Goal: Task Accomplishment & Management: Use online tool/utility

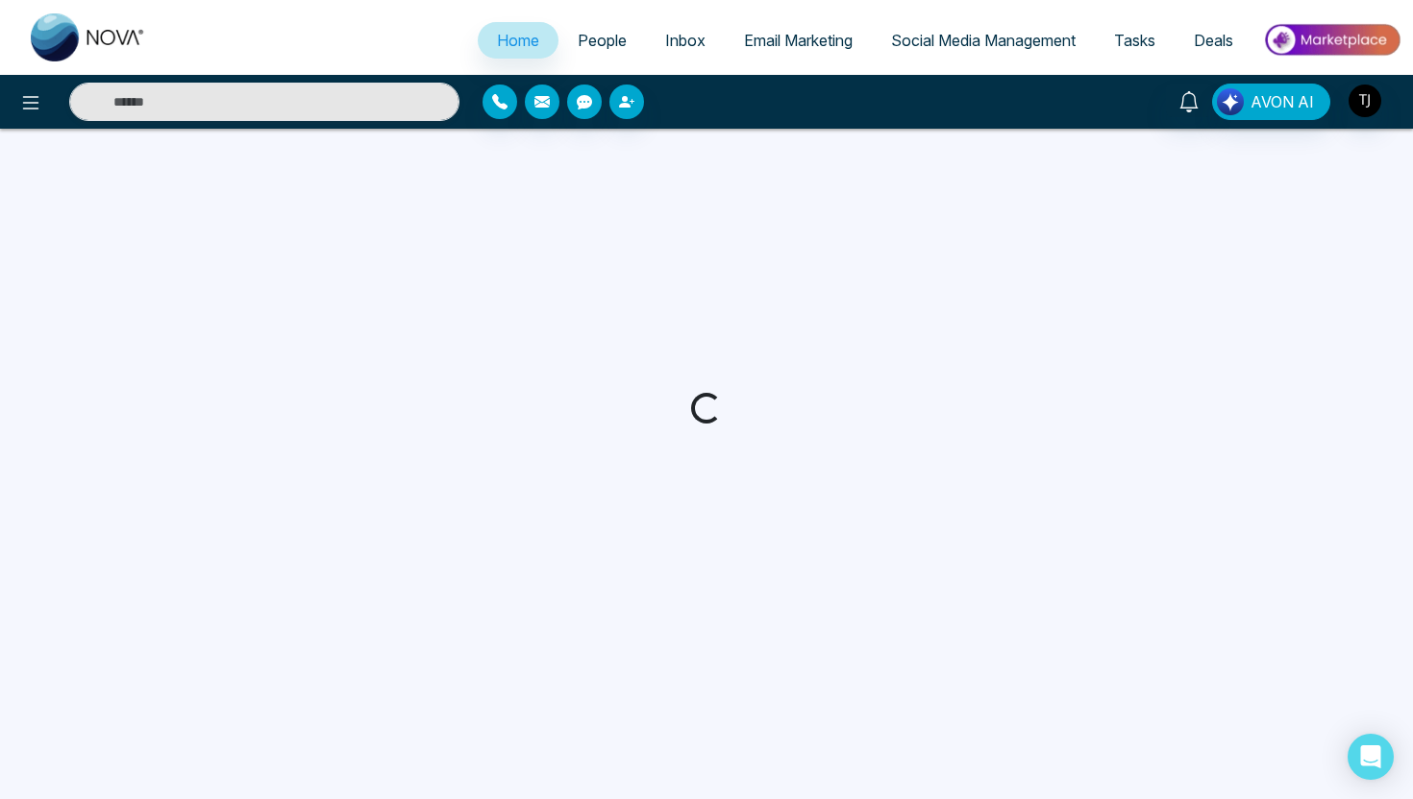
select select "*"
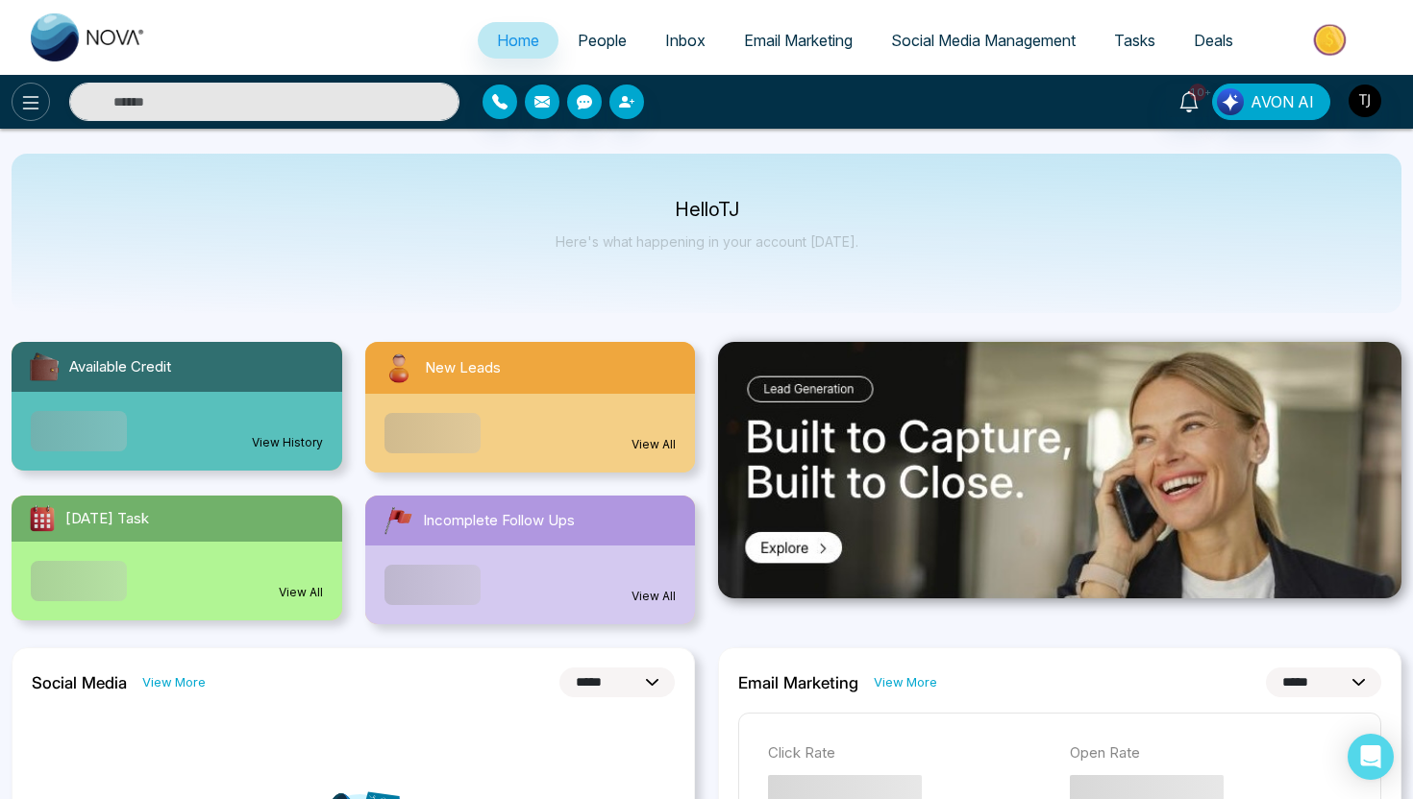
click at [32, 107] on icon at bounding box center [30, 102] width 23 height 23
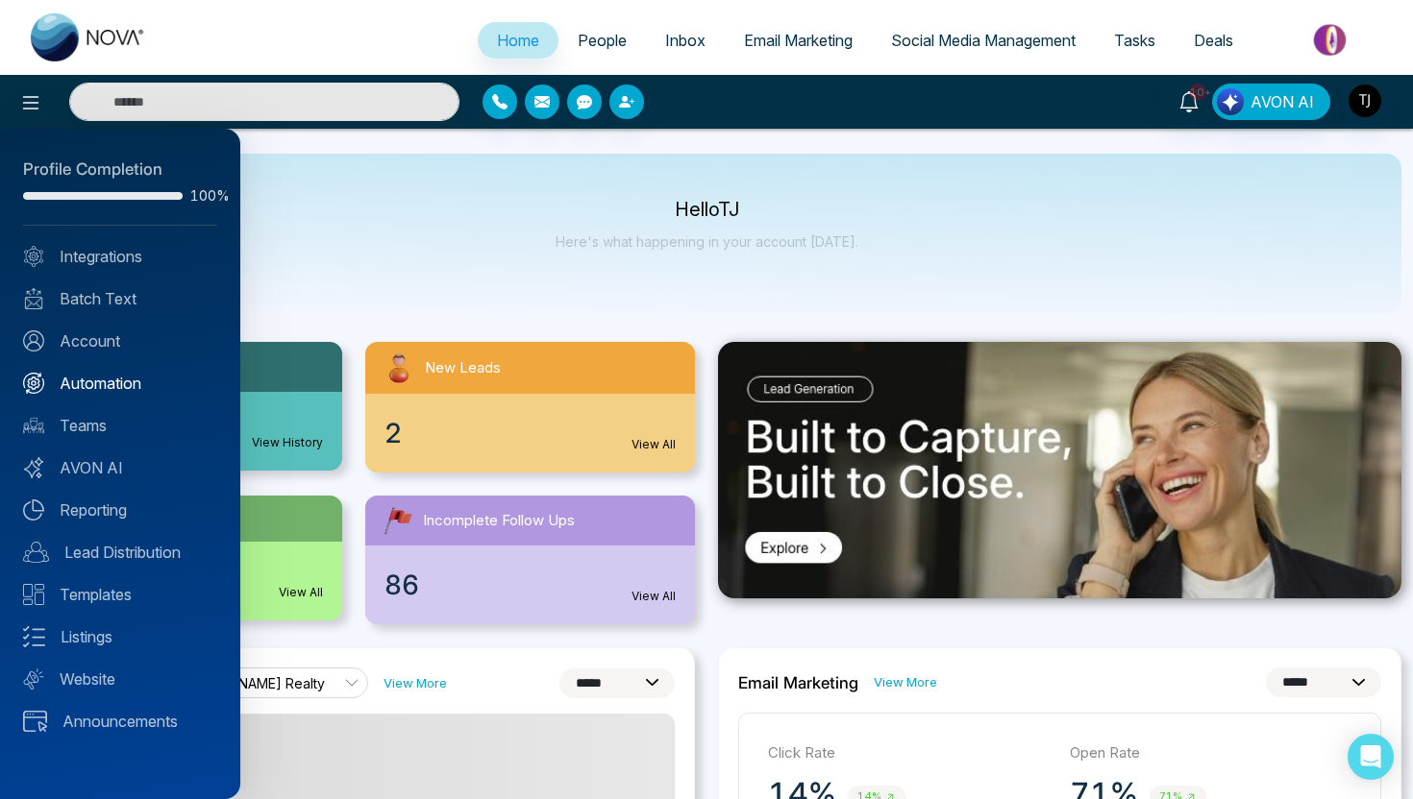
click at [113, 379] on link "Automation" at bounding box center [120, 383] width 194 height 23
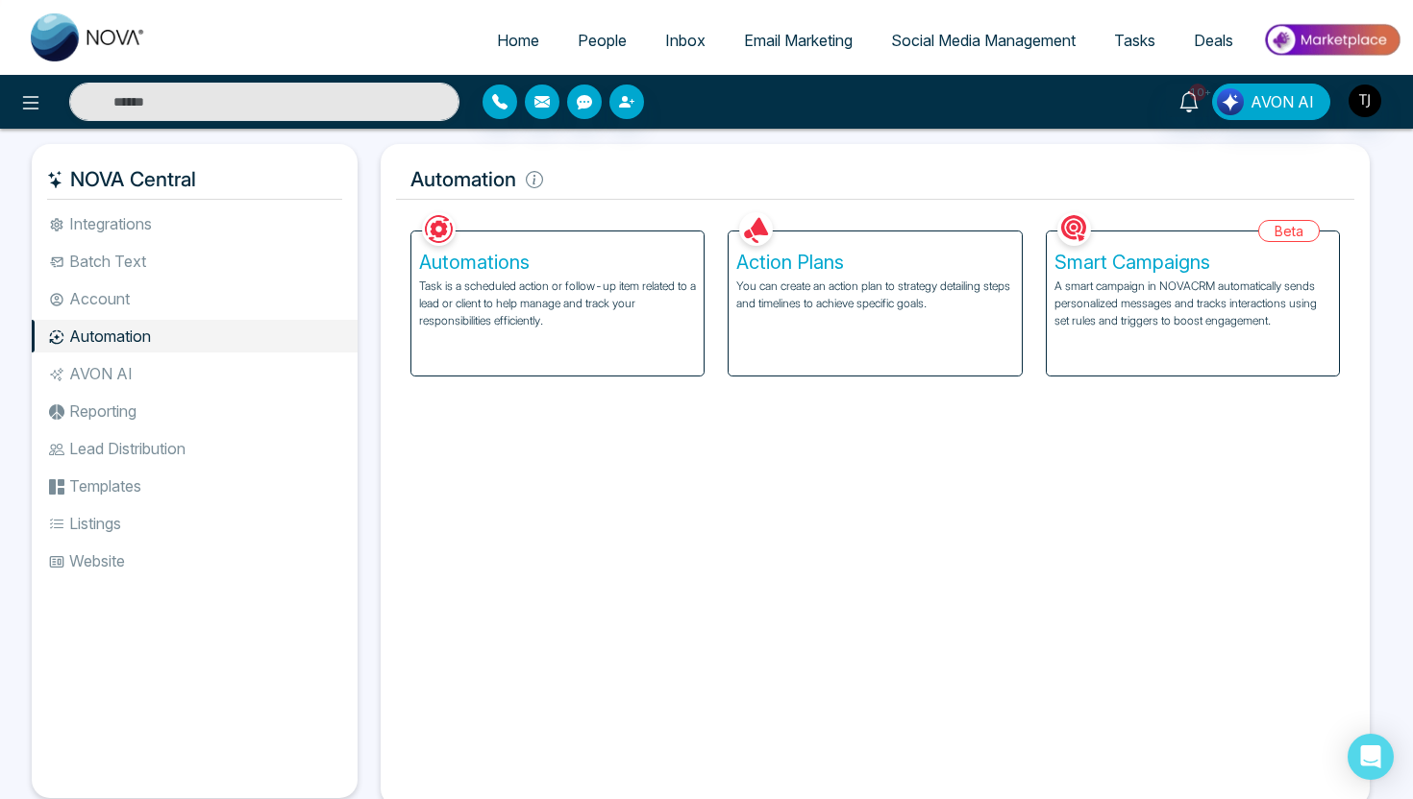
click at [830, 310] on p "You can create an action plan to strategy detailing steps and timelines to achi…" at bounding box center [874, 295] width 277 height 35
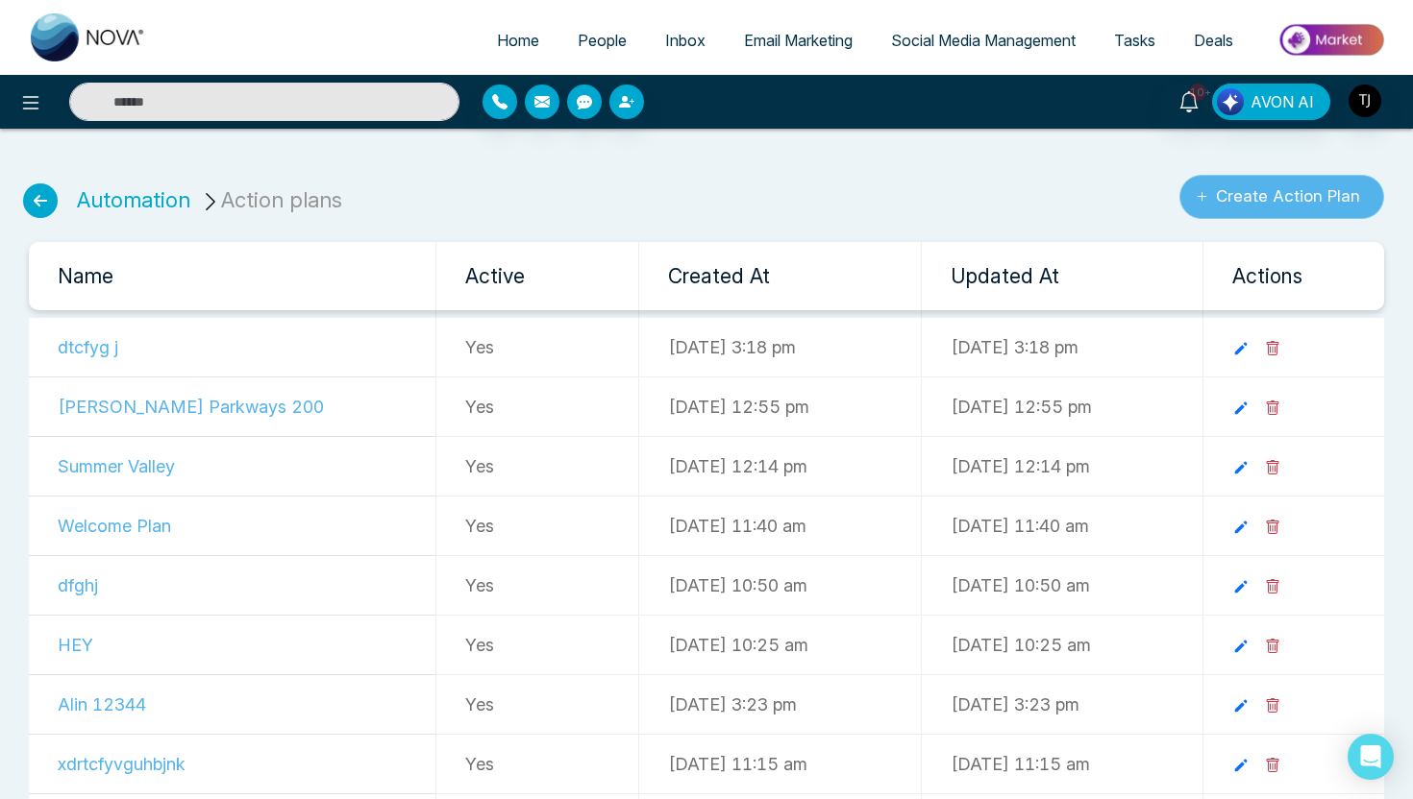
click at [1266, 197] on button "Create Action Plan" at bounding box center [1281, 197] width 205 height 44
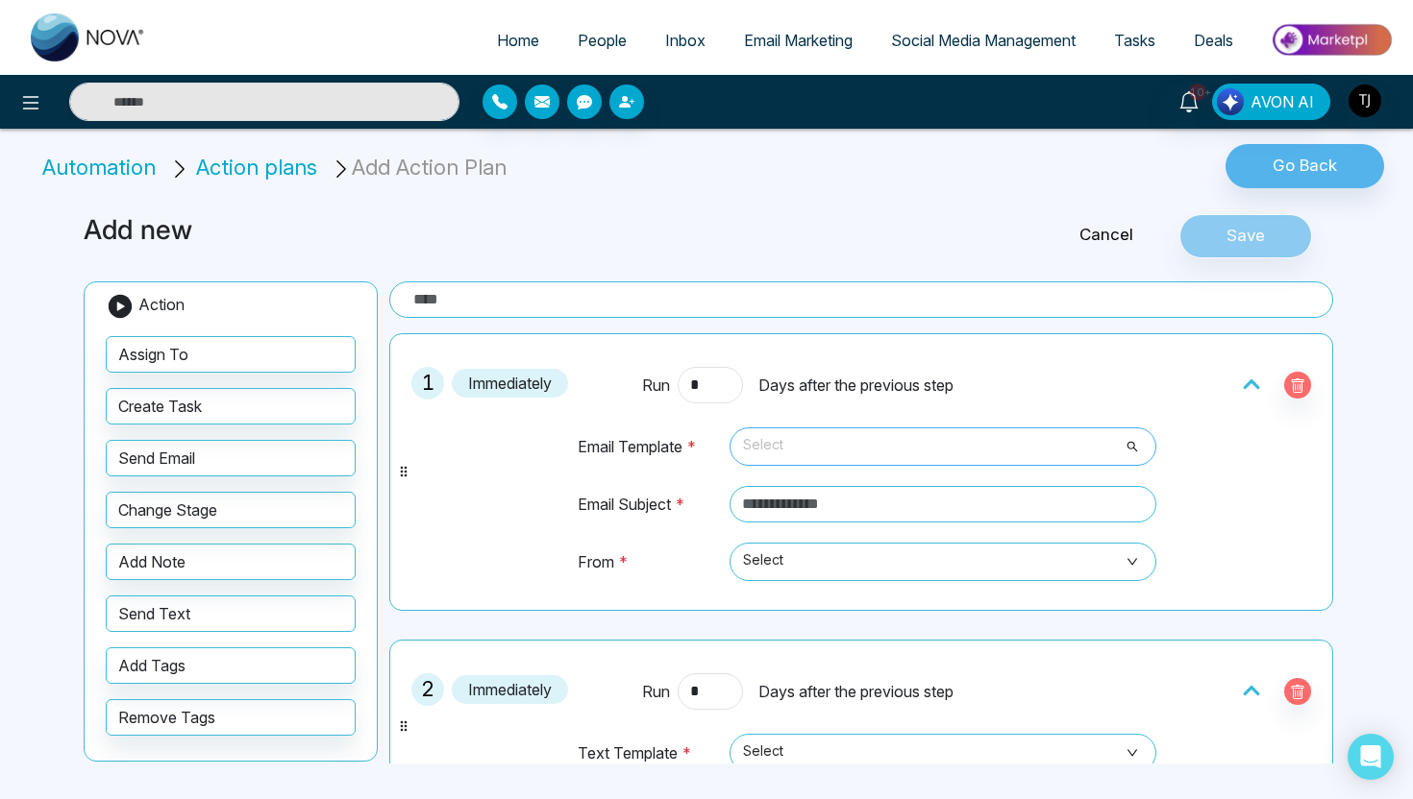
click at [889, 437] on span "Select" at bounding box center [943, 446] width 400 height 33
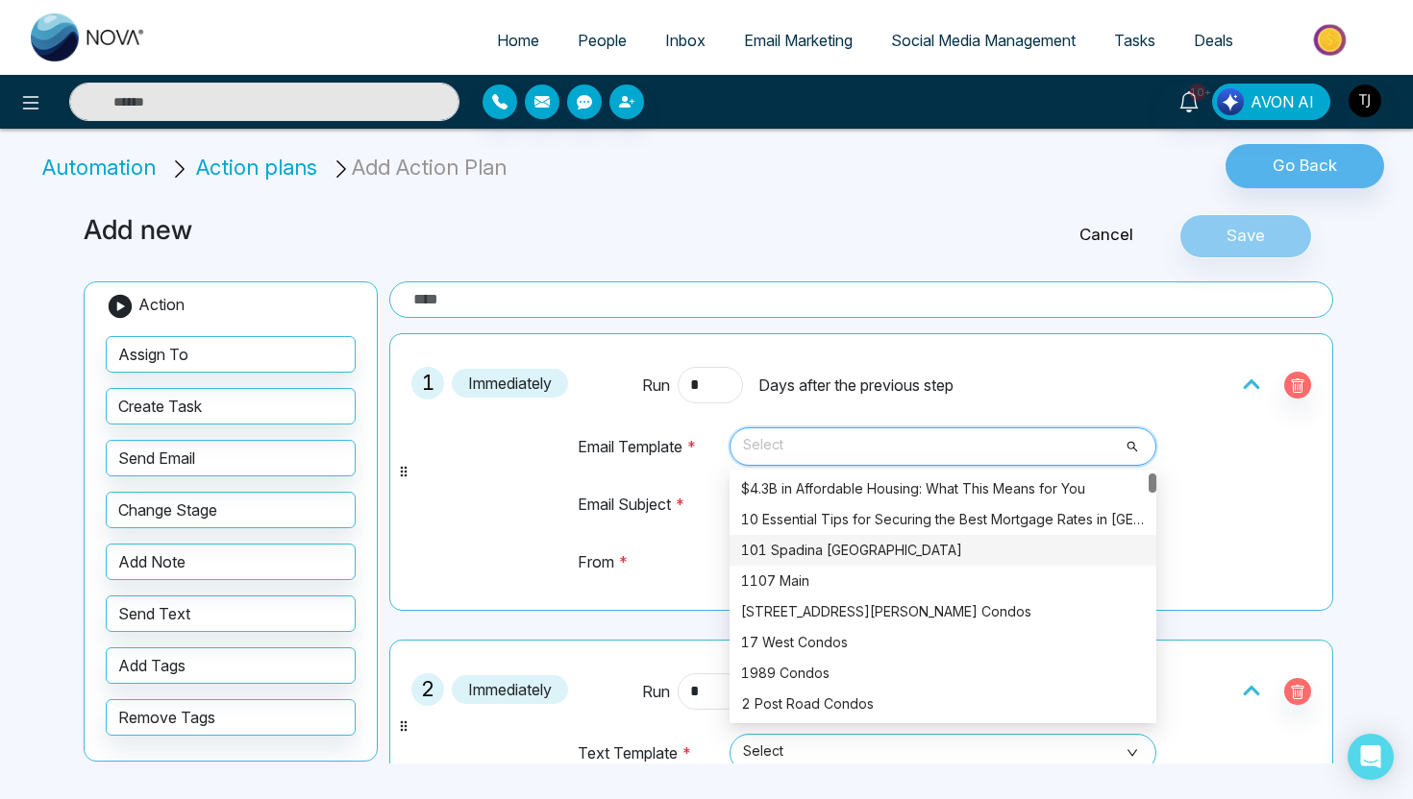
click at [873, 548] on div "101 Spadina [GEOGRAPHIC_DATA]" at bounding box center [943, 550] width 404 height 21
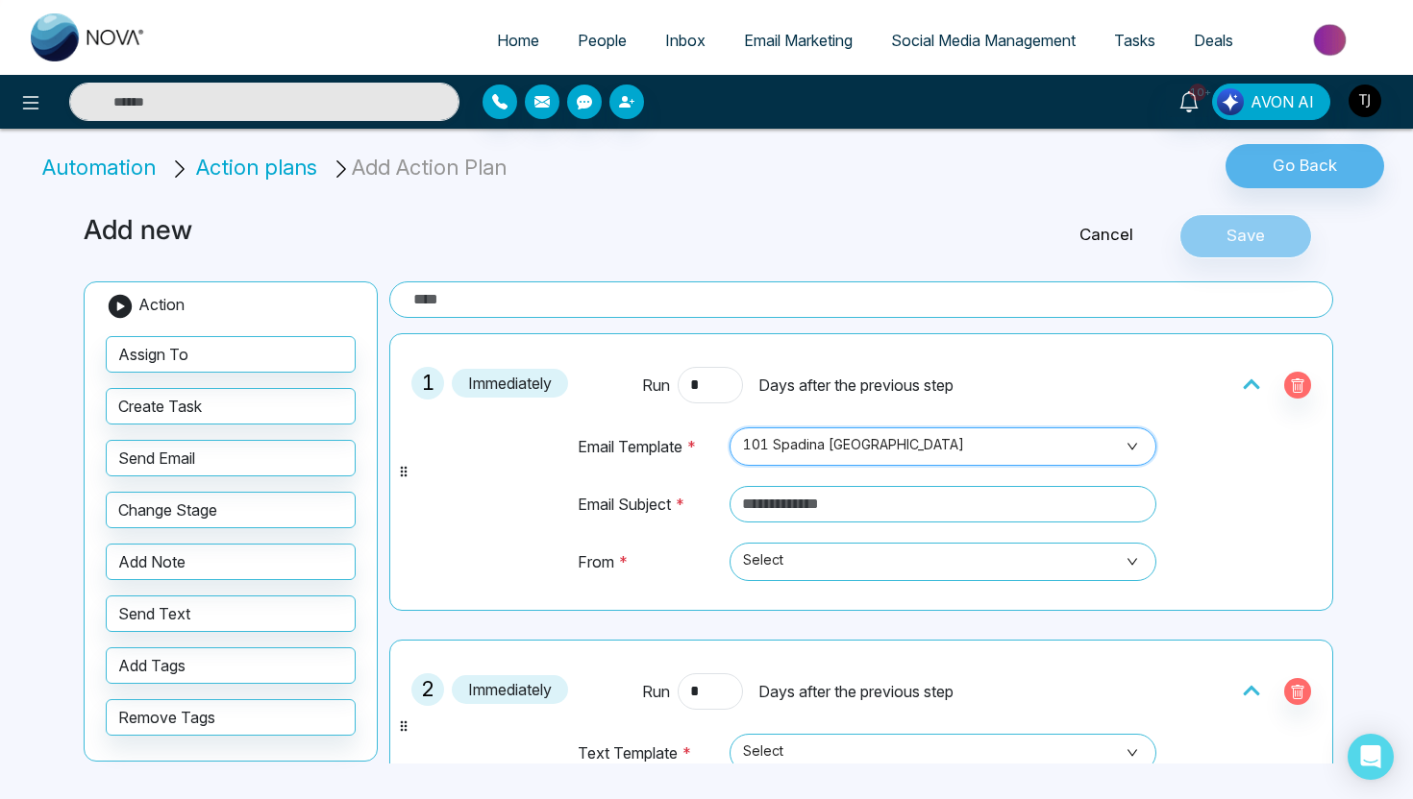
click at [883, 442] on span "101 Spadina [GEOGRAPHIC_DATA]" at bounding box center [943, 446] width 400 height 33
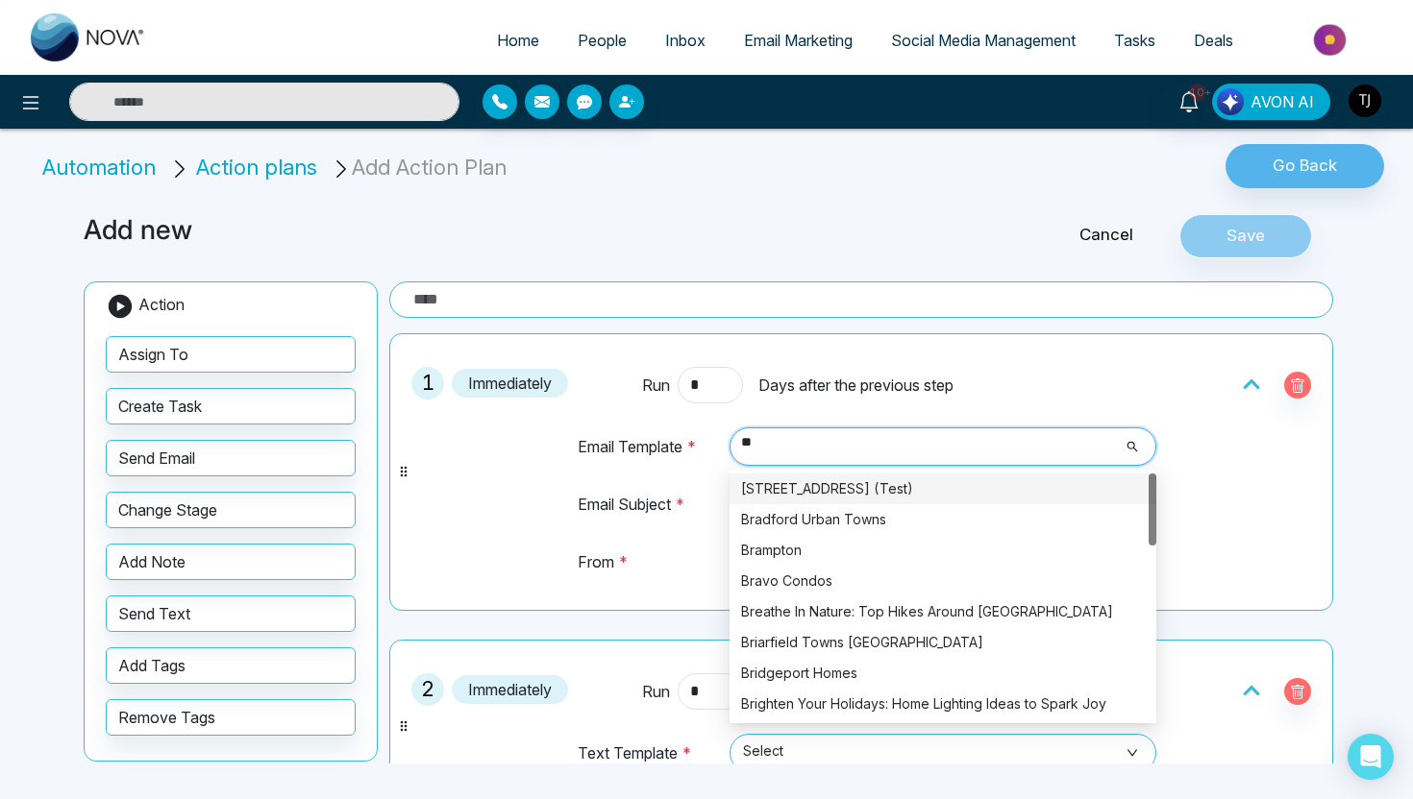
type input "*"
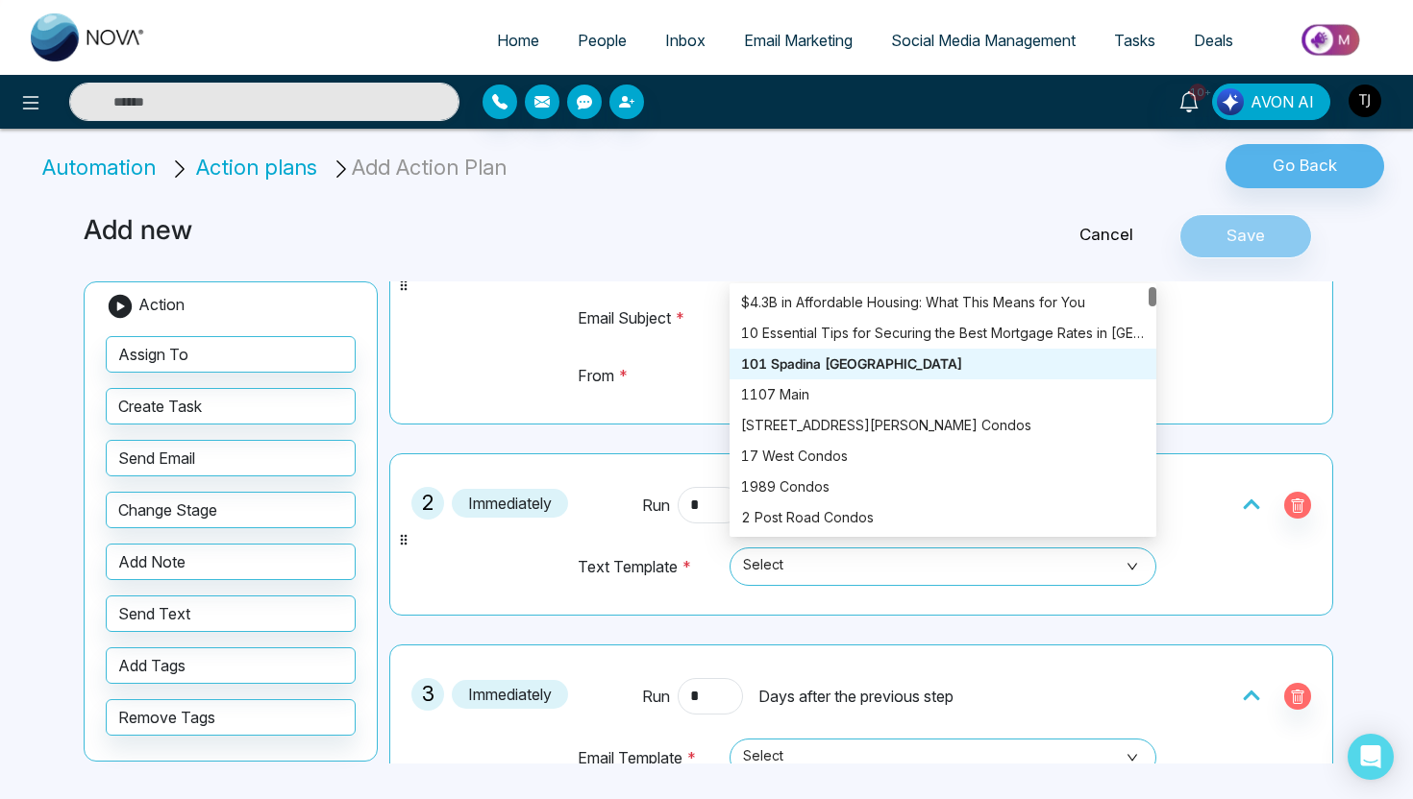
scroll to position [242, 0]
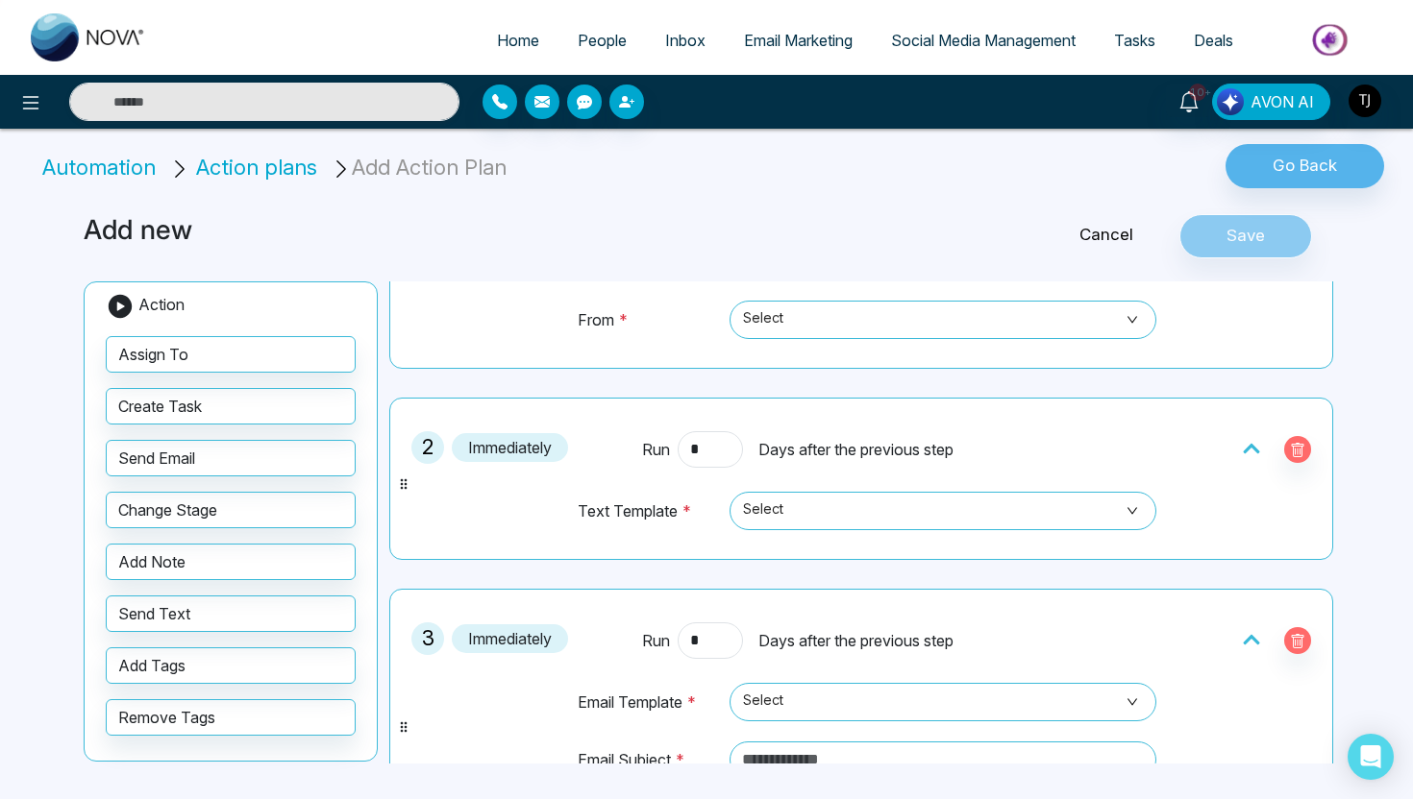
click at [742, 546] on td "Select" at bounding box center [939, 520] width 435 height 59
click at [807, 515] on span "Select" at bounding box center [943, 511] width 400 height 33
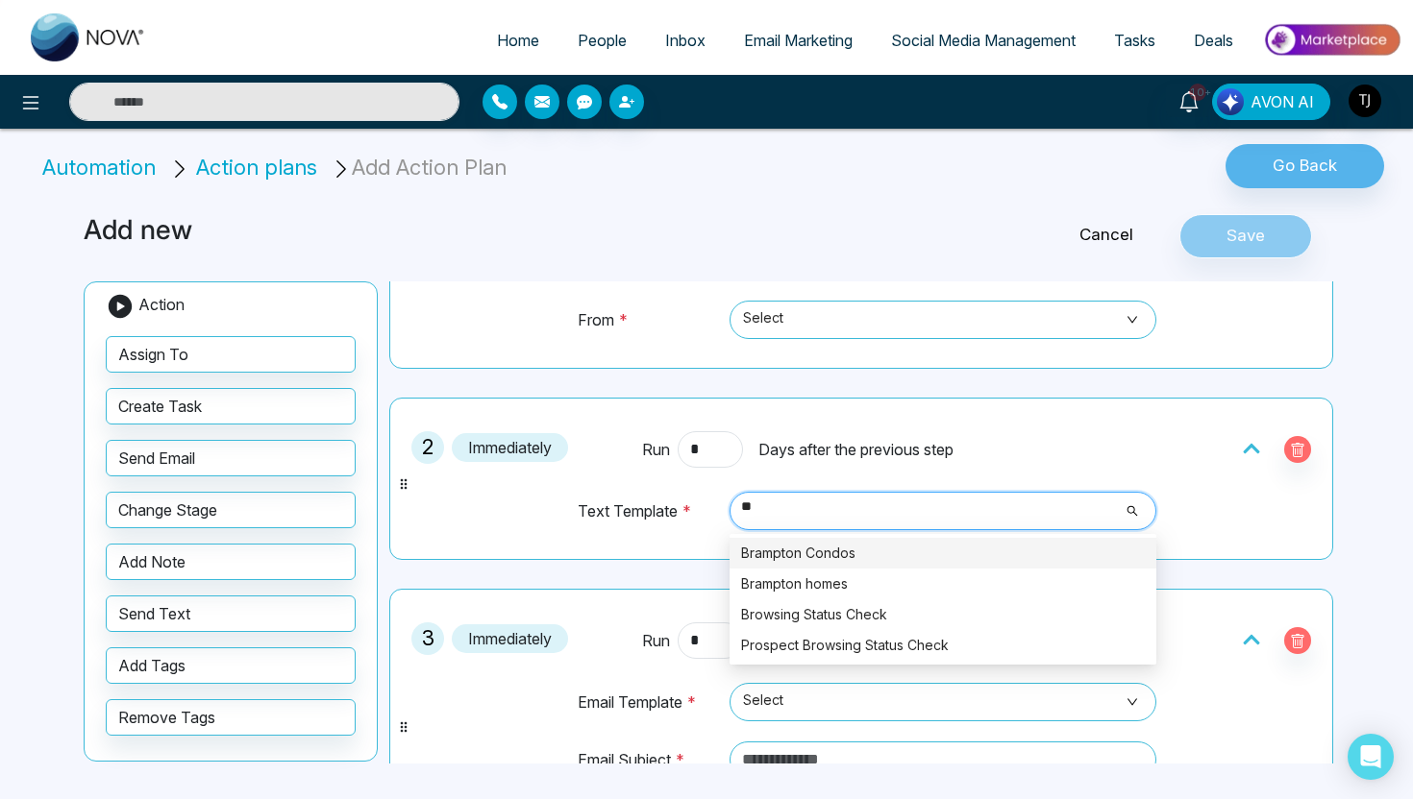
type input "*"
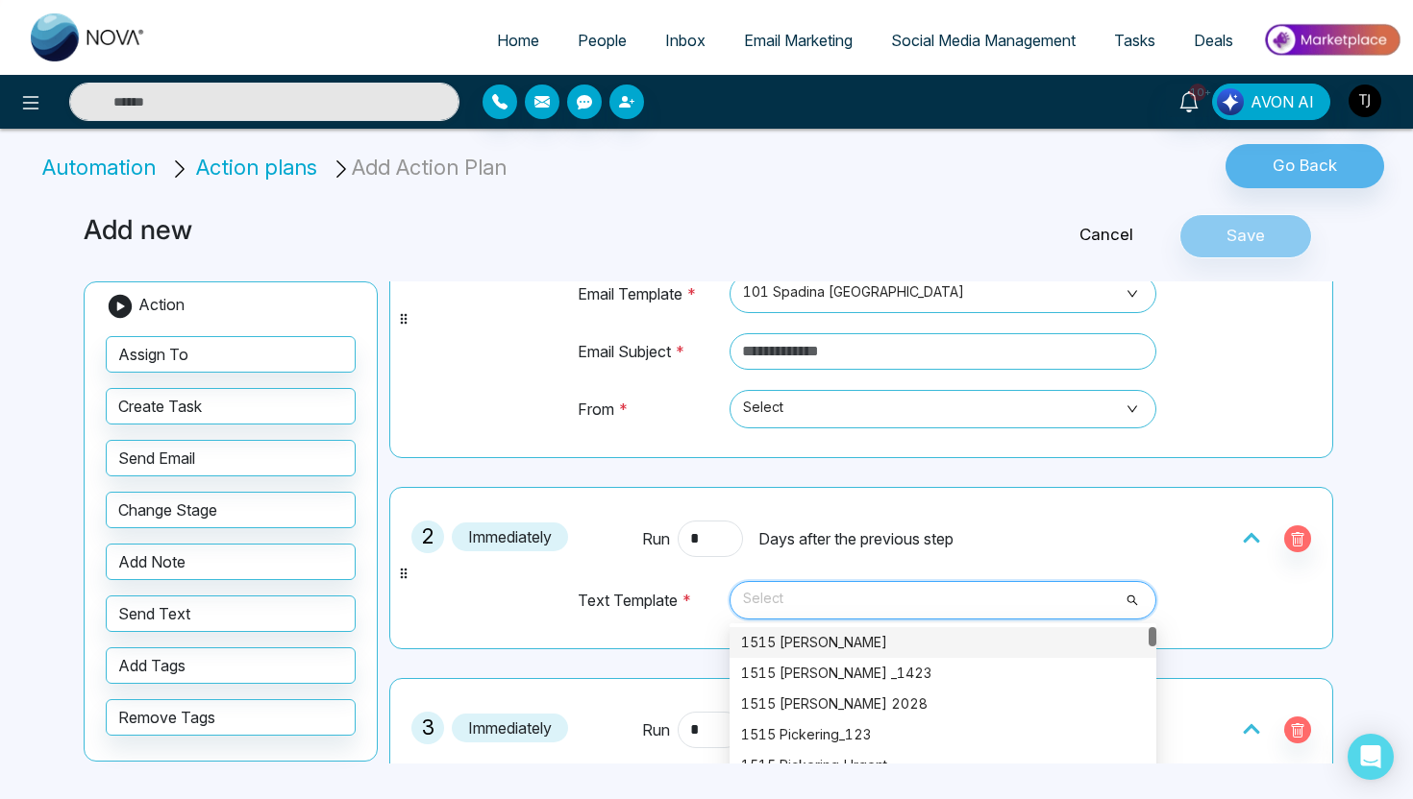
scroll to position [136, 0]
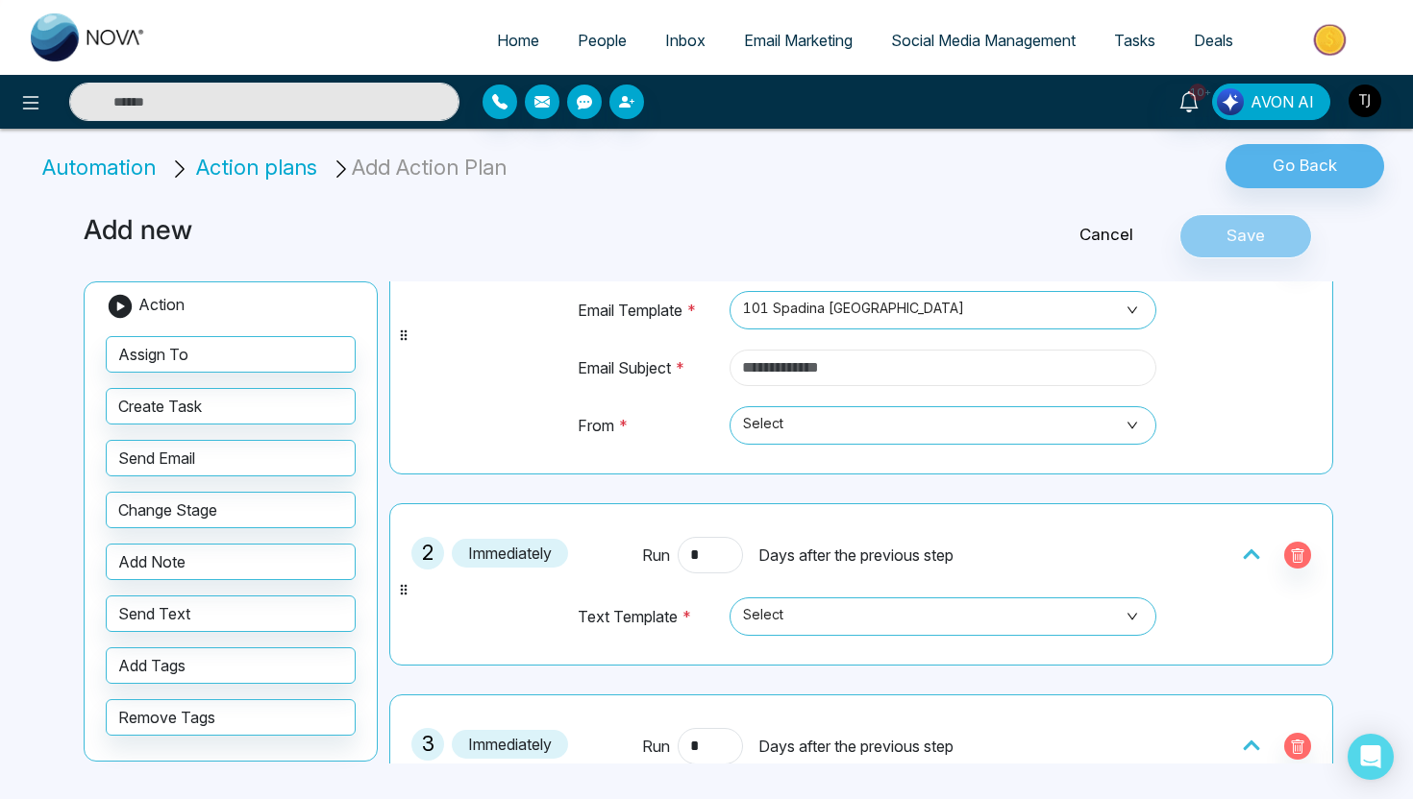
click at [859, 373] on input "text" at bounding box center [942, 368] width 427 height 37
type input "**********"
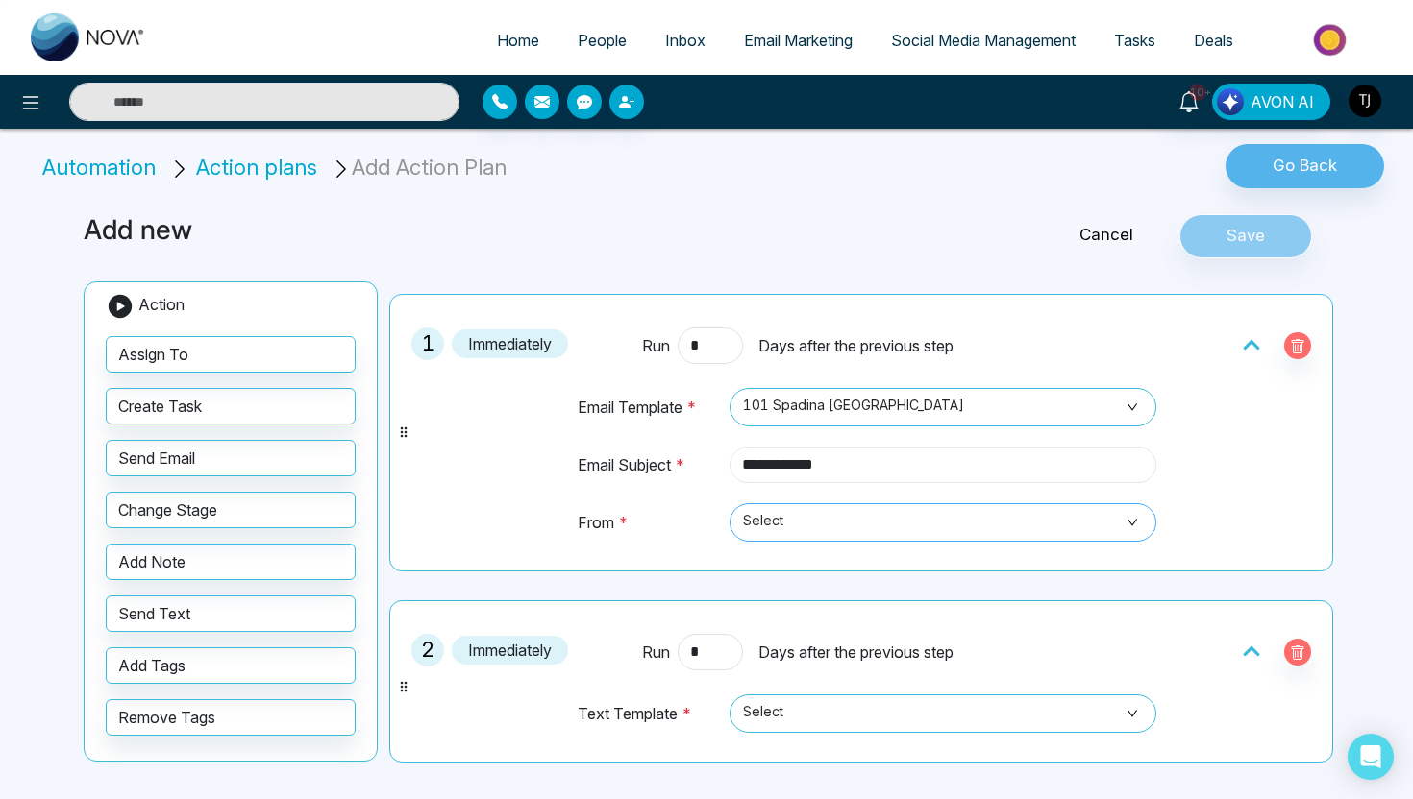
scroll to position [0, 0]
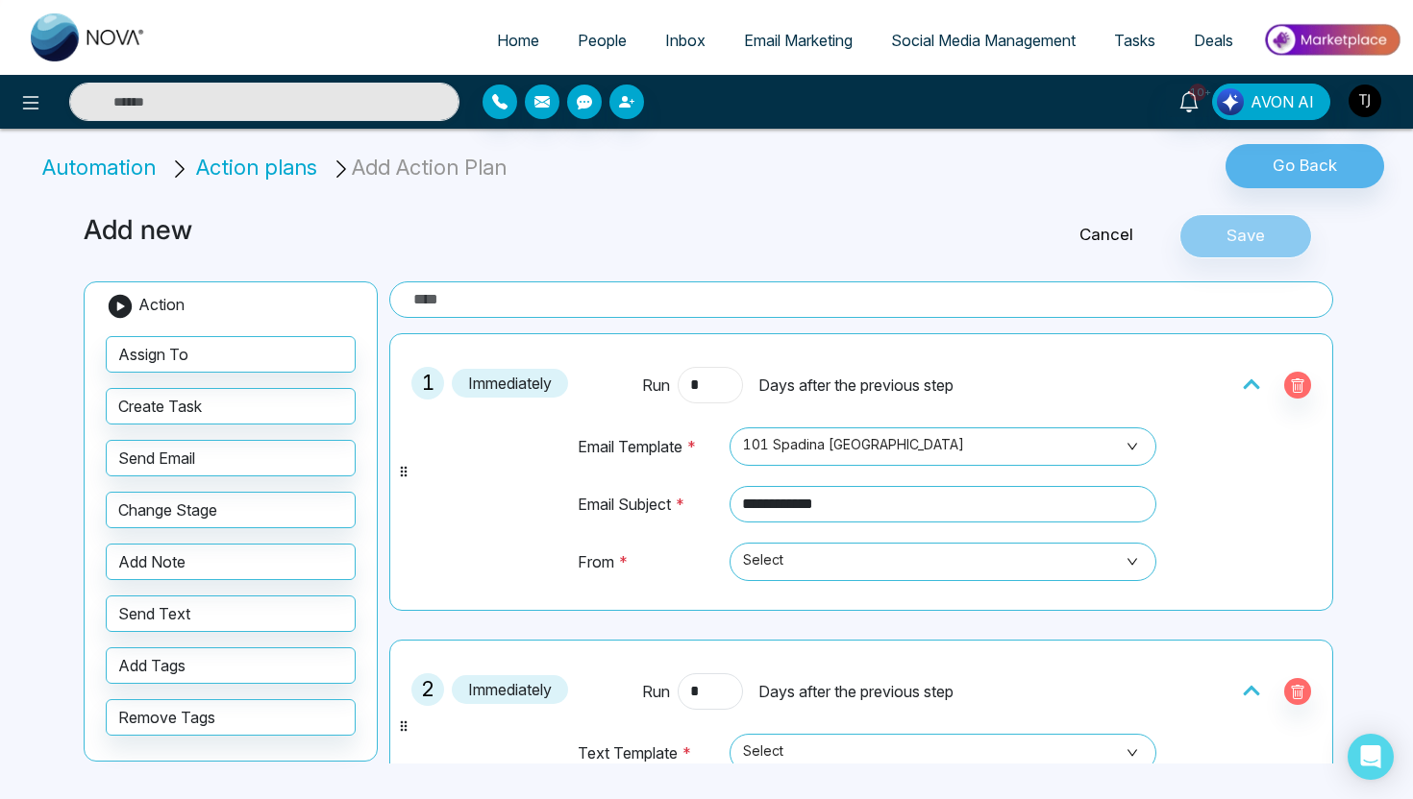
click at [707, 385] on input "*" at bounding box center [709, 385] width 65 height 37
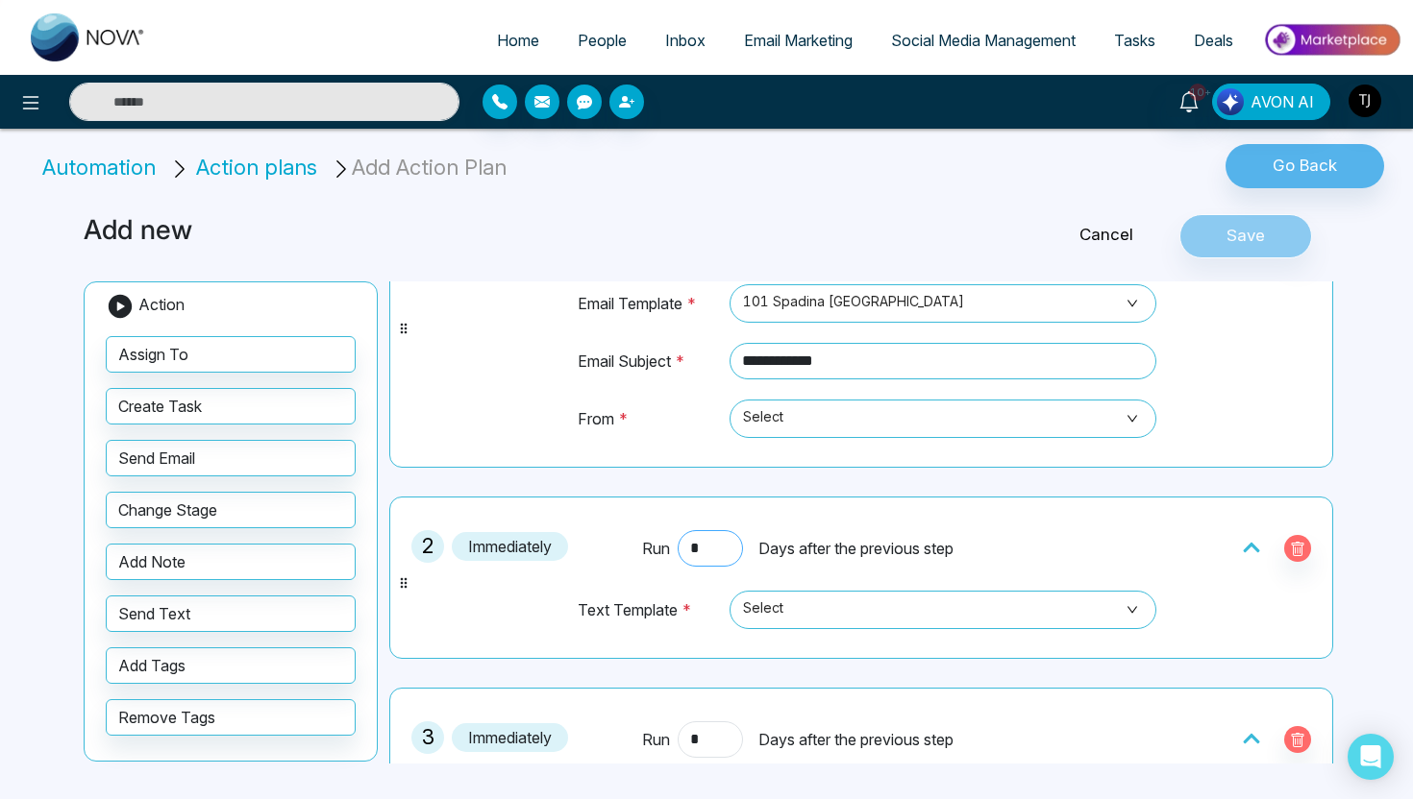
scroll to position [182, 0]
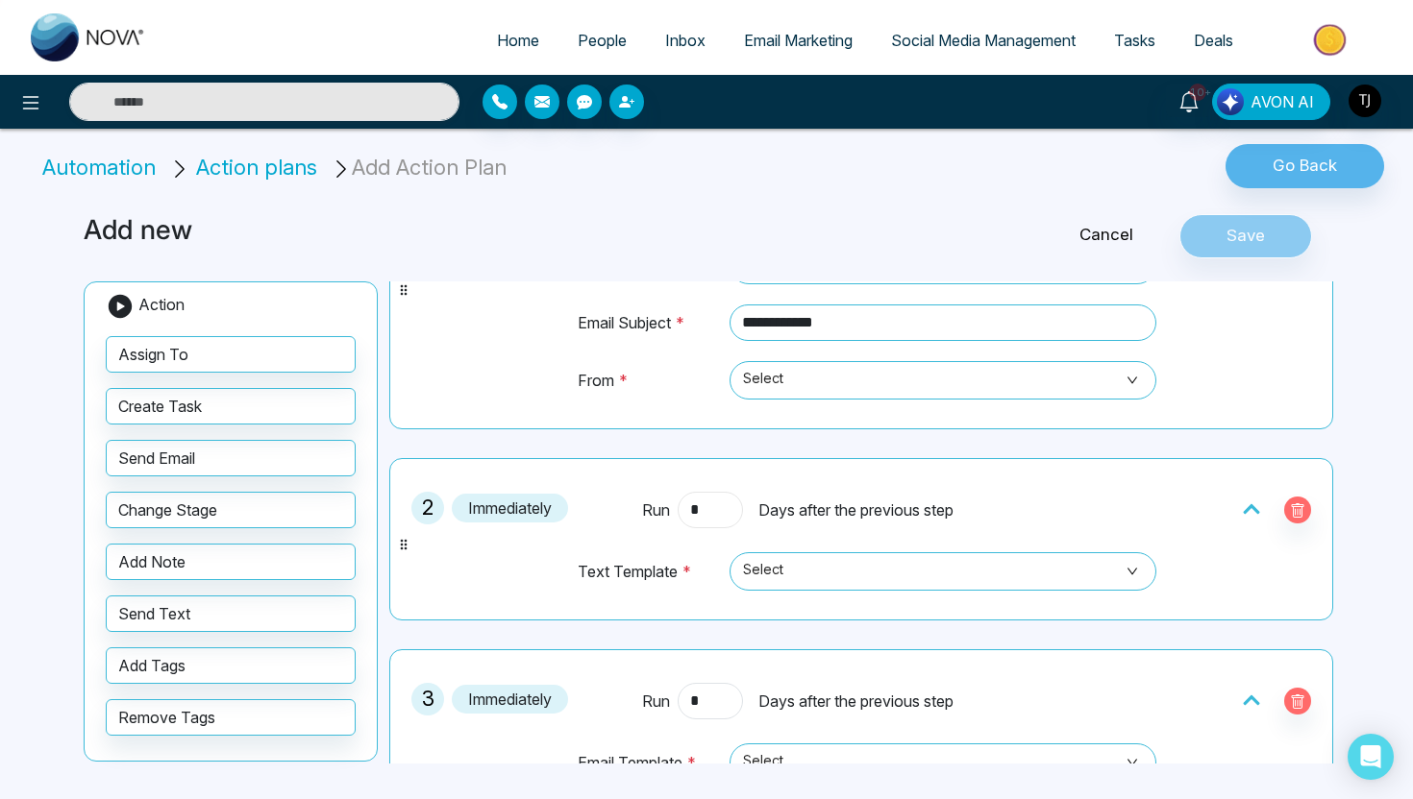
click at [719, 514] on input "*" at bounding box center [709, 510] width 65 height 37
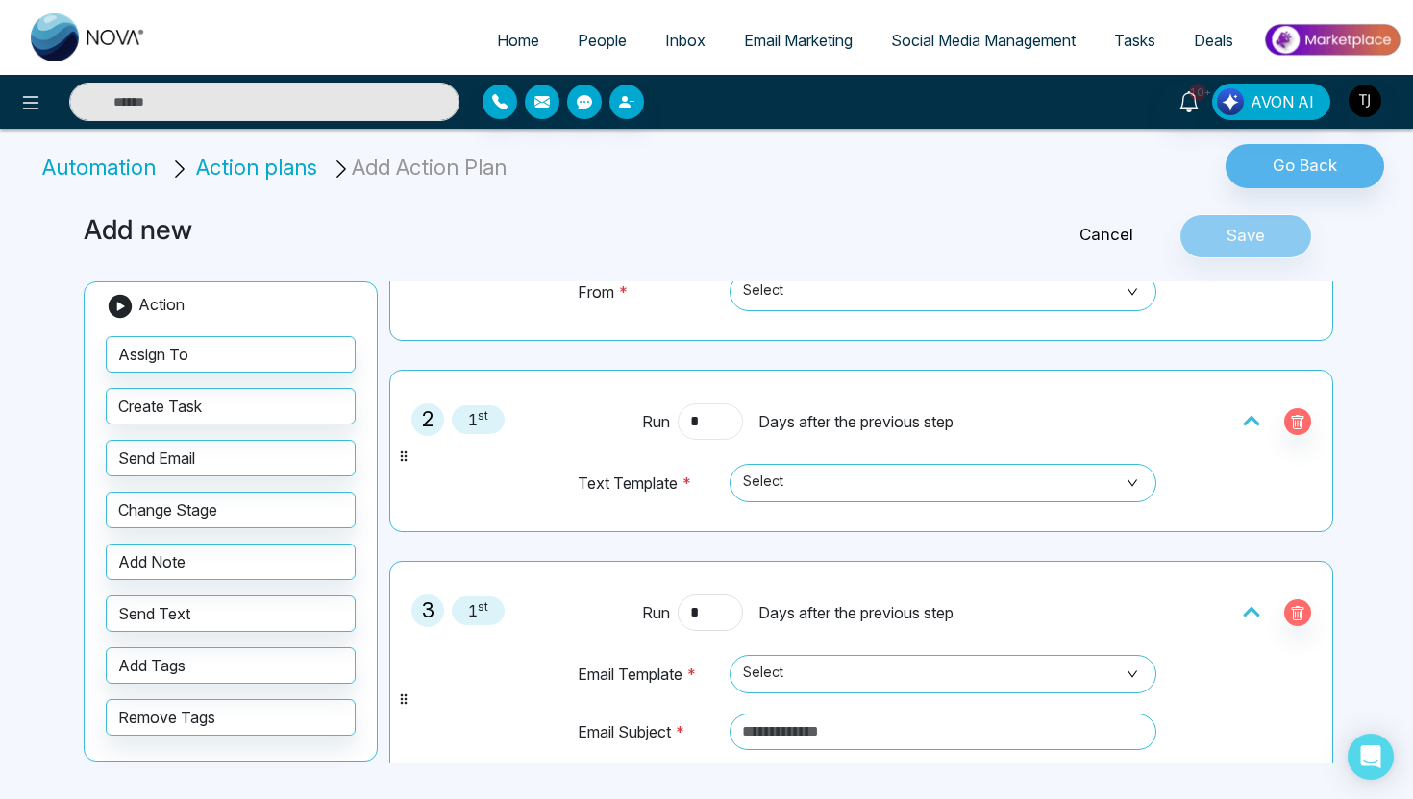
scroll to position [281, 0]
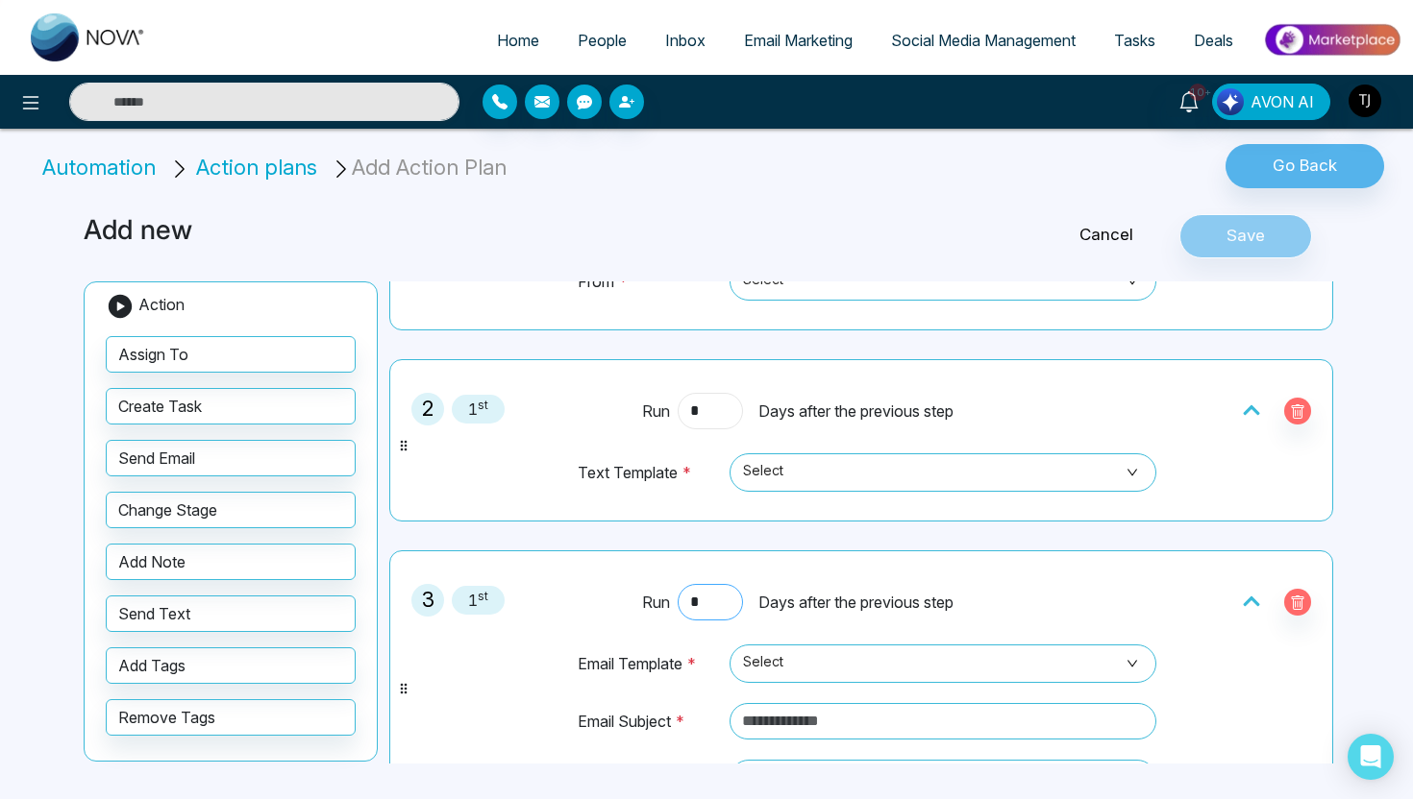
type input "*"
click at [708, 608] on input "*" at bounding box center [709, 602] width 65 height 37
type input "*"
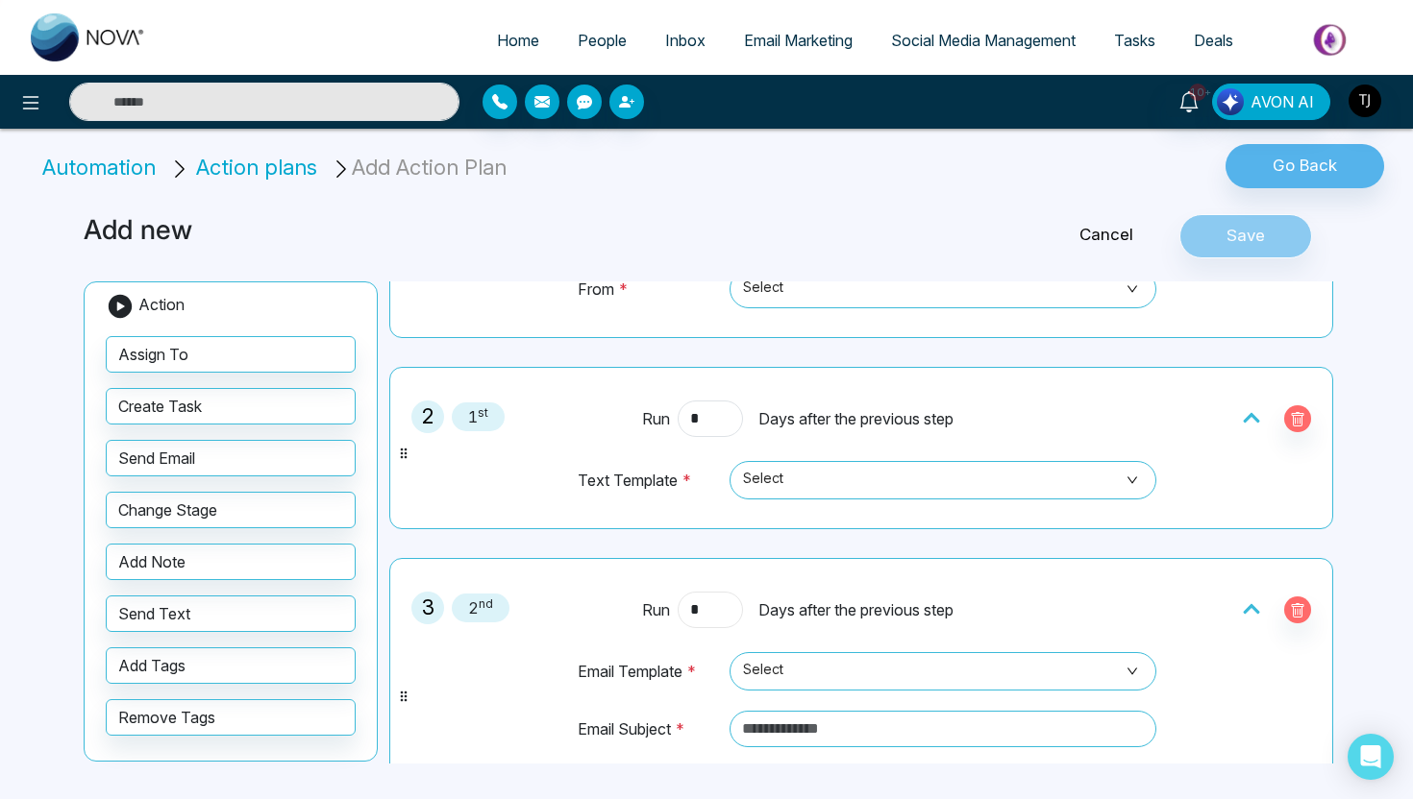
scroll to position [311, 0]
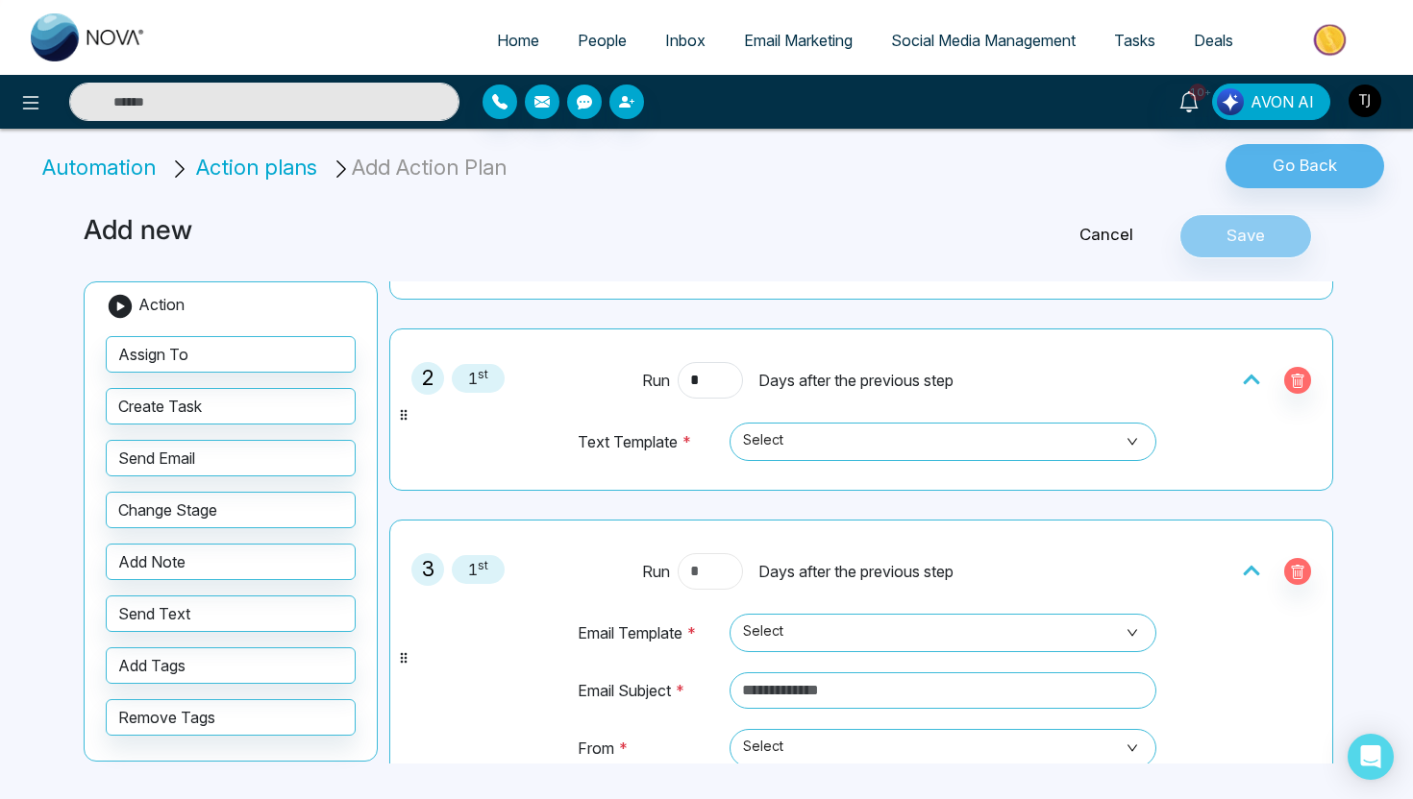
type input "*"
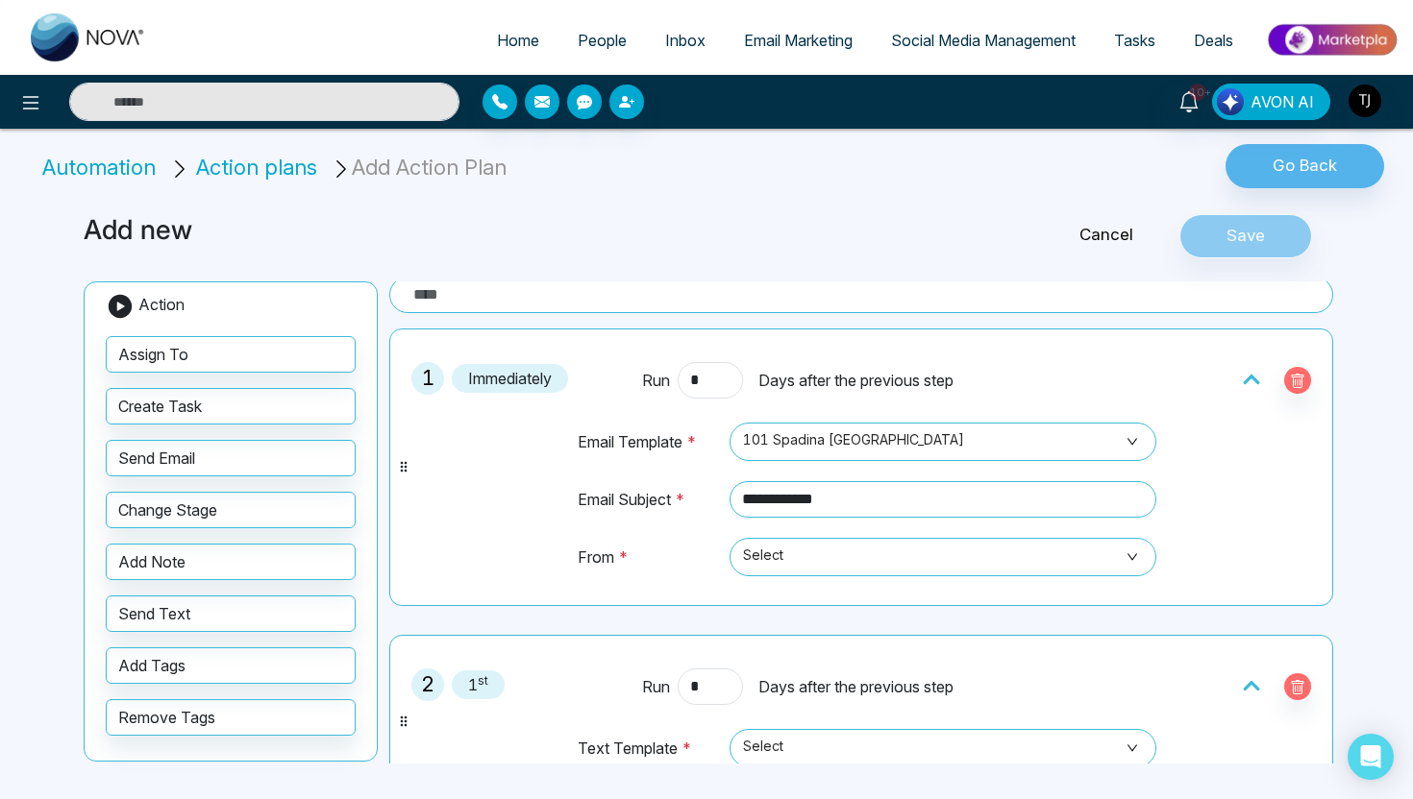
scroll to position [0, 0]
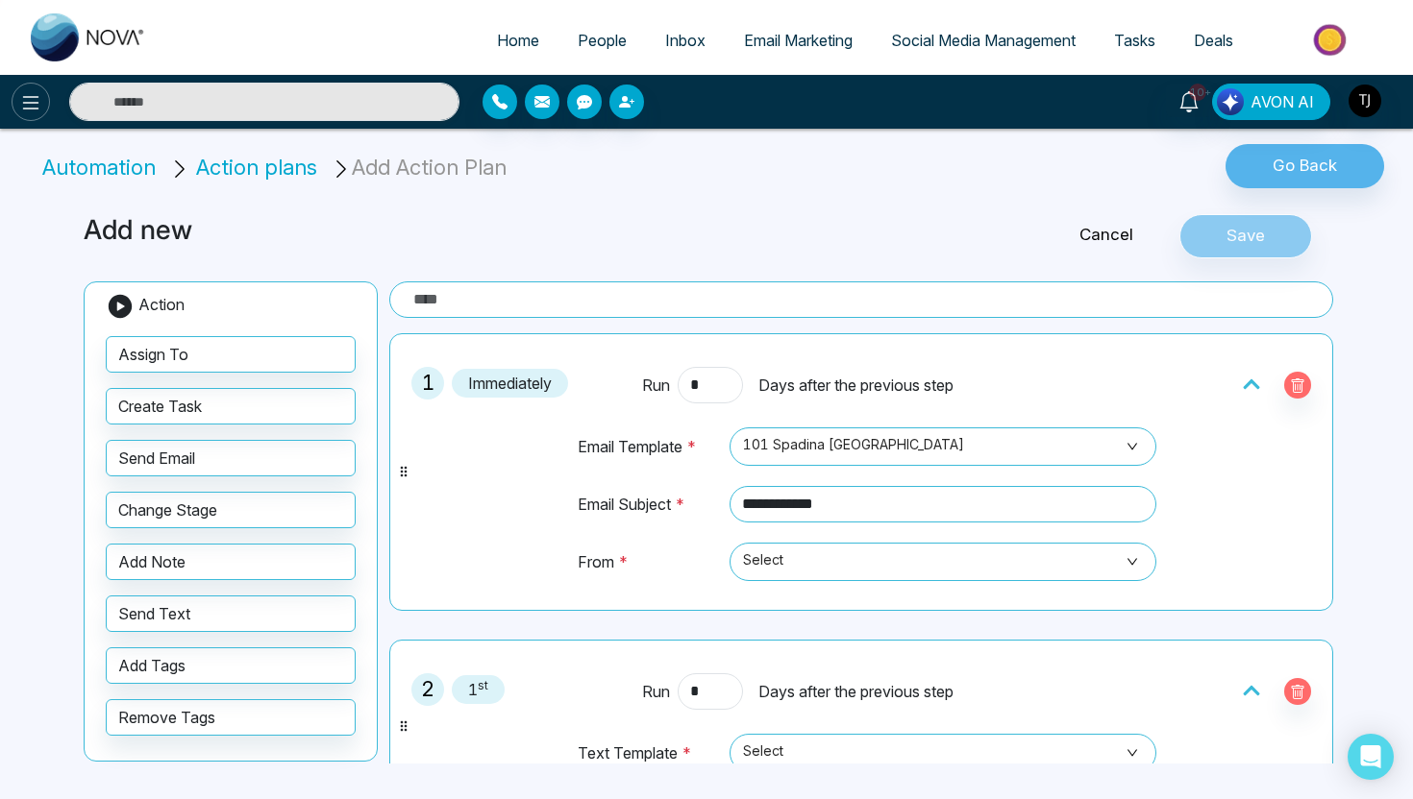
click at [26, 101] on icon at bounding box center [31, 102] width 16 height 13
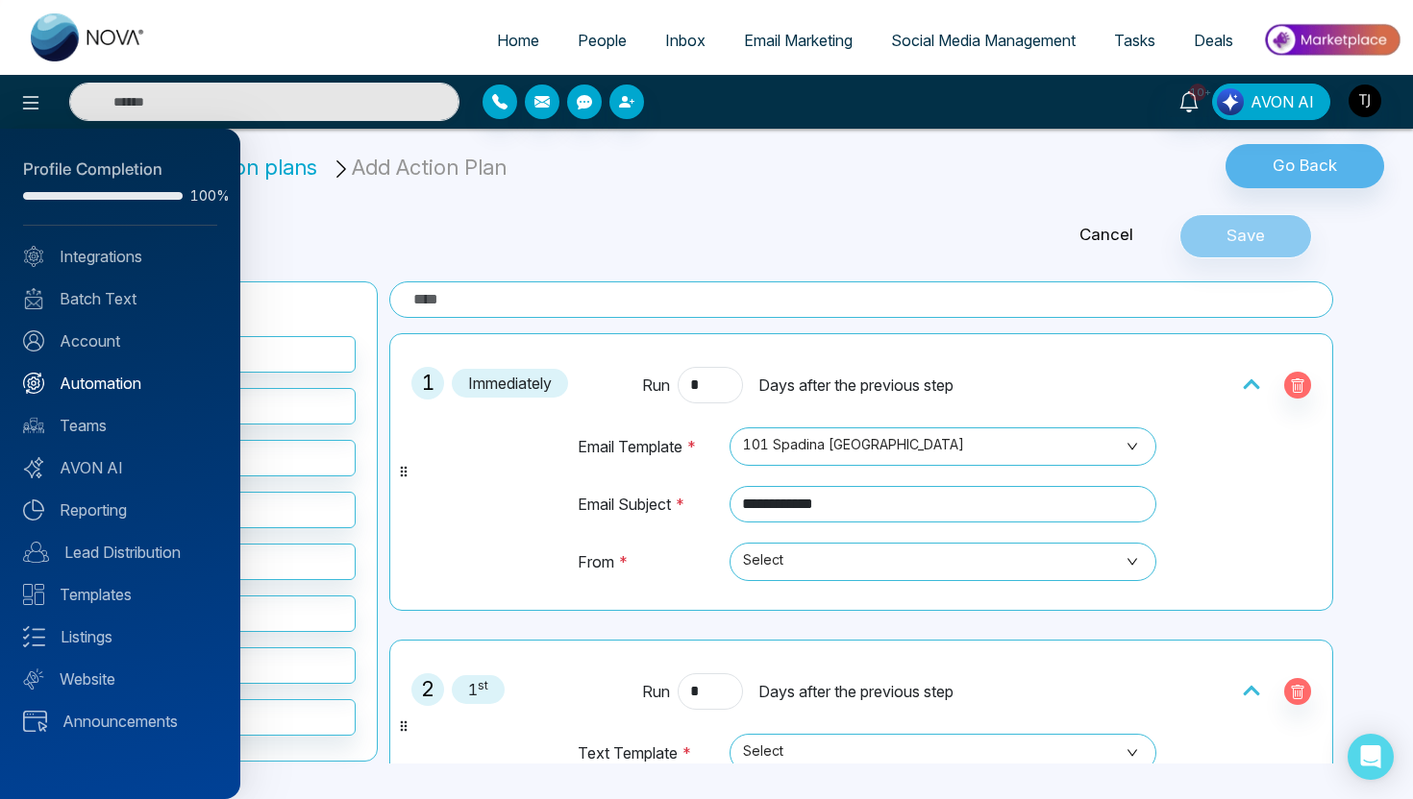
click at [95, 381] on link "Automation" at bounding box center [120, 383] width 194 height 23
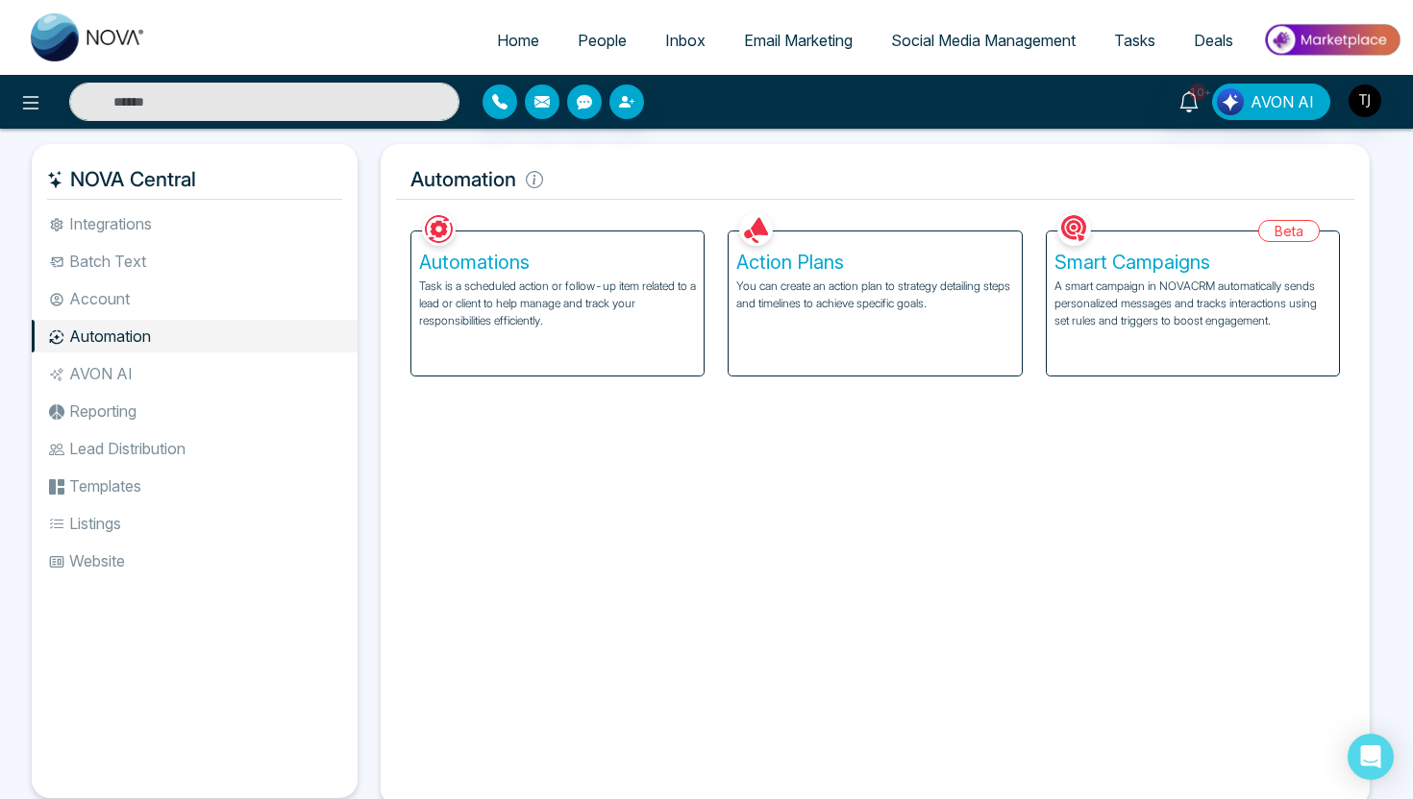
click at [802, 308] on p "You can create an action plan to strategy detailing steps and timelines to achi…" at bounding box center [874, 295] width 277 height 35
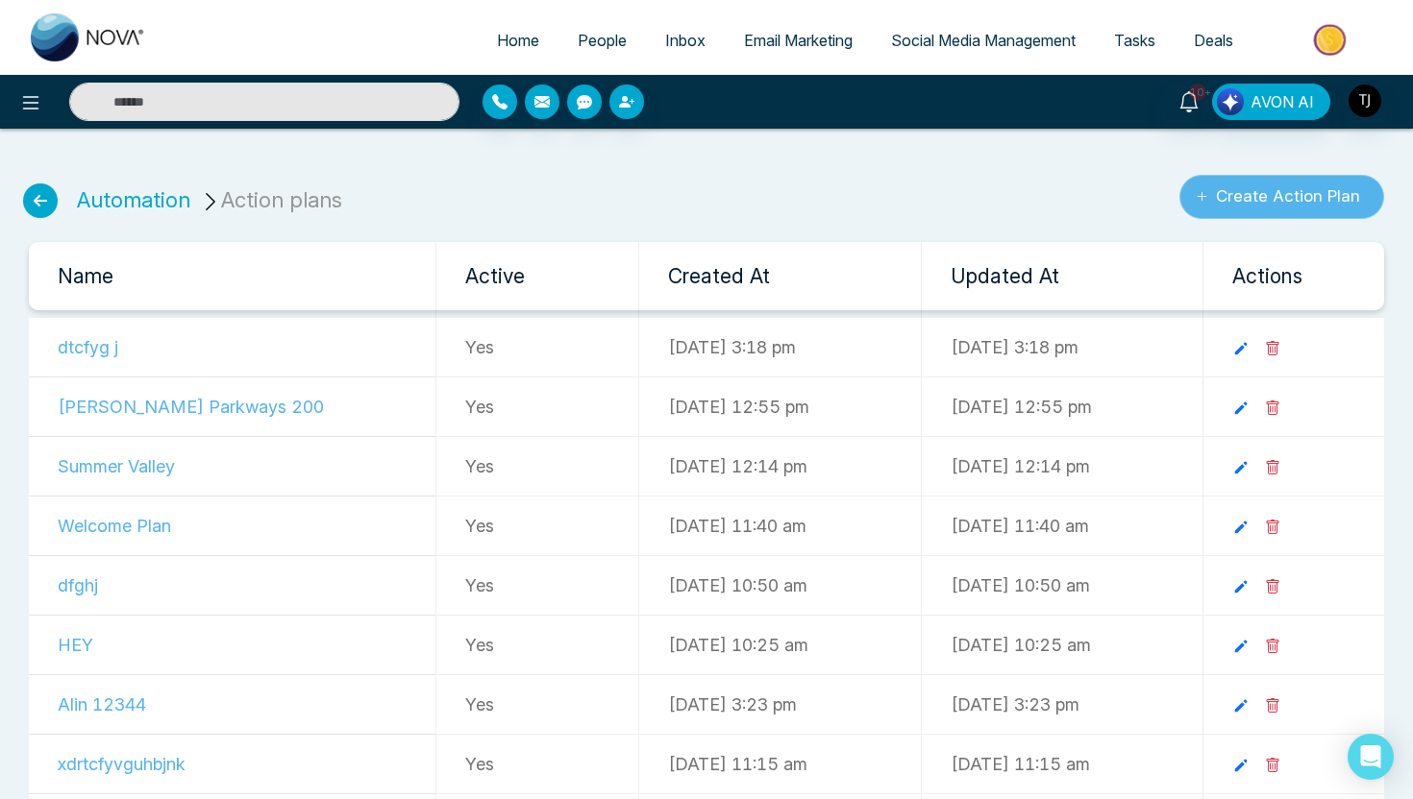
click at [1261, 187] on button "Create Action Plan" at bounding box center [1281, 197] width 205 height 44
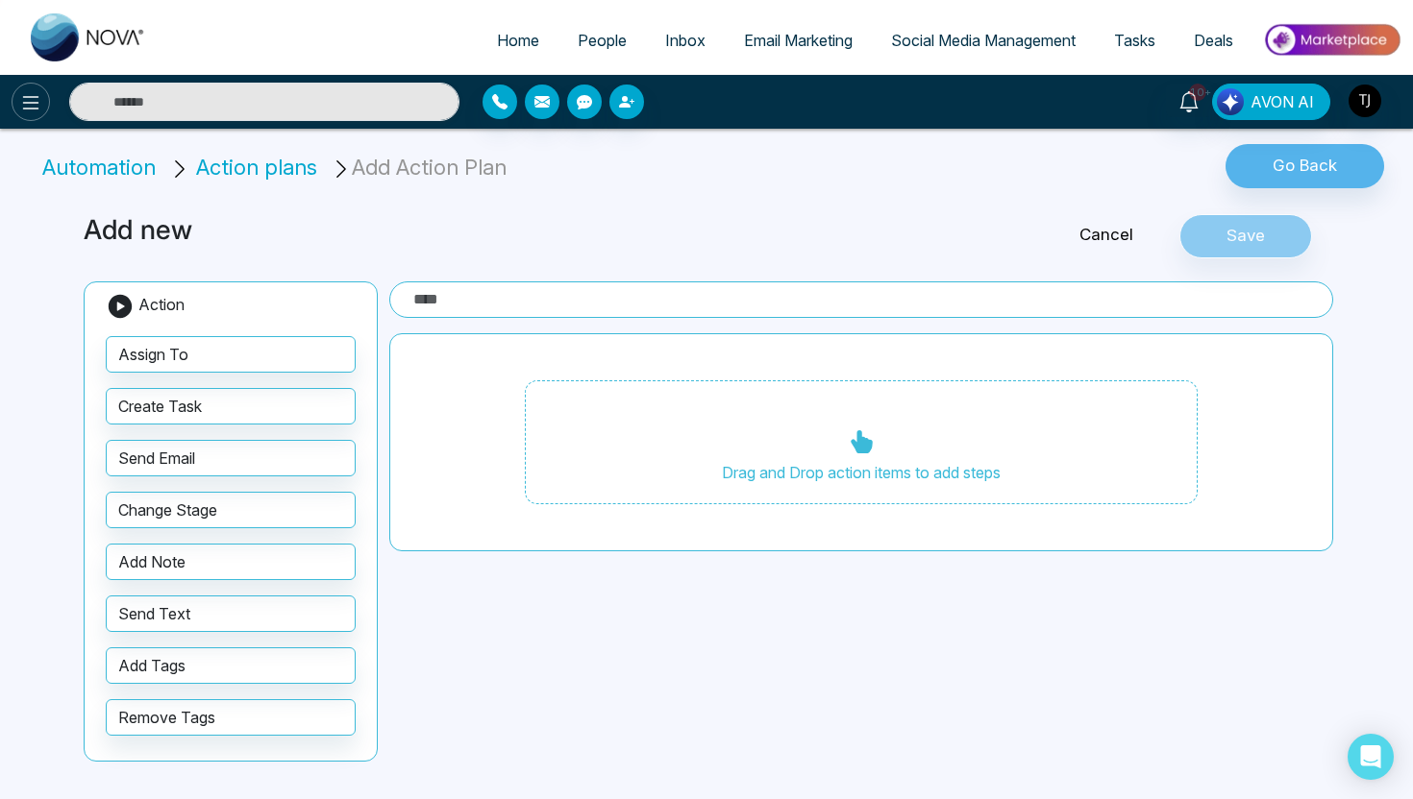
click at [34, 111] on icon at bounding box center [30, 102] width 23 height 23
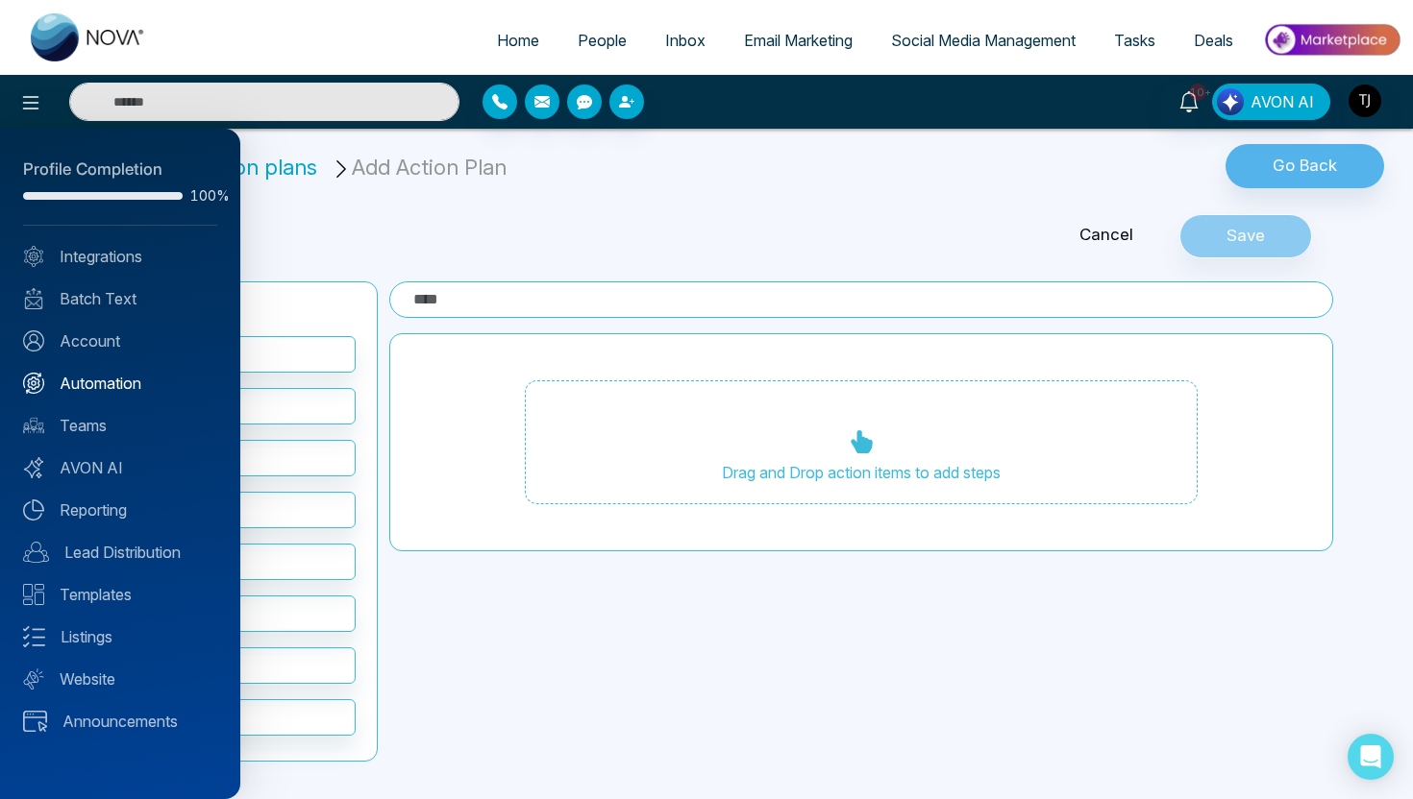
click at [77, 382] on link "Automation" at bounding box center [120, 383] width 194 height 23
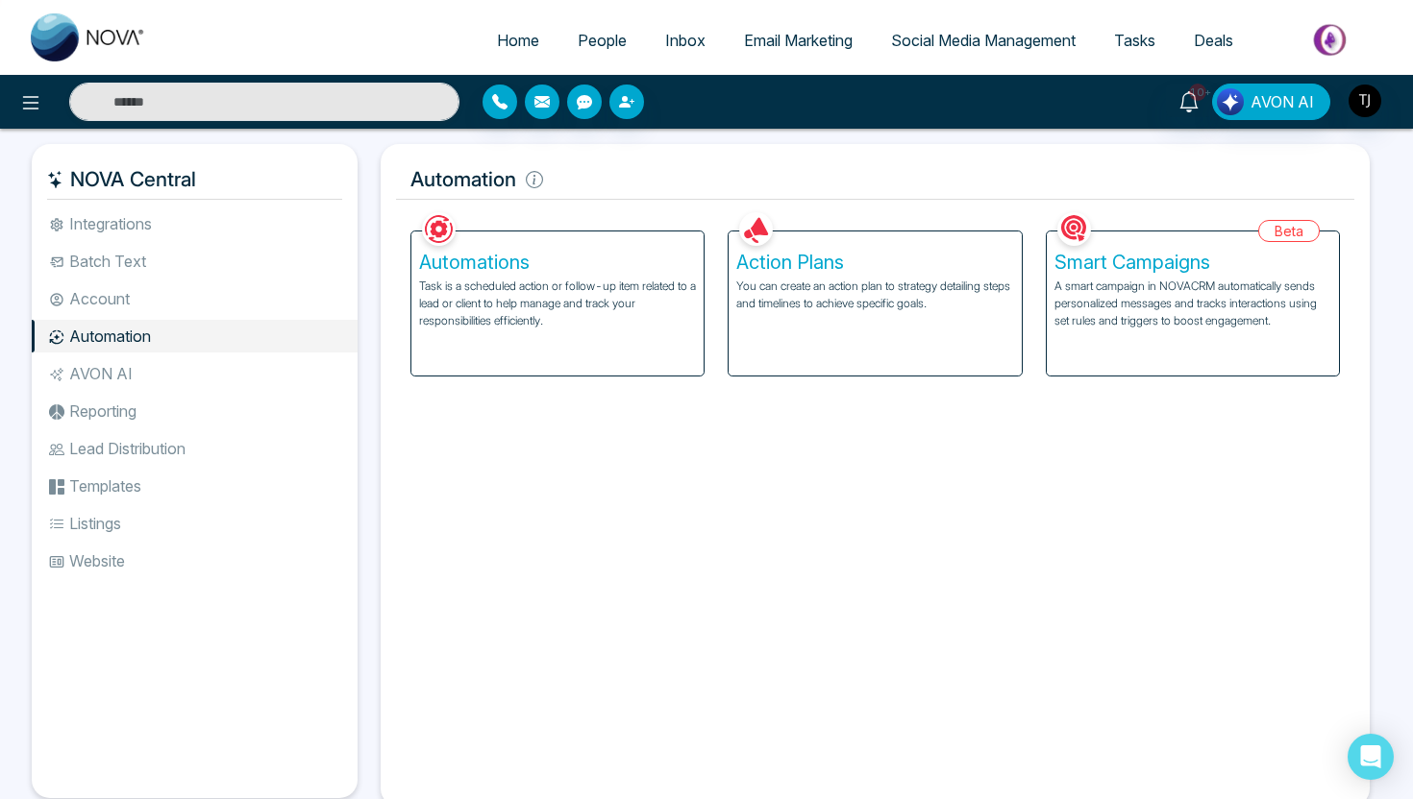
click at [1215, 344] on div "Smart Campaigns A smart campaign in NOVACRM automatically sends personalized me…" at bounding box center [1192, 304] width 292 height 144
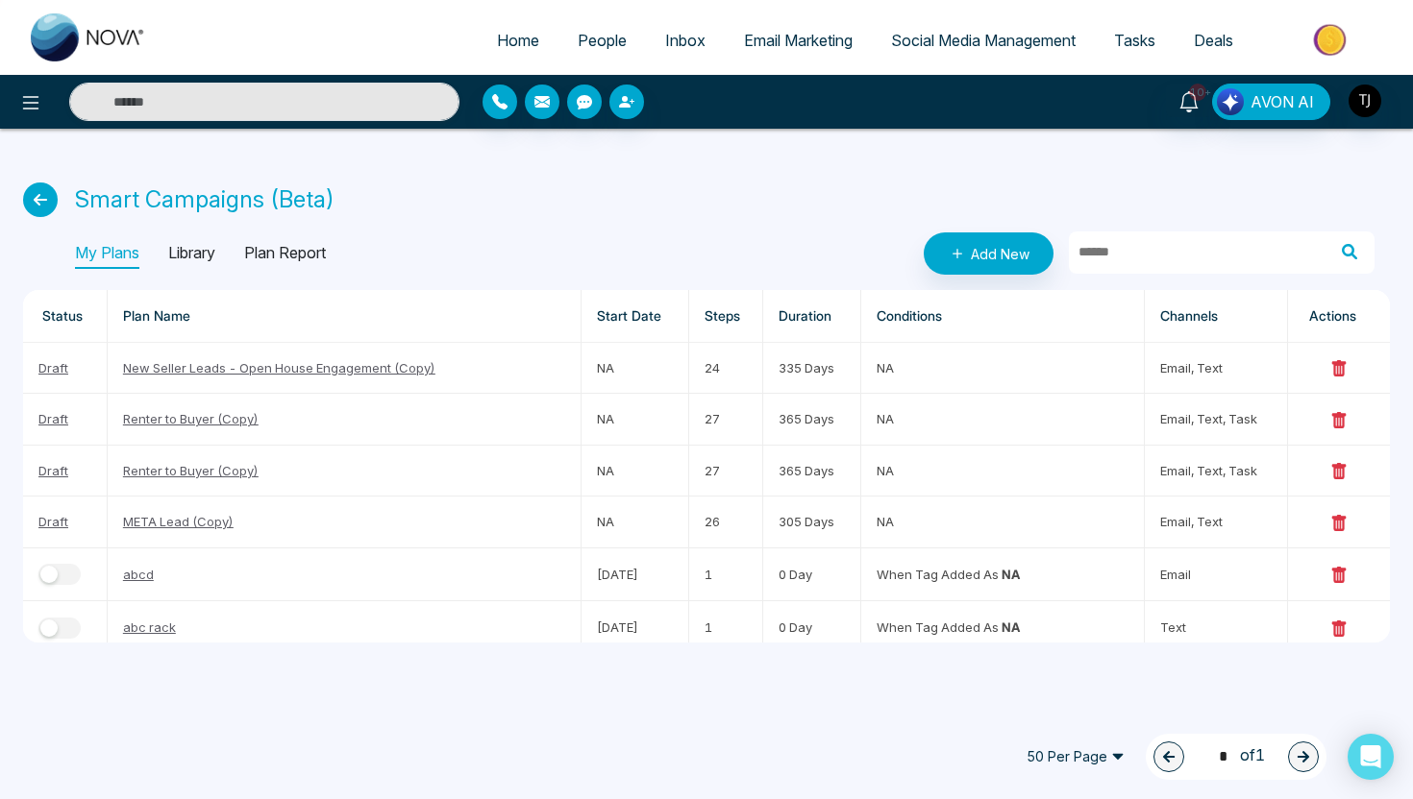
click at [213, 252] on p "Library" at bounding box center [191, 253] width 47 height 31
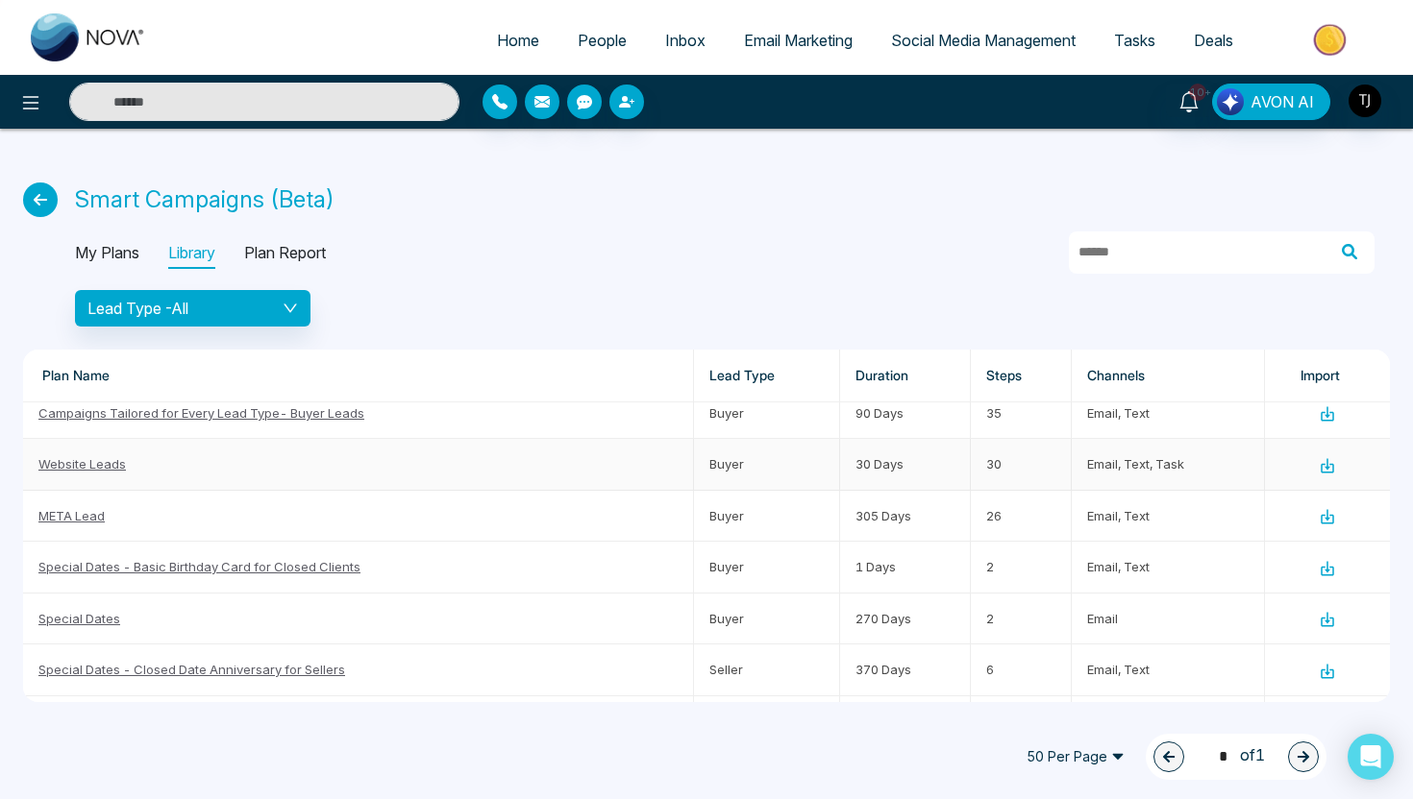
scroll to position [19, 0]
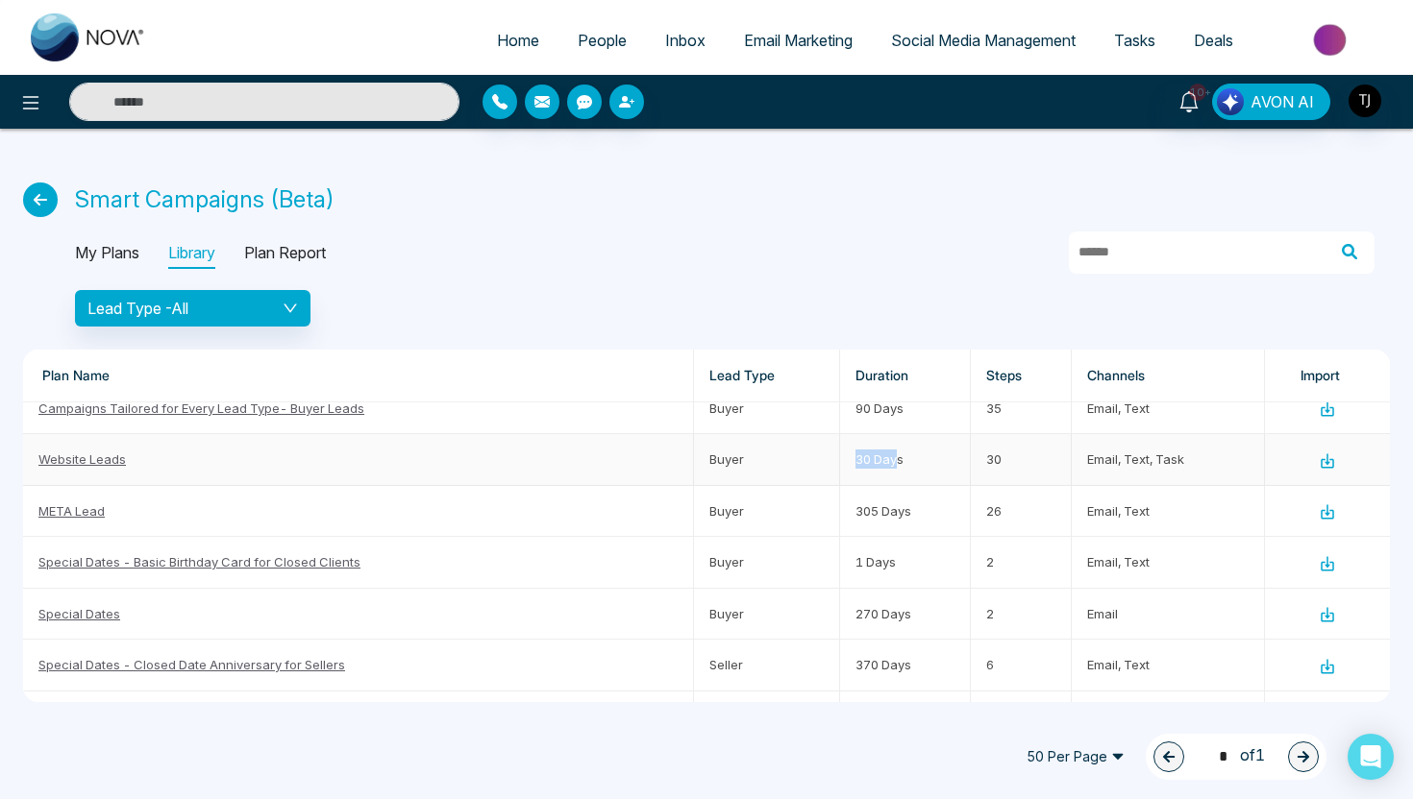
drag, startPoint x: 836, startPoint y: 465, endPoint x: 893, endPoint y: 465, distance: 56.7
click at [893, 465] on td "30 Days" at bounding box center [905, 459] width 131 height 51
drag, startPoint x: 849, startPoint y: 514, endPoint x: 919, endPoint y: 516, distance: 69.2
click at [919, 516] on td "305 Days" at bounding box center [905, 511] width 131 height 51
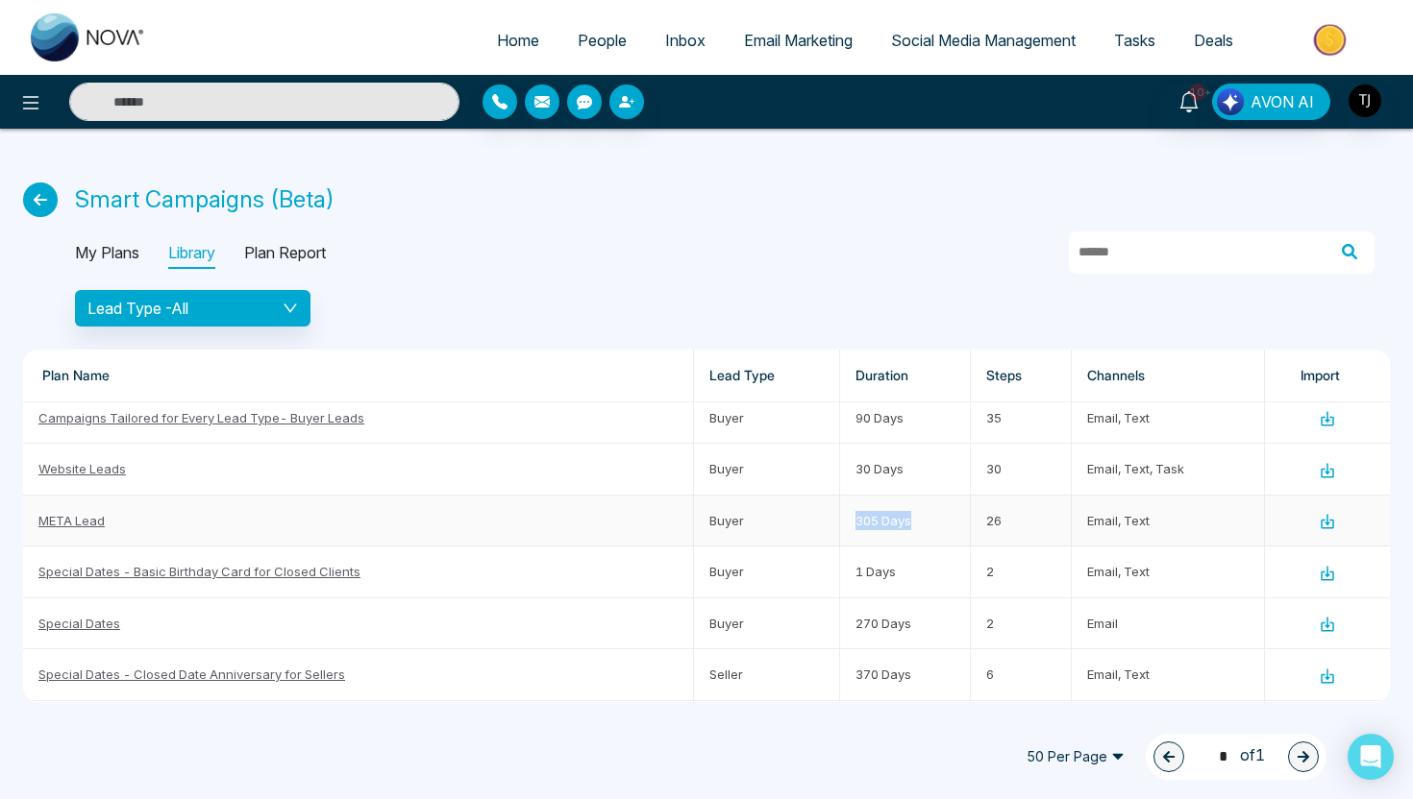
scroll to position [0, 0]
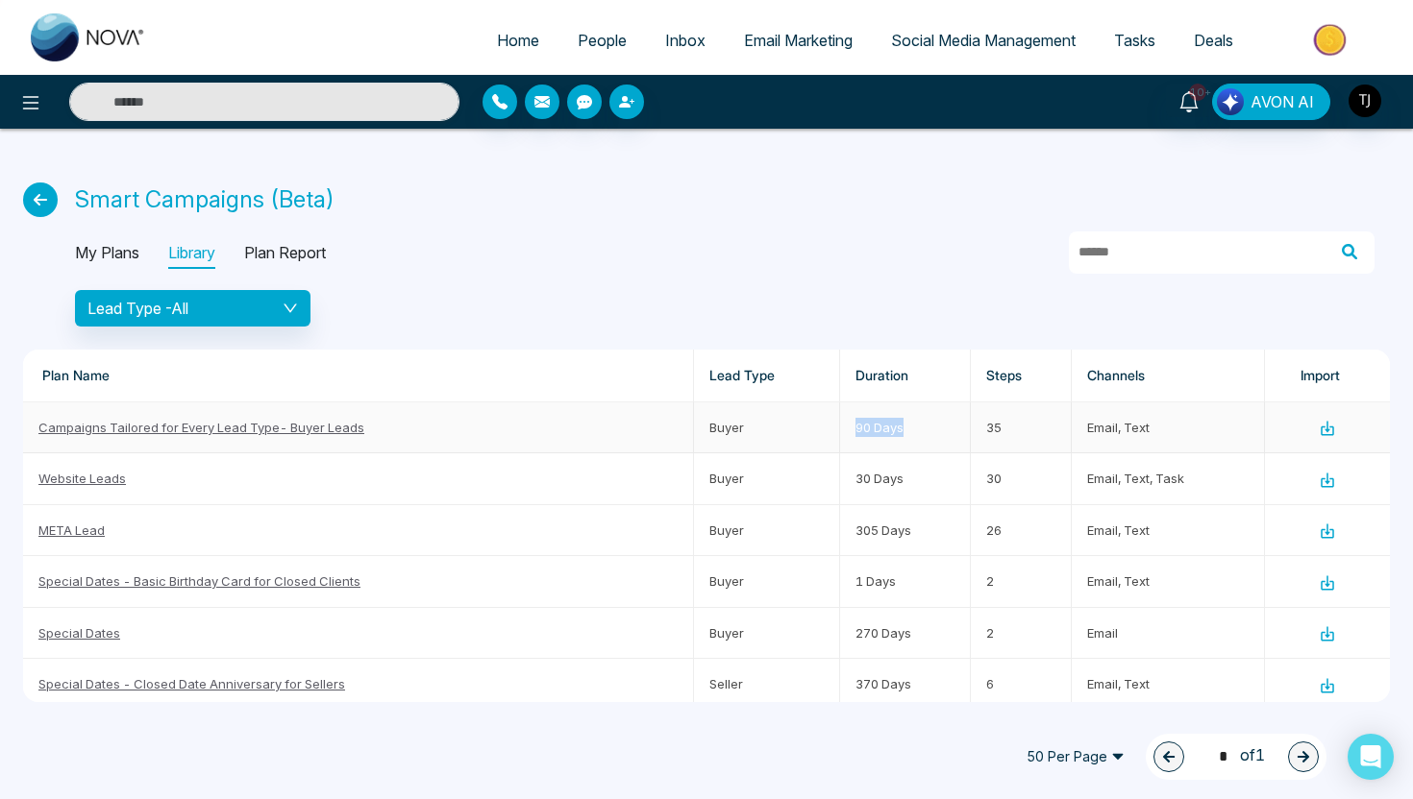
drag, startPoint x: 851, startPoint y: 423, endPoint x: 908, endPoint y: 424, distance: 56.7
click at [907, 424] on td "90 Days" at bounding box center [905, 428] width 131 height 51
drag, startPoint x: 854, startPoint y: 430, endPoint x: 873, endPoint y: 430, distance: 19.2
click at [873, 430] on td "90 Days" at bounding box center [905, 428] width 131 height 51
click at [1325, 432] on icon at bounding box center [1326, 428] width 17 height 17
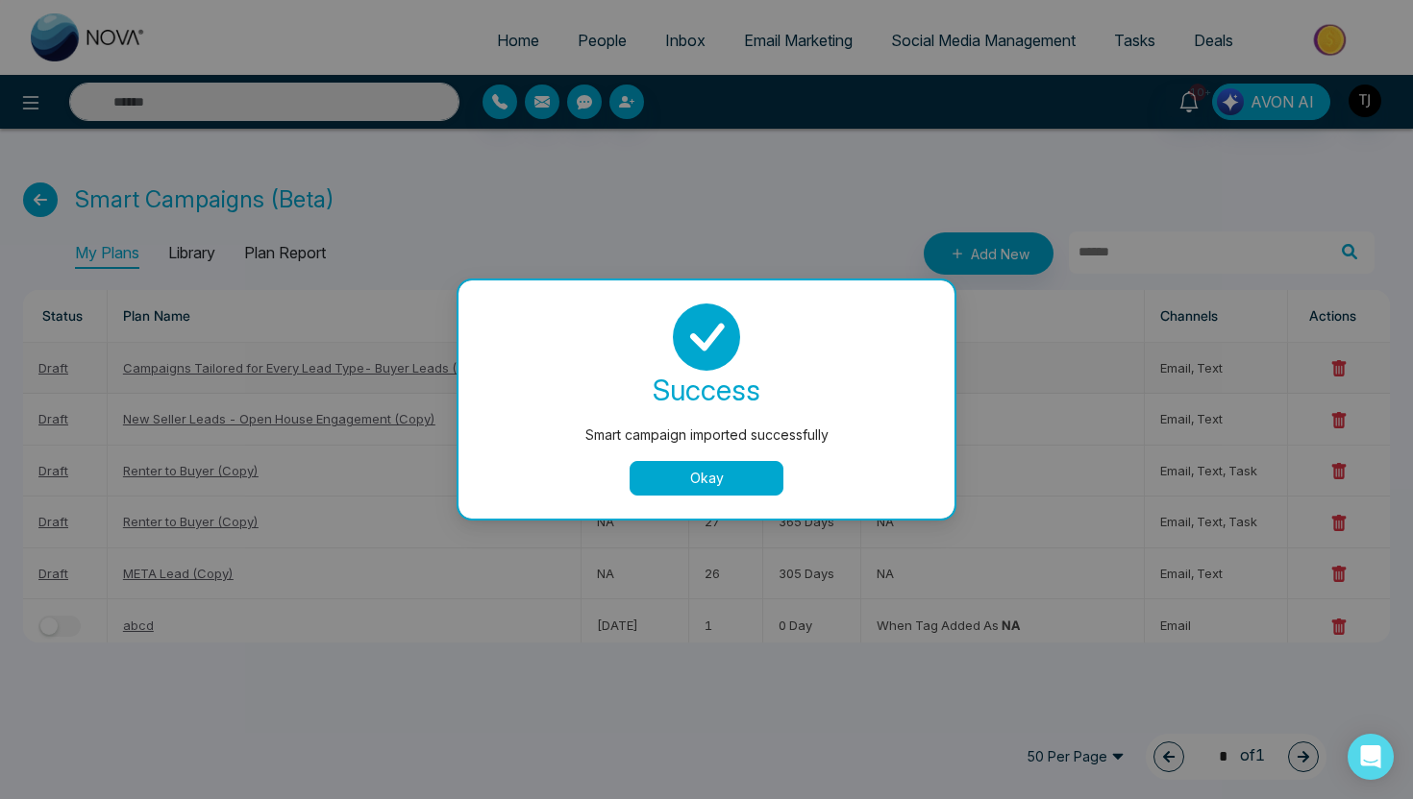
click at [713, 472] on button "Okay" at bounding box center [706, 478] width 154 height 35
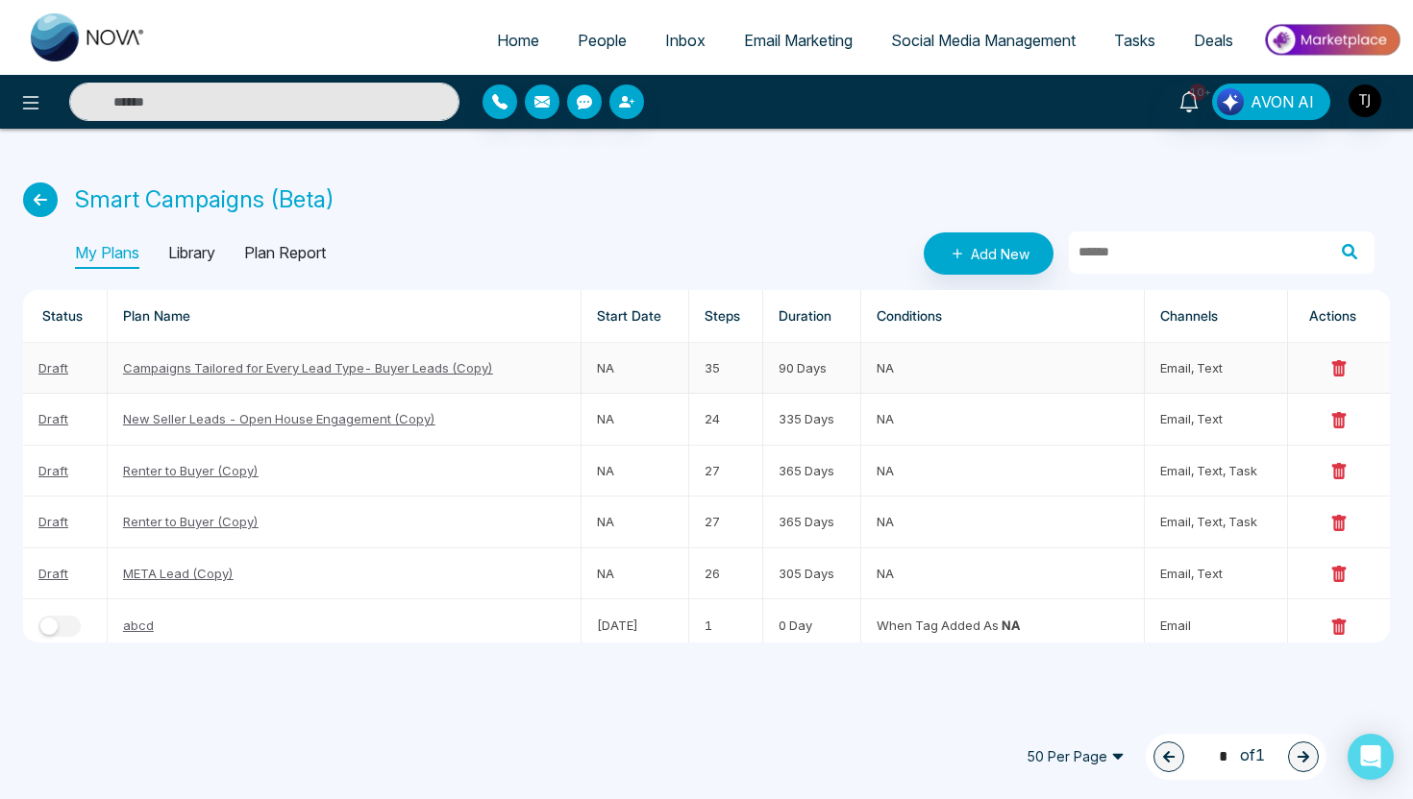
click at [387, 367] on link "Campaigns Tailored for Every Lead Type- Buyer Leads (Copy)" at bounding box center [308, 367] width 370 height 15
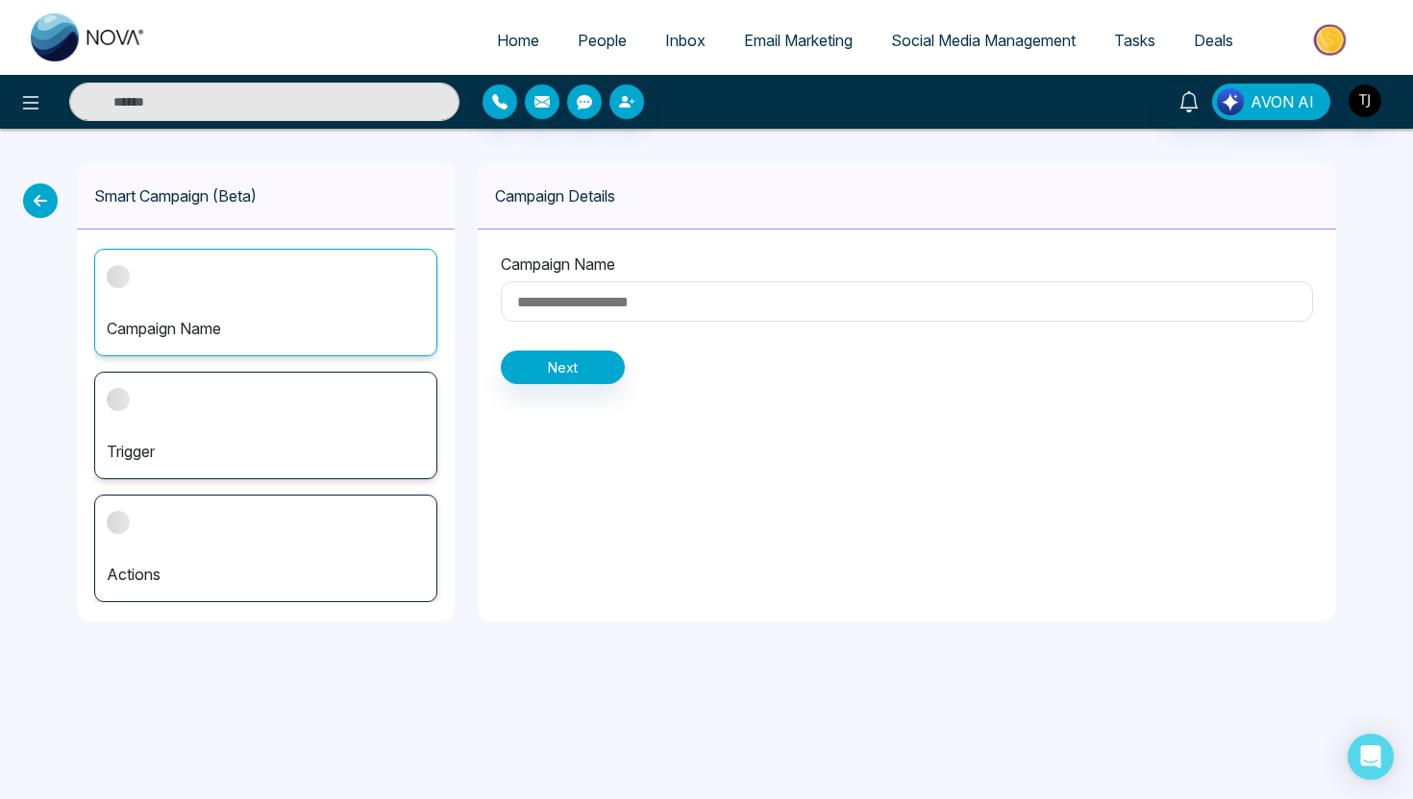
type input "**********"
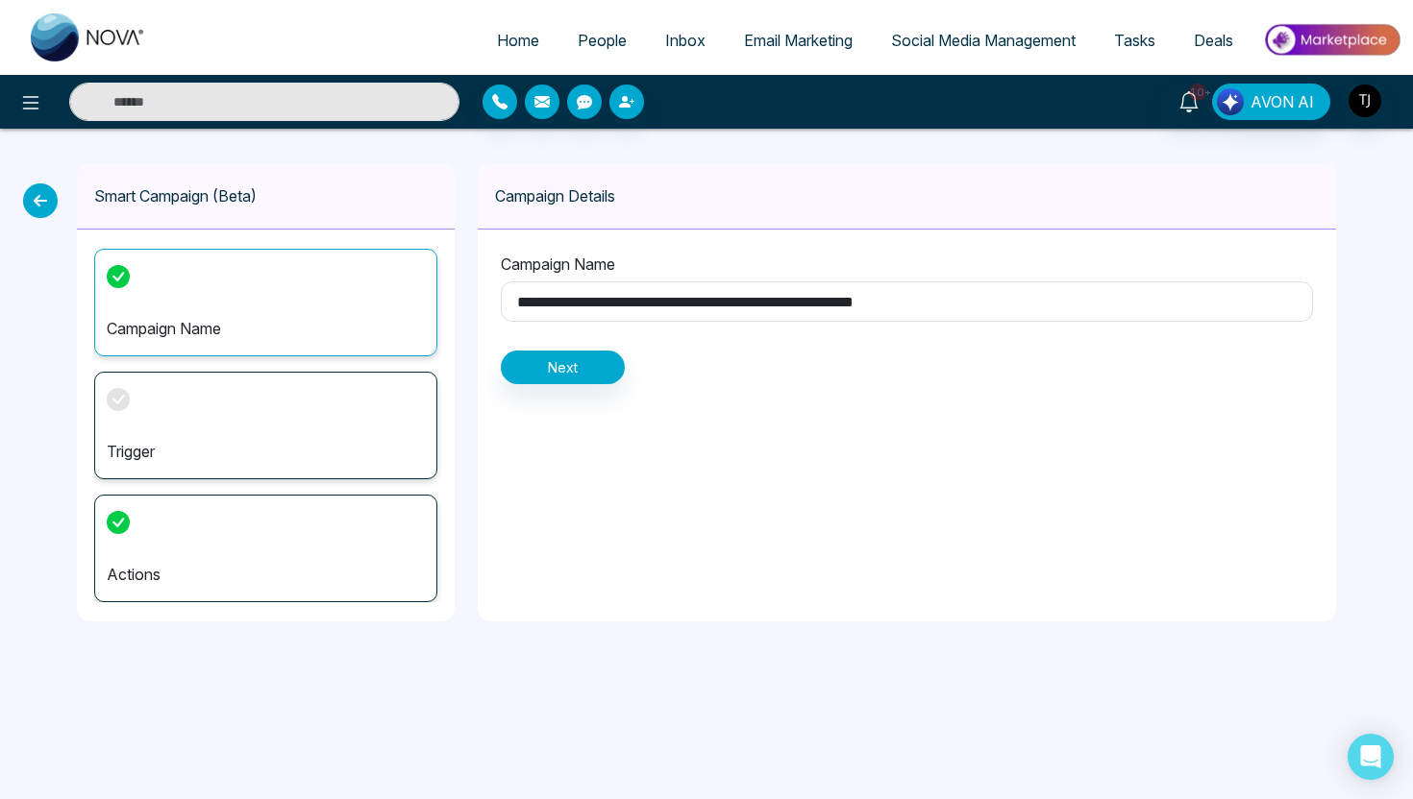
drag, startPoint x: 517, startPoint y: 304, endPoint x: 989, endPoint y: 307, distance: 471.8
click at [989, 307] on input "**********" at bounding box center [907, 302] width 812 height 40
click at [612, 376] on button "Next" at bounding box center [563, 368] width 124 height 34
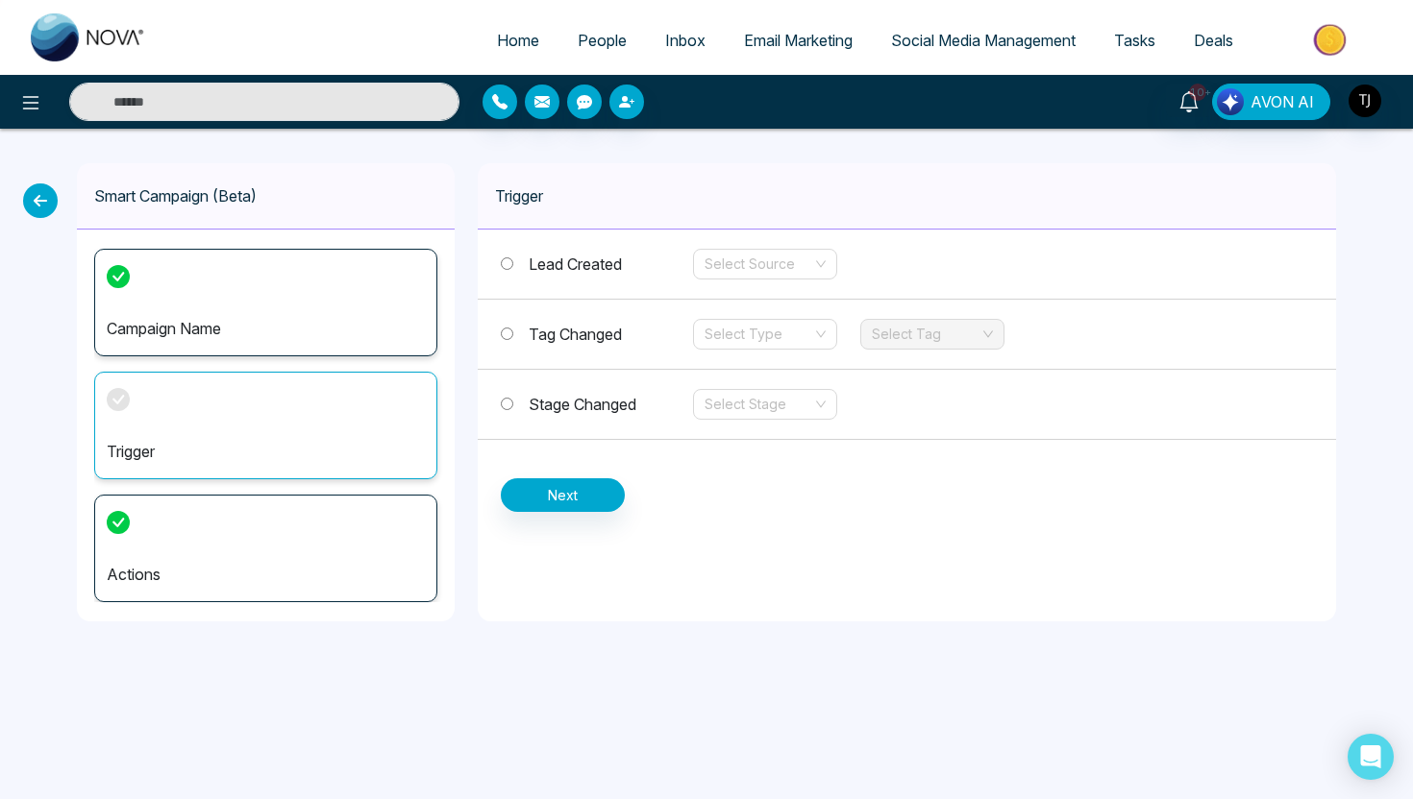
click at [529, 334] on span "Tag Changed" at bounding box center [575, 334] width 93 height 19
click at [772, 327] on input "search" at bounding box center [758, 334] width 108 height 29
click at [750, 369] on div "Add" at bounding box center [764, 372] width 121 height 21
click at [955, 341] on input "search" at bounding box center [926, 334] width 108 height 29
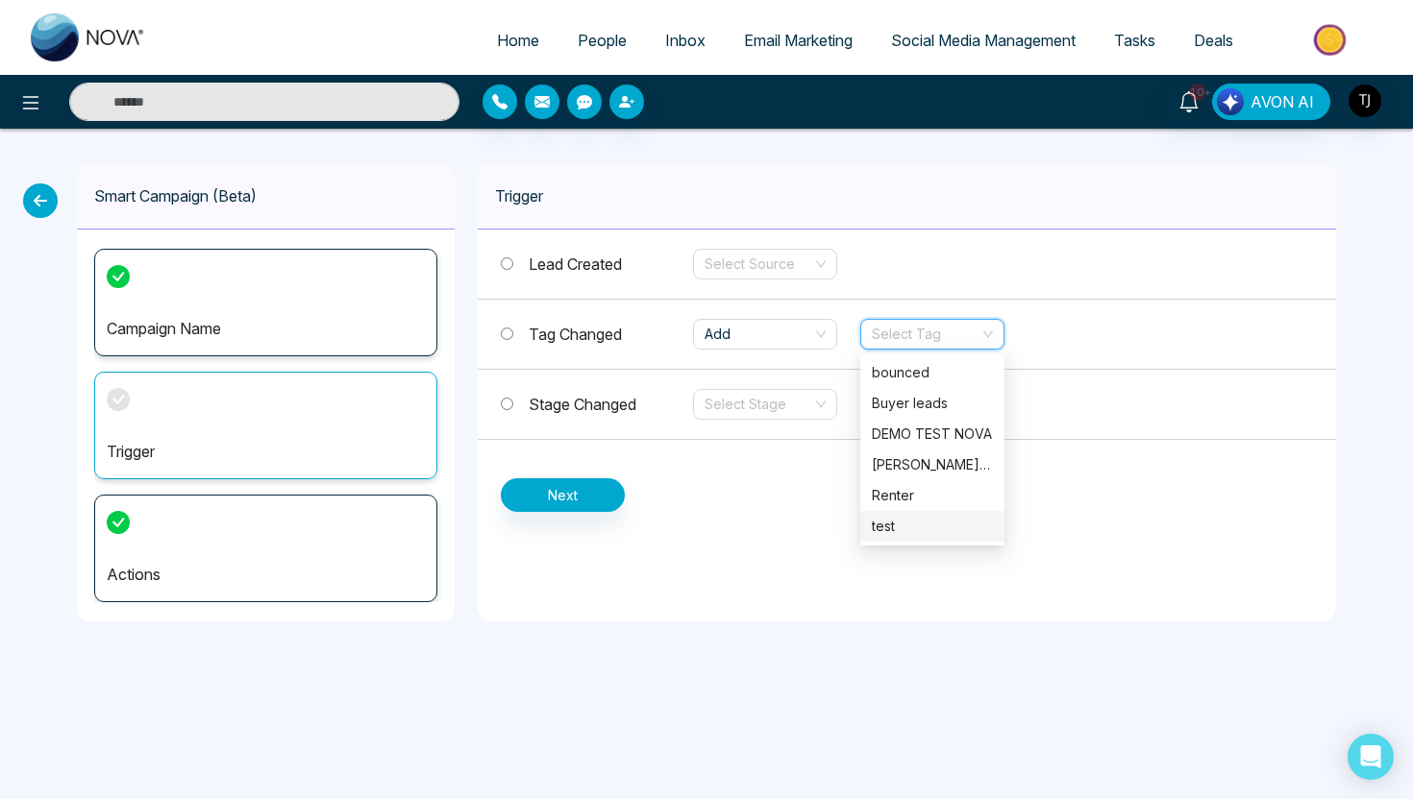
click at [903, 527] on div "test" at bounding box center [932, 526] width 121 height 21
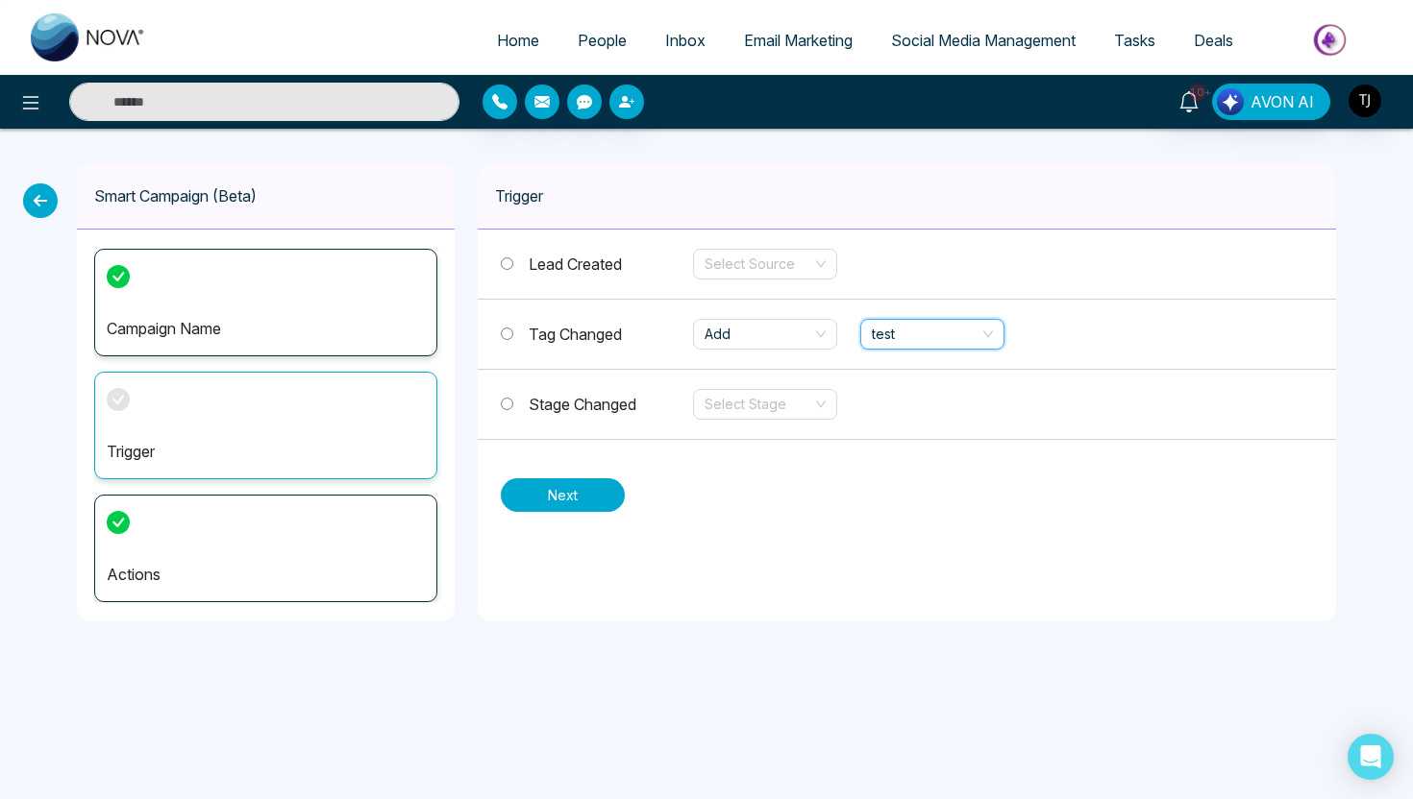
click at [568, 502] on button "Next" at bounding box center [563, 496] width 124 height 34
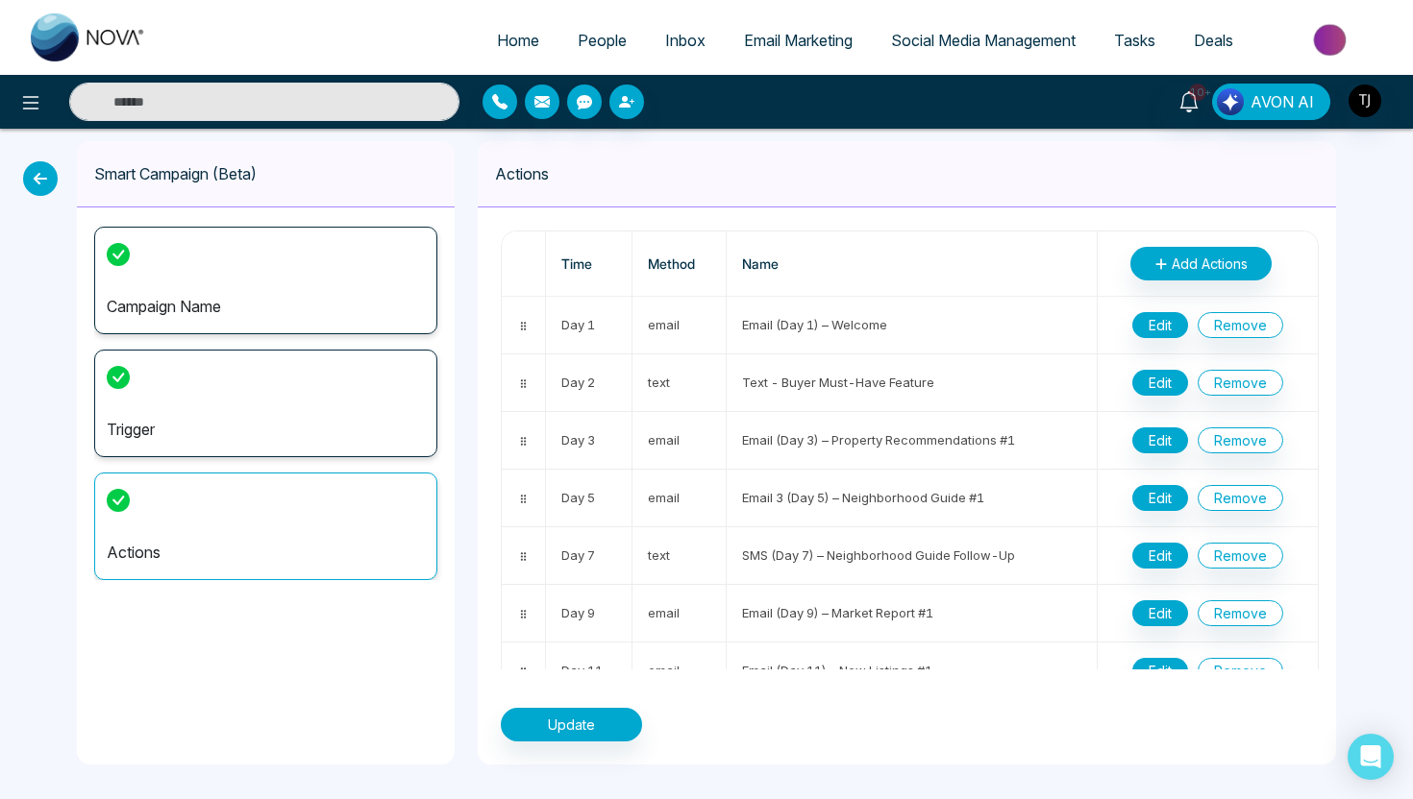
click at [782, 47] on span "Email Marketing" at bounding box center [798, 40] width 109 height 19
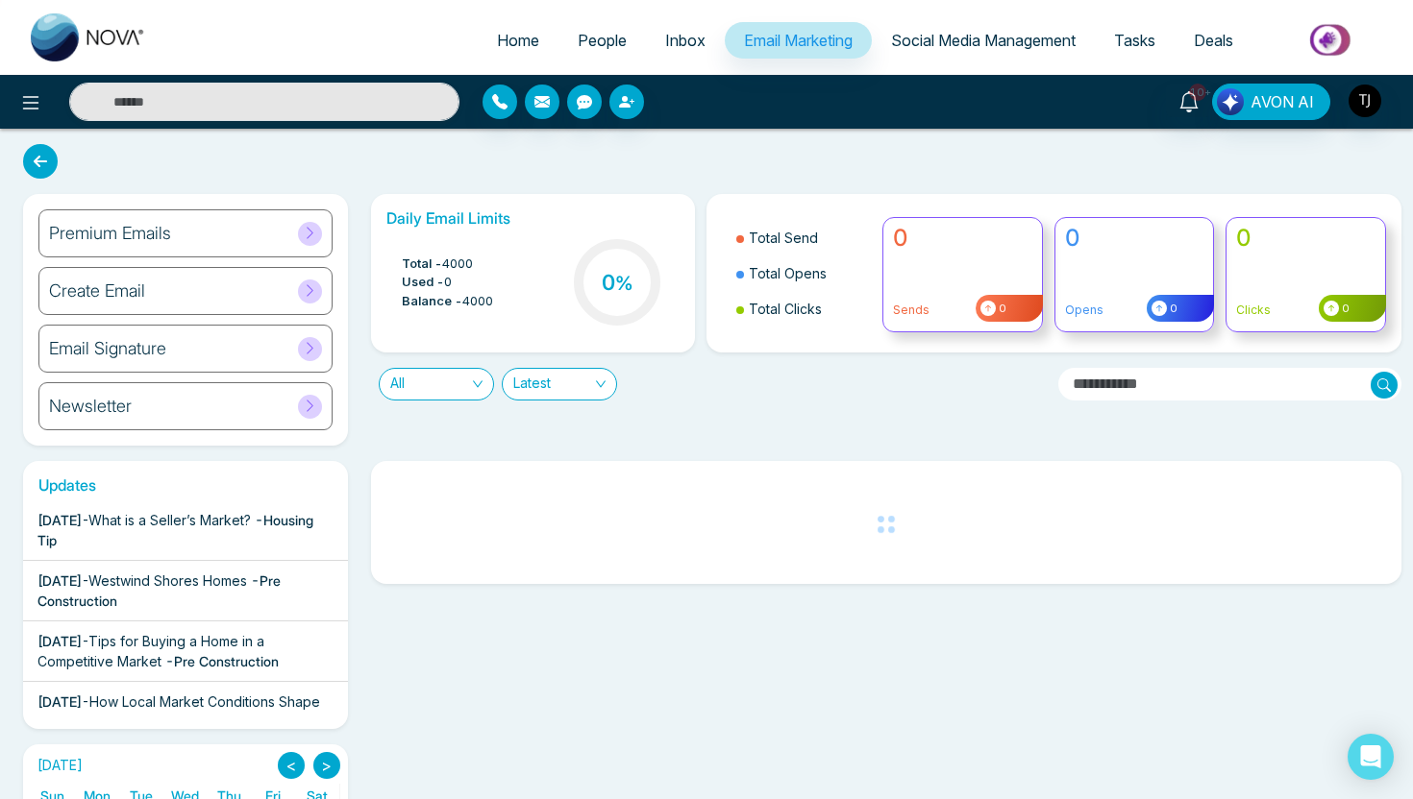
scroll to position [114, 0]
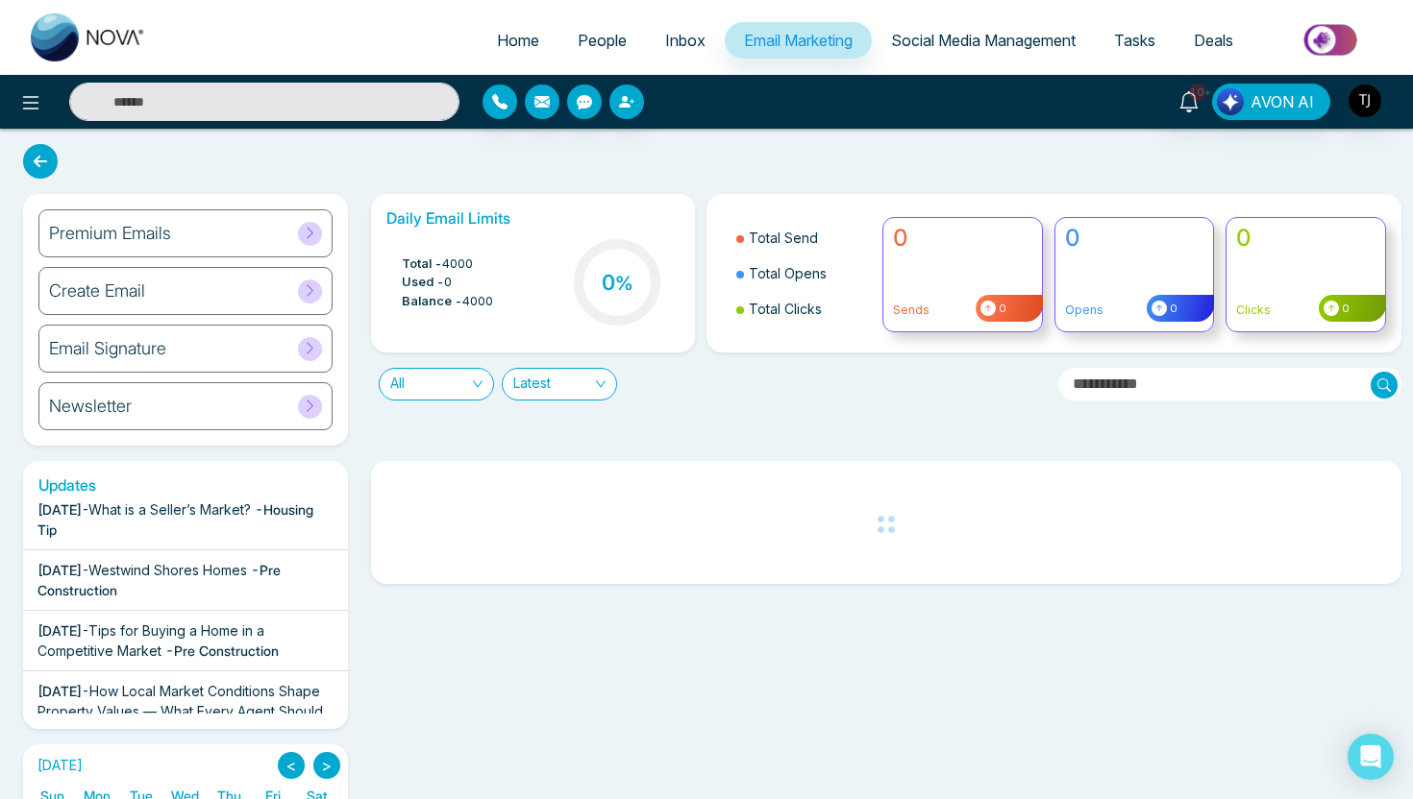
click at [242, 578] on span "Westwind Shores Homes" at bounding box center [167, 570] width 159 height 16
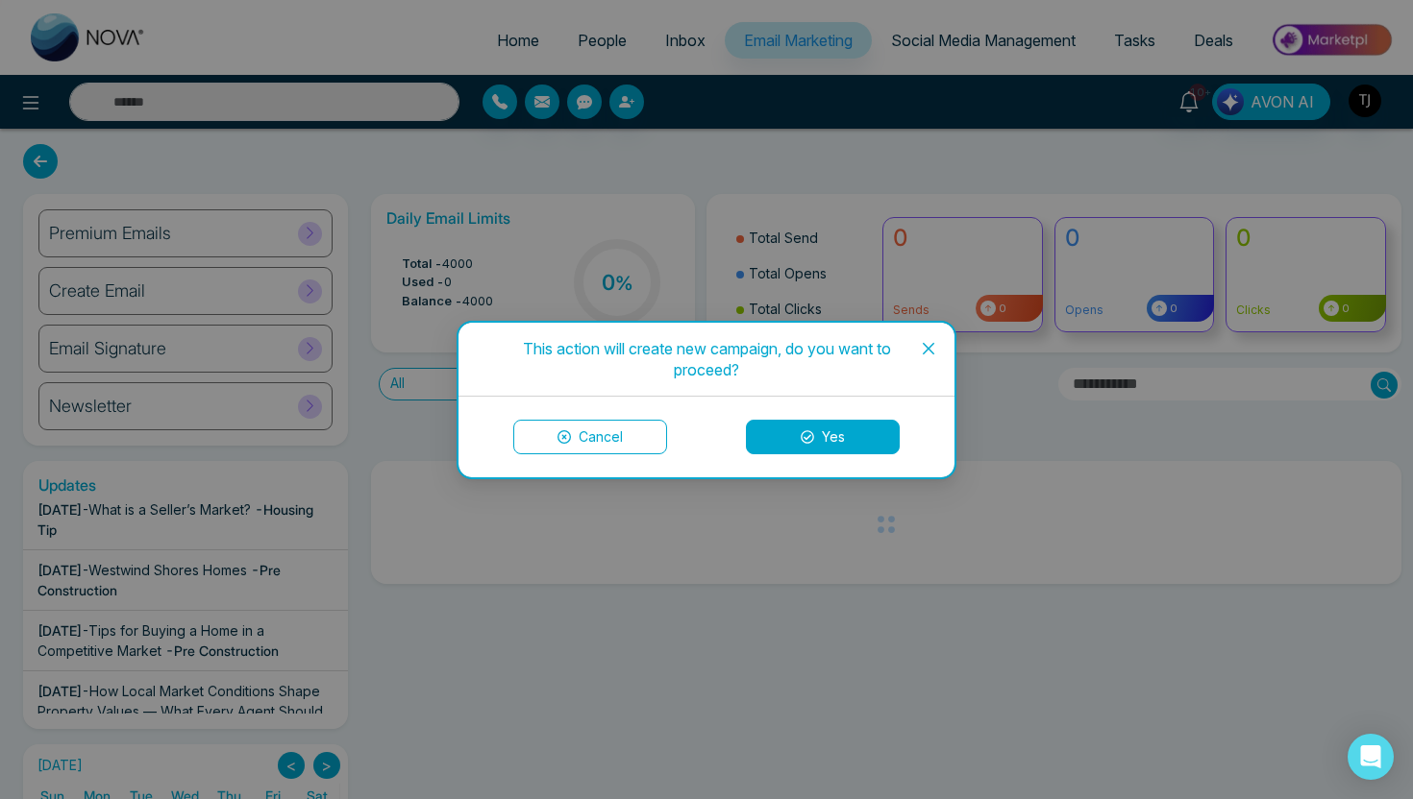
click at [871, 440] on button "Yes" at bounding box center [823, 437] width 154 height 35
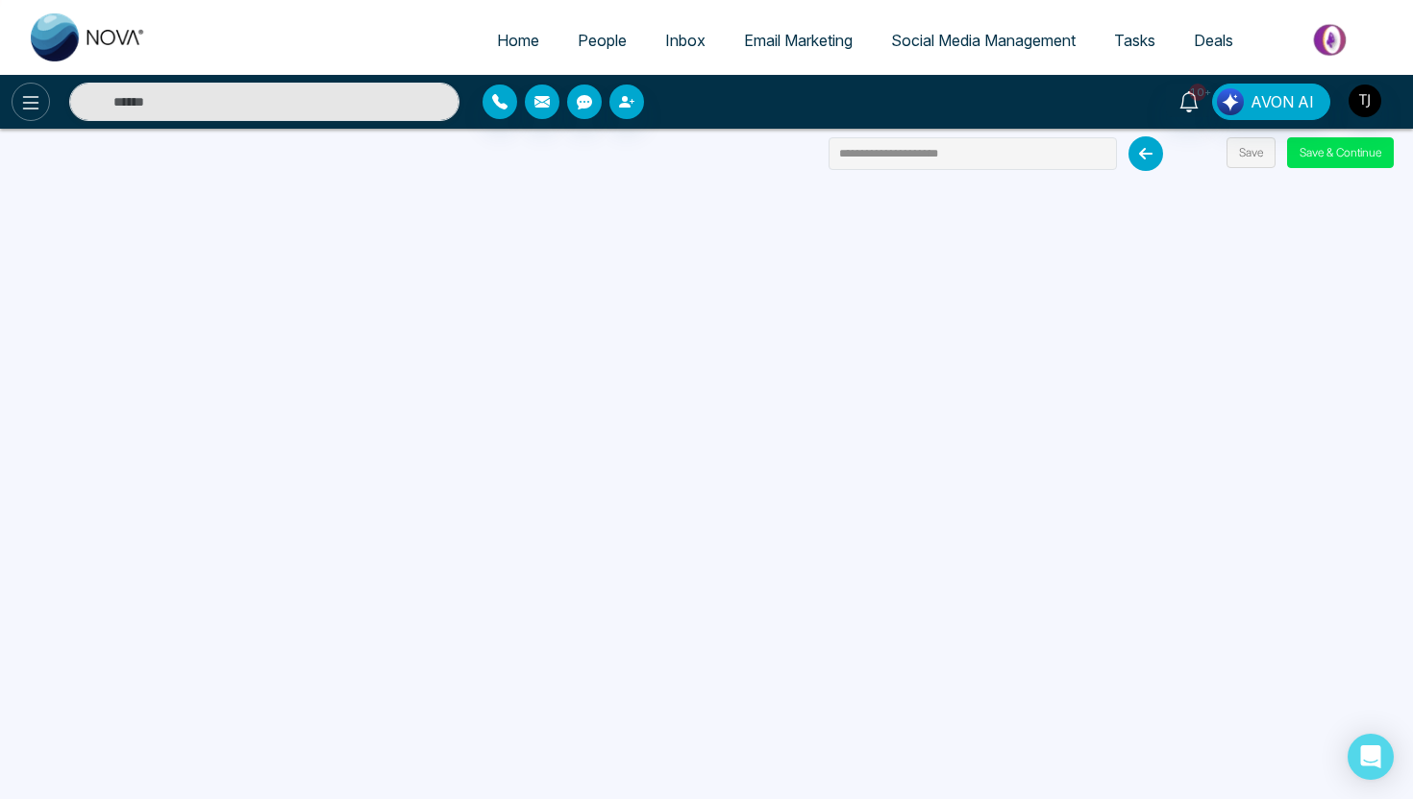
click at [28, 108] on icon at bounding box center [31, 102] width 16 height 13
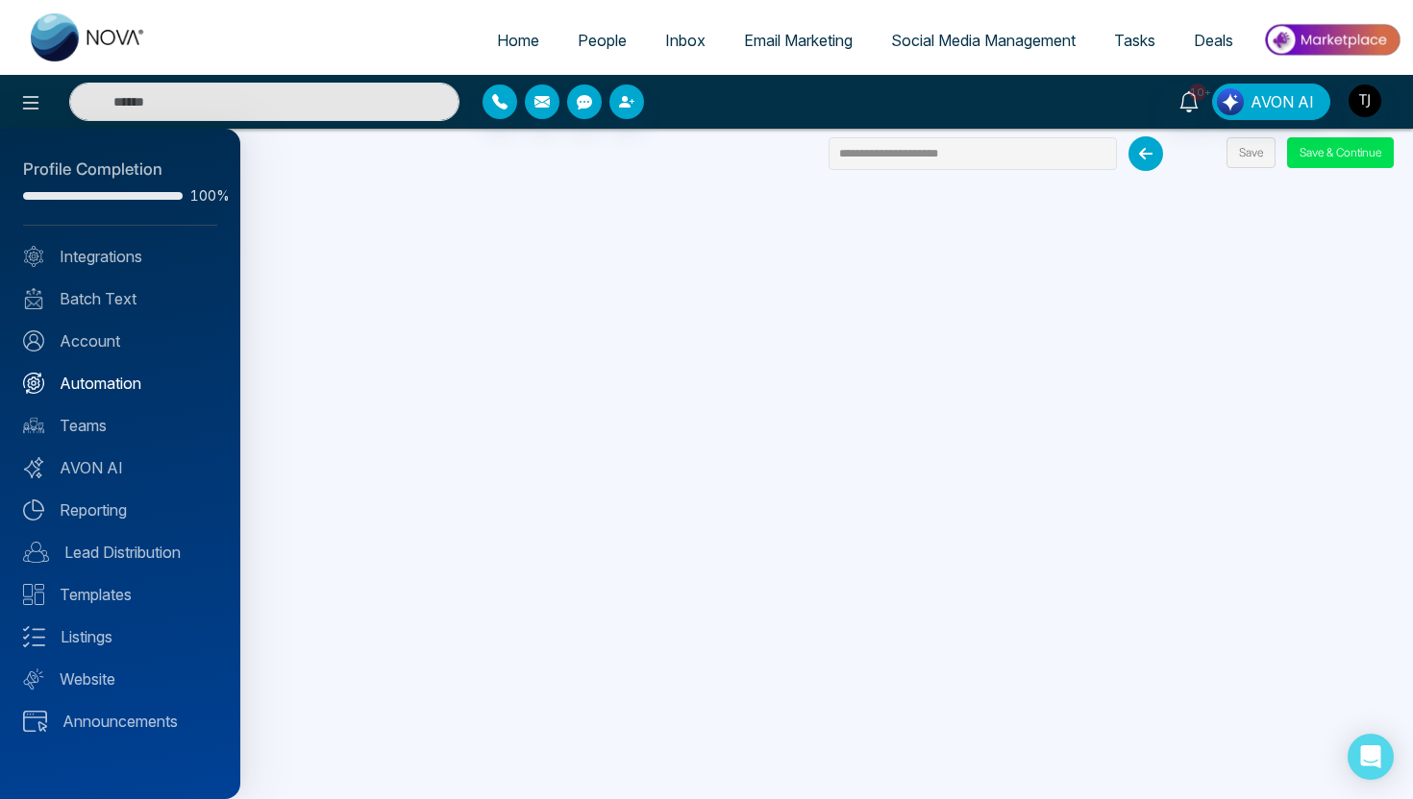
click at [109, 381] on link "Automation" at bounding box center [120, 383] width 194 height 23
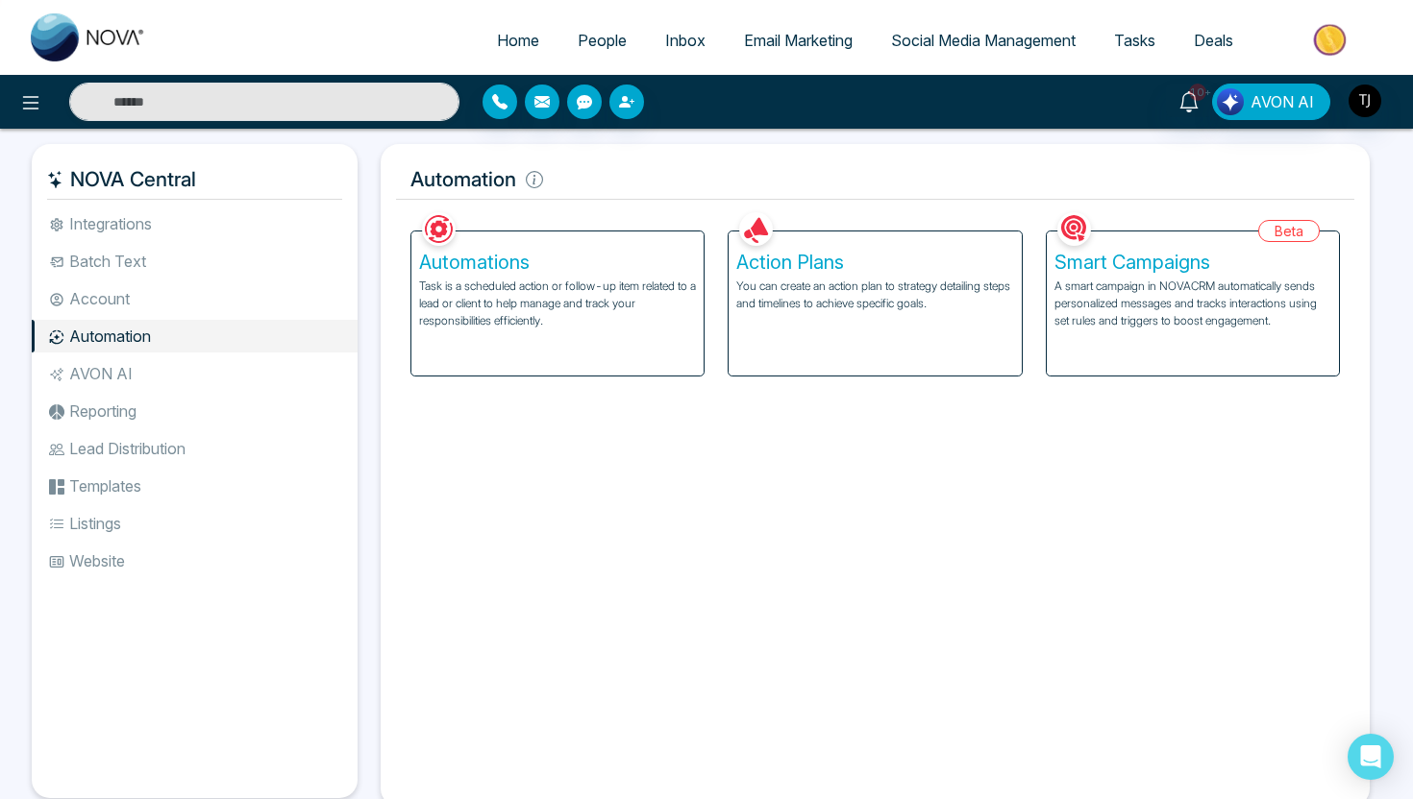
click at [616, 327] on p "Task is a scheduled action or follow-up item related to a lead or client to hel…" at bounding box center [557, 304] width 277 height 52
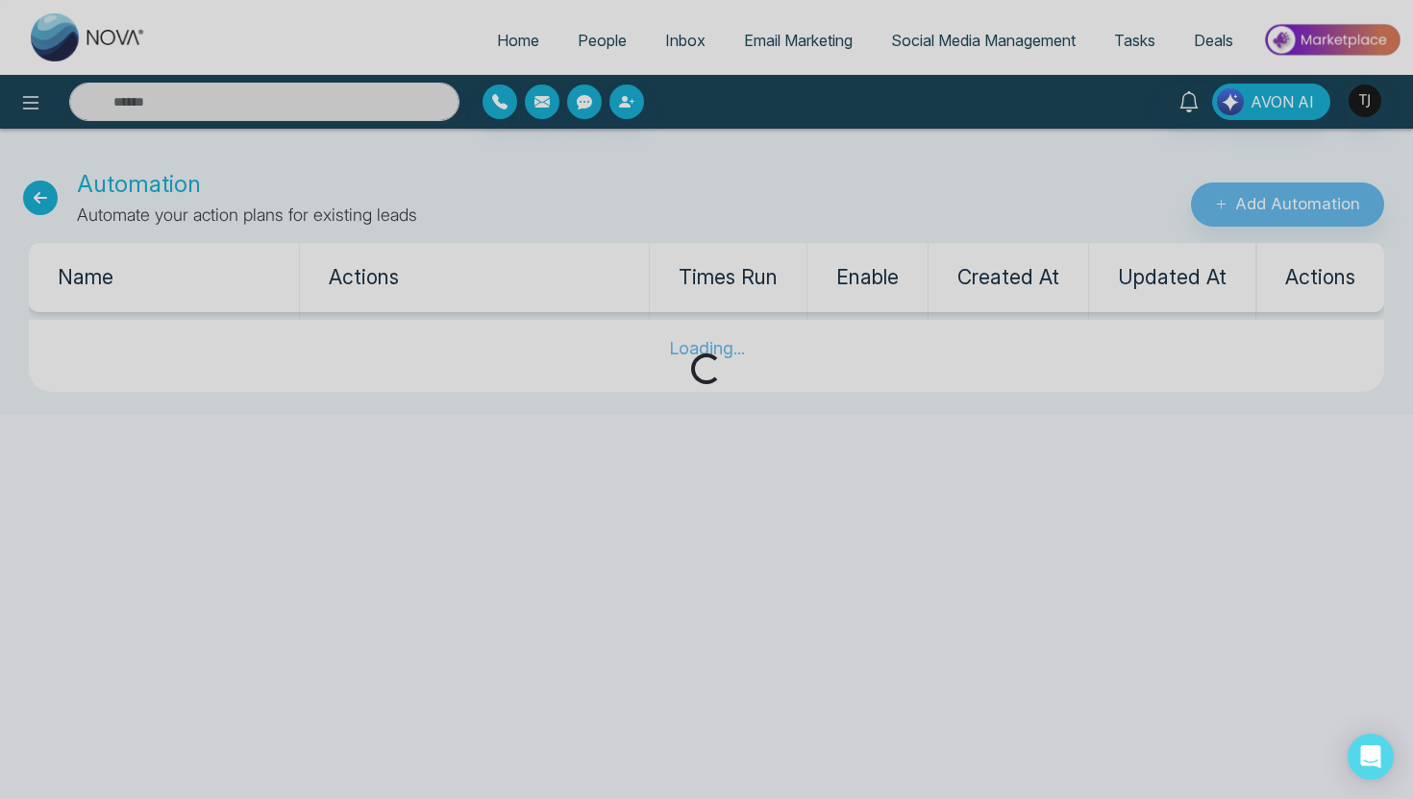
click at [1266, 209] on div "Loading..." at bounding box center [706, 399] width 1413 height 799
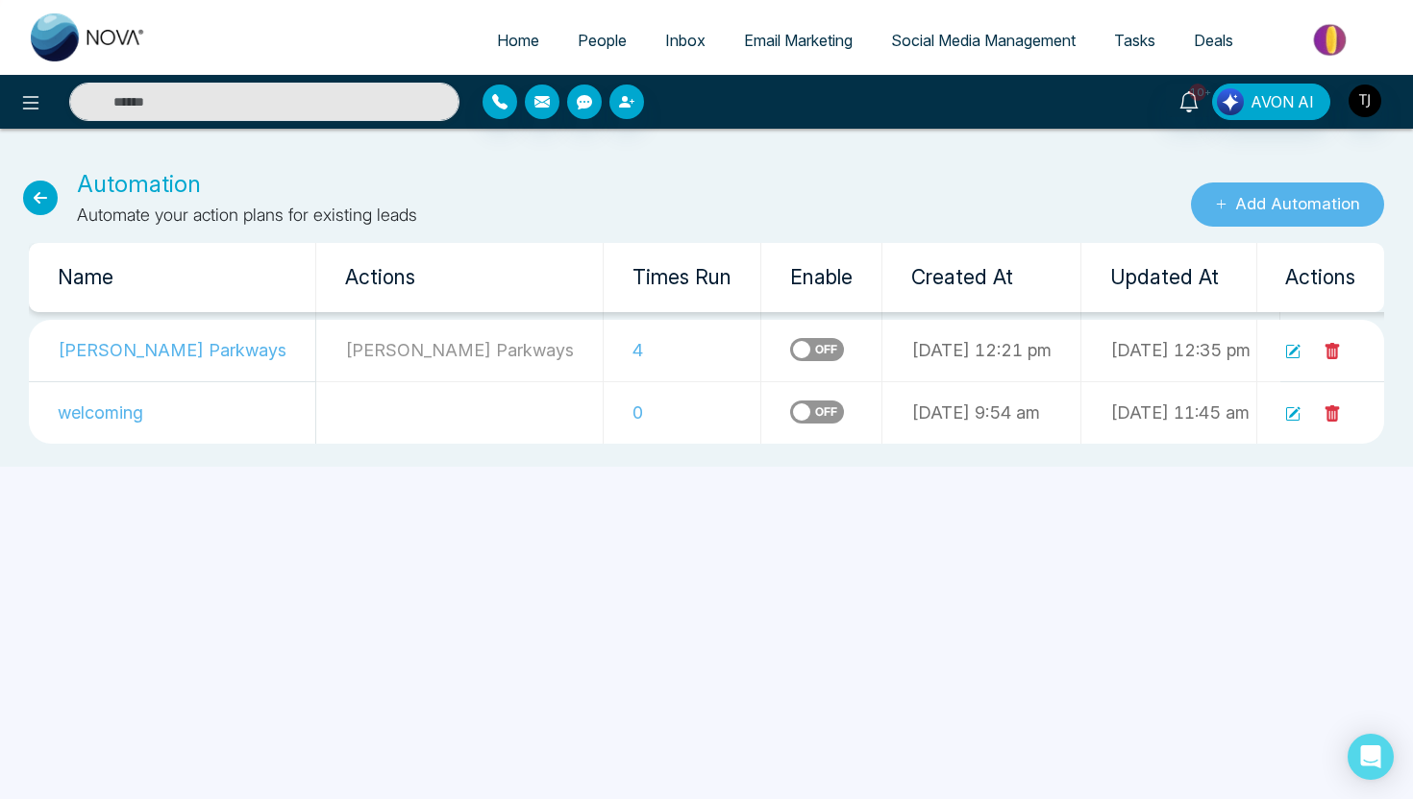
click at [1266, 209] on button "Add Automation" at bounding box center [1287, 205] width 193 height 44
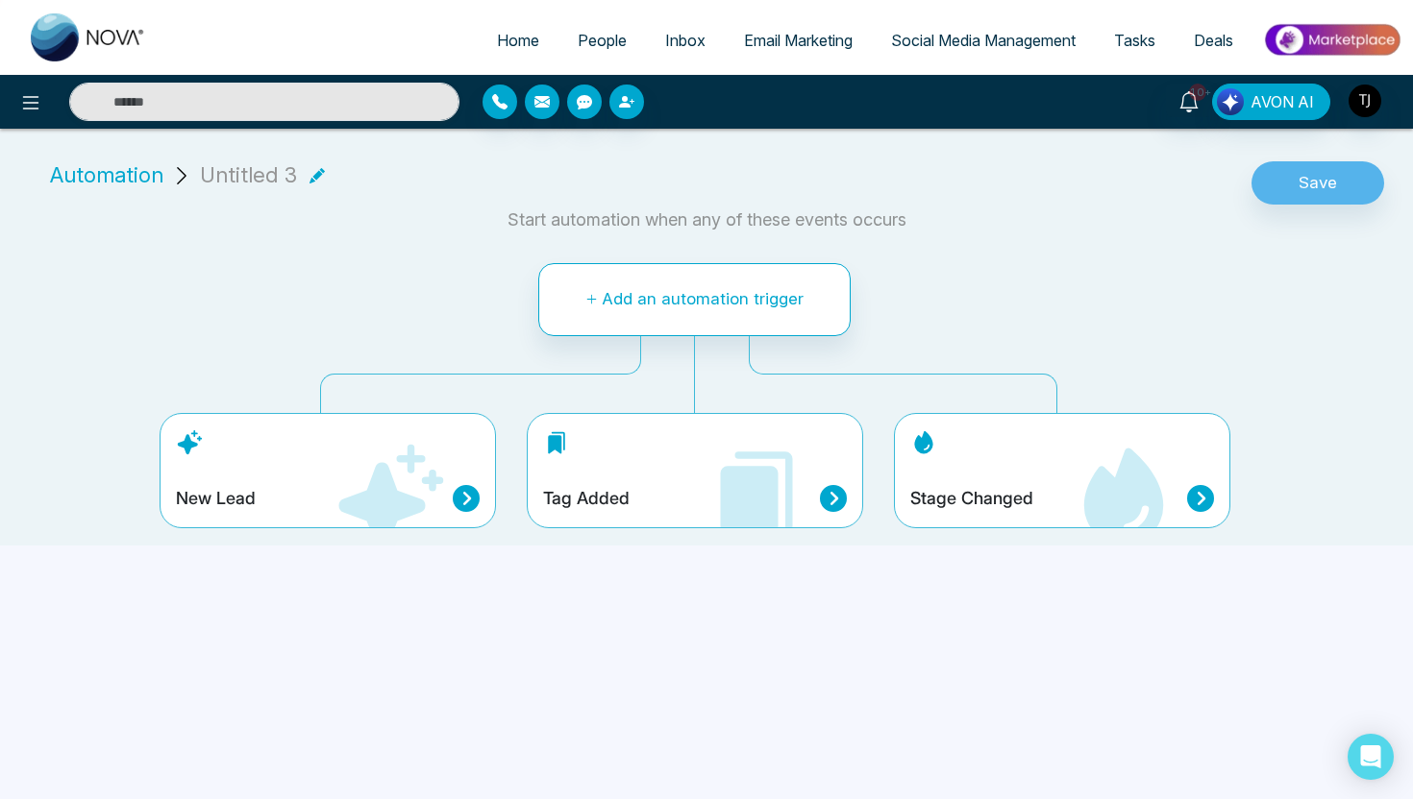
click at [1055, 497] on div "Stage Changed" at bounding box center [1062, 498] width 304 height 27
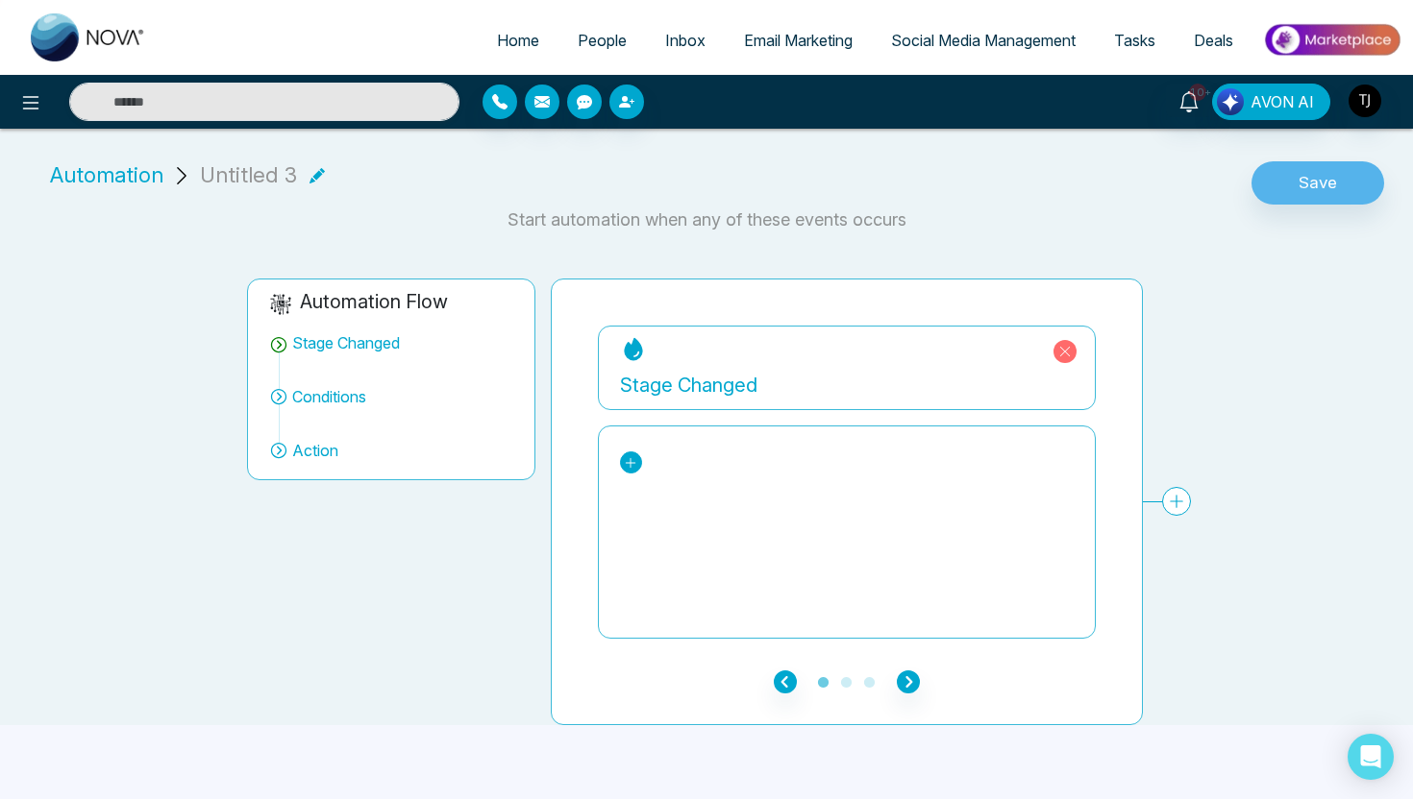
click at [627, 468] on icon at bounding box center [630, 462] width 13 height 13
click at [713, 430] on div "New Lead Contacted Engaged Qualified Active Closed Past Client Do not contact i…" at bounding box center [847, 532] width 498 height 213
click at [124, 176] on span "Automation" at bounding box center [106, 176] width 113 height 32
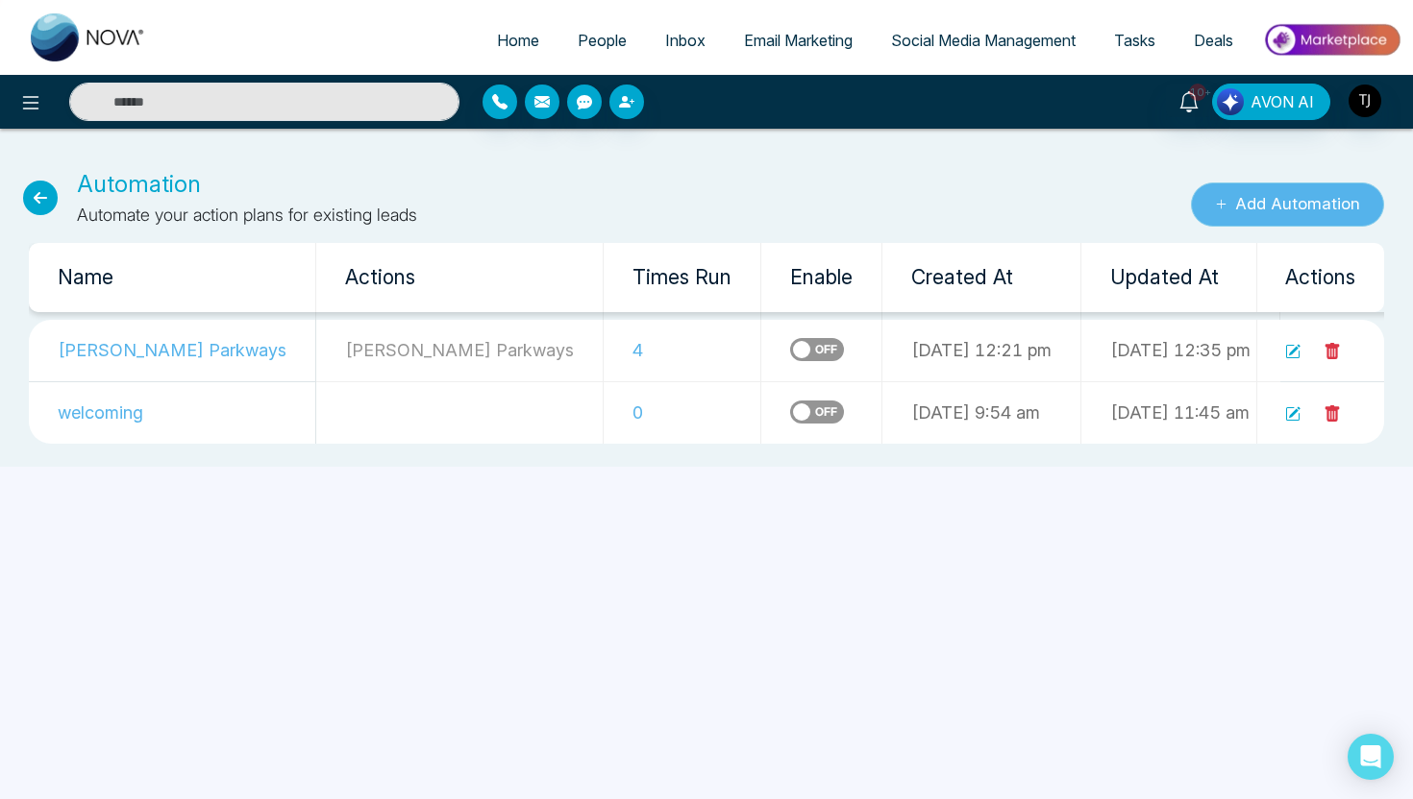
click at [1243, 210] on button "Add Automation" at bounding box center [1287, 205] width 193 height 44
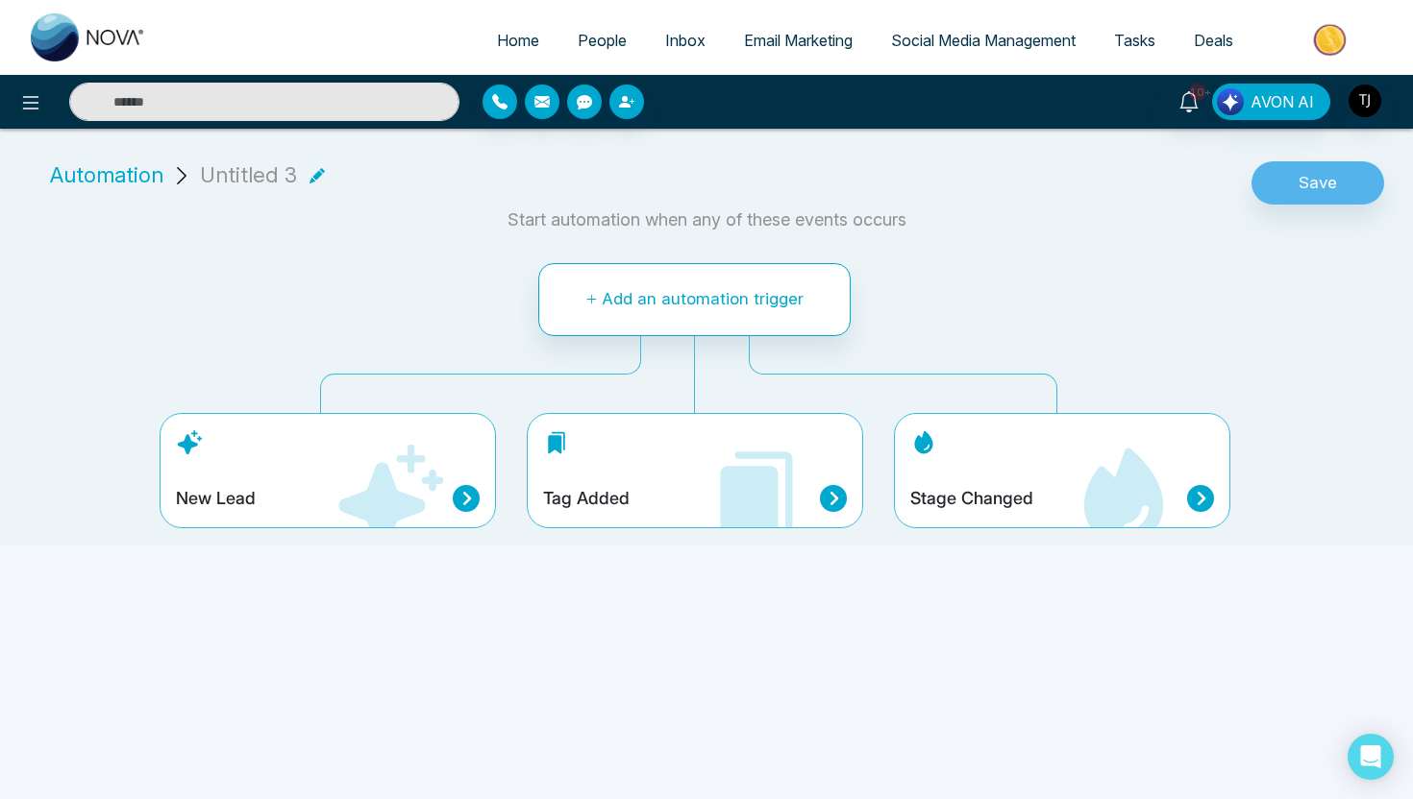
click at [850, 503] on div "Tag Added" at bounding box center [695, 470] width 336 height 115
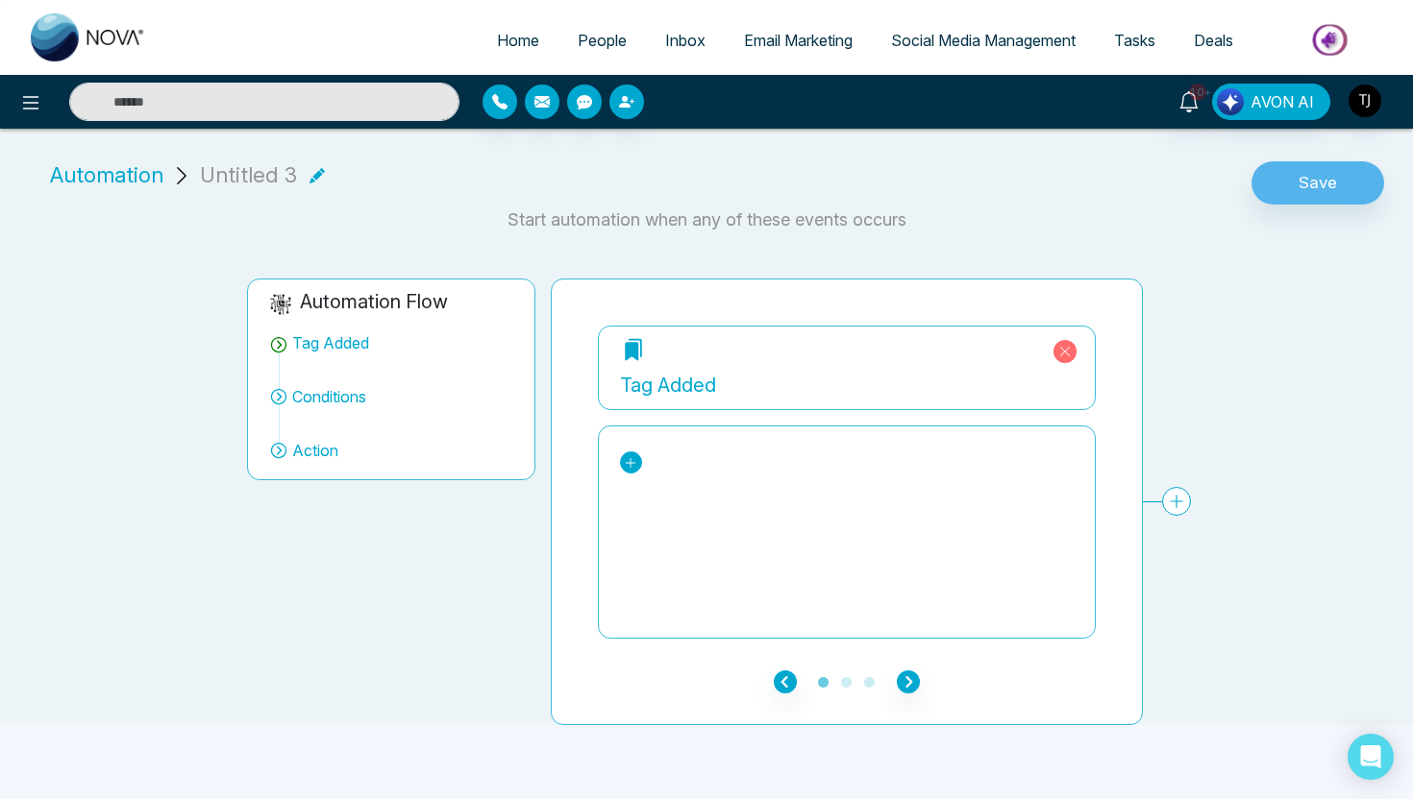
click at [631, 469] on icon at bounding box center [630, 462] width 13 height 13
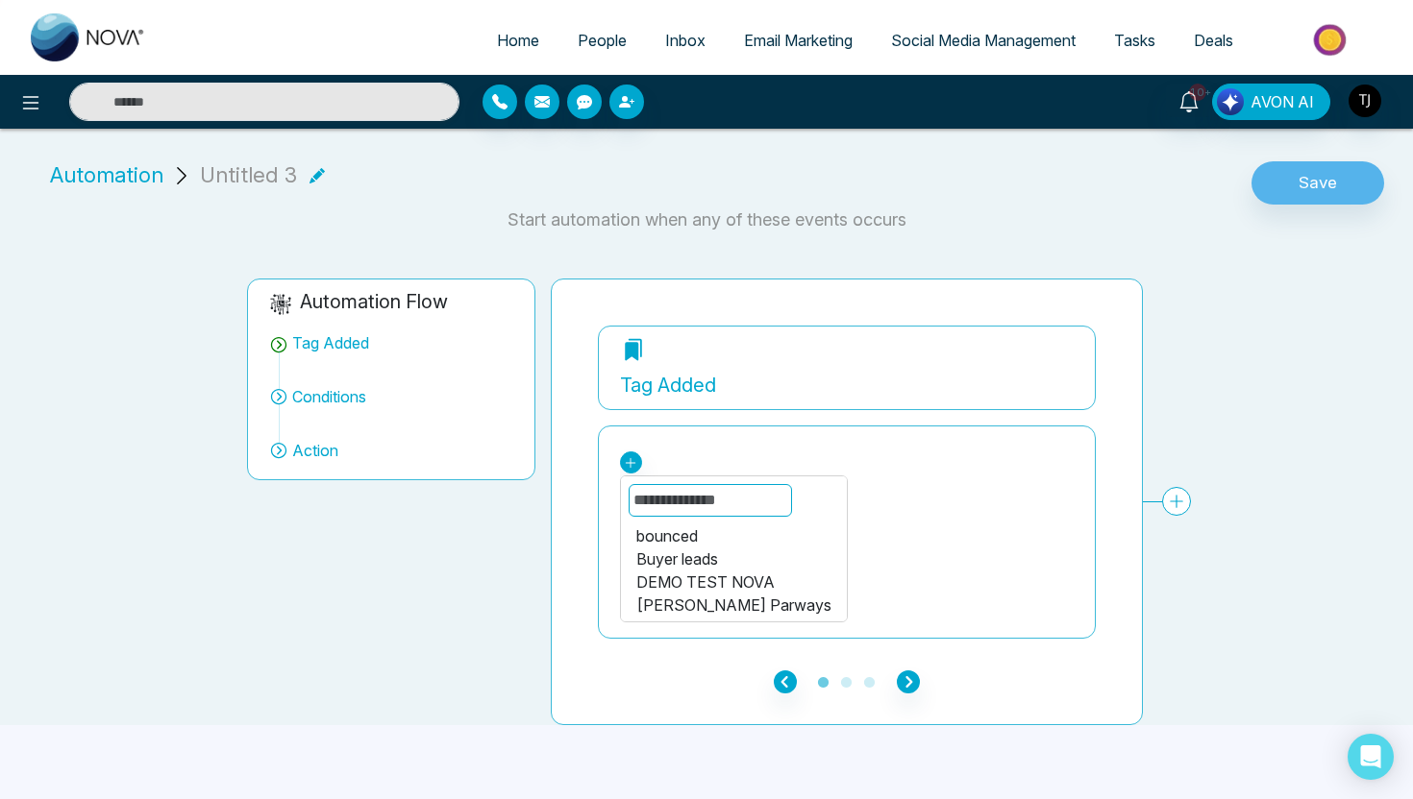
click at [785, 38] on span "Email Marketing" at bounding box center [798, 40] width 109 height 19
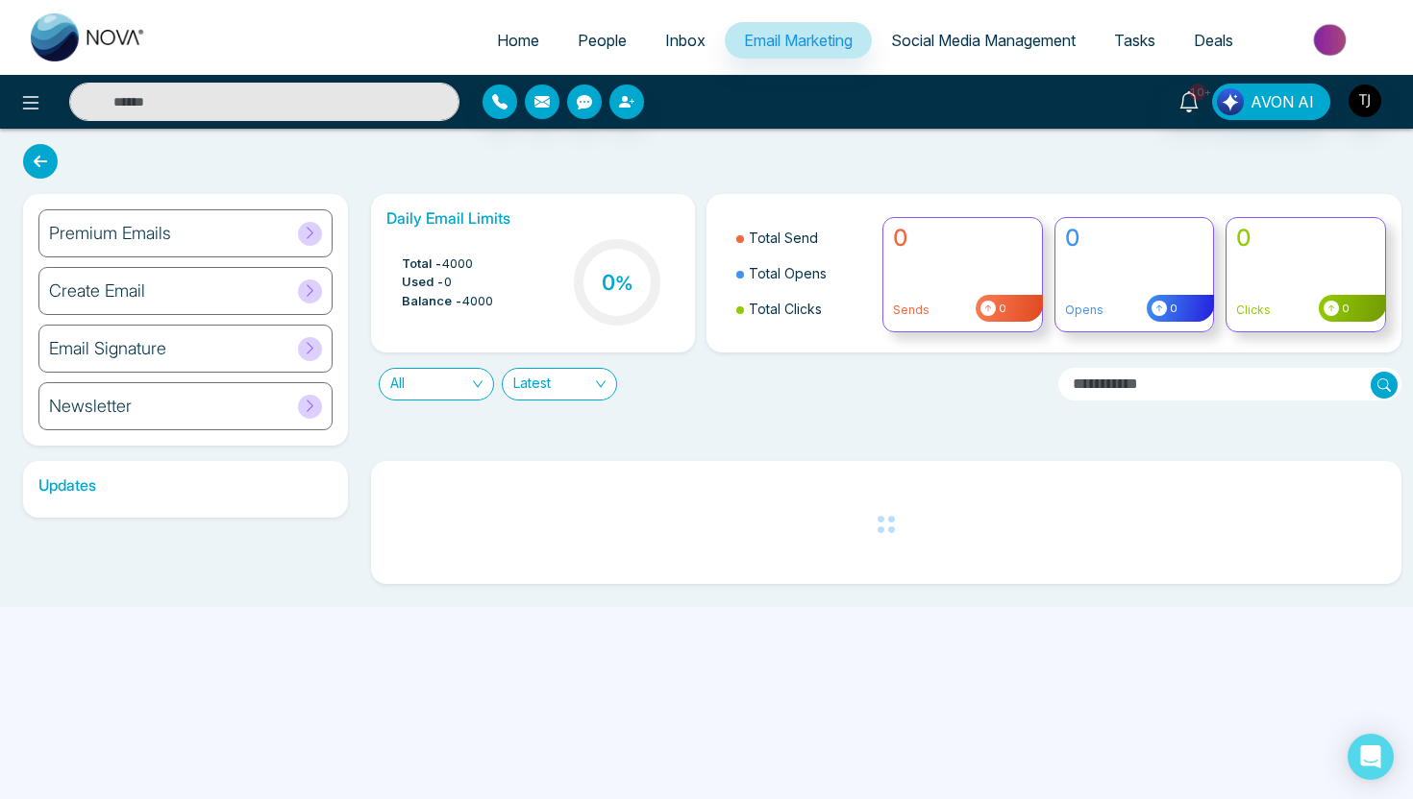
click at [219, 296] on div "Create Email" at bounding box center [185, 291] width 294 height 48
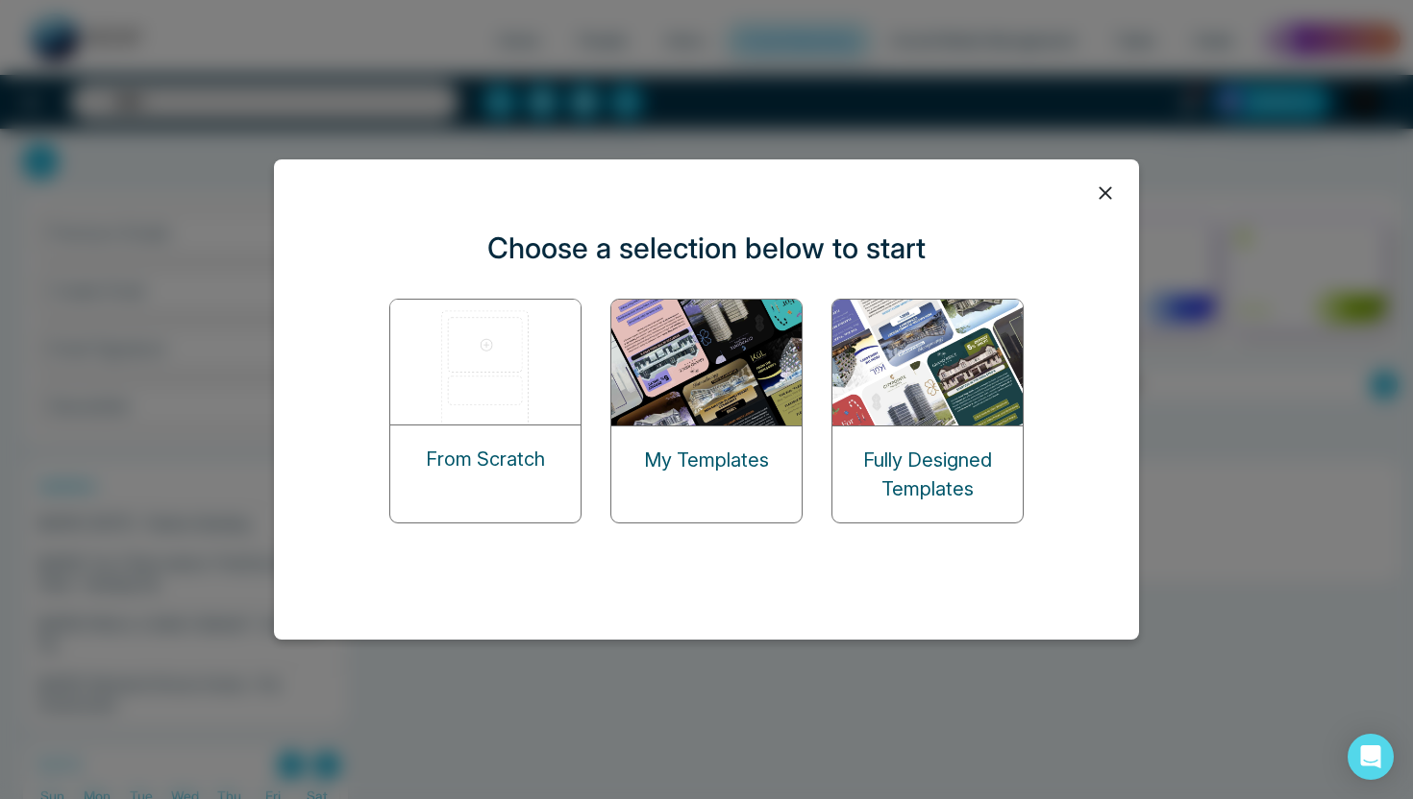
click at [515, 415] on img at bounding box center [486, 362] width 192 height 125
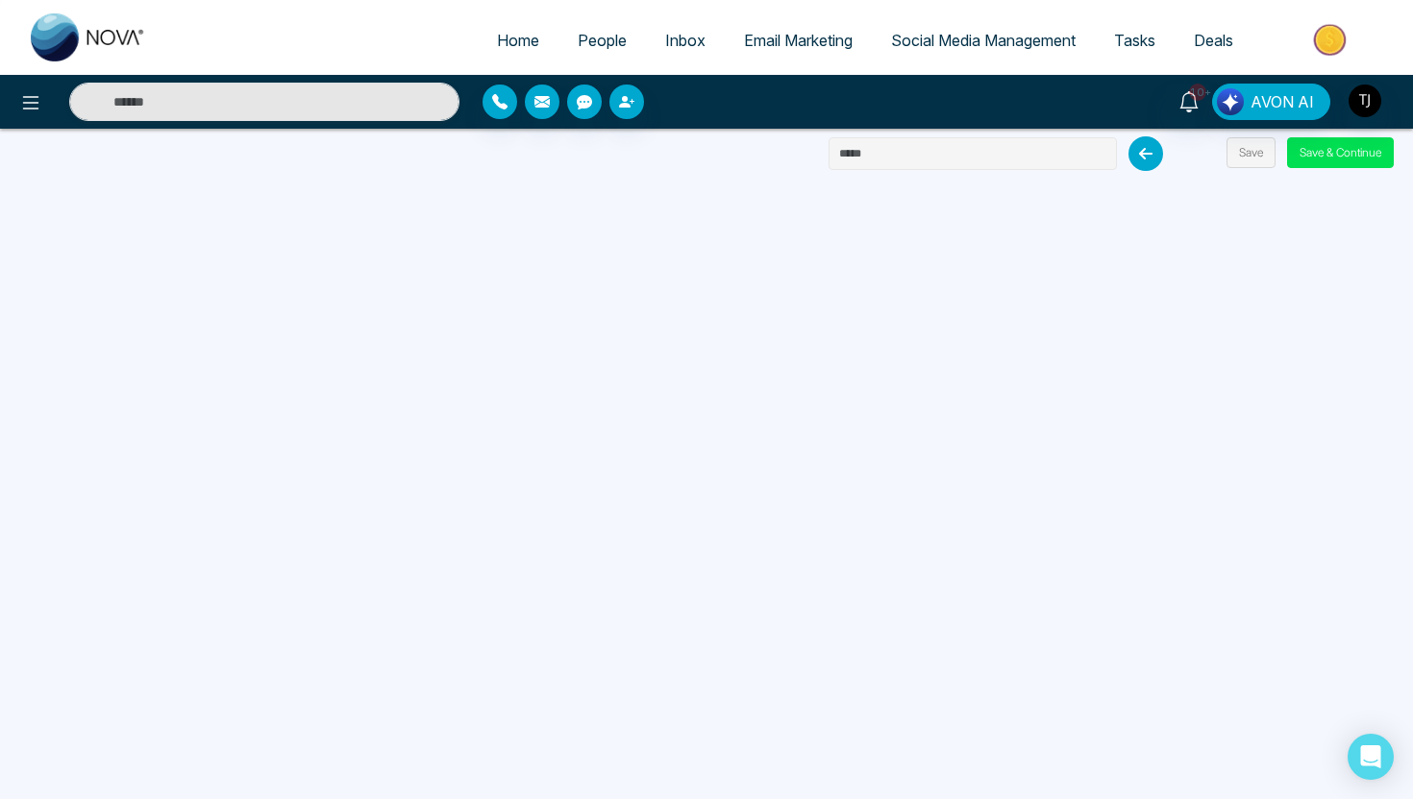
click at [888, 165] on input "text" at bounding box center [972, 153] width 288 height 33
type input "****"
click at [1310, 163] on button "Save & Continue" at bounding box center [1340, 152] width 107 height 31
click at [1356, 146] on button "Save & Continue" at bounding box center [1340, 152] width 107 height 31
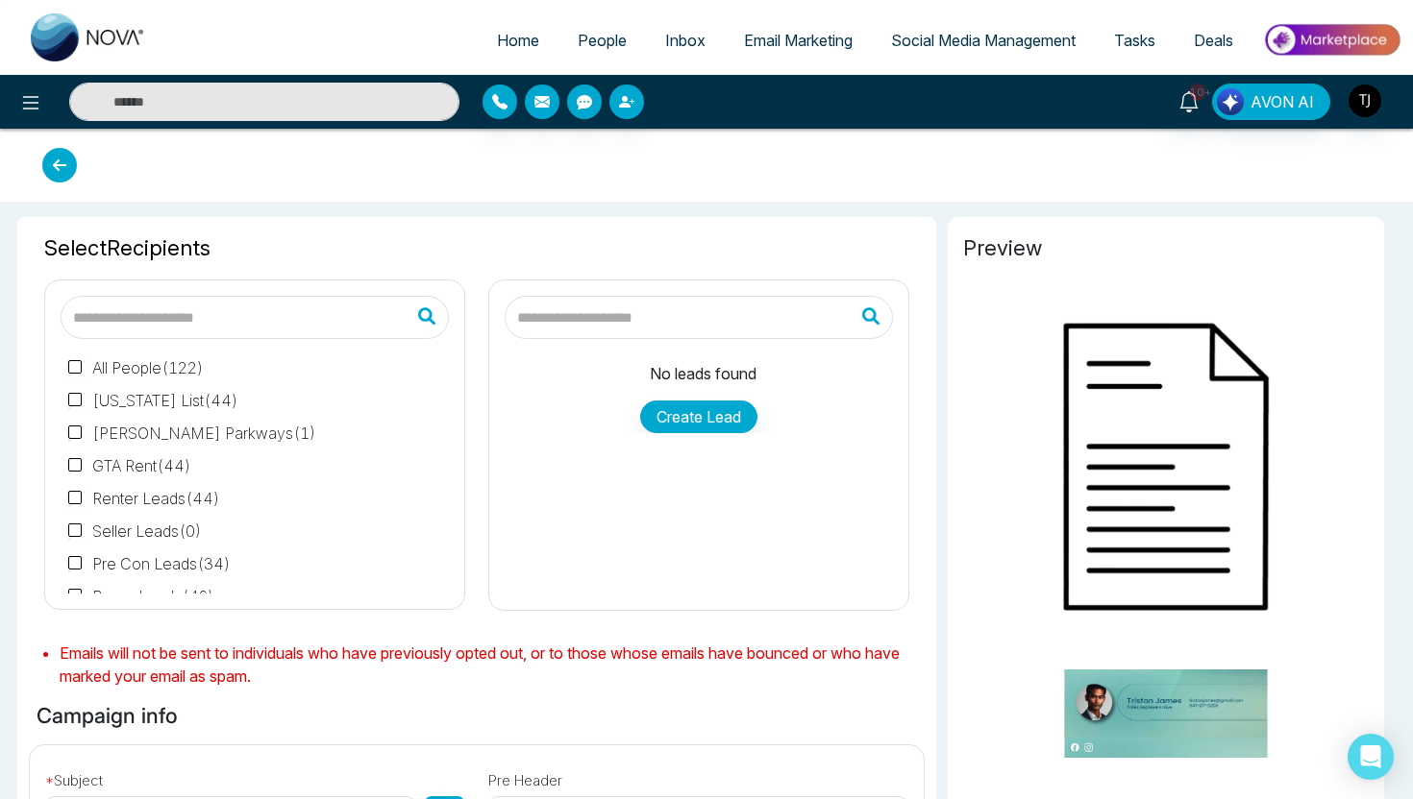
type input "****"
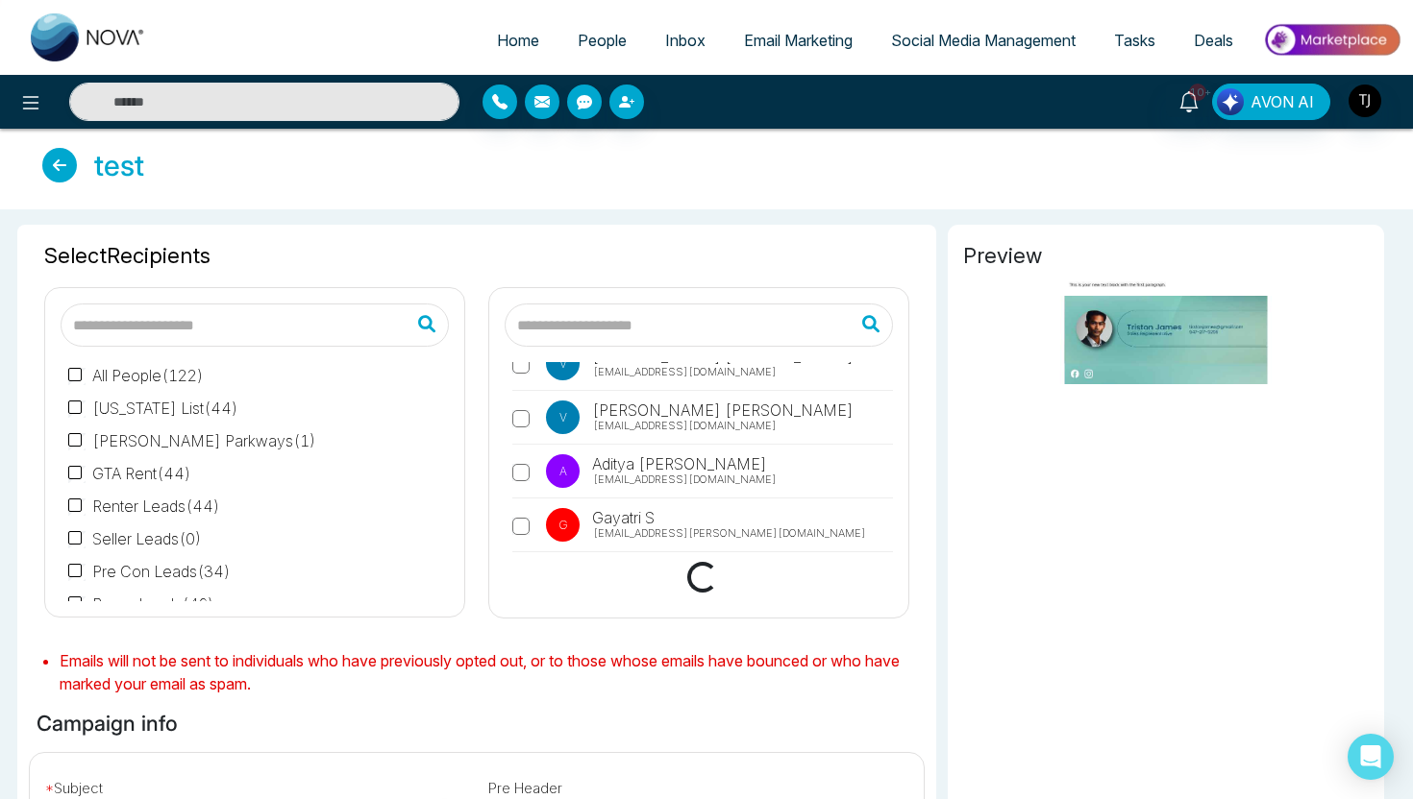
scroll to position [535, 0]
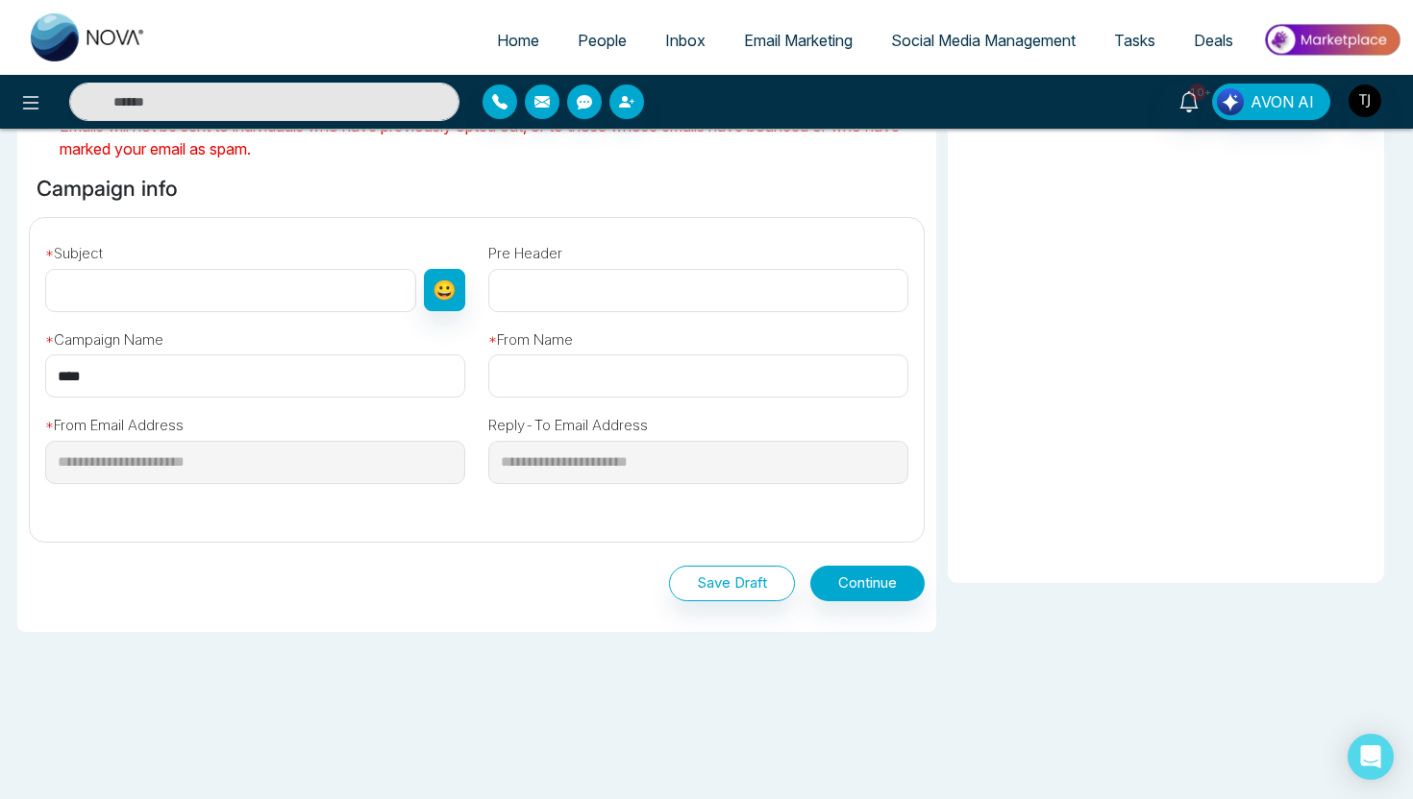
click at [729, 608] on div "Save Draft Continue" at bounding box center [477, 580] width 896 height 74
click at [749, 580] on button "Save Draft" at bounding box center [732, 584] width 126 height 36
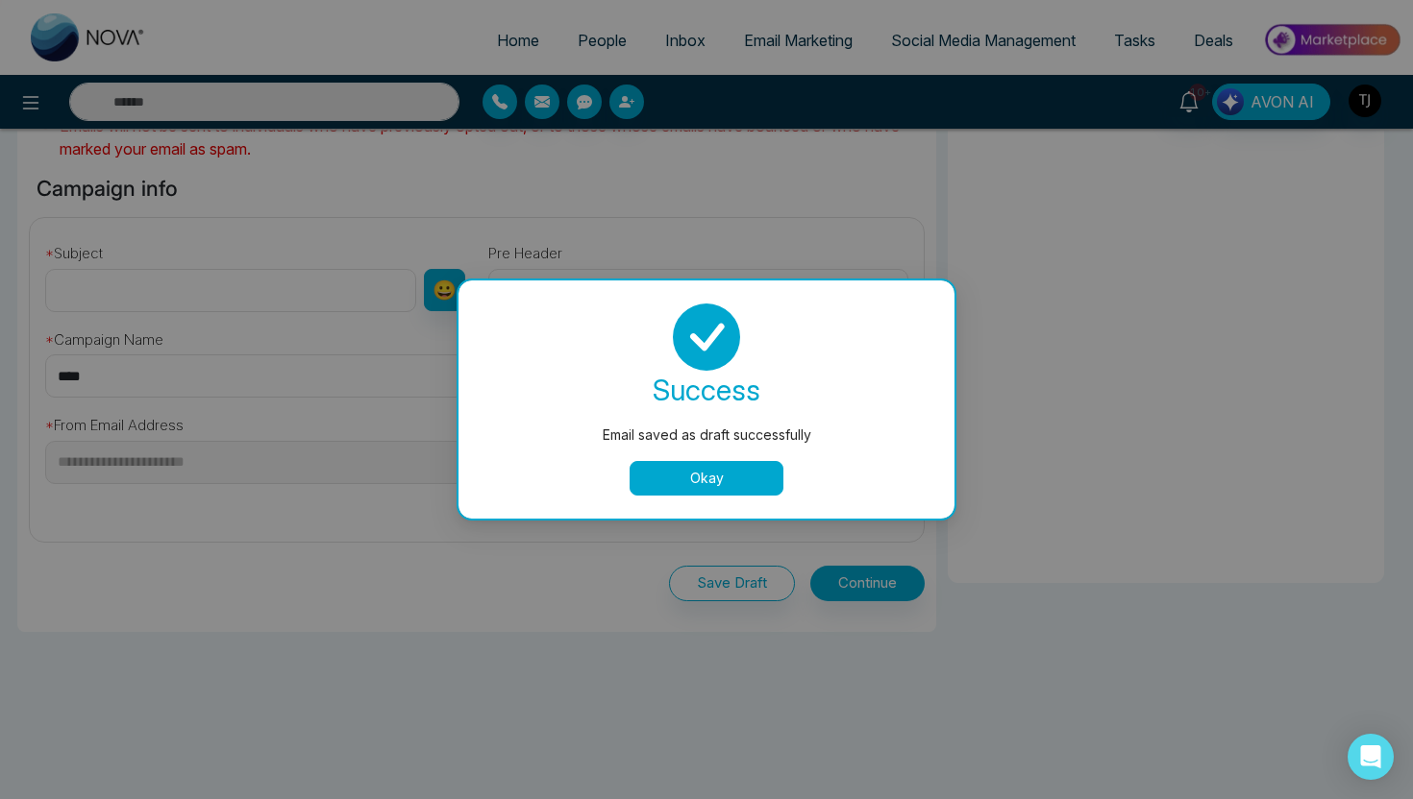
click at [740, 464] on button "Okay" at bounding box center [706, 478] width 154 height 35
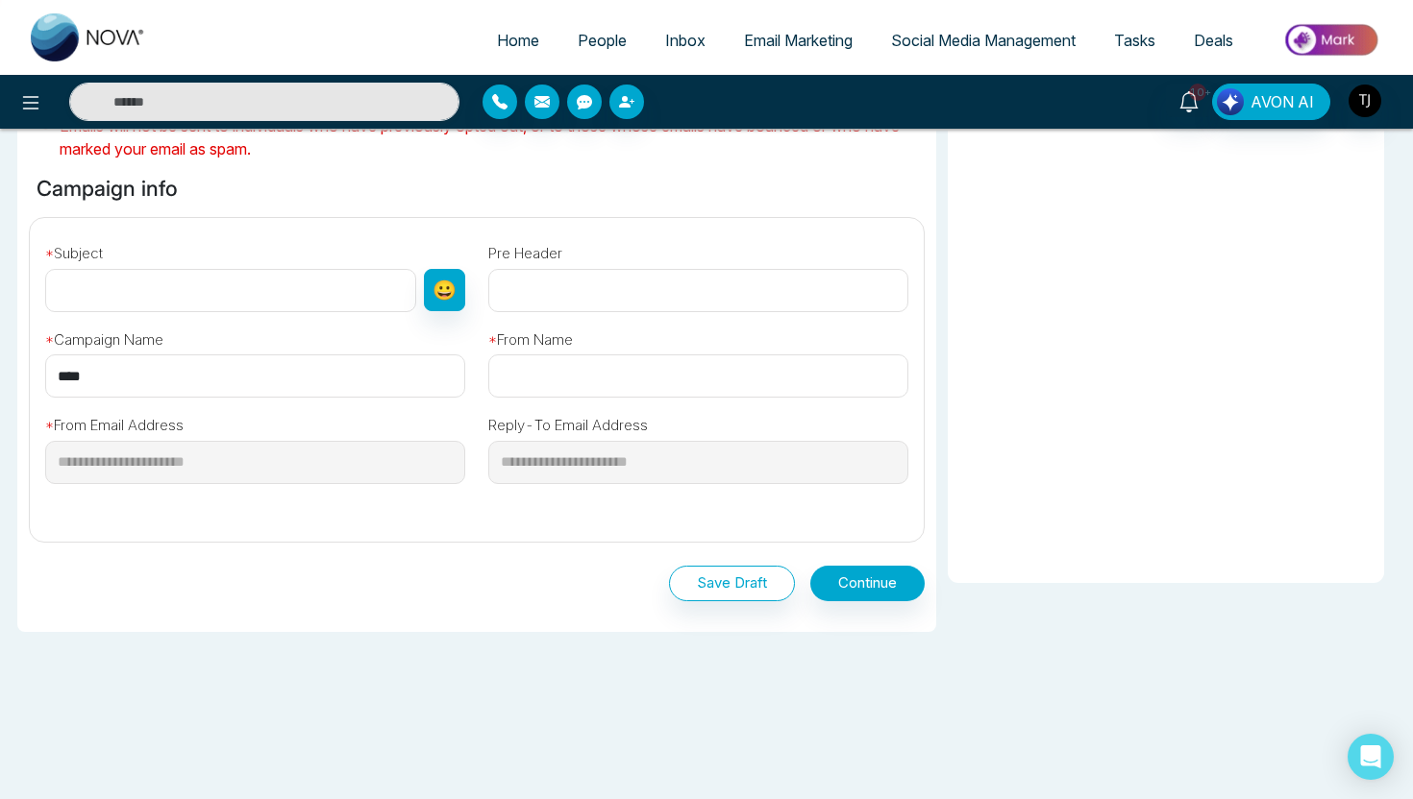
scroll to position [0, 0]
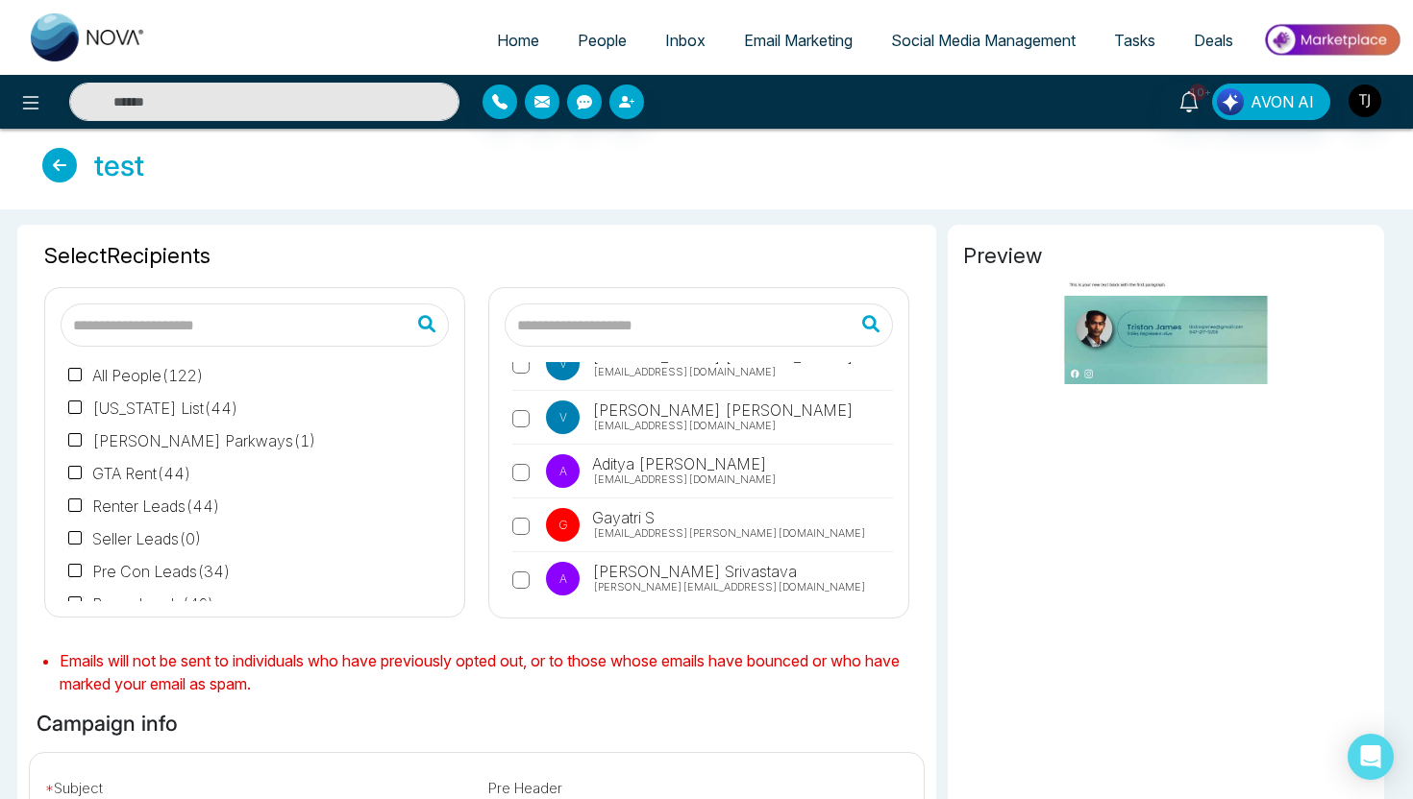
click at [66, 163] on icon at bounding box center [59, 165] width 35 height 35
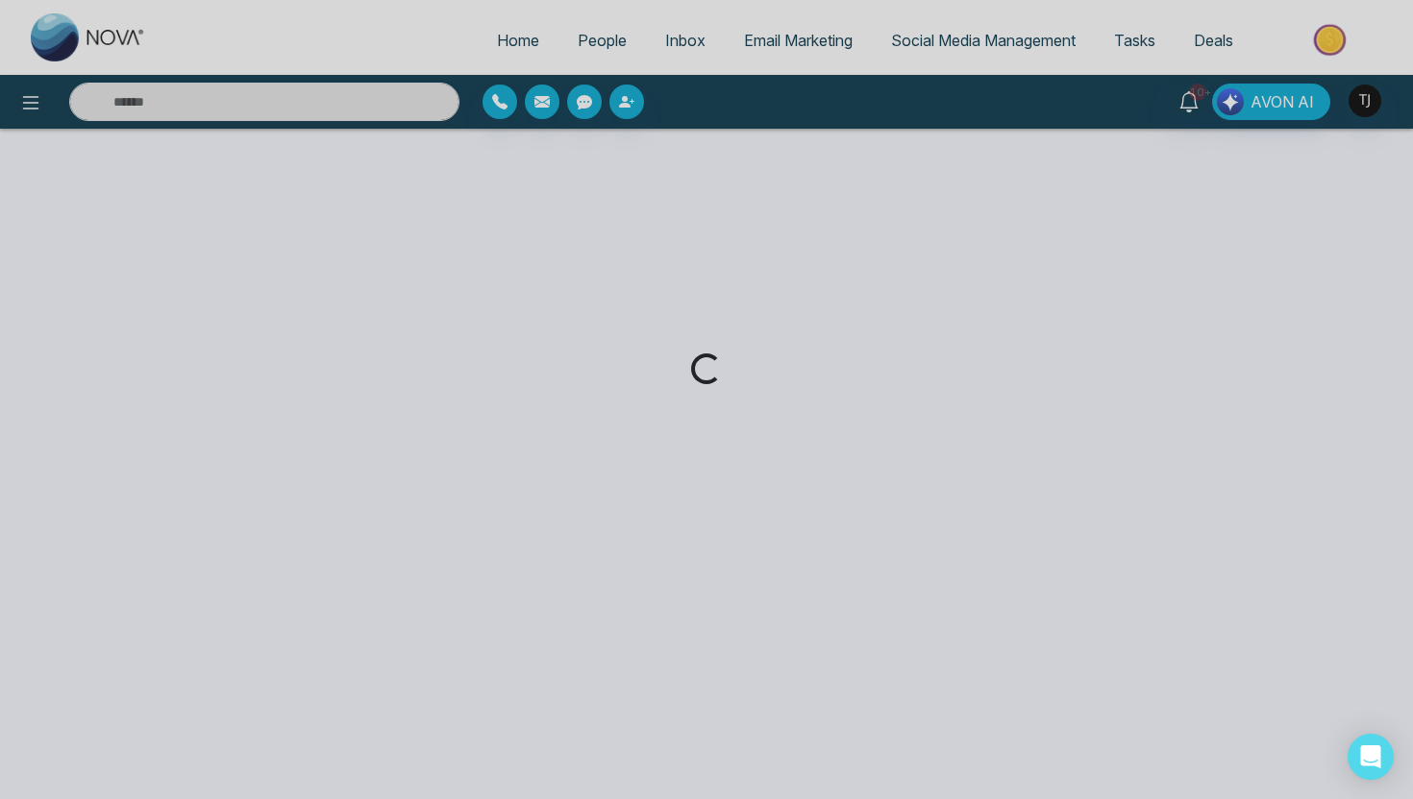
click at [753, 37] on div "Loading..." at bounding box center [706, 399] width 1413 height 799
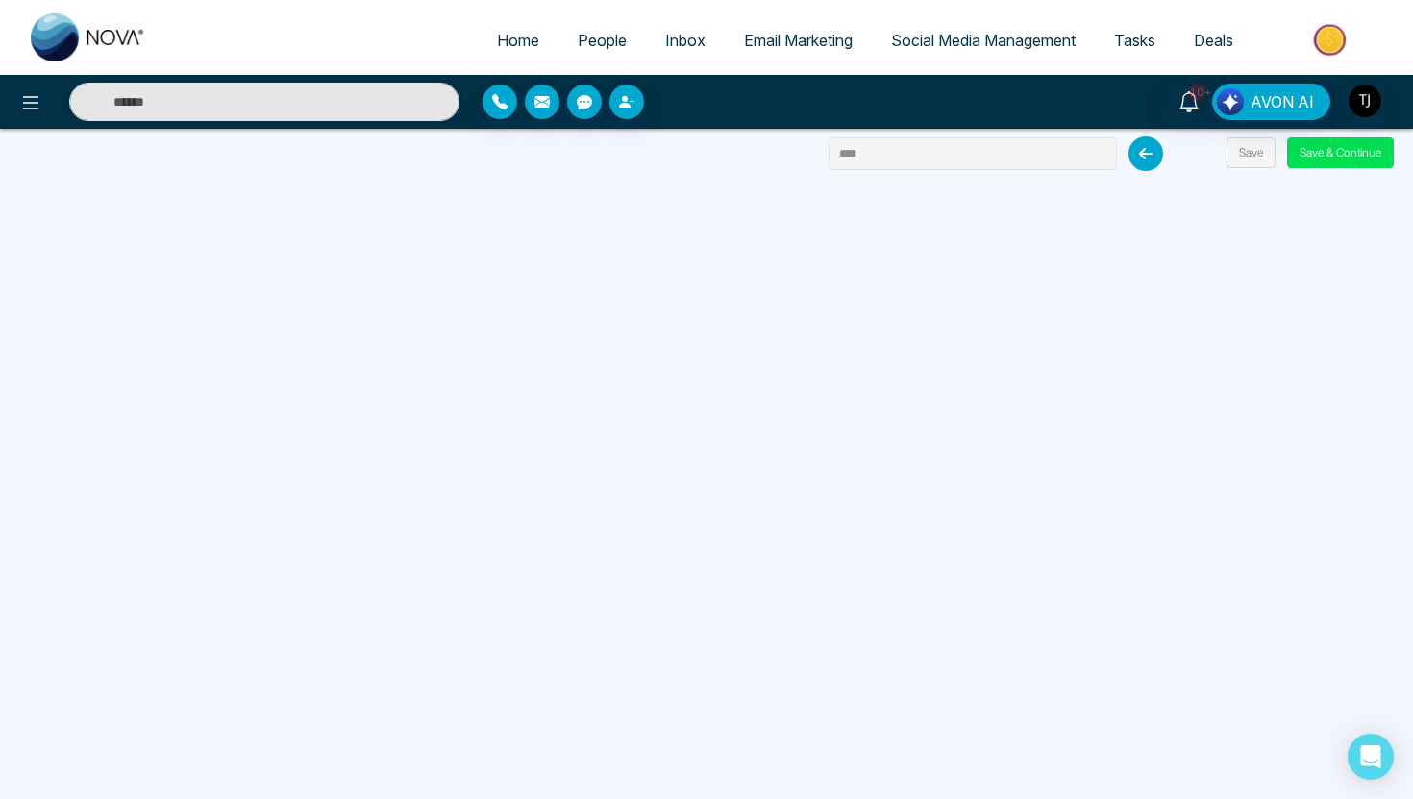
click at [753, 42] on span "Email Marketing" at bounding box center [798, 40] width 109 height 19
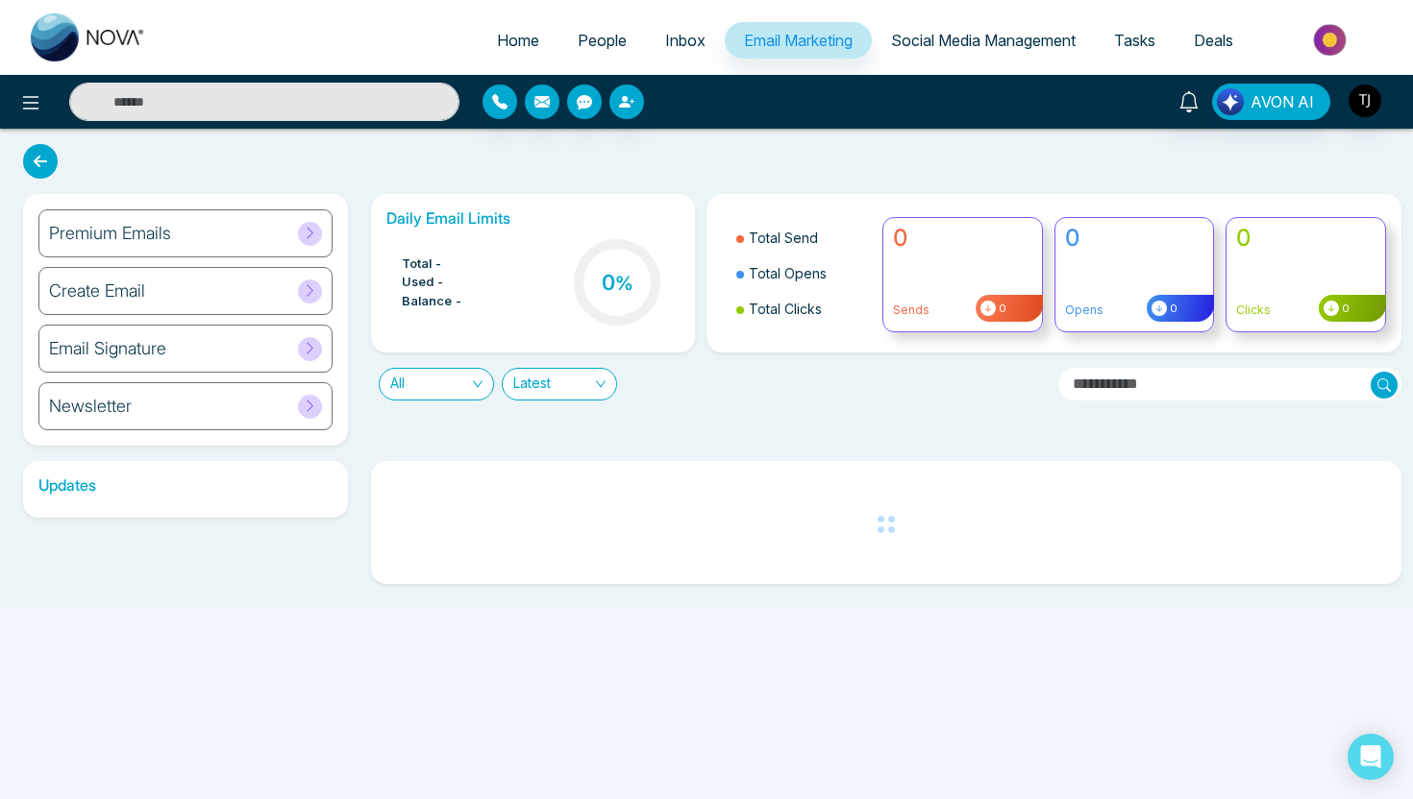
click at [185, 280] on div "Create Email" at bounding box center [185, 291] width 294 height 48
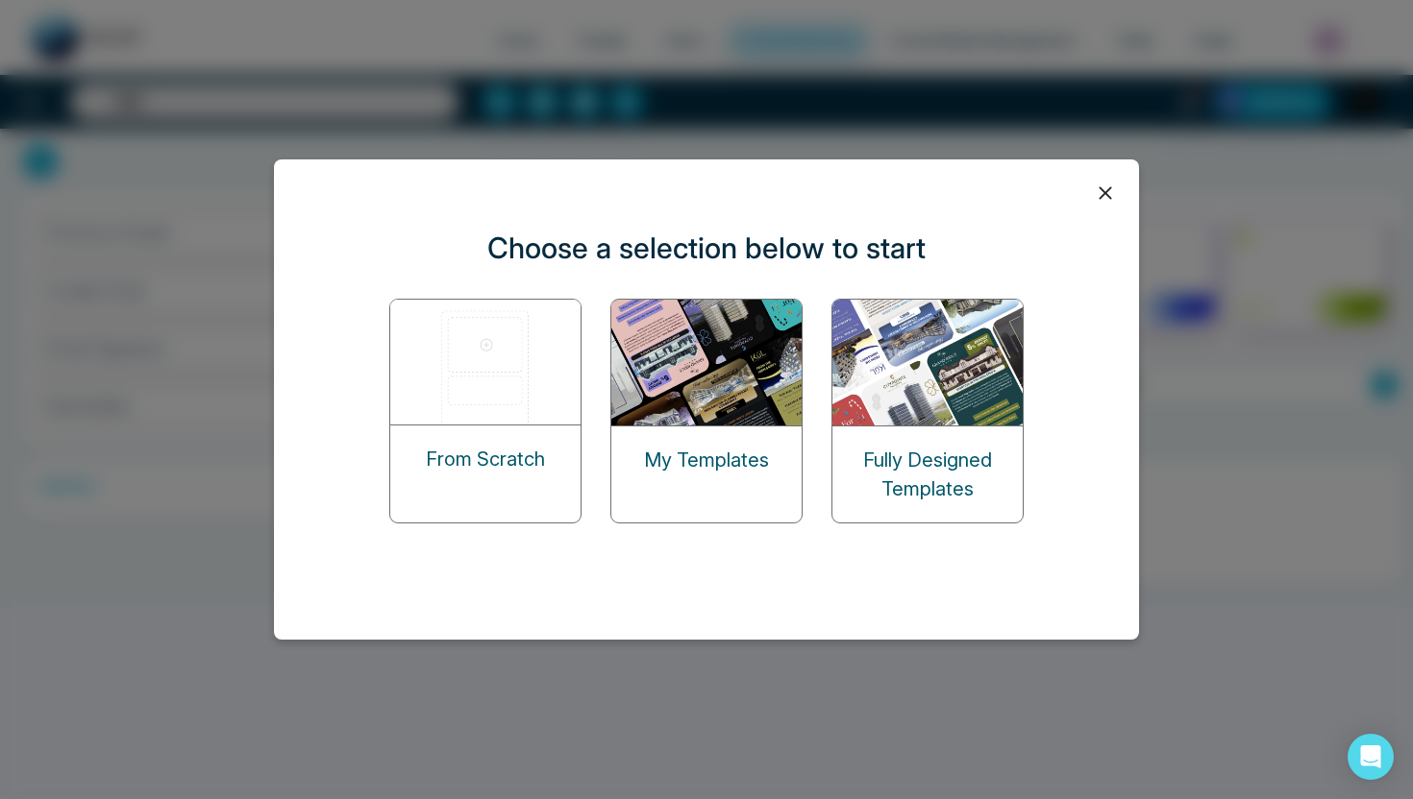
click at [738, 366] on img at bounding box center [707, 363] width 192 height 126
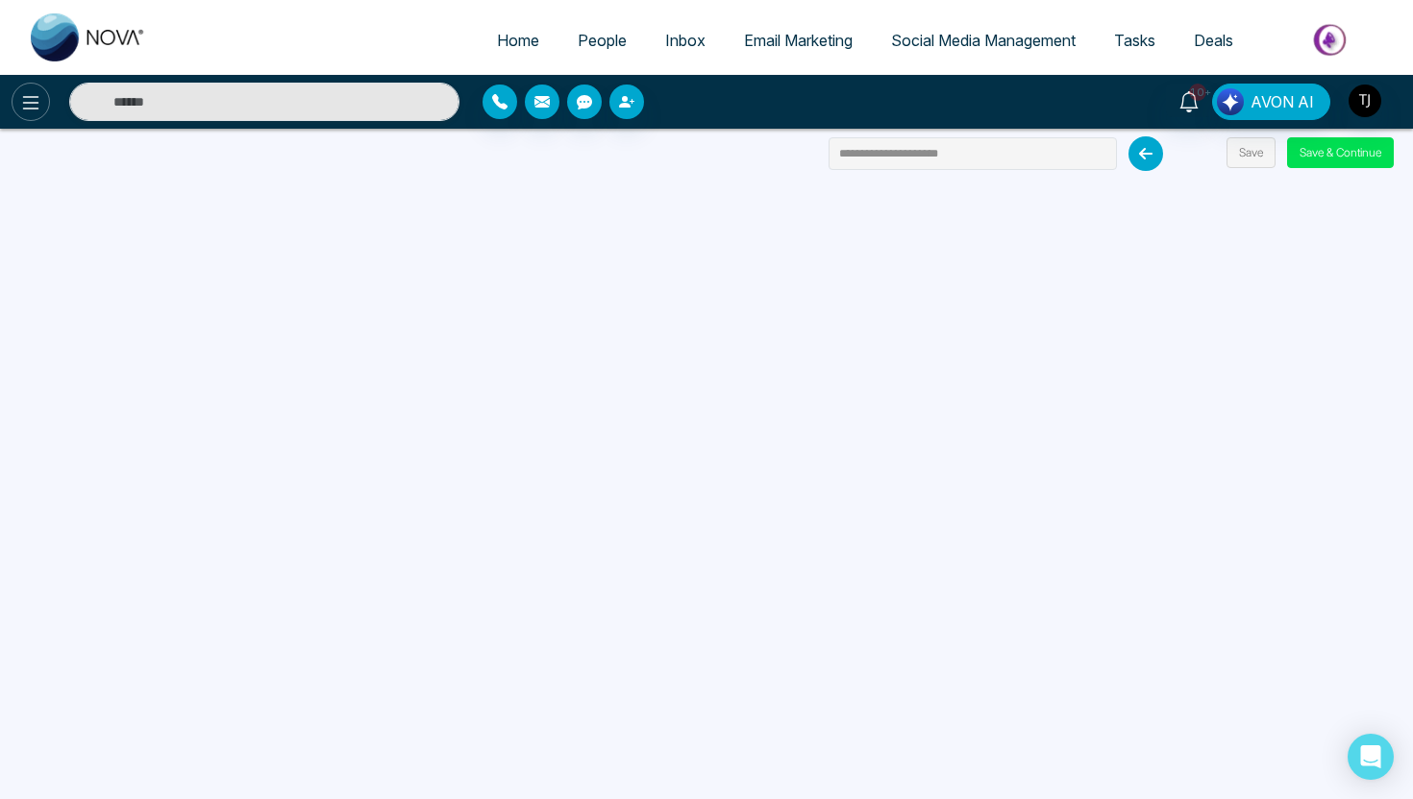
click at [32, 106] on icon at bounding box center [30, 102] width 23 height 23
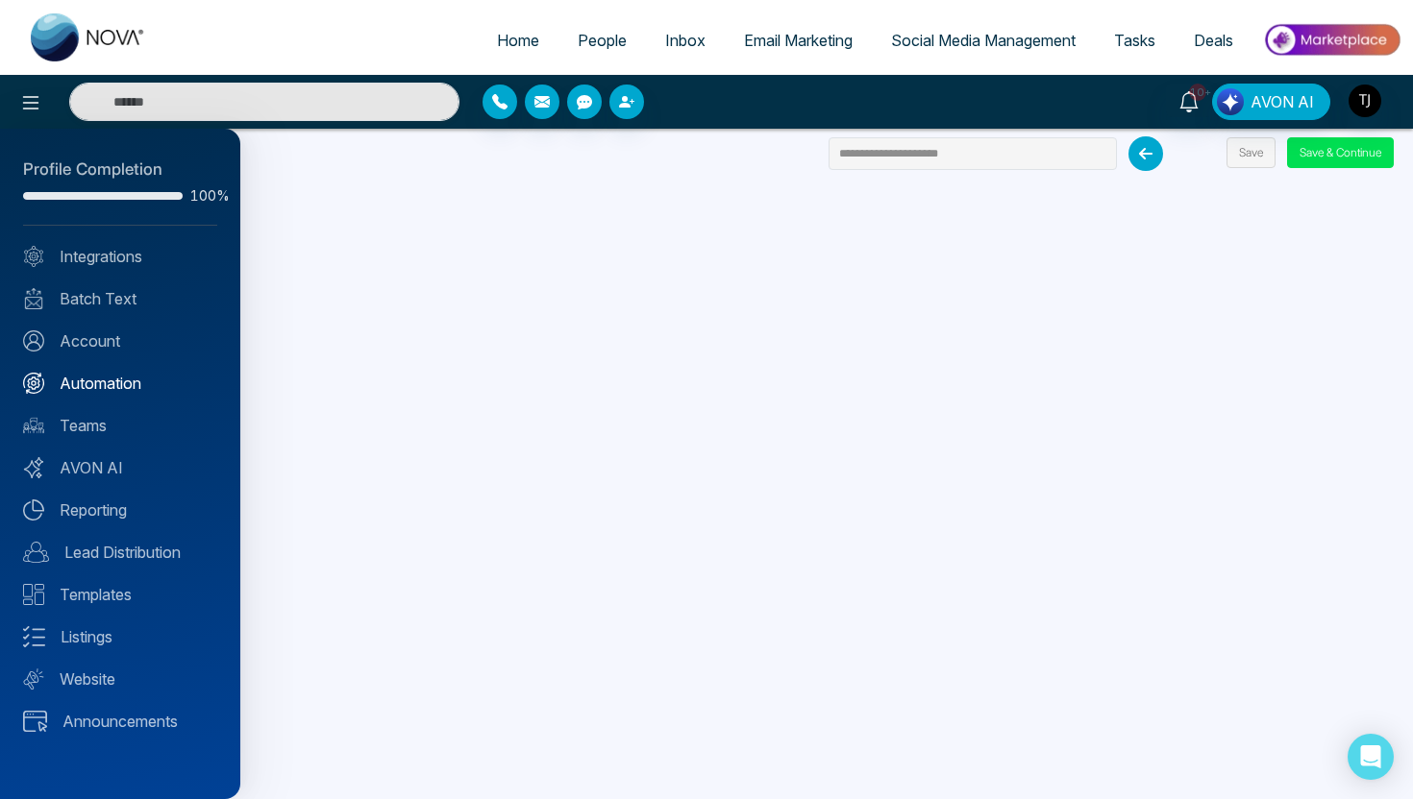
click at [87, 391] on link "Automation" at bounding box center [120, 383] width 194 height 23
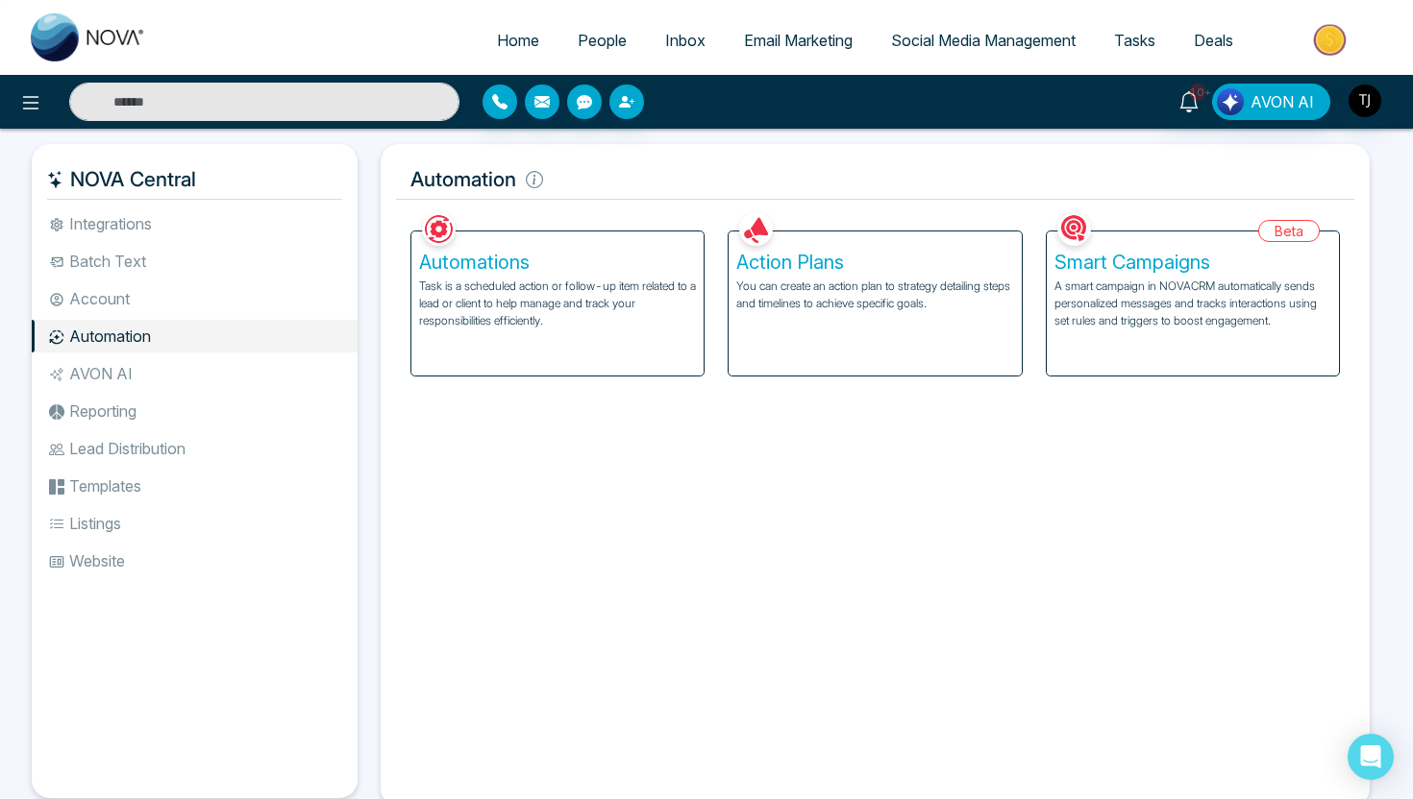
click at [1146, 307] on p "A smart campaign in NOVACRM automatically sends personalized messages and track…" at bounding box center [1192, 304] width 277 height 52
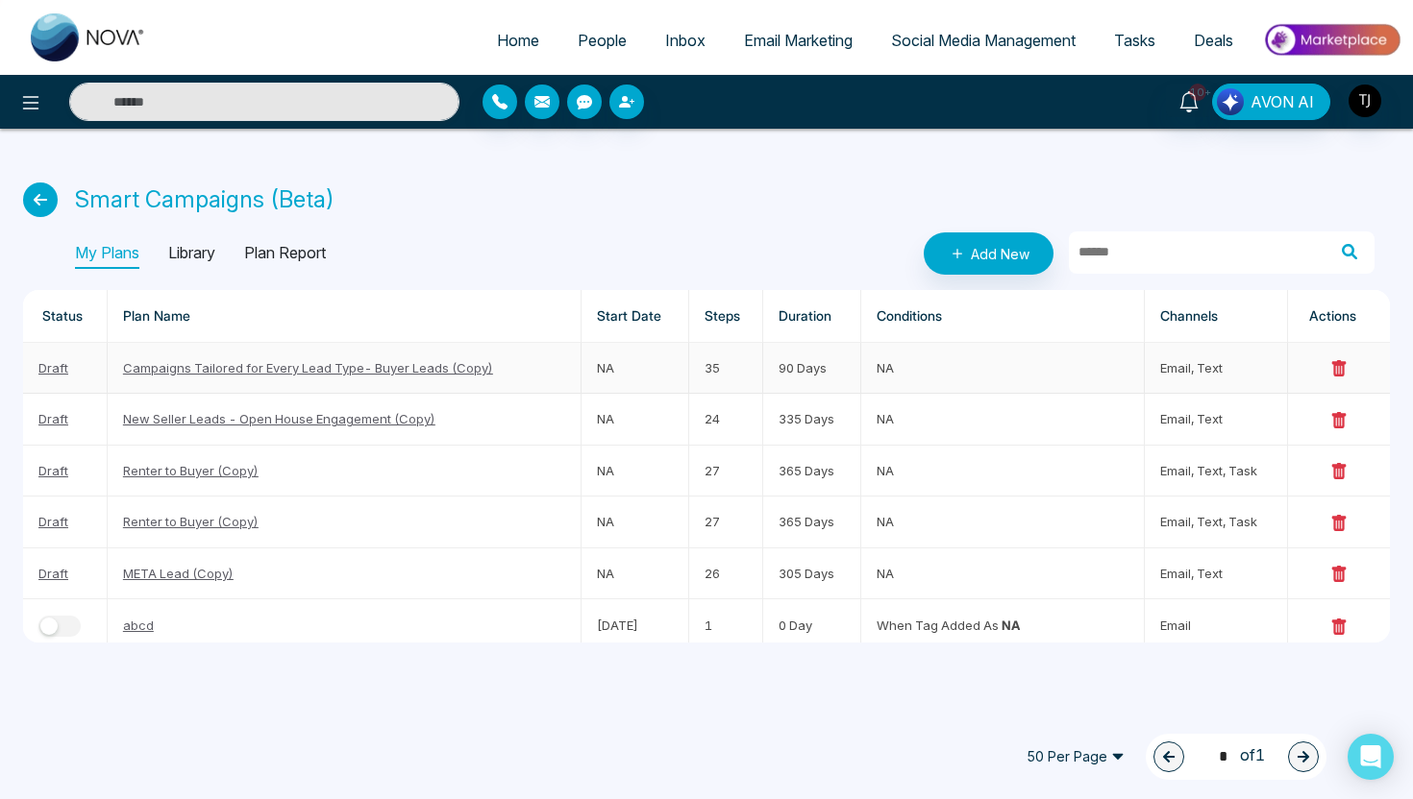
click at [276, 371] on link "Campaigns Tailored for Every Lead Type- Buyer Leads (Copy)" at bounding box center [308, 367] width 370 height 15
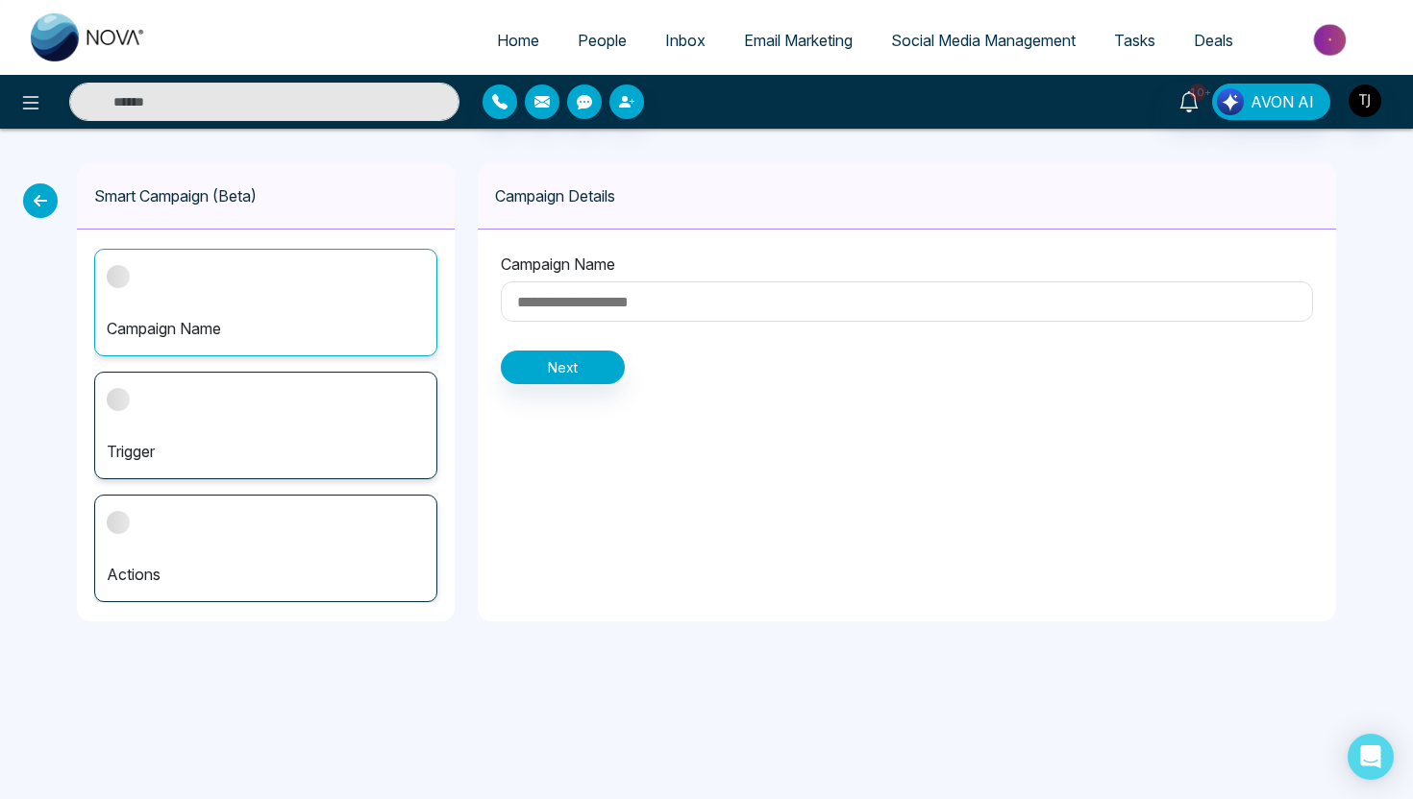
type input "**********"
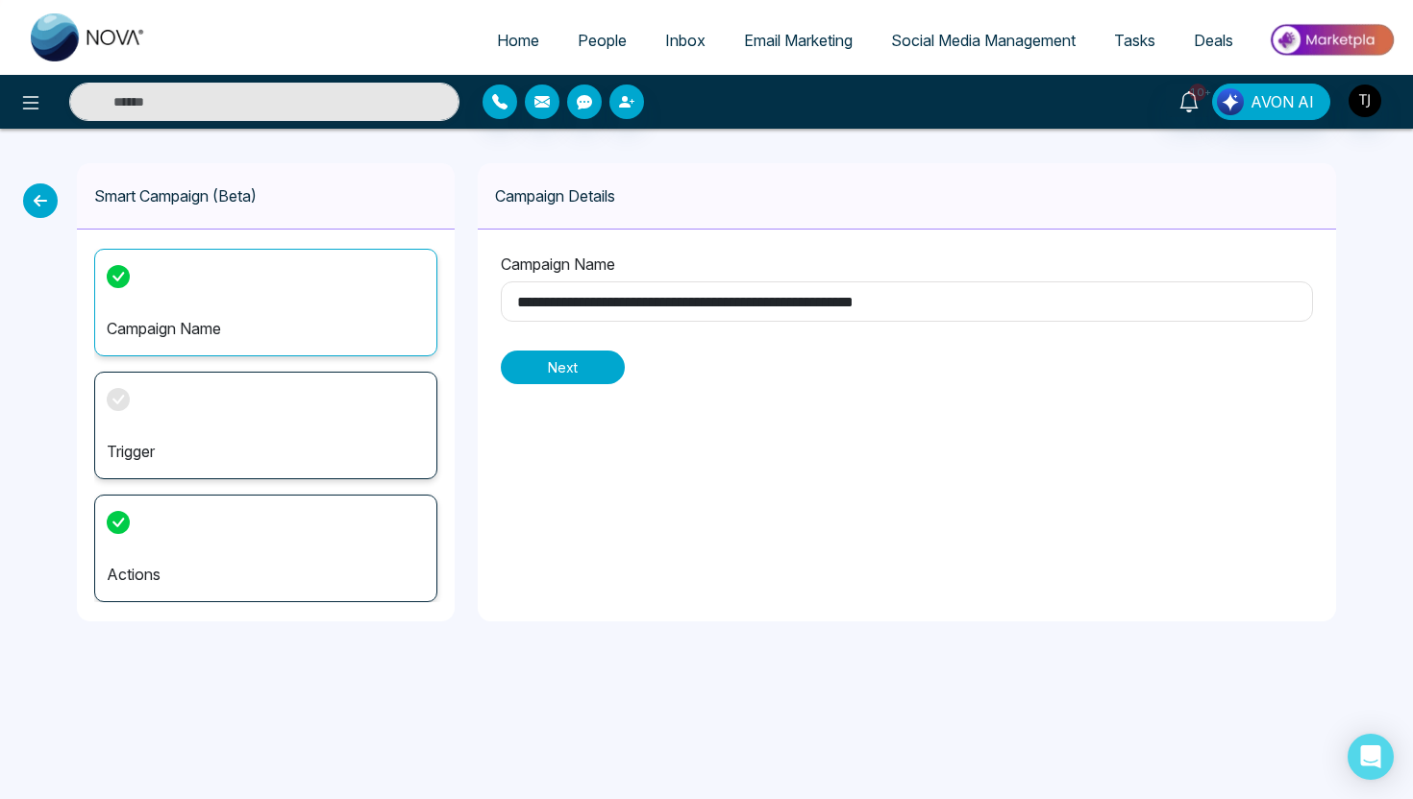
click at [585, 366] on button "Next" at bounding box center [563, 368] width 124 height 34
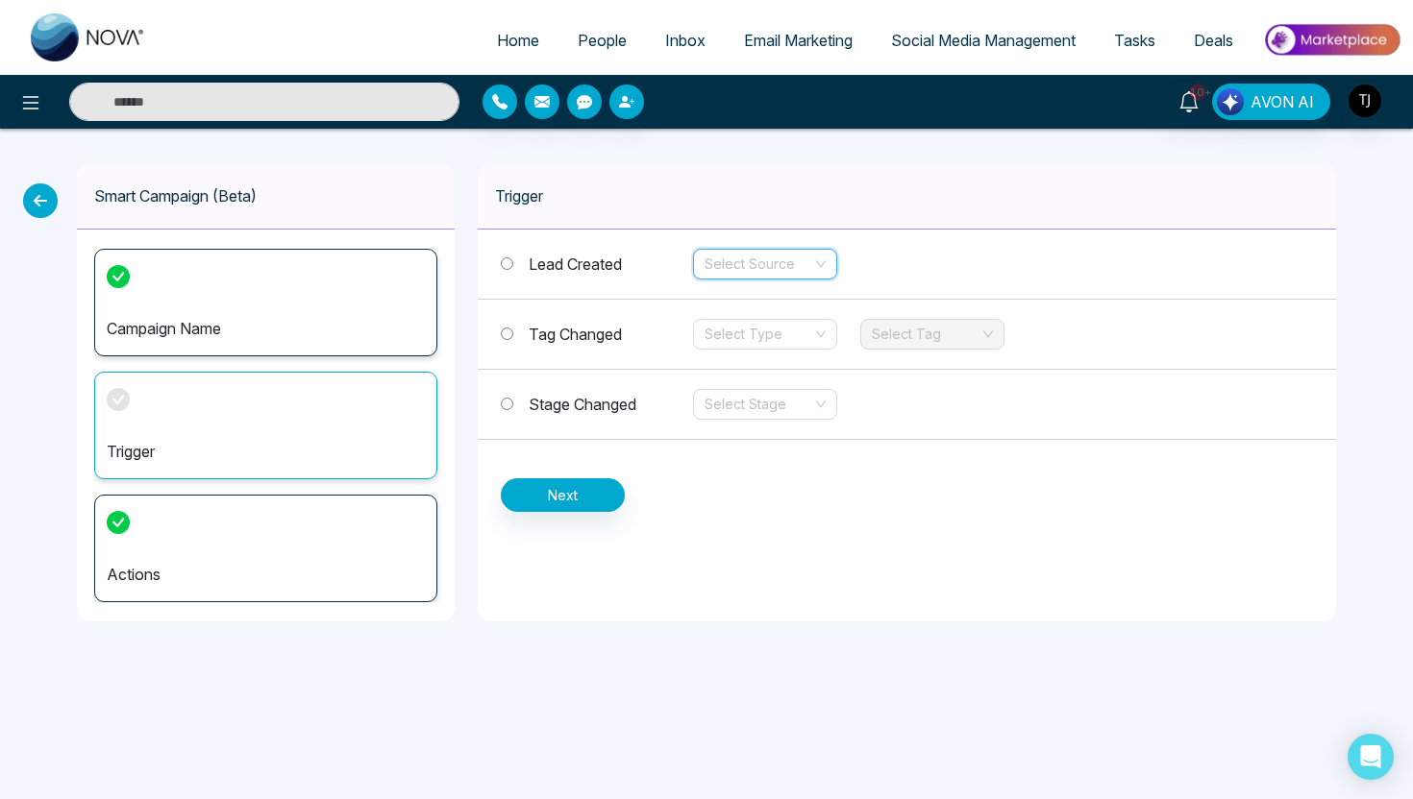
click at [729, 266] on input "search" at bounding box center [758, 264] width 108 height 29
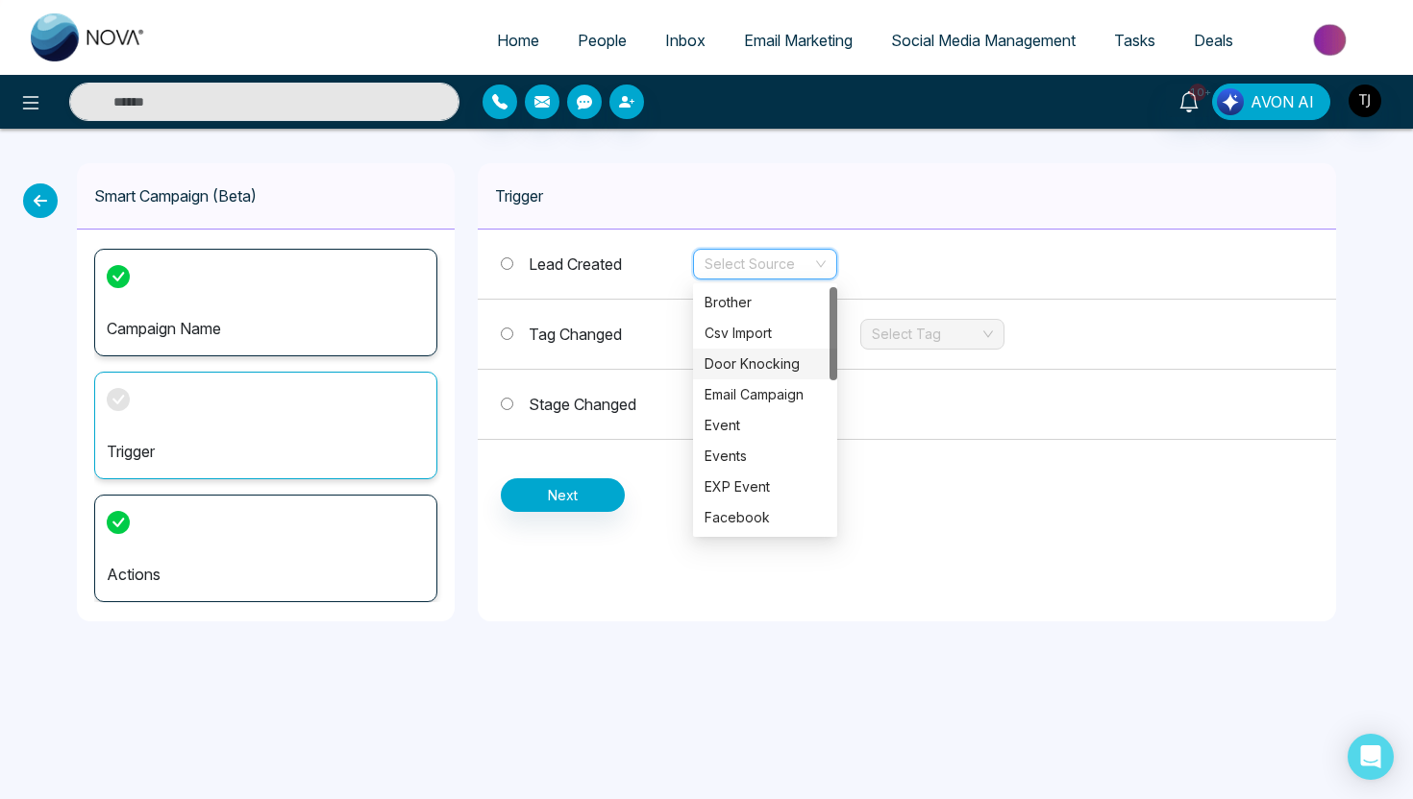
click at [734, 369] on div "Door Knocking" at bounding box center [764, 364] width 121 height 21
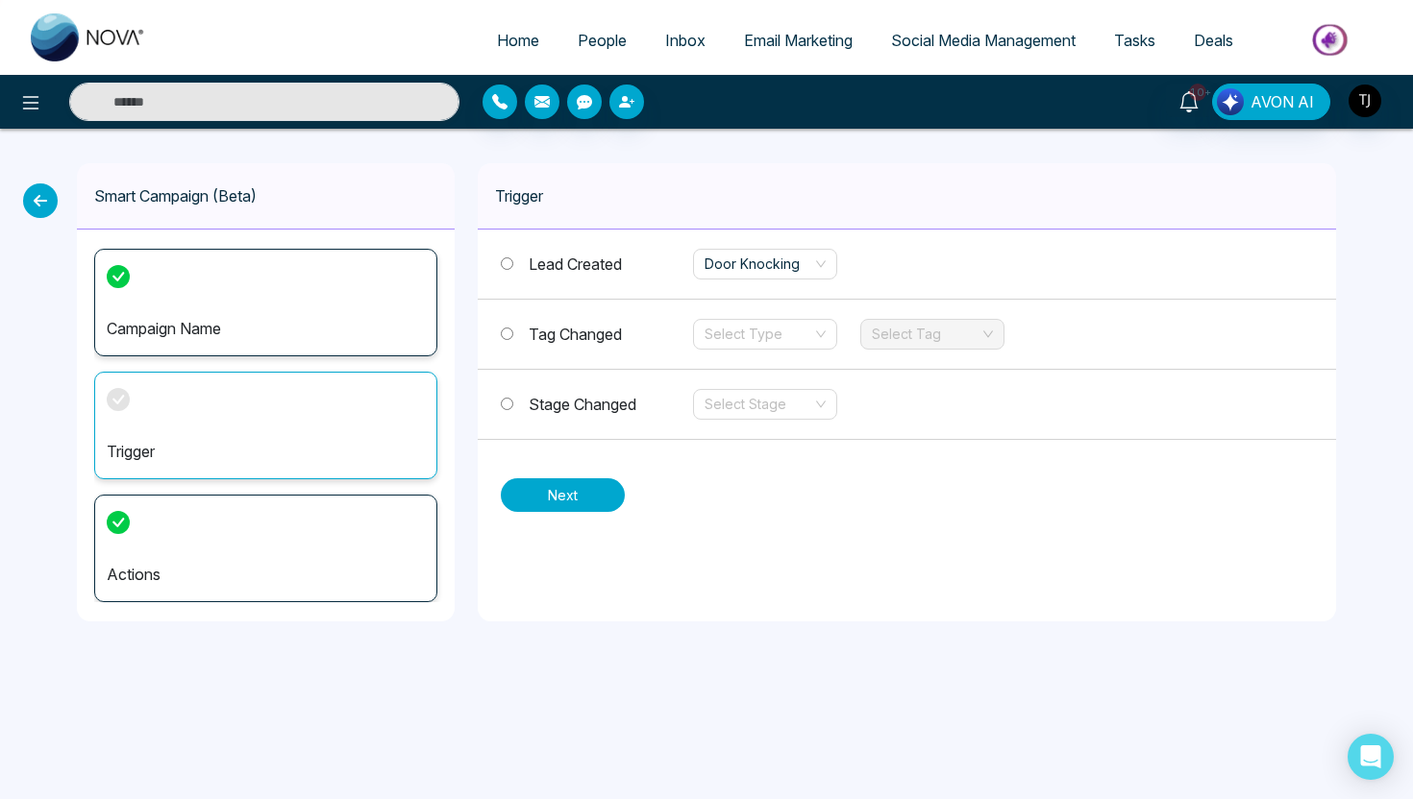
click at [576, 500] on button "Next" at bounding box center [563, 496] width 124 height 34
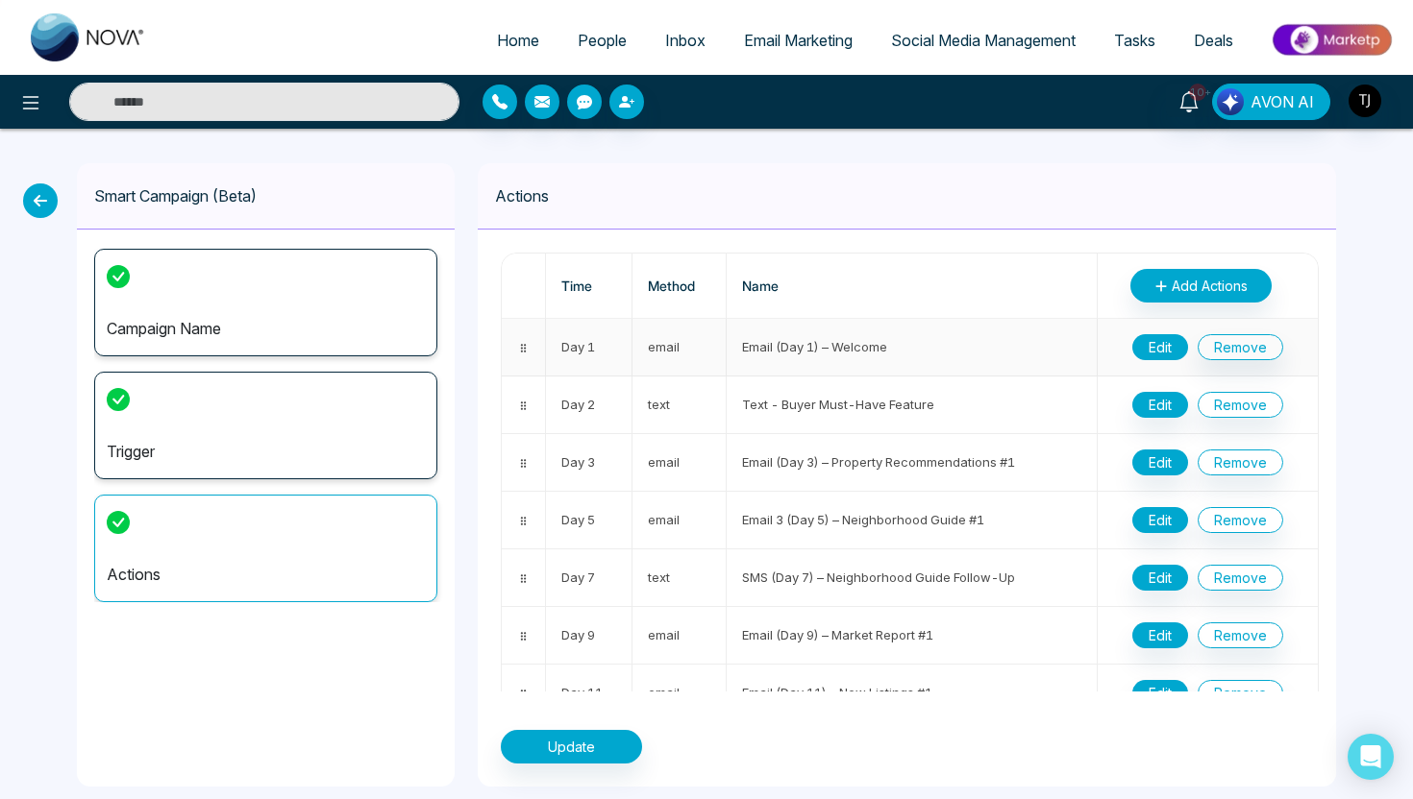
click at [1168, 348] on button "Edit" at bounding box center [1160, 347] width 56 height 26
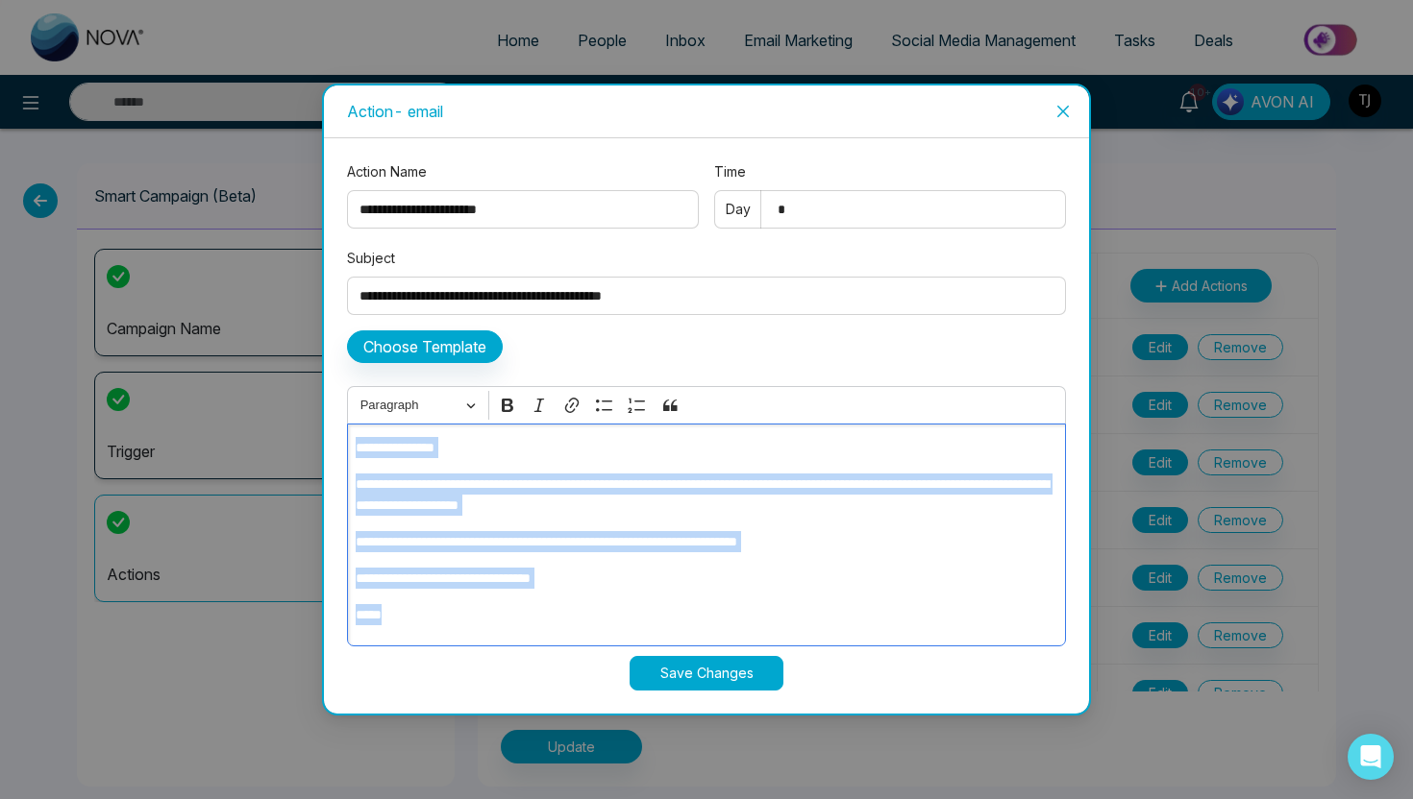
drag, startPoint x: 473, startPoint y: 621, endPoint x: 369, endPoint y: 432, distance: 215.0
click at [369, 432] on div "**********" at bounding box center [706, 535] width 719 height 223
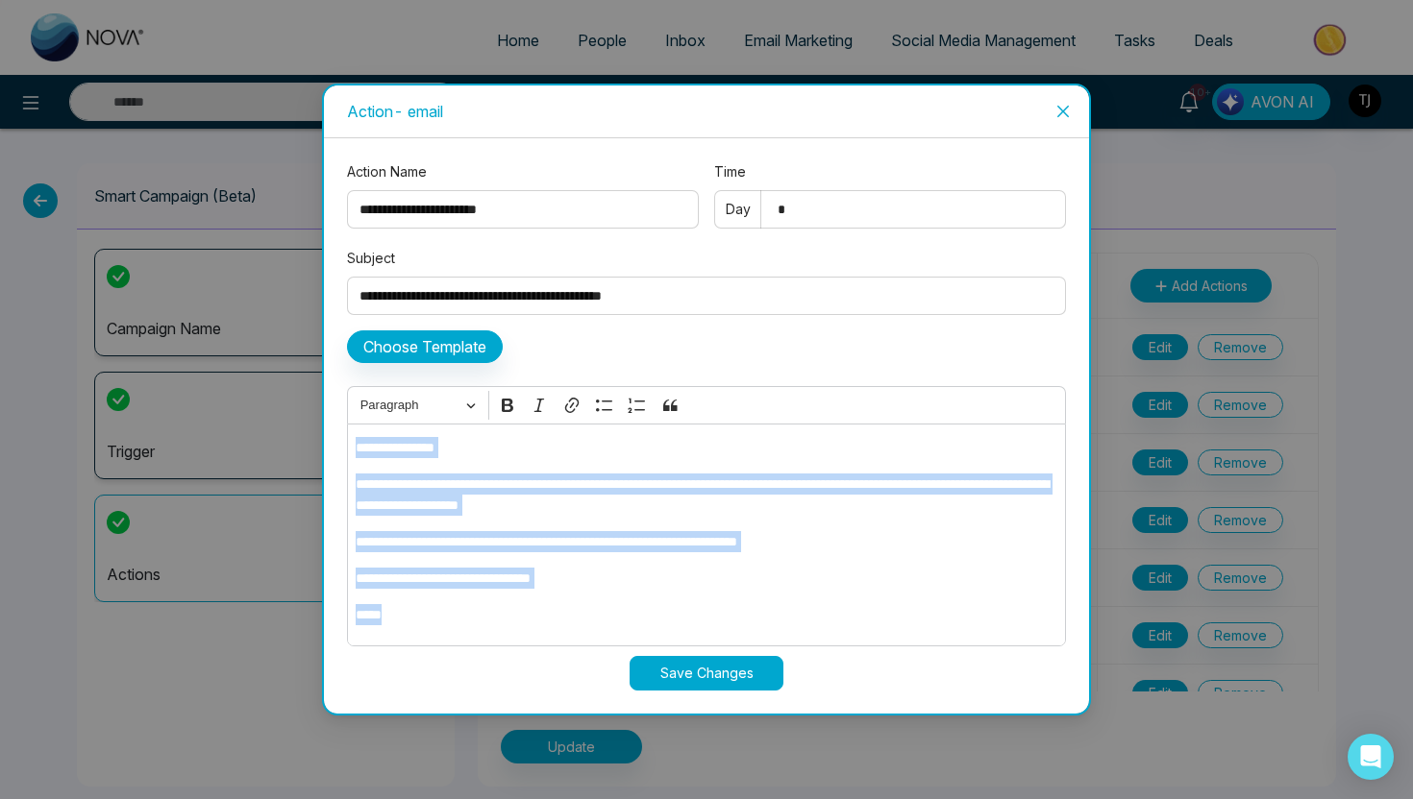
click at [1047, 111] on span "Close" at bounding box center [1063, 112] width 52 height 52
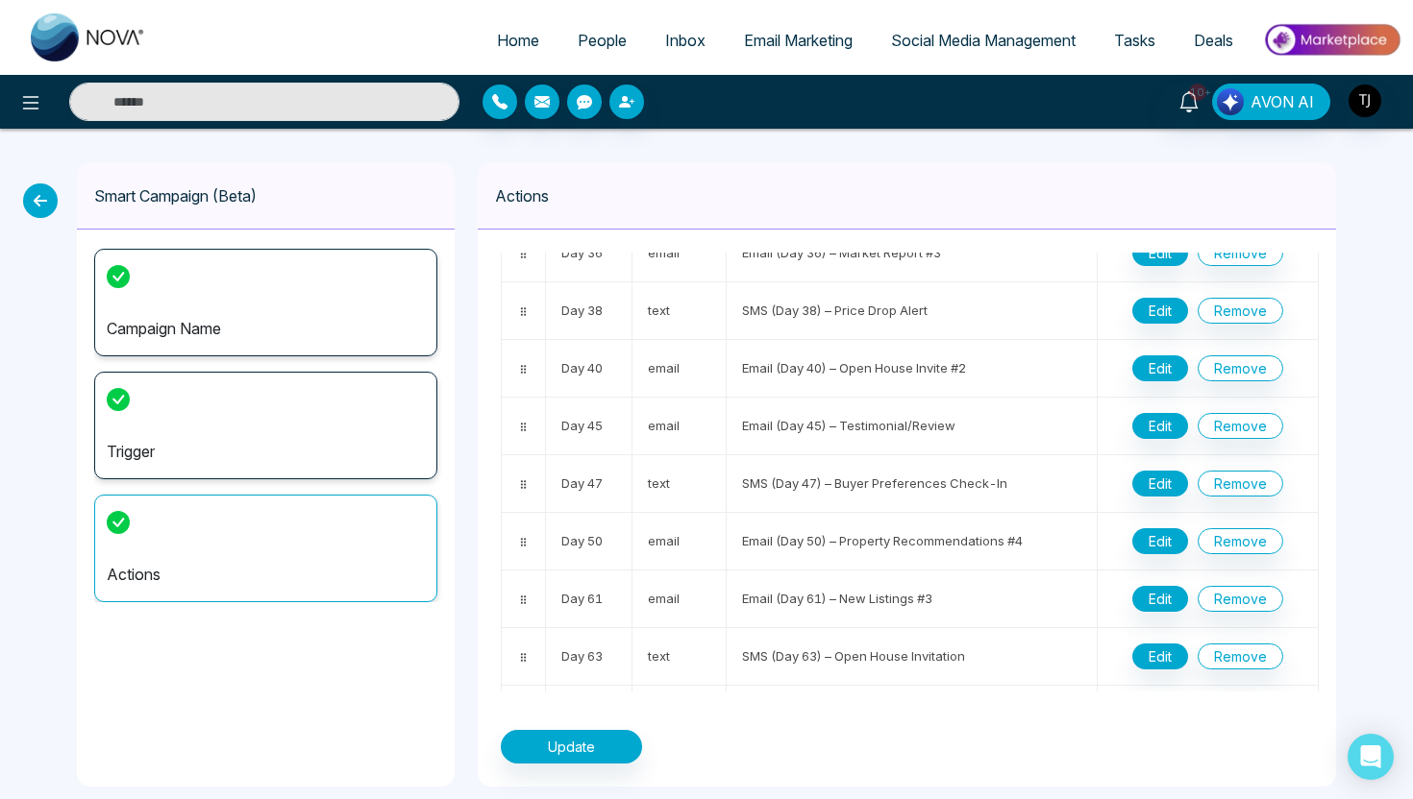
scroll to position [1185, 0]
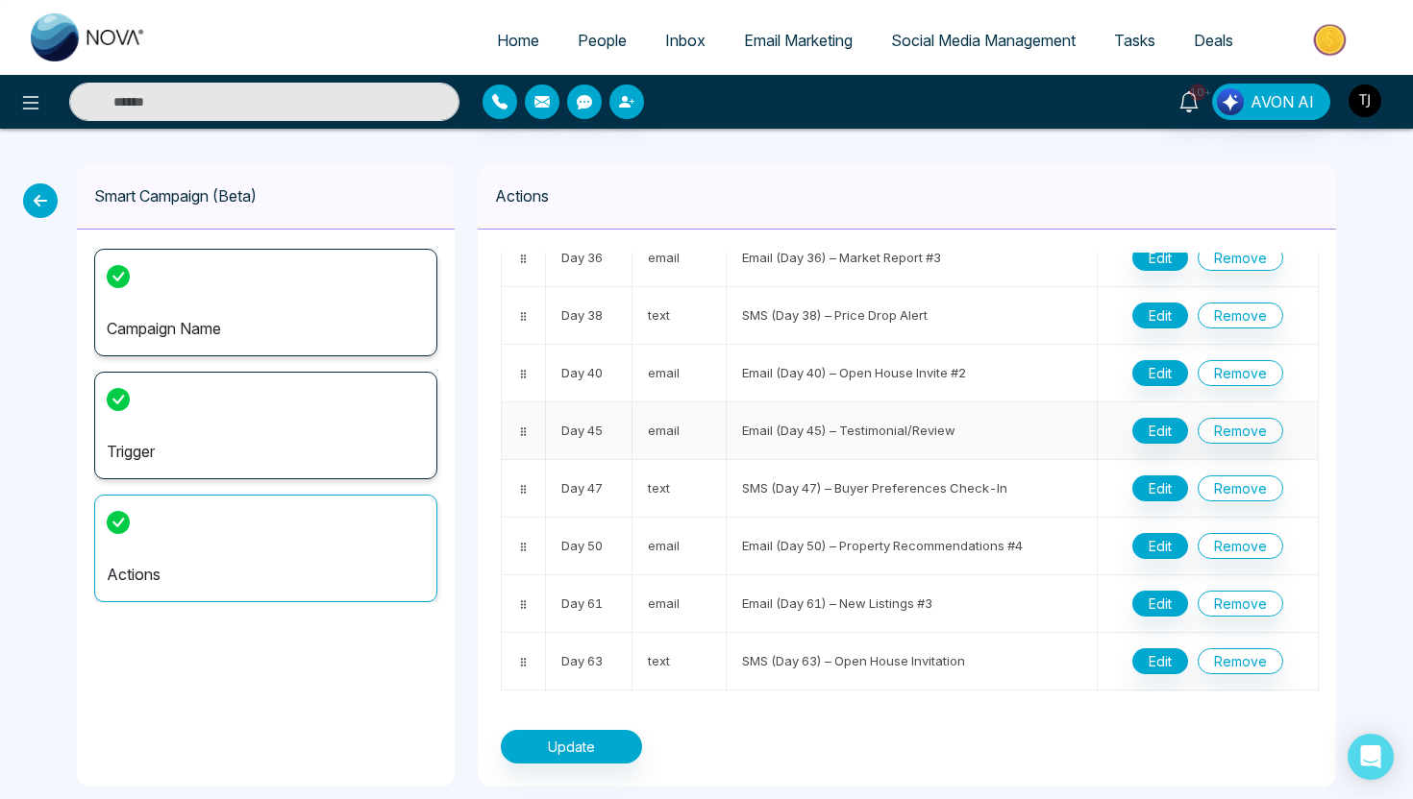
click at [1157, 416] on td "Edit Remove" at bounding box center [1207, 432] width 220 height 58
click at [1155, 439] on button "Edit" at bounding box center [1160, 431] width 56 height 26
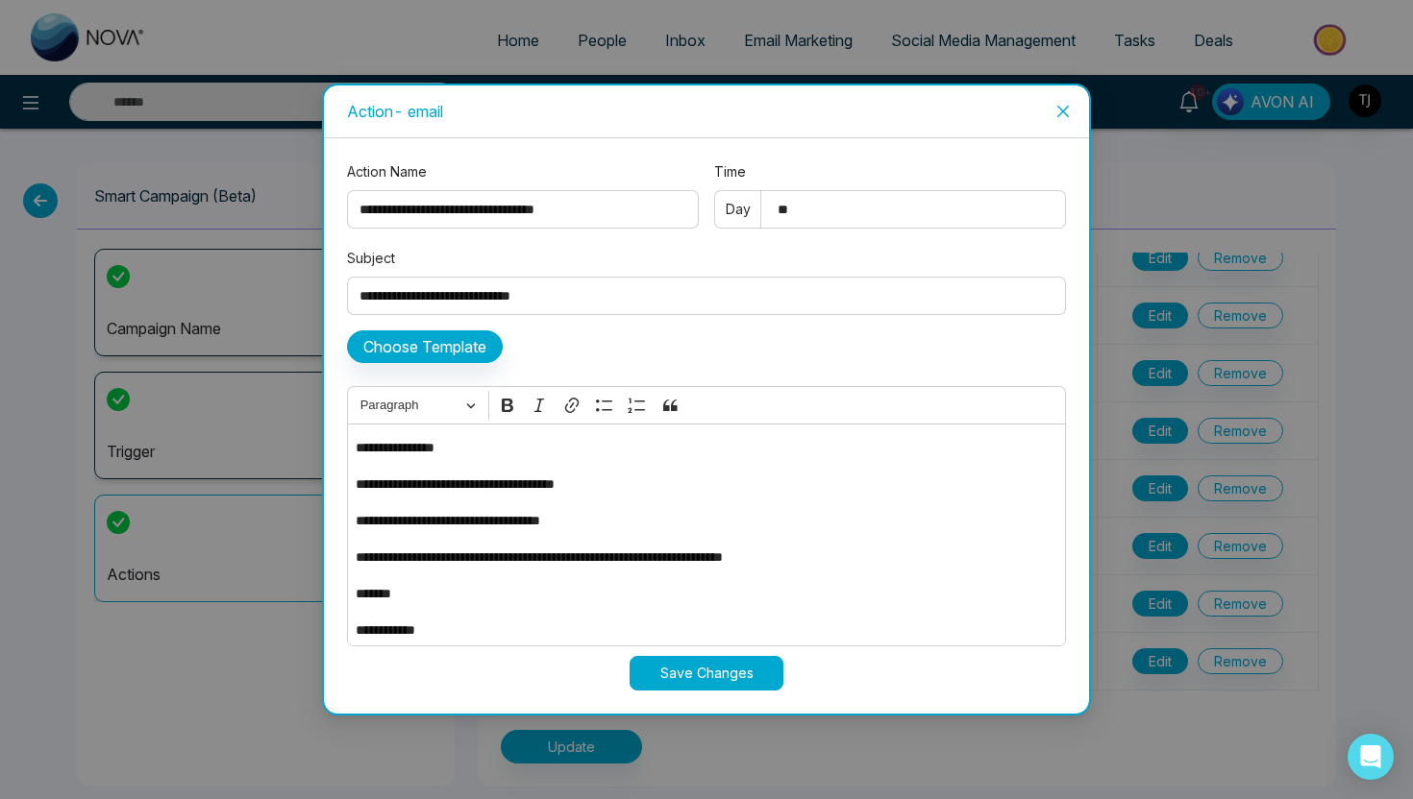
scroll to position [7, 0]
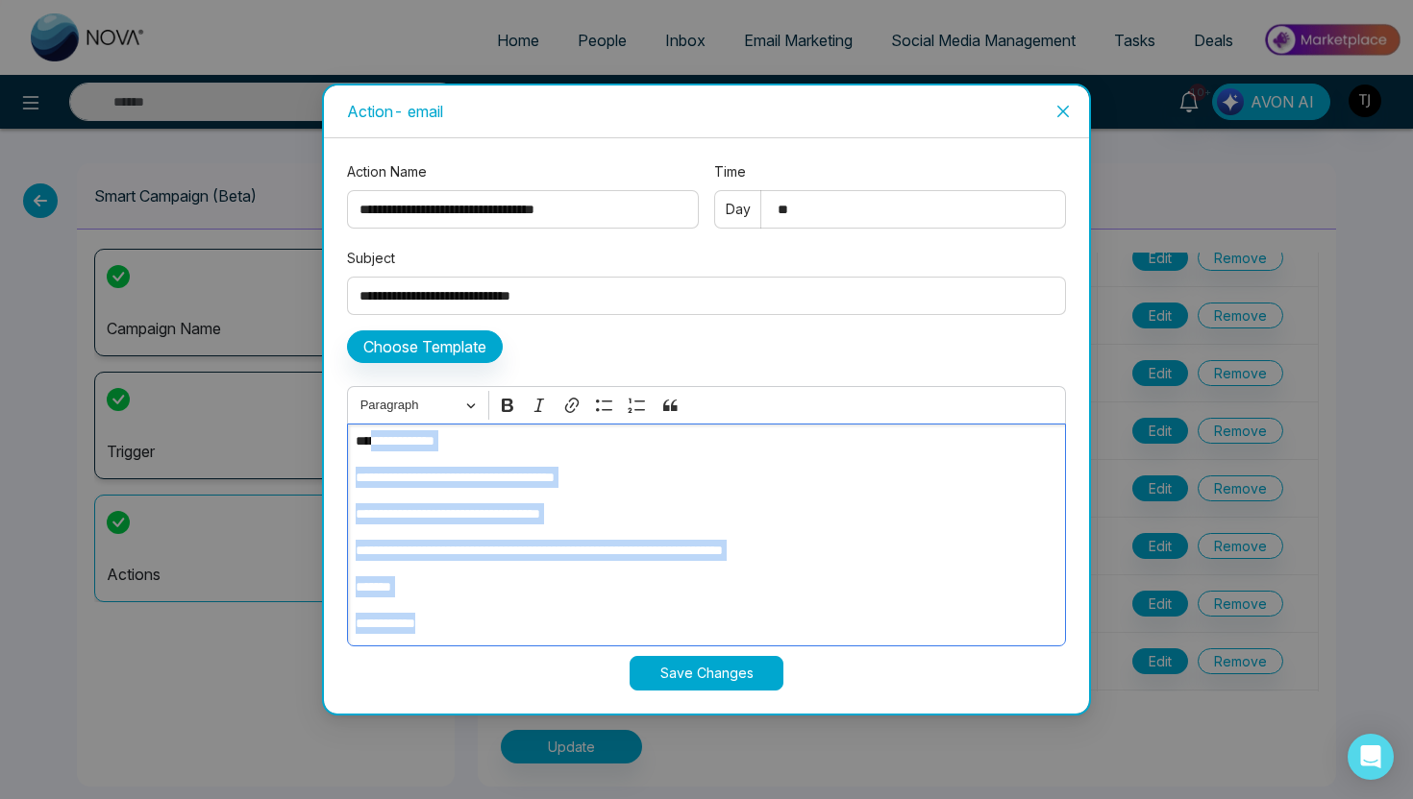
drag, startPoint x: 479, startPoint y: 621, endPoint x: 375, endPoint y: 439, distance: 209.7
click at [375, 439] on div "**********" at bounding box center [706, 535] width 719 height 223
click at [515, 577] on p "*******" at bounding box center [706, 587] width 701 height 21
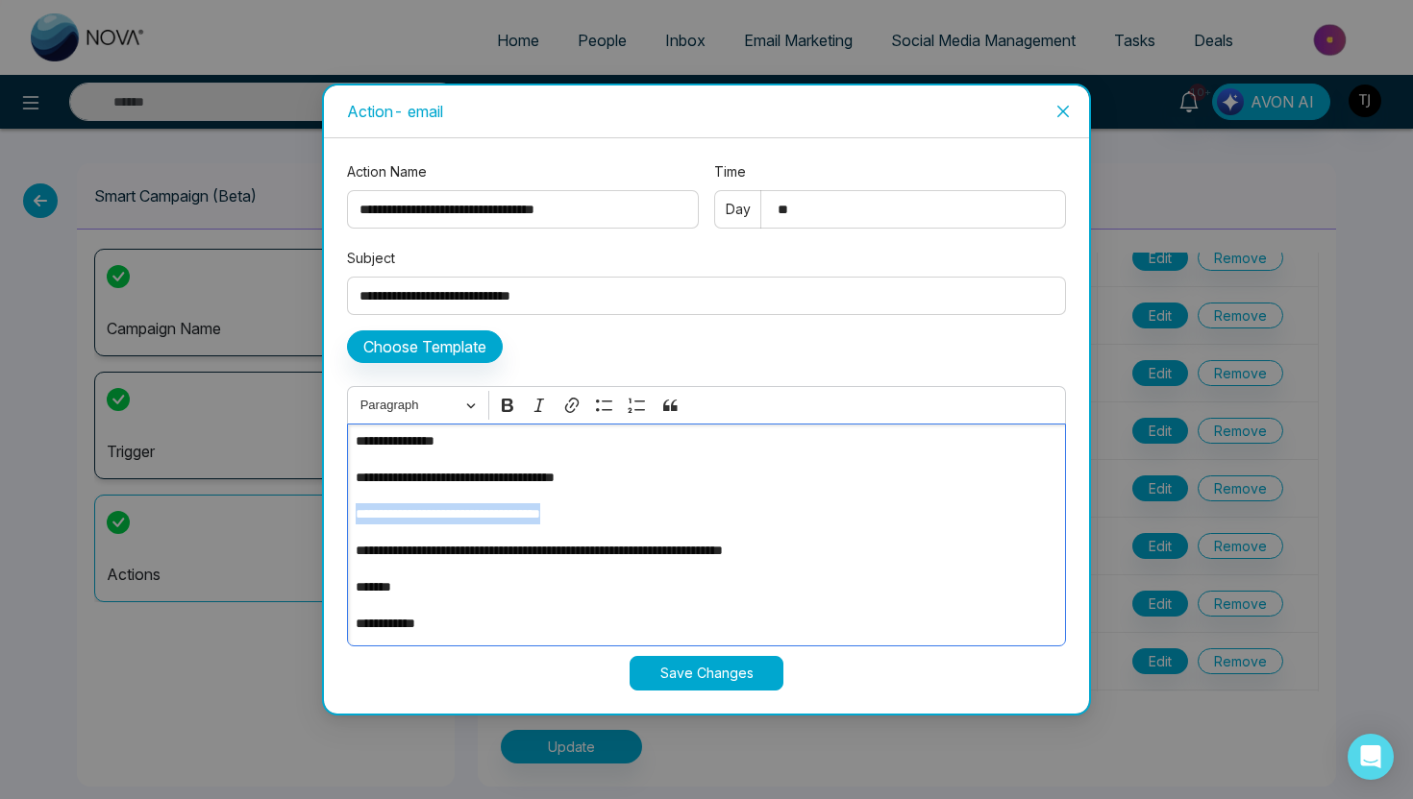
drag, startPoint x: 357, startPoint y: 511, endPoint x: 597, endPoint y: 511, distance: 240.2
click at [597, 511] on p "**********" at bounding box center [706, 514] width 701 height 21
click at [361, 519] on p "**********" at bounding box center [706, 514] width 701 height 21
drag, startPoint x: 361, startPoint y: 519, endPoint x: 583, endPoint y: 520, distance: 222.0
click at [583, 520] on p "**********" at bounding box center [706, 514] width 701 height 21
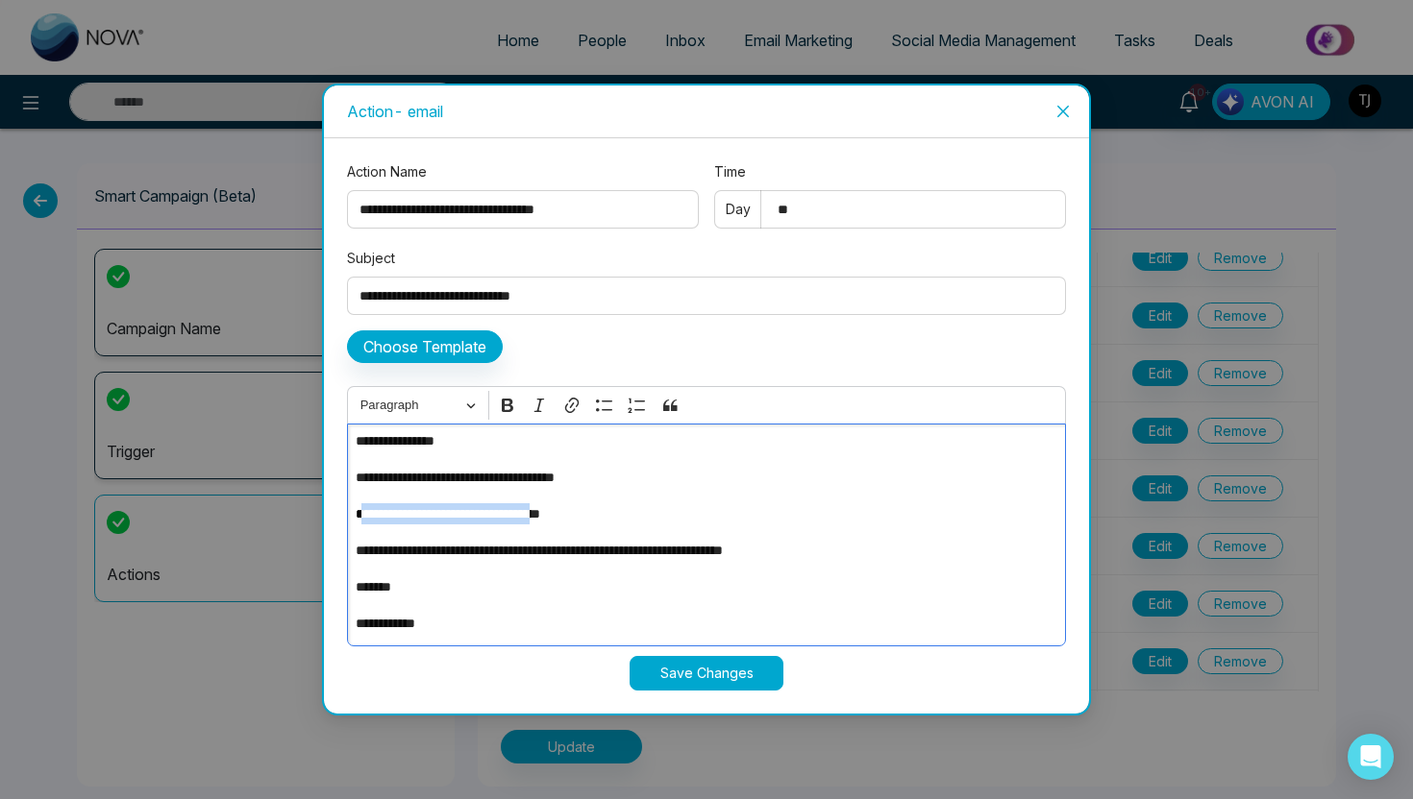
click at [1070, 118] on icon "close" at bounding box center [1062, 111] width 15 height 15
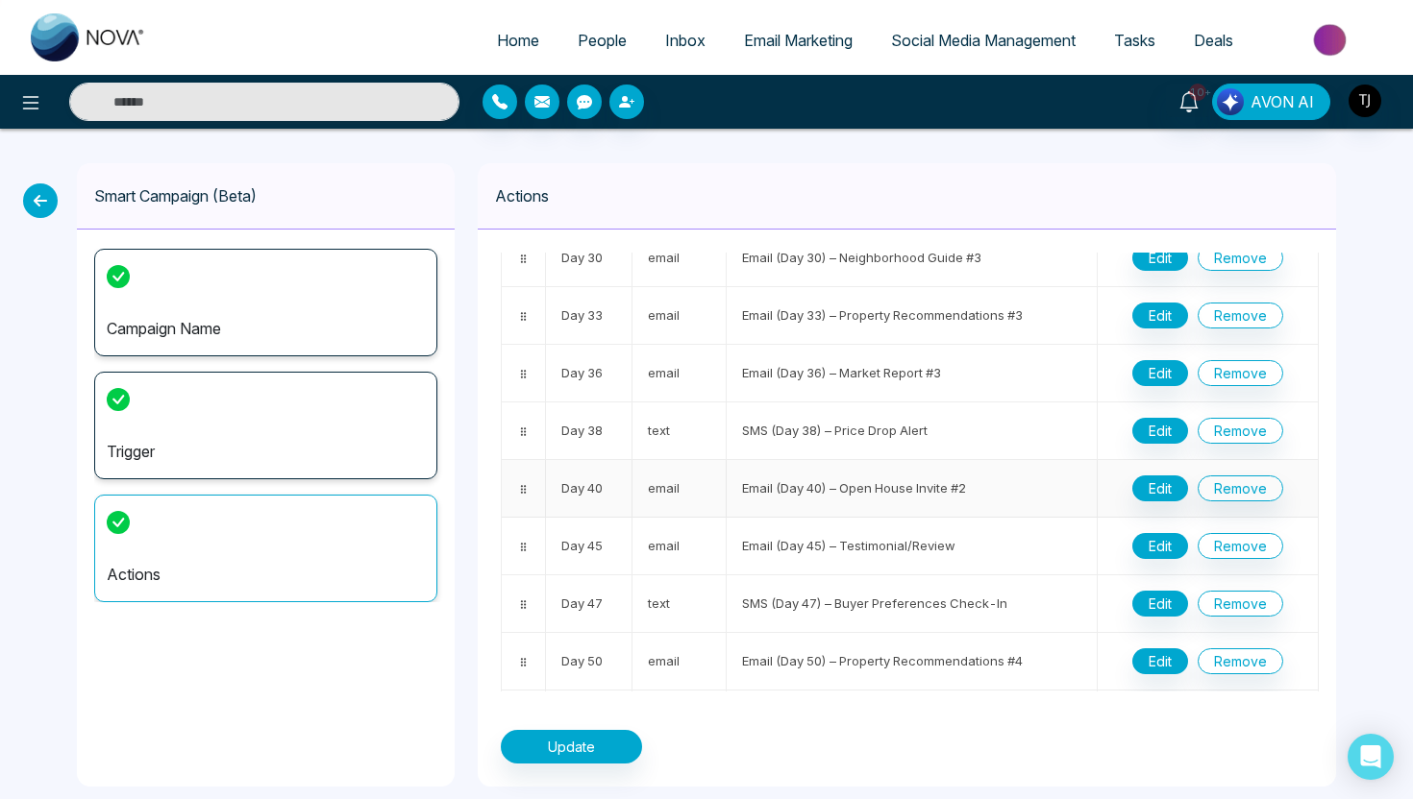
scroll to position [1064, 0]
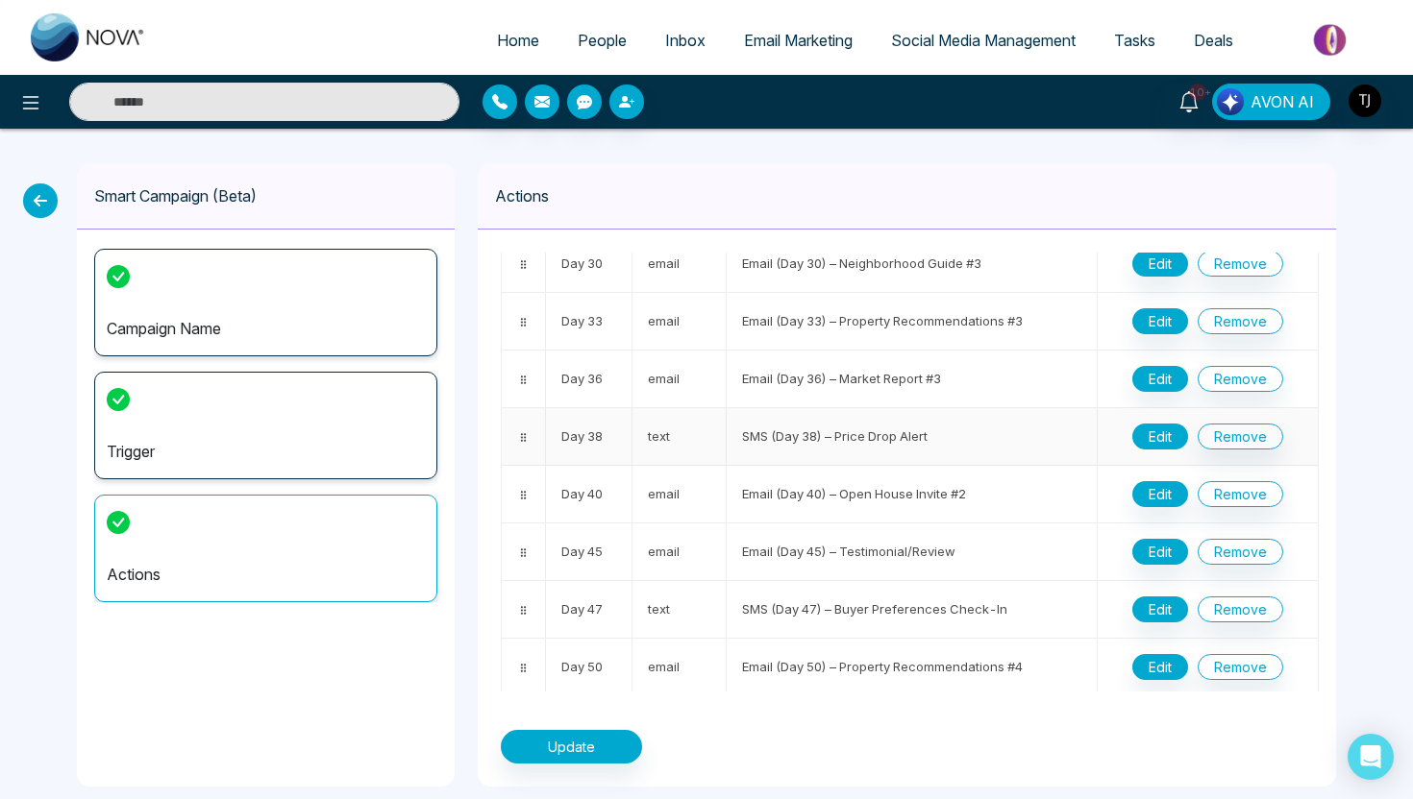
click at [1143, 431] on button "Edit" at bounding box center [1160, 437] width 56 height 26
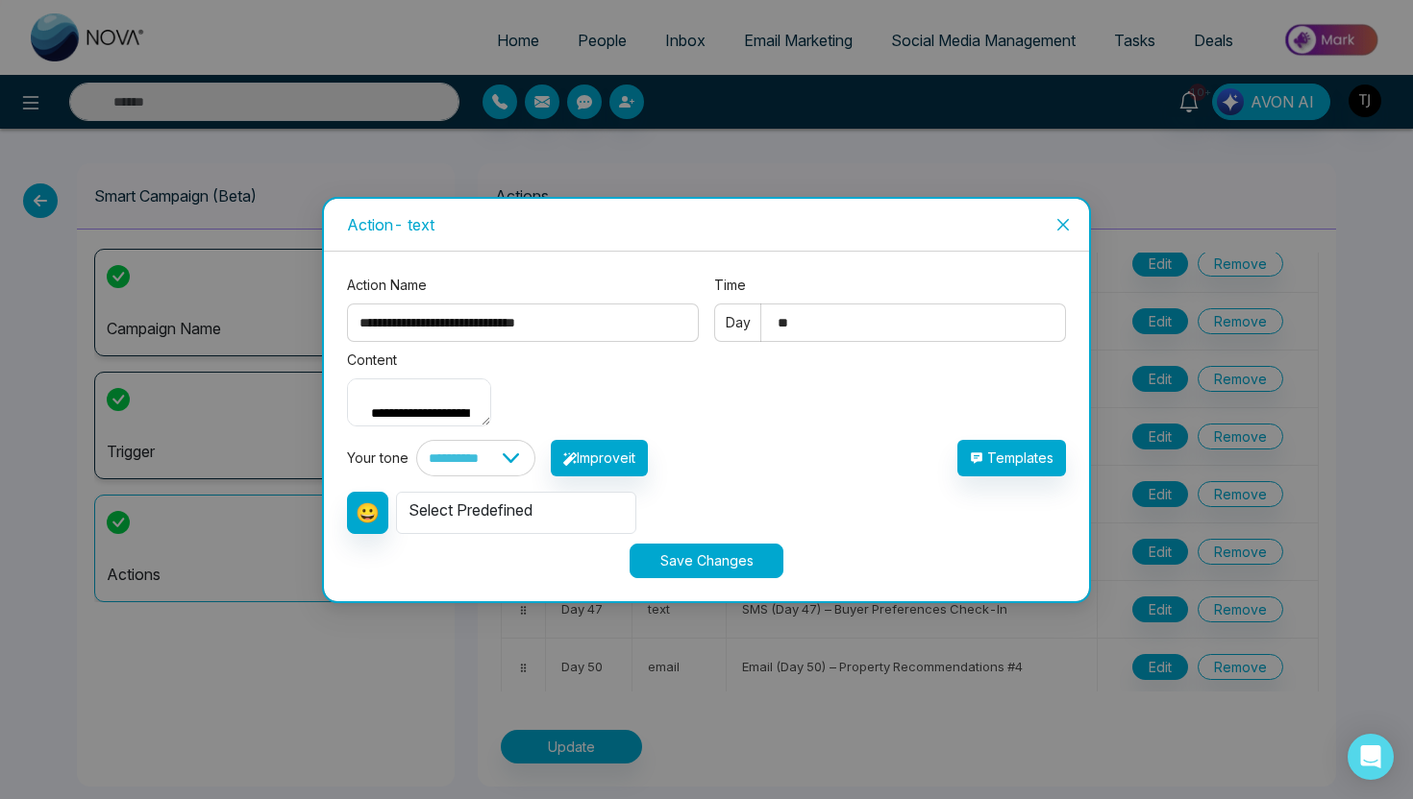
drag, startPoint x: 466, startPoint y: 379, endPoint x: 637, endPoint y: 375, distance: 171.1
click at [491, 379] on textarea "**********" at bounding box center [419, 403] width 144 height 48
drag, startPoint x: 381, startPoint y: 374, endPoint x: 478, endPoint y: 373, distance: 96.1
click at [478, 379] on textarea "**********" at bounding box center [419, 403] width 144 height 48
click at [1059, 217] on icon "close" at bounding box center [1062, 224] width 15 height 15
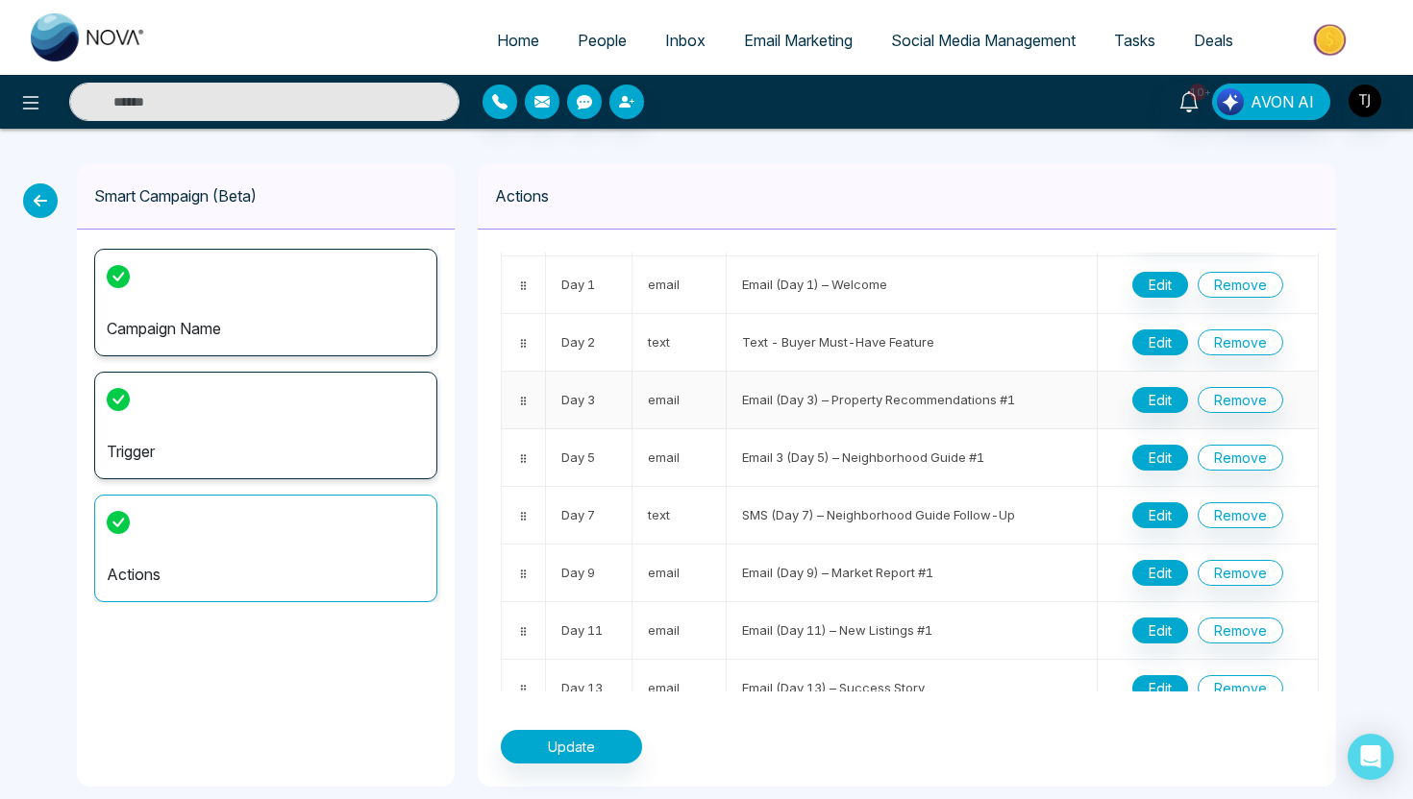
scroll to position [96, 0]
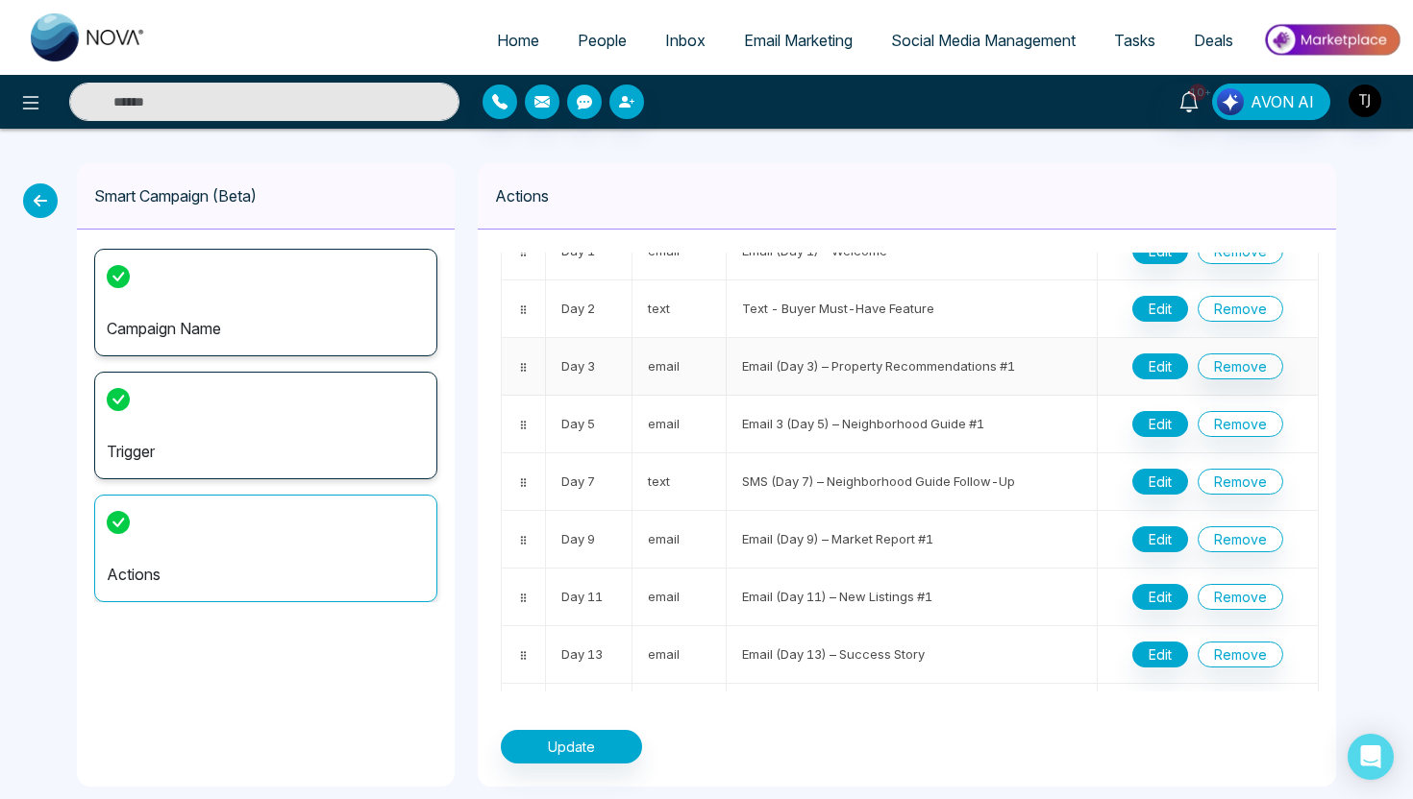
click at [1165, 365] on button "Edit" at bounding box center [1160, 367] width 56 height 26
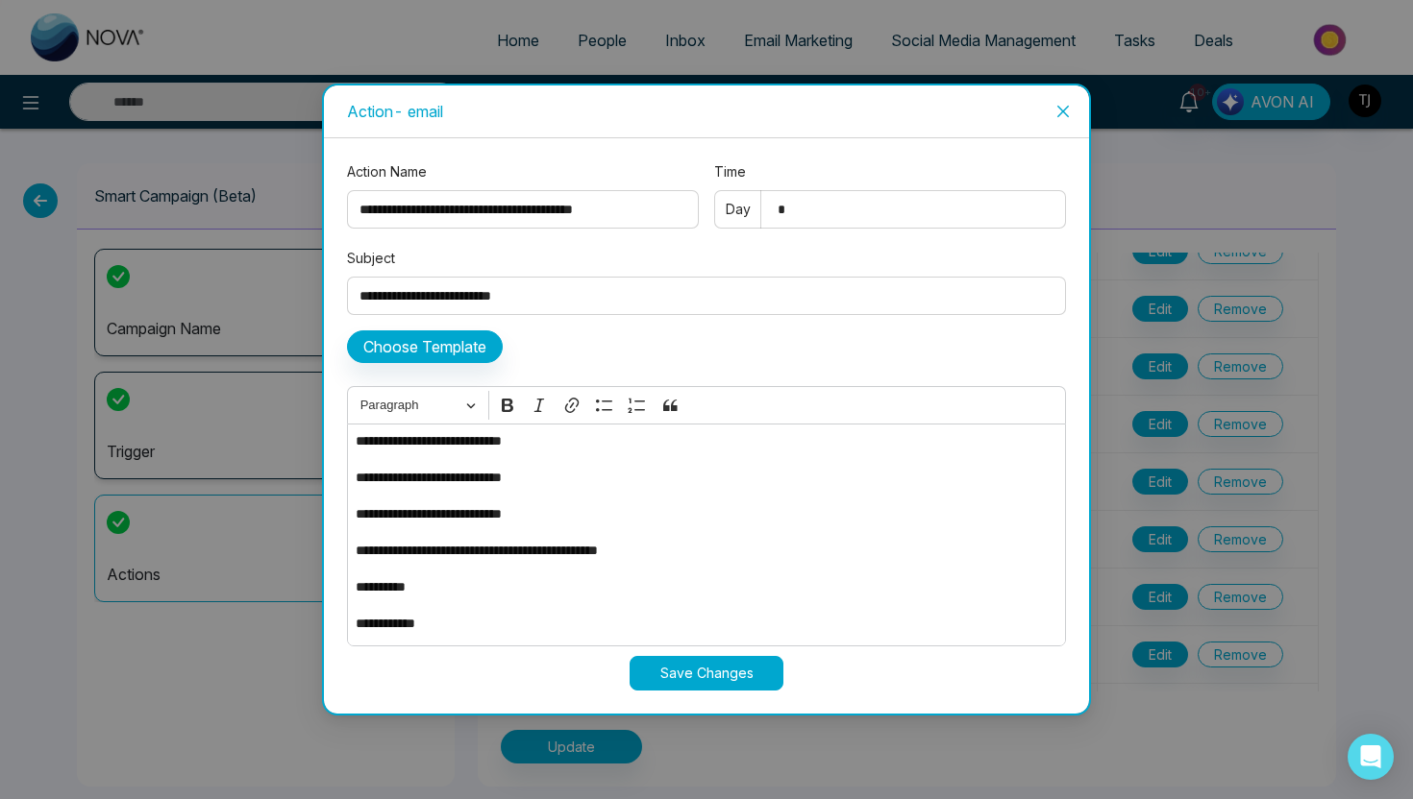
scroll to position [32, 0]
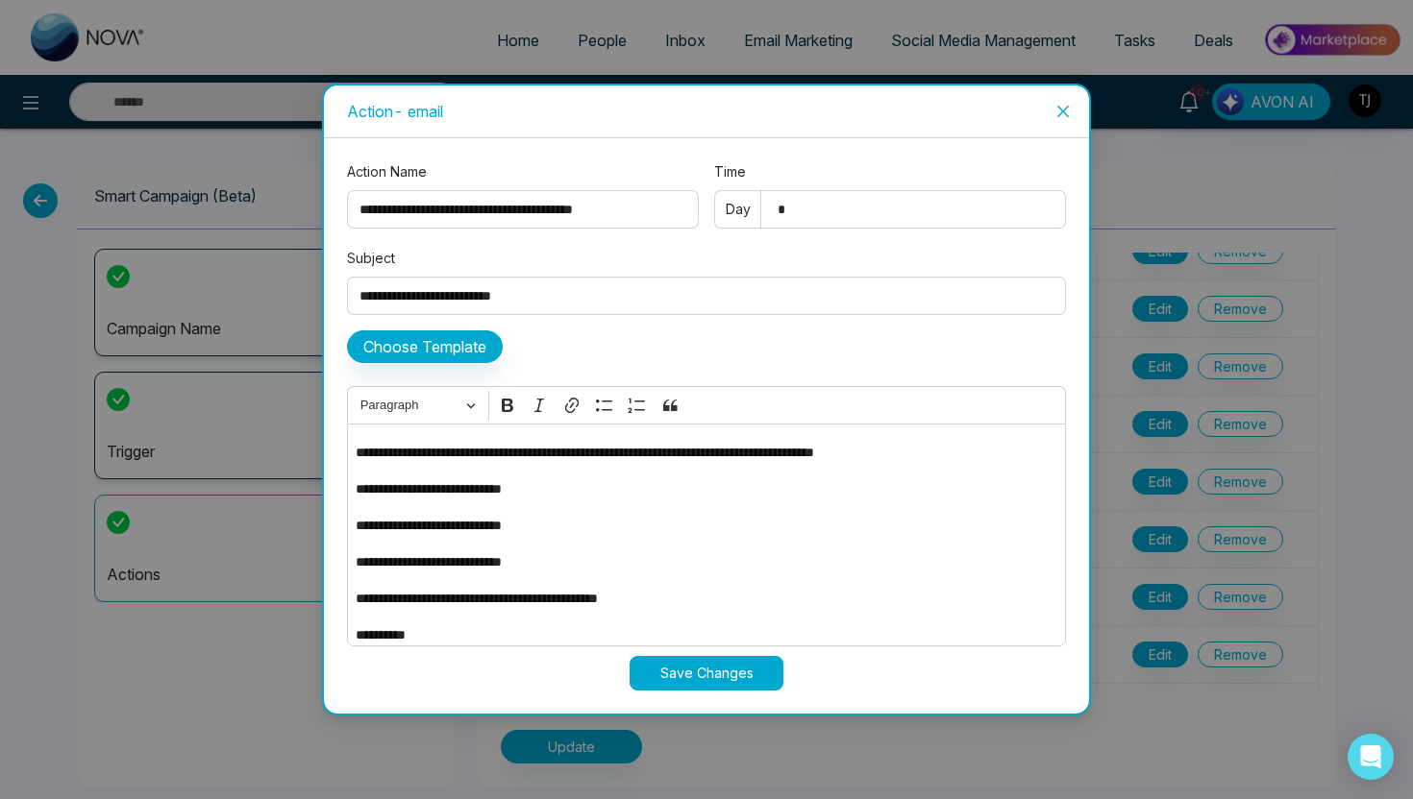
click at [581, 491] on p "**********" at bounding box center [706, 489] width 701 height 21
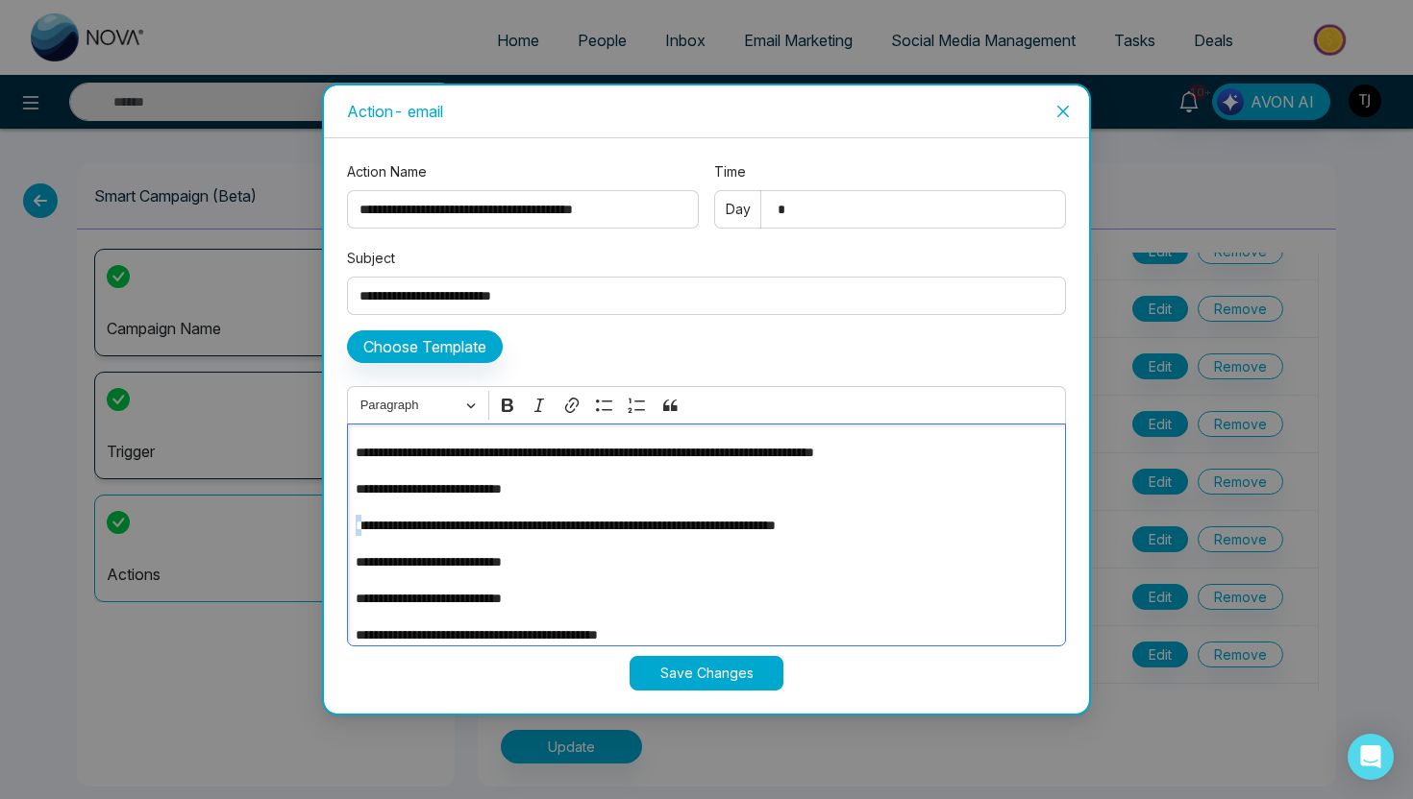
drag, startPoint x: 362, startPoint y: 525, endPoint x: 750, endPoint y: 510, distance: 388.5
click at [750, 510] on div "**********" at bounding box center [706, 535] width 719 height 223
click at [1054, 108] on span "Close" at bounding box center [1063, 112] width 52 height 52
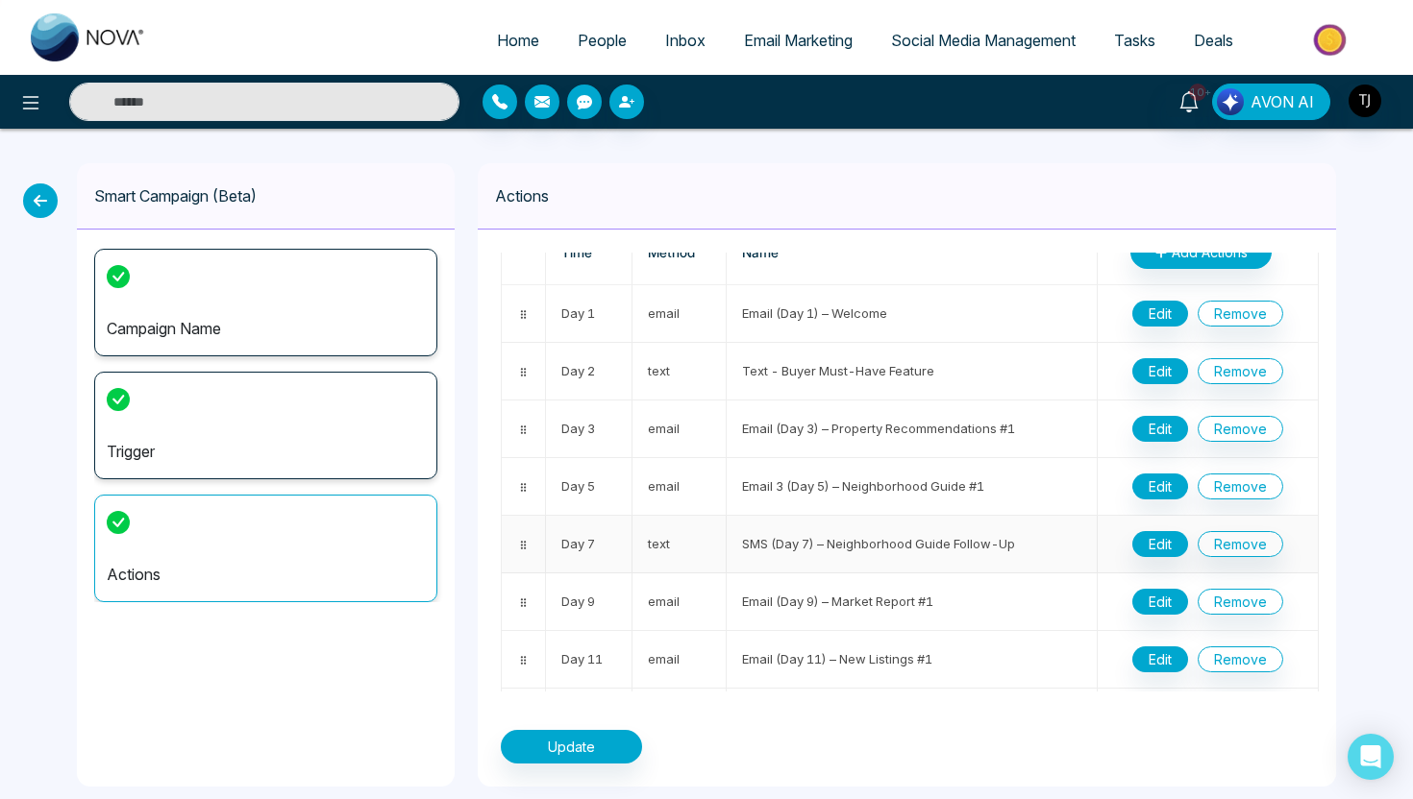
scroll to position [0, 0]
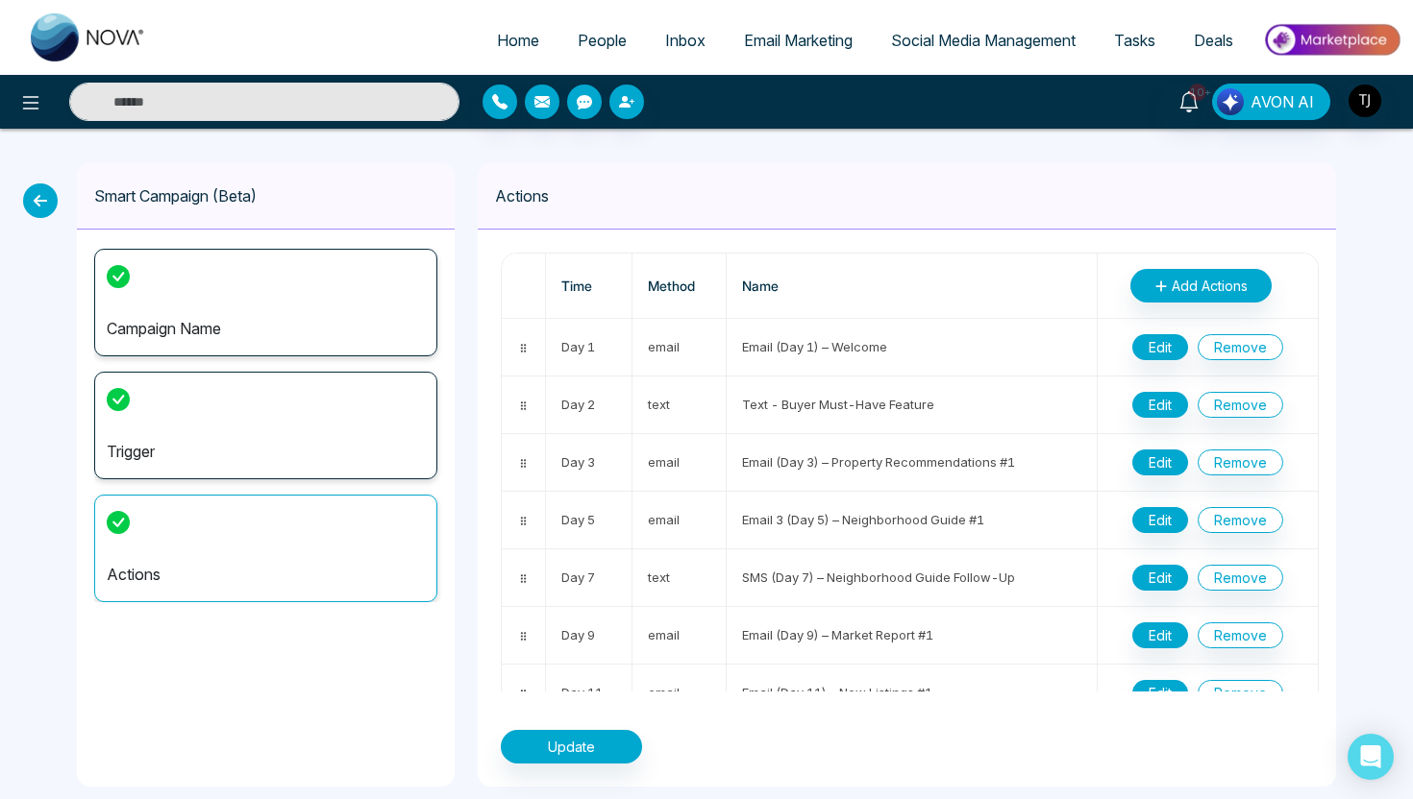
click at [45, 206] on icon at bounding box center [40, 201] width 35 height 35
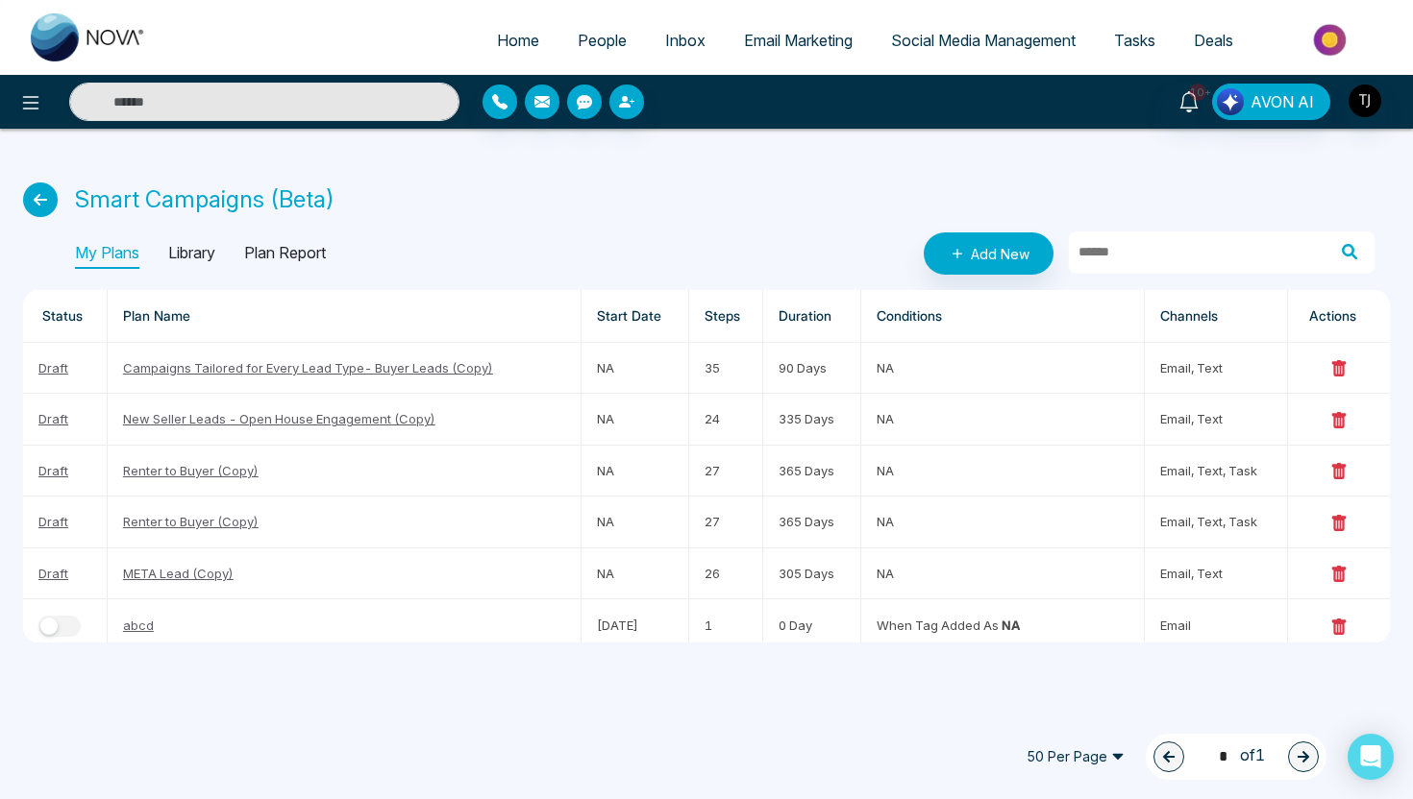
click at [202, 242] on p "Library" at bounding box center [191, 253] width 47 height 31
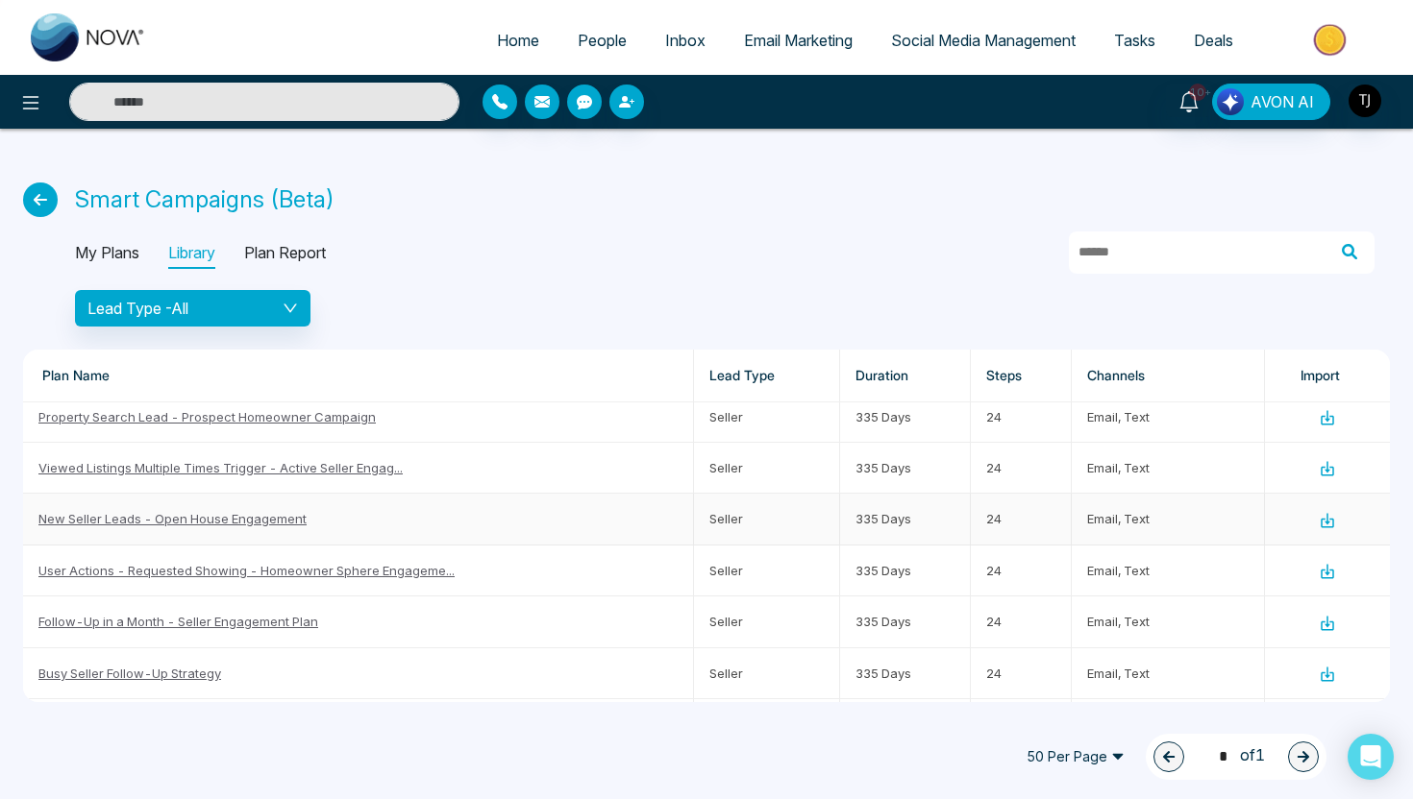
scroll to position [1093, 0]
click at [242, 515] on link "New Seller Leads - Open House Engagement" at bounding box center [172, 515] width 268 height 15
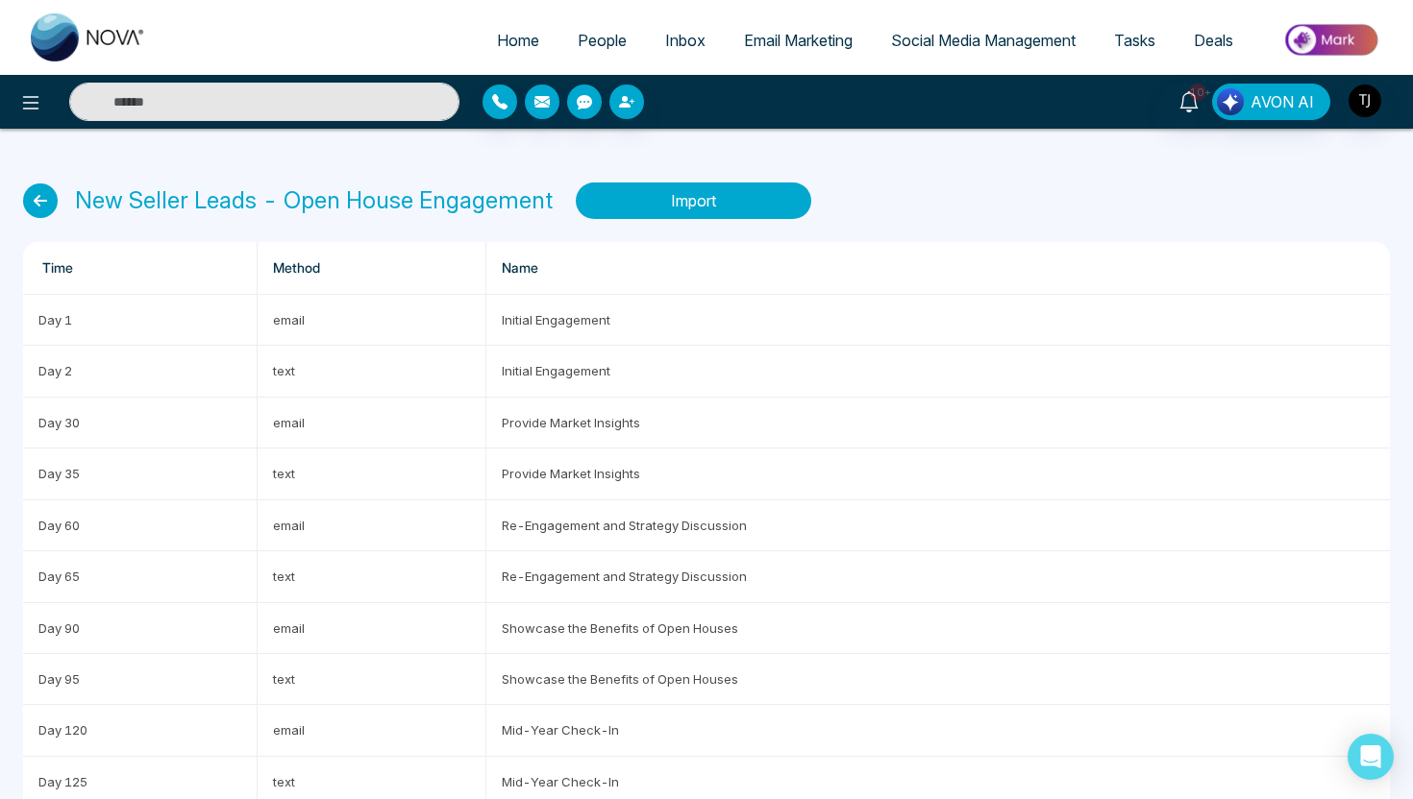
click at [737, 186] on button "Import" at bounding box center [693, 201] width 235 height 37
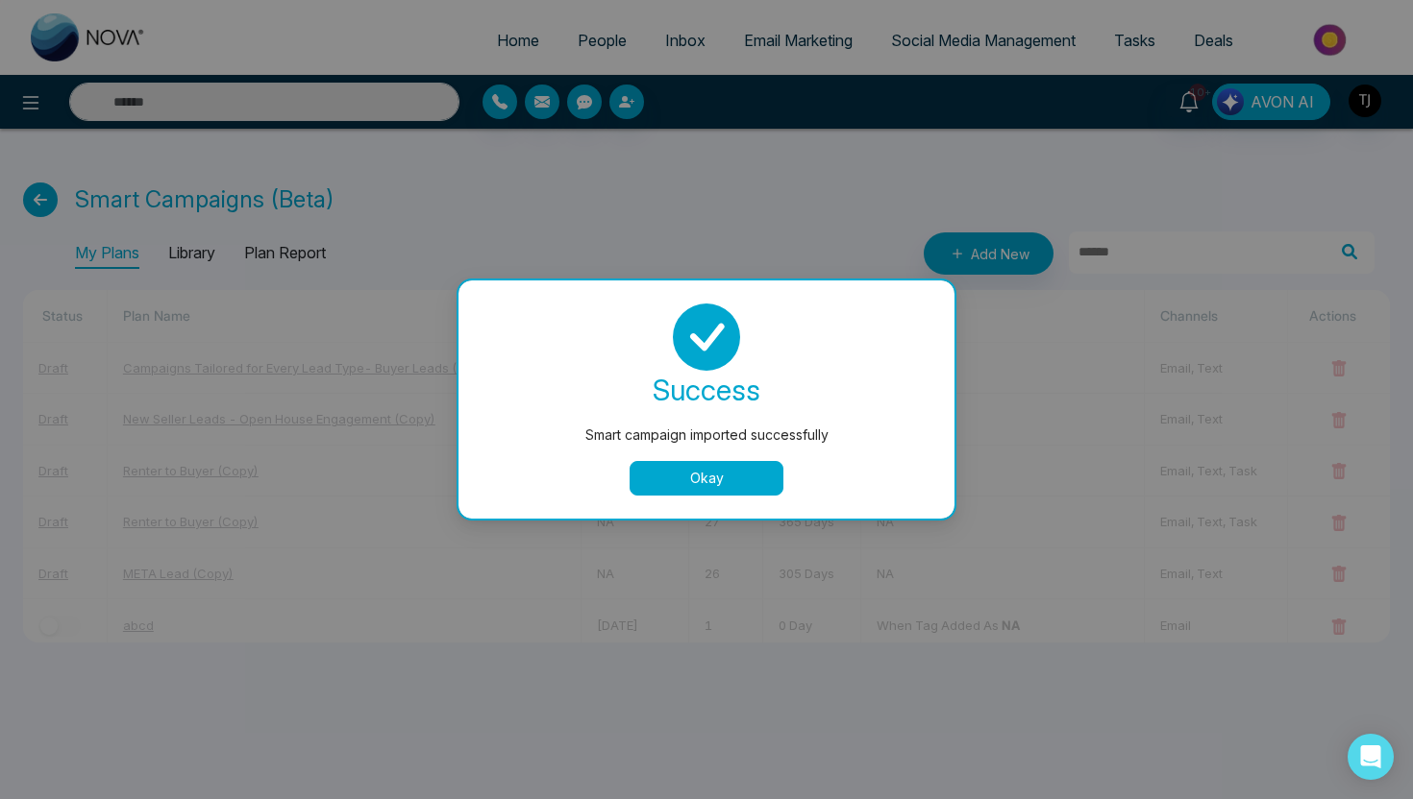
click at [750, 474] on button "Okay" at bounding box center [706, 478] width 154 height 35
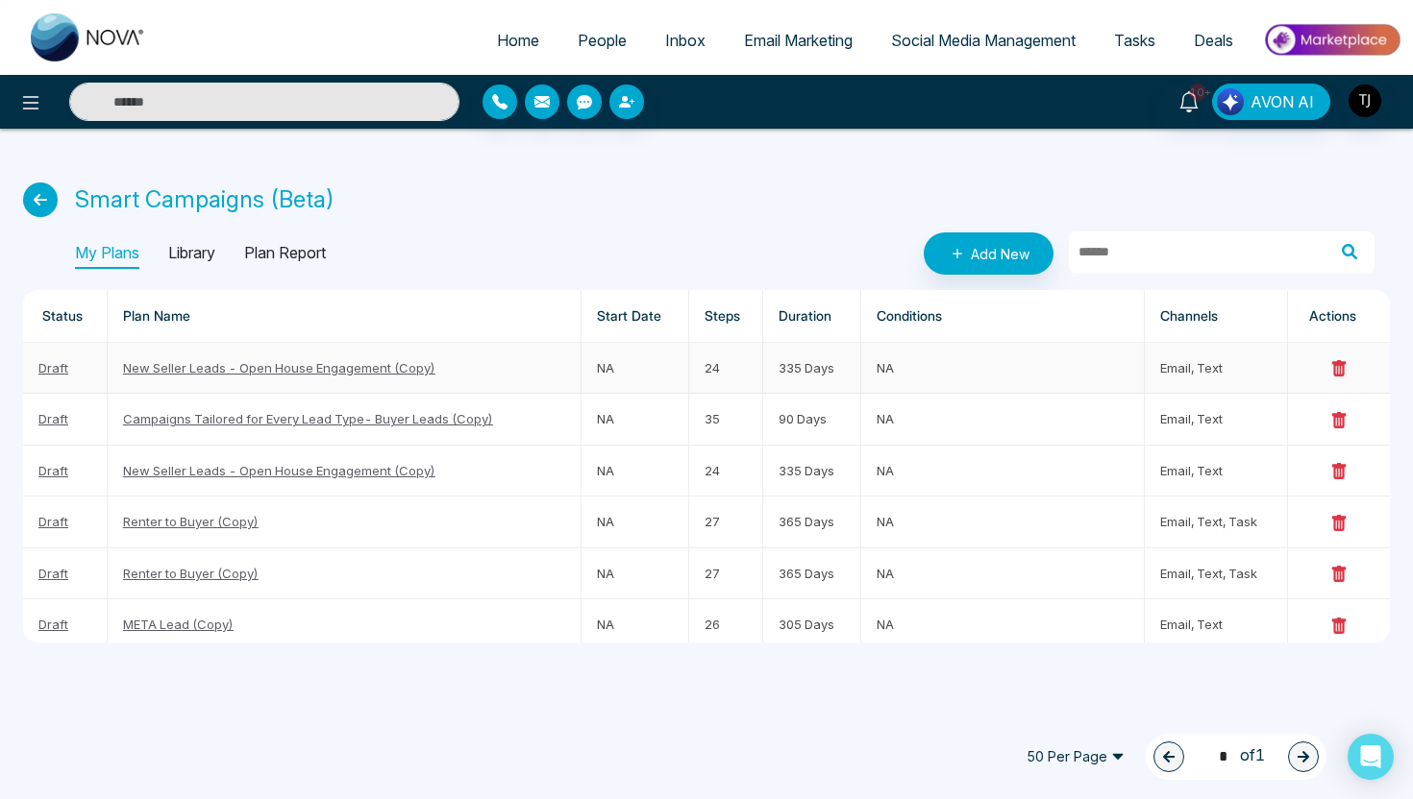
click at [219, 364] on link "New Seller Leads - Open House Engagement (Copy)" at bounding box center [279, 367] width 312 height 15
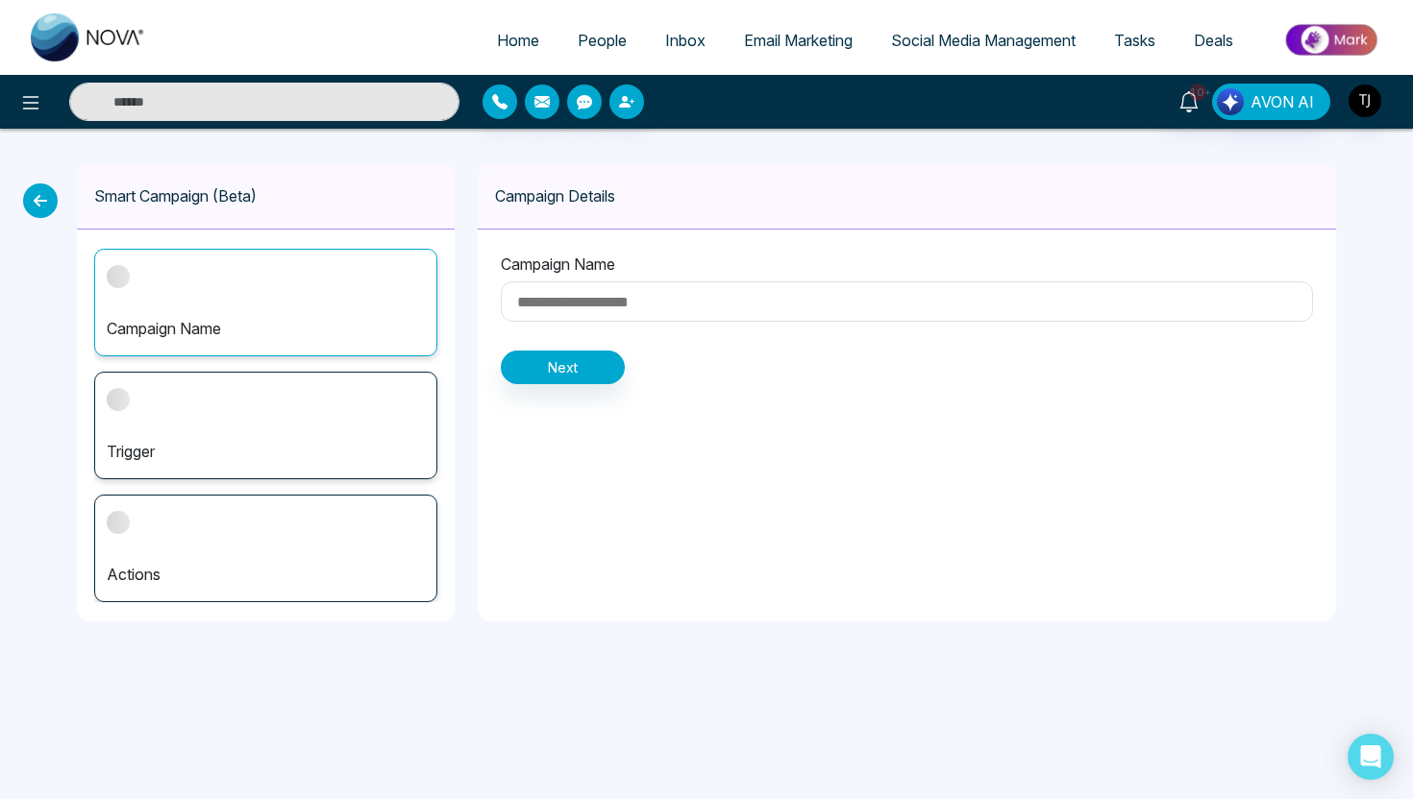
type input "**********"
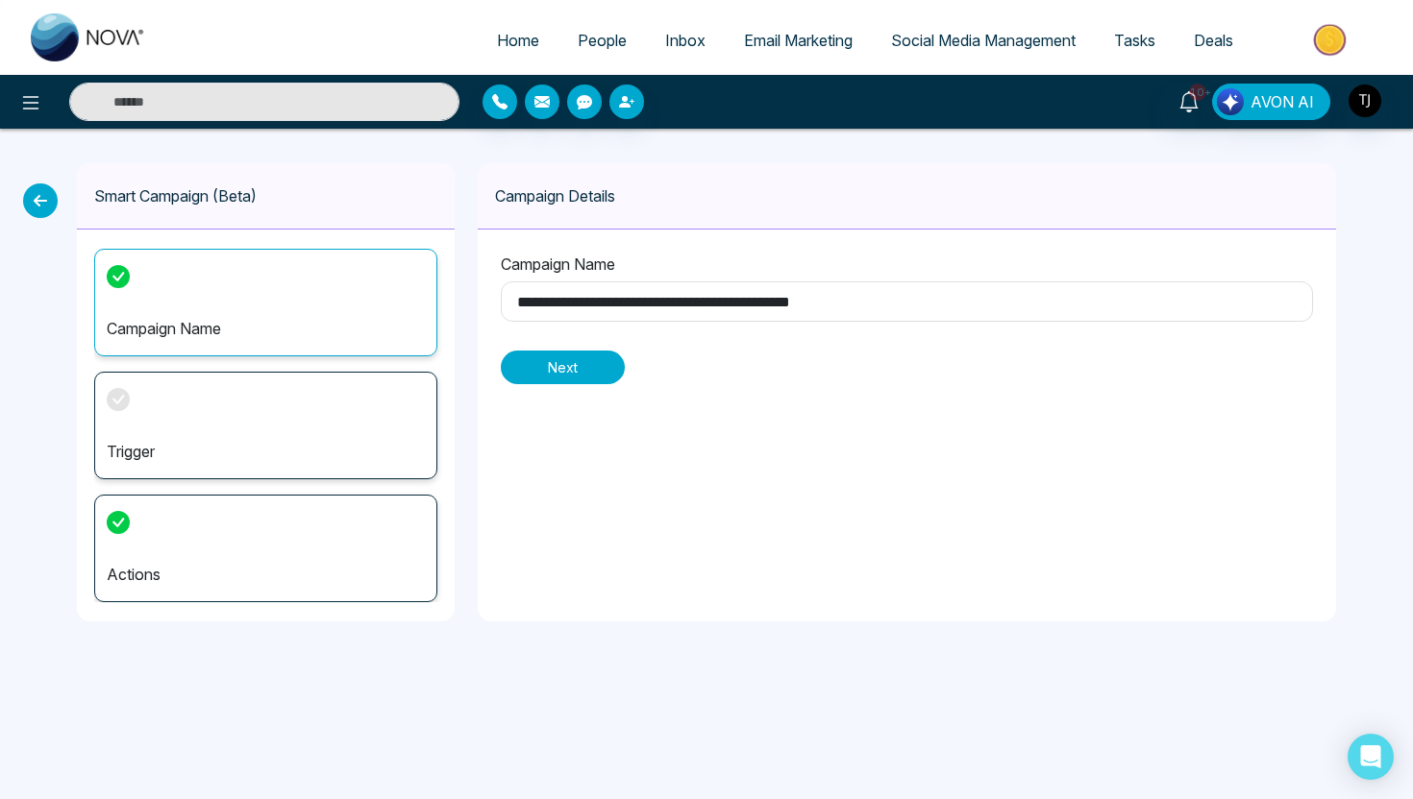
click at [576, 367] on button "Next" at bounding box center [563, 368] width 124 height 34
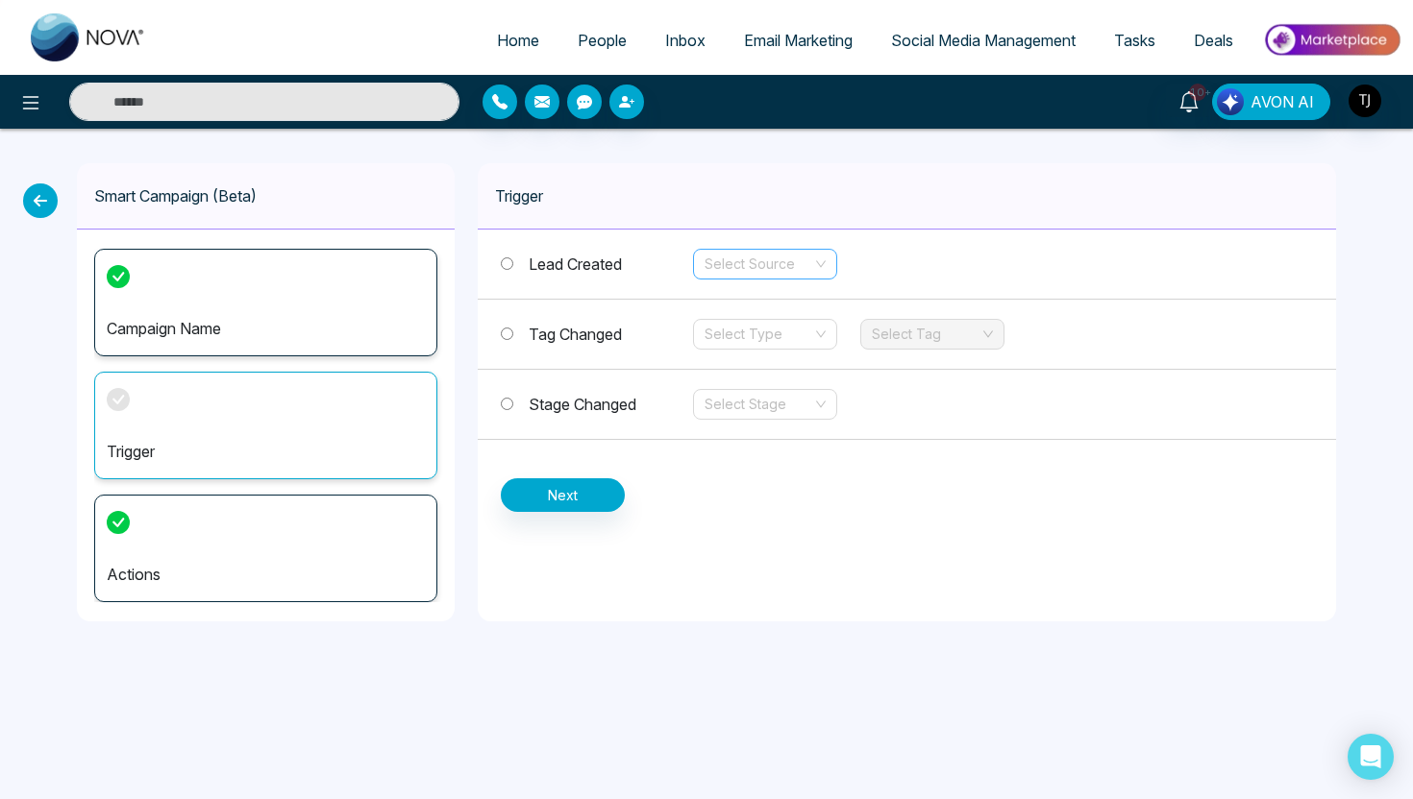
click at [796, 260] on input "search" at bounding box center [758, 264] width 108 height 29
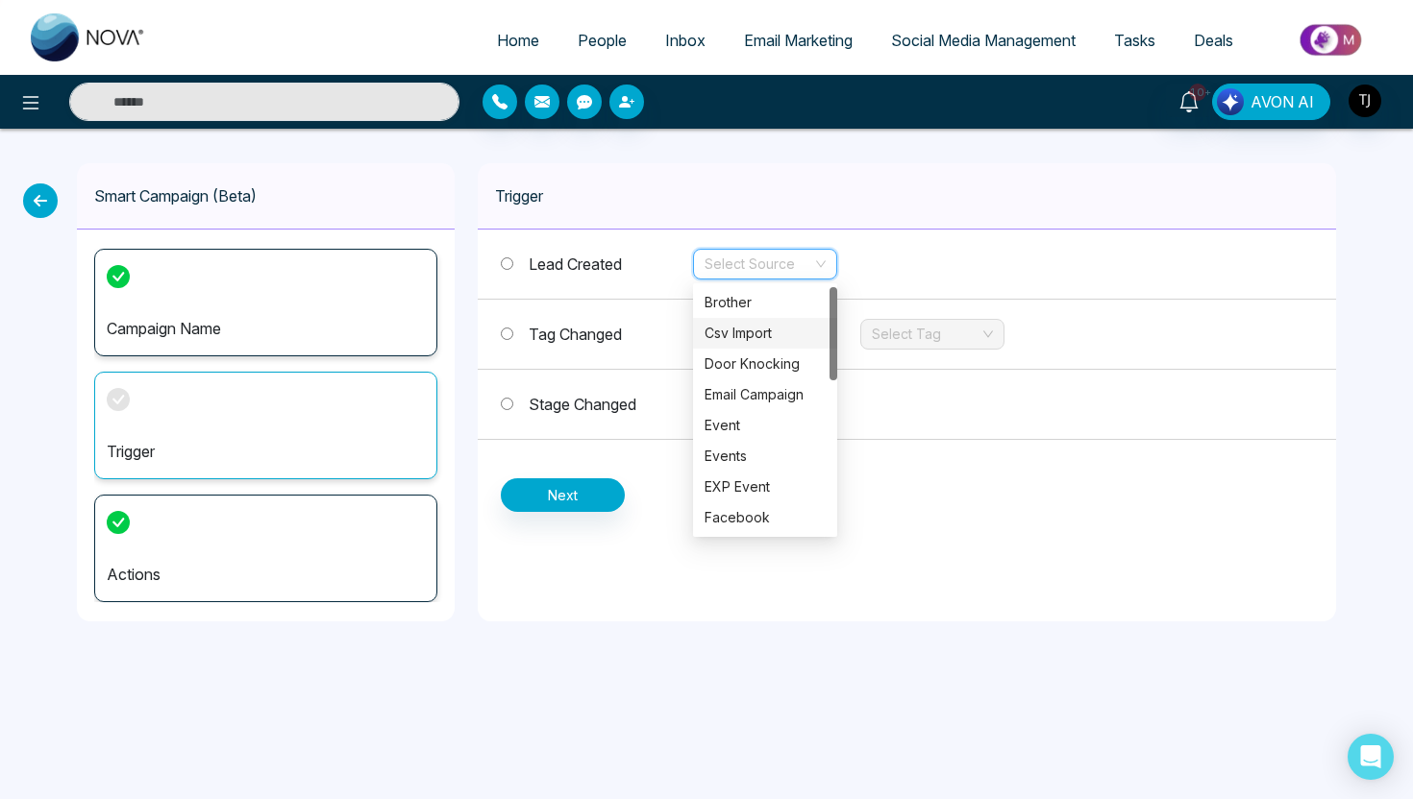
click at [778, 341] on div "Csv Import" at bounding box center [764, 333] width 121 height 21
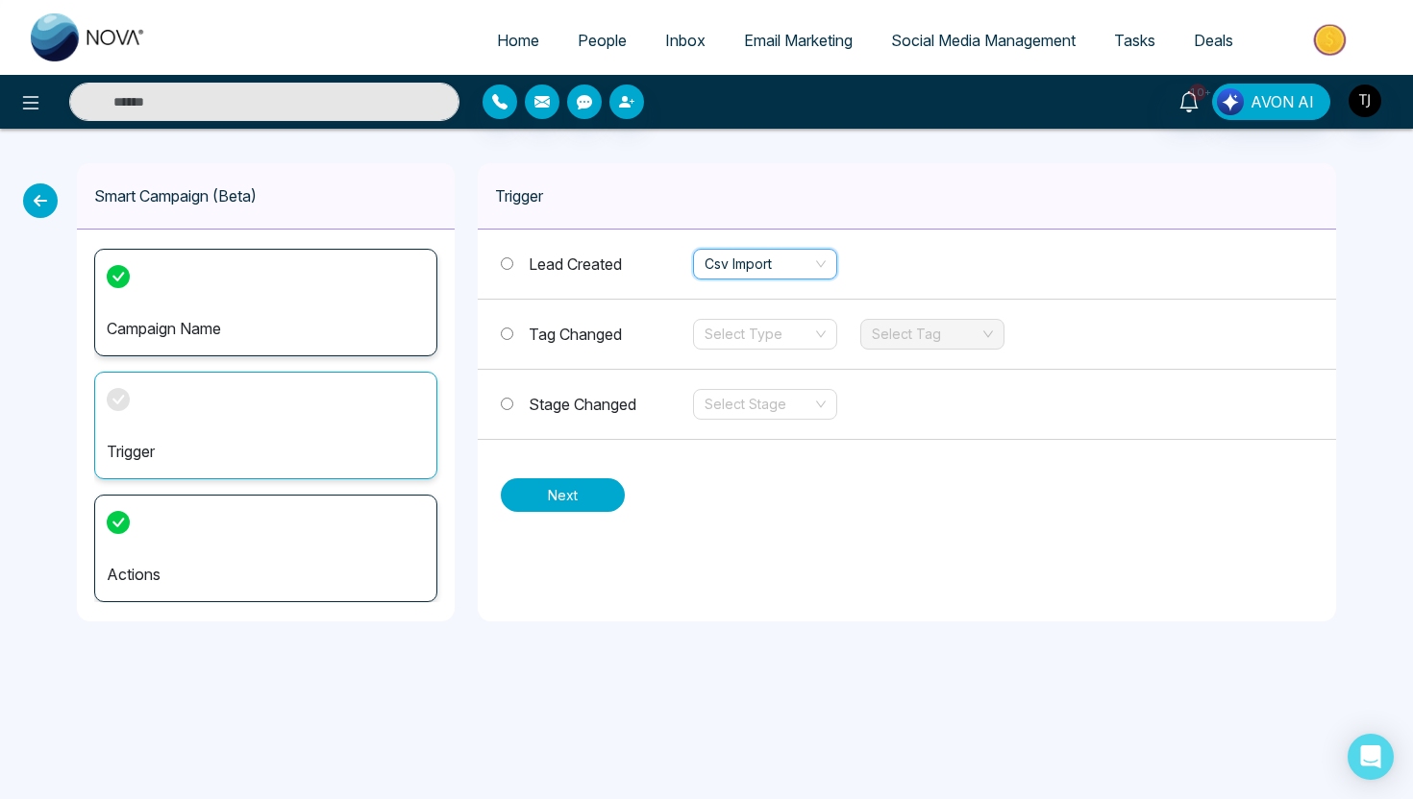
click at [583, 496] on button "Next" at bounding box center [563, 496] width 124 height 34
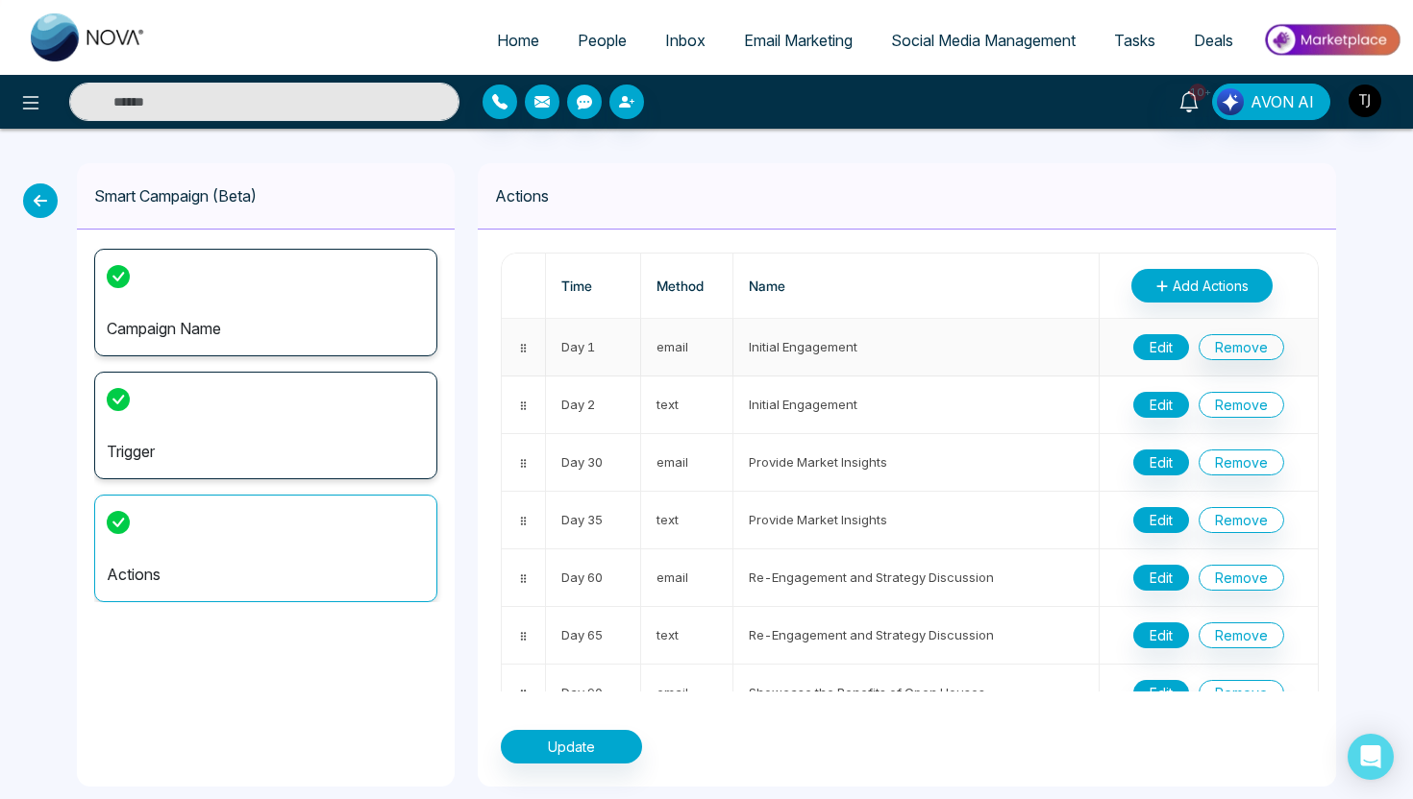
click at [1165, 348] on button "Edit" at bounding box center [1161, 347] width 56 height 26
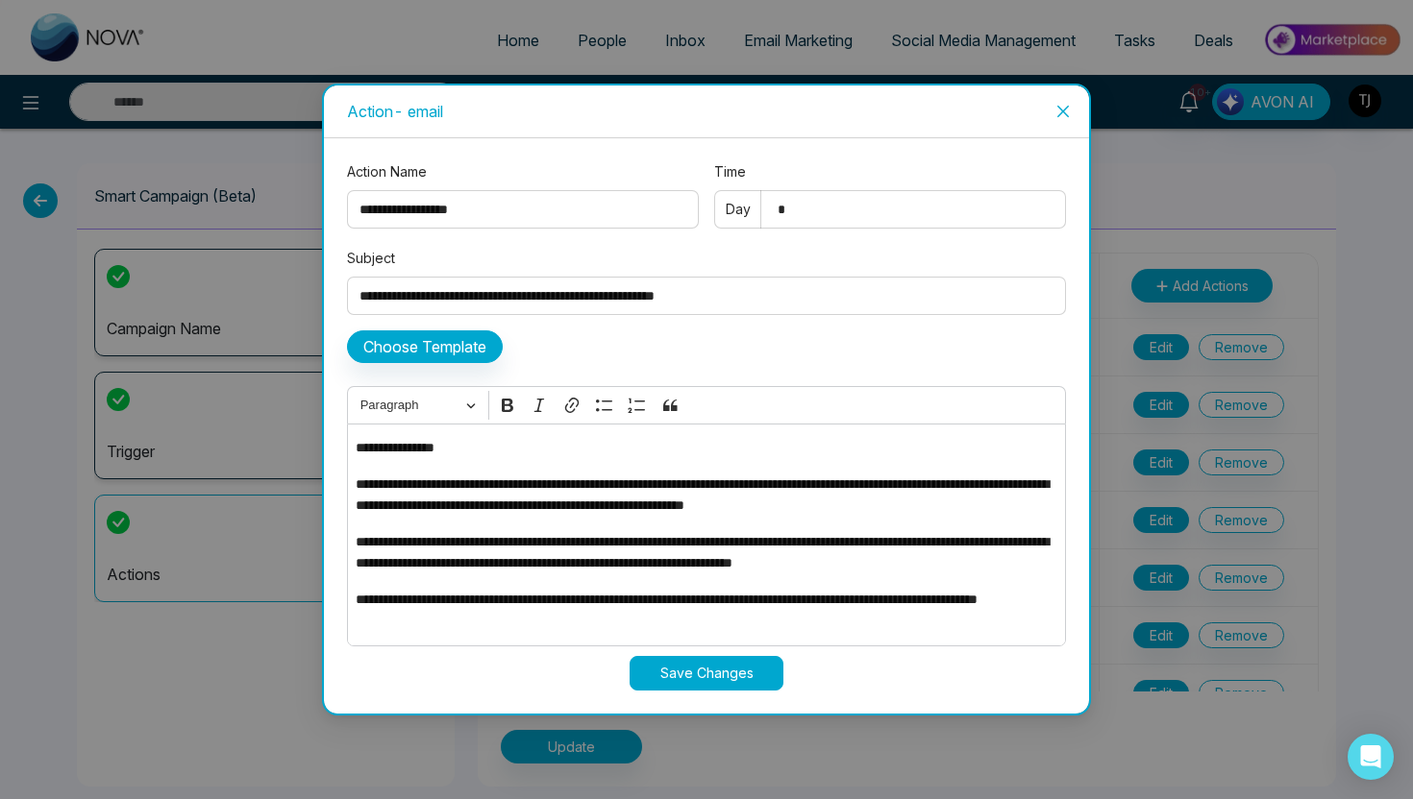
click at [1064, 120] on span "Close" at bounding box center [1063, 112] width 52 height 52
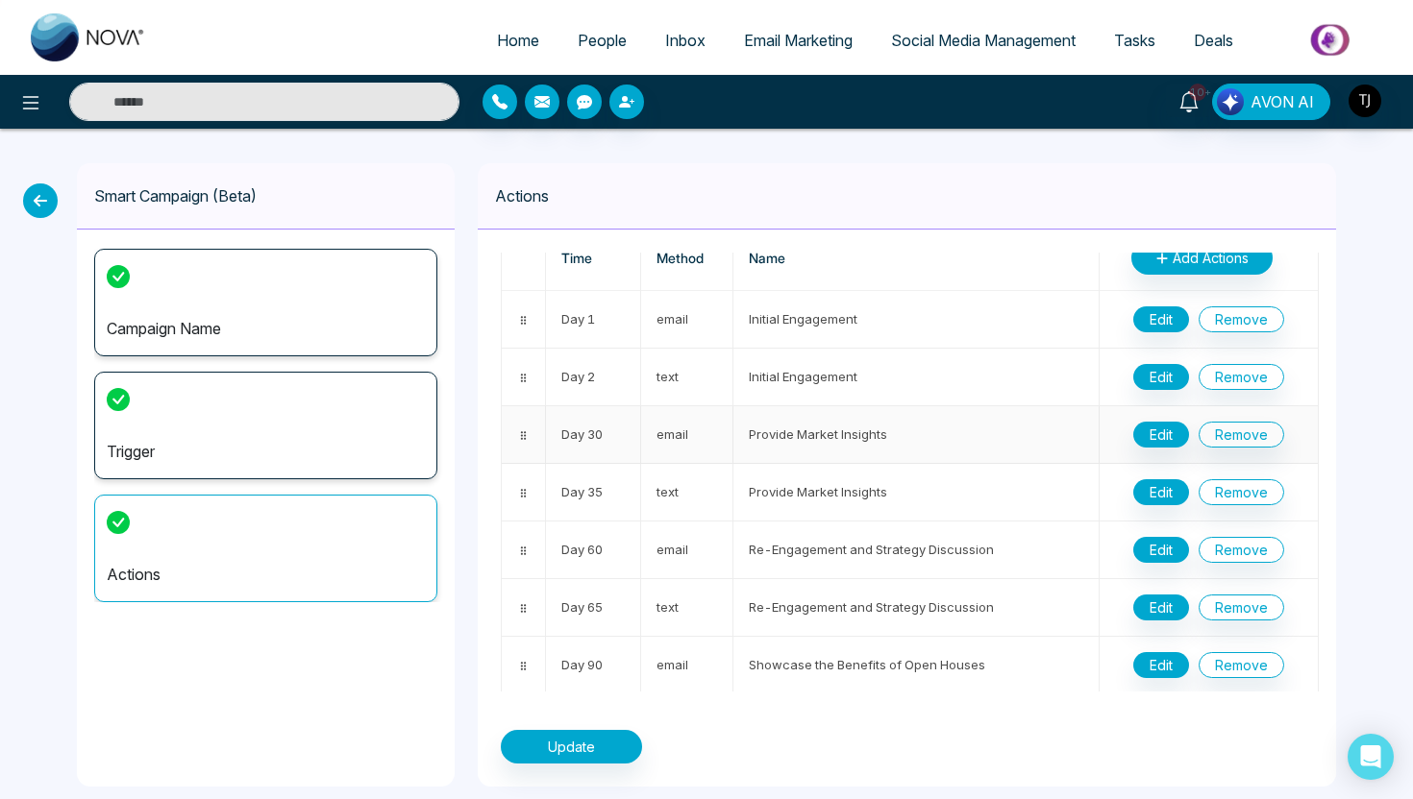
scroll to position [37, 0]
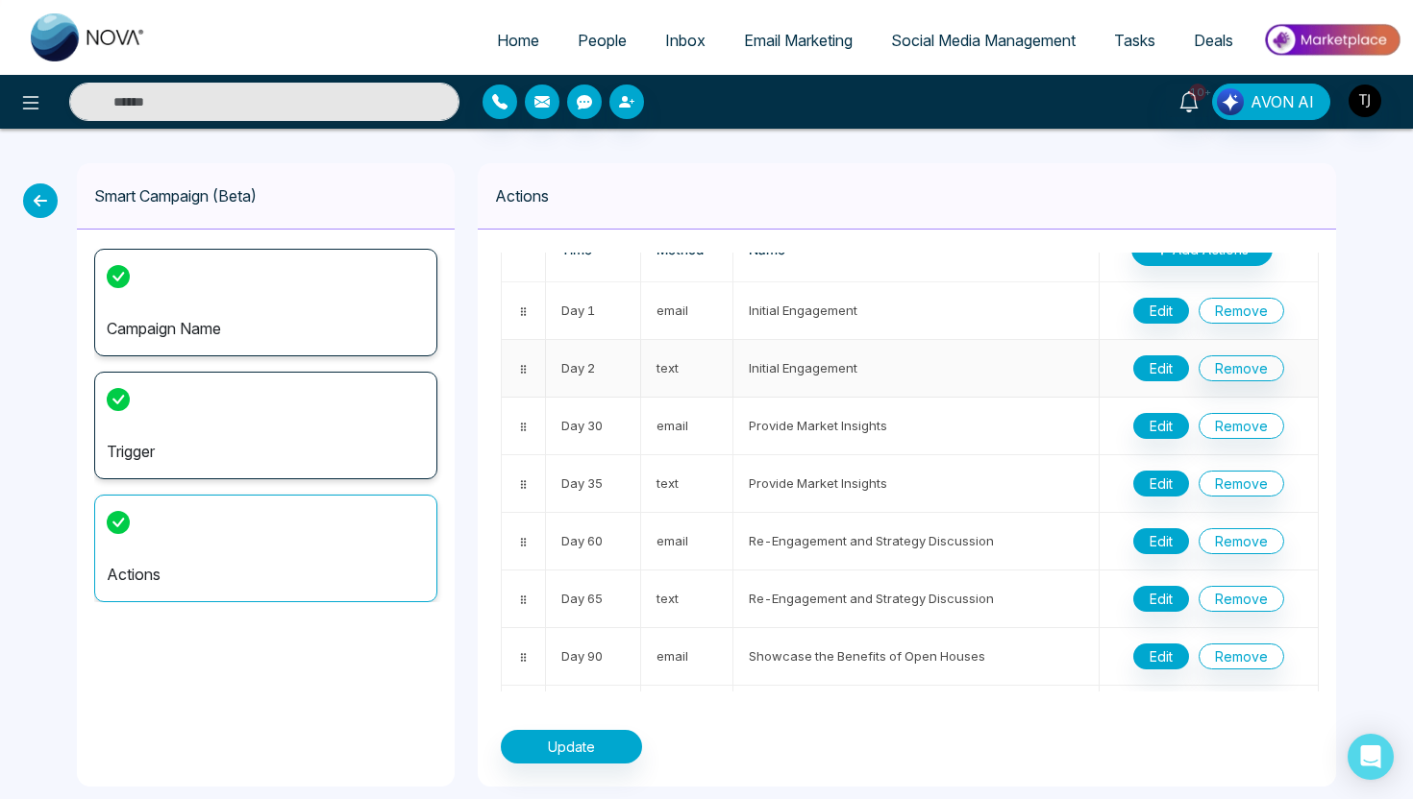
click at [1160, 372] on button "Edit" at bounding box center [1161, 369] width 56 height 26
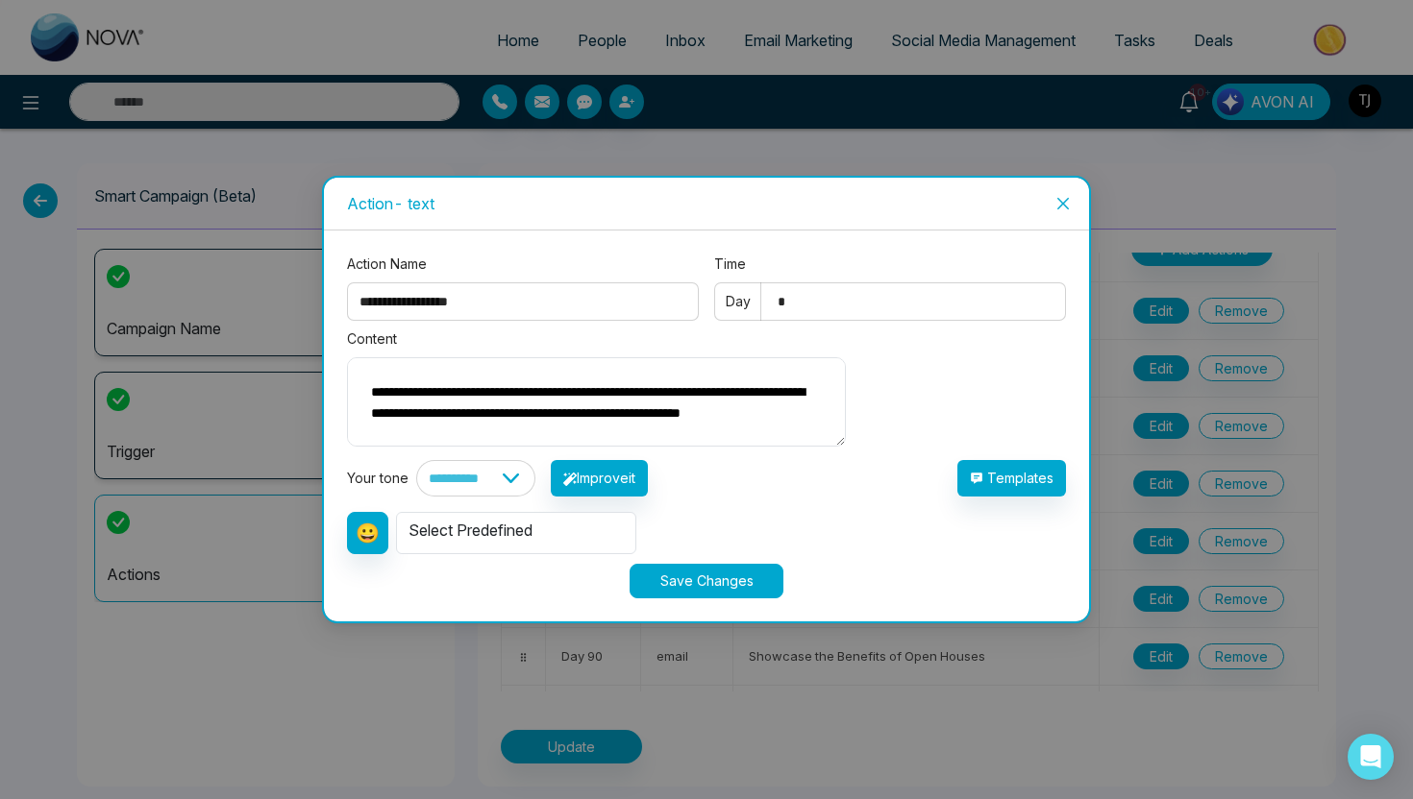
click at [1052, 180] on span "Close" at bounding box center [1063, 204] width 52 height 52
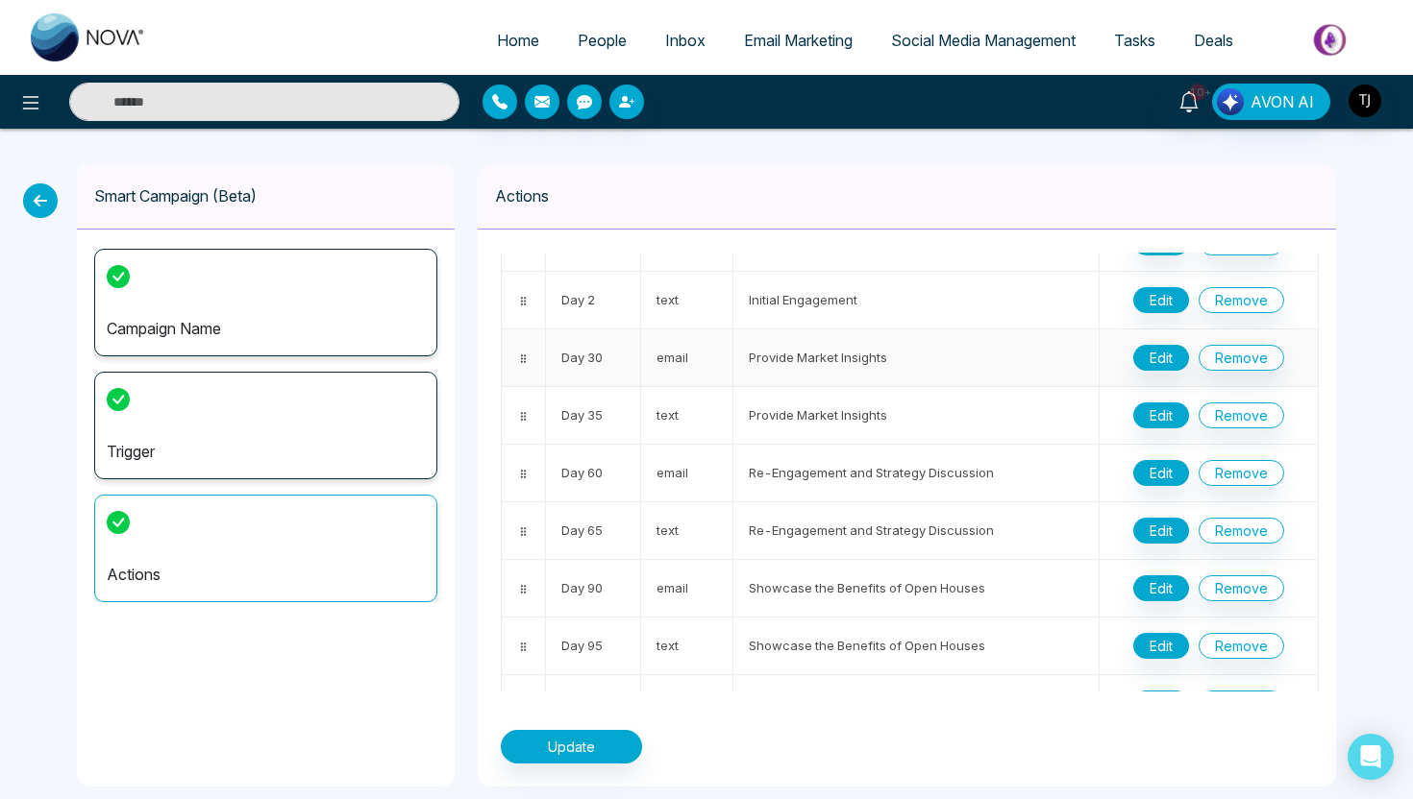
scroll to position [82, 0]
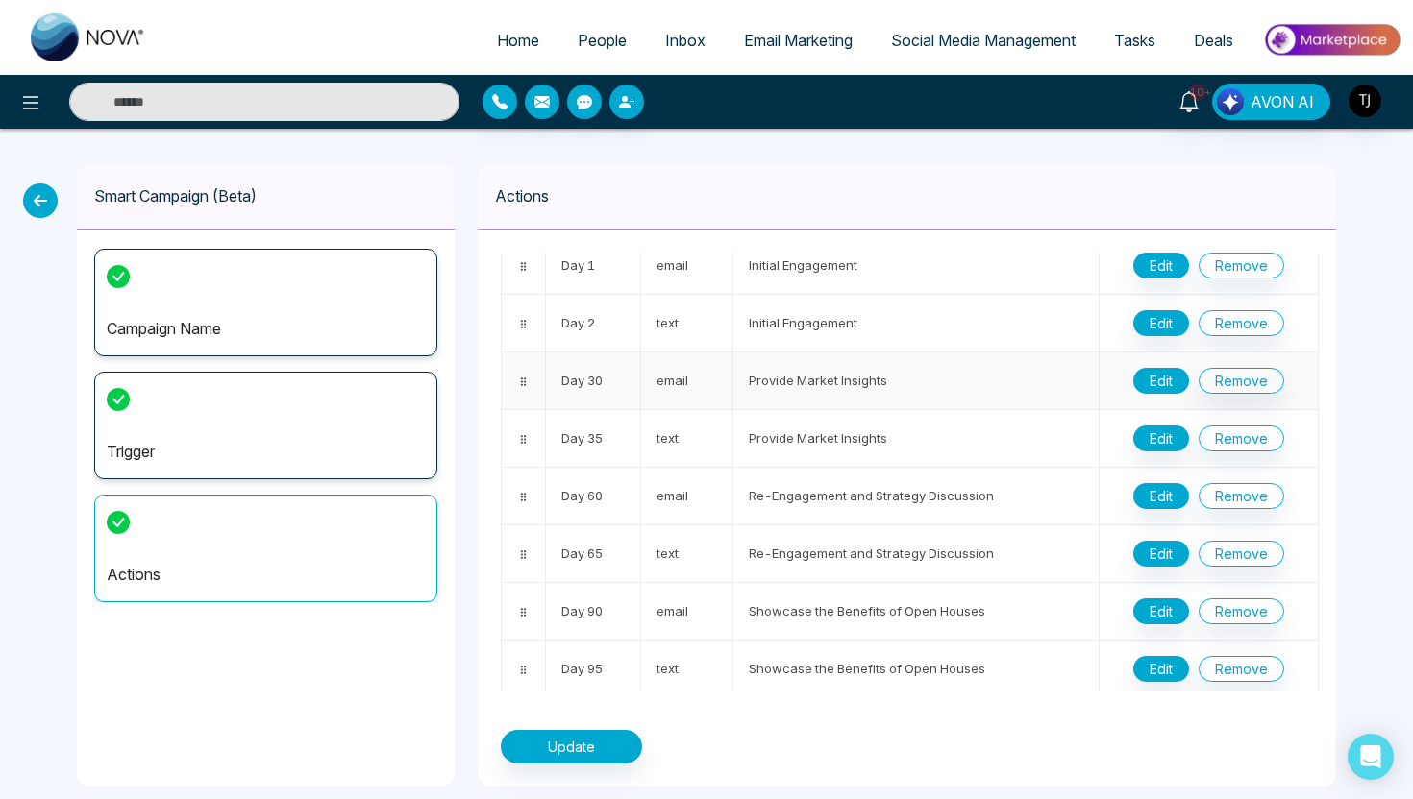
click at [1177, 385] on button "Edit" at bounding box center [1161, 381] width 56 height 26
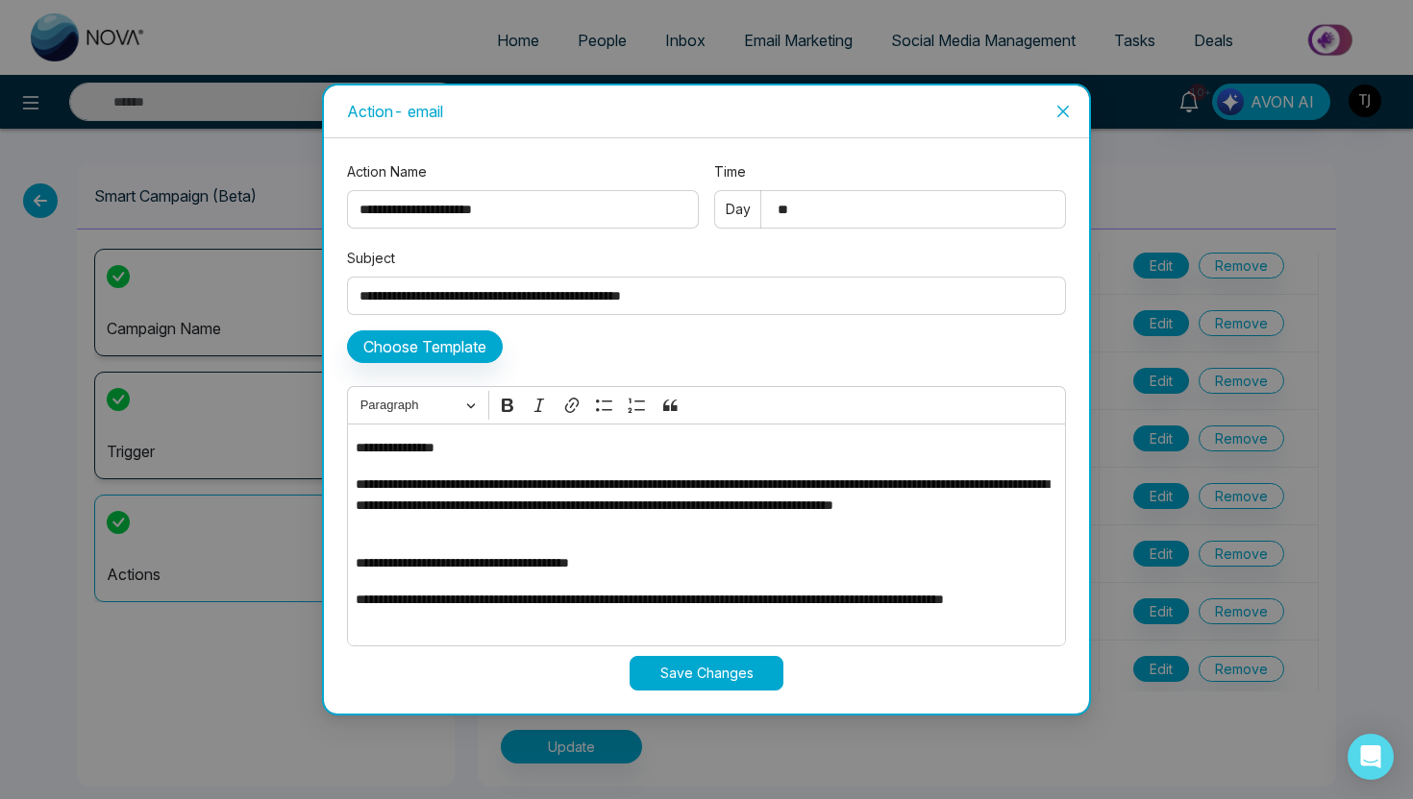
drag, startPoint x: 803, startPoint y: 209, endPoint x: 751, endPoint y: 209, distance: 51.9
click at [751, 209] on input "**" at bounding box center [890, 209] width 352 height 38
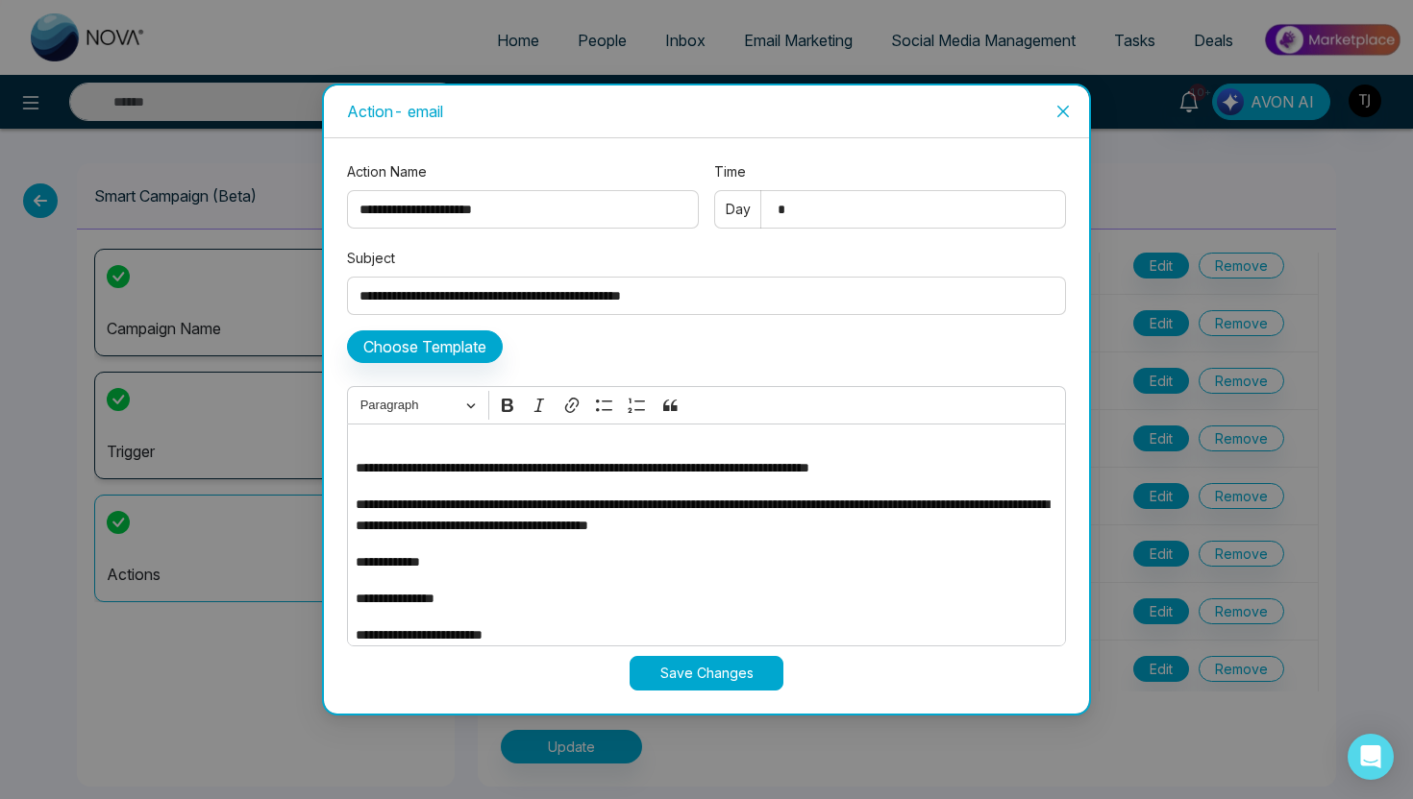
scroll to position [258, 0]
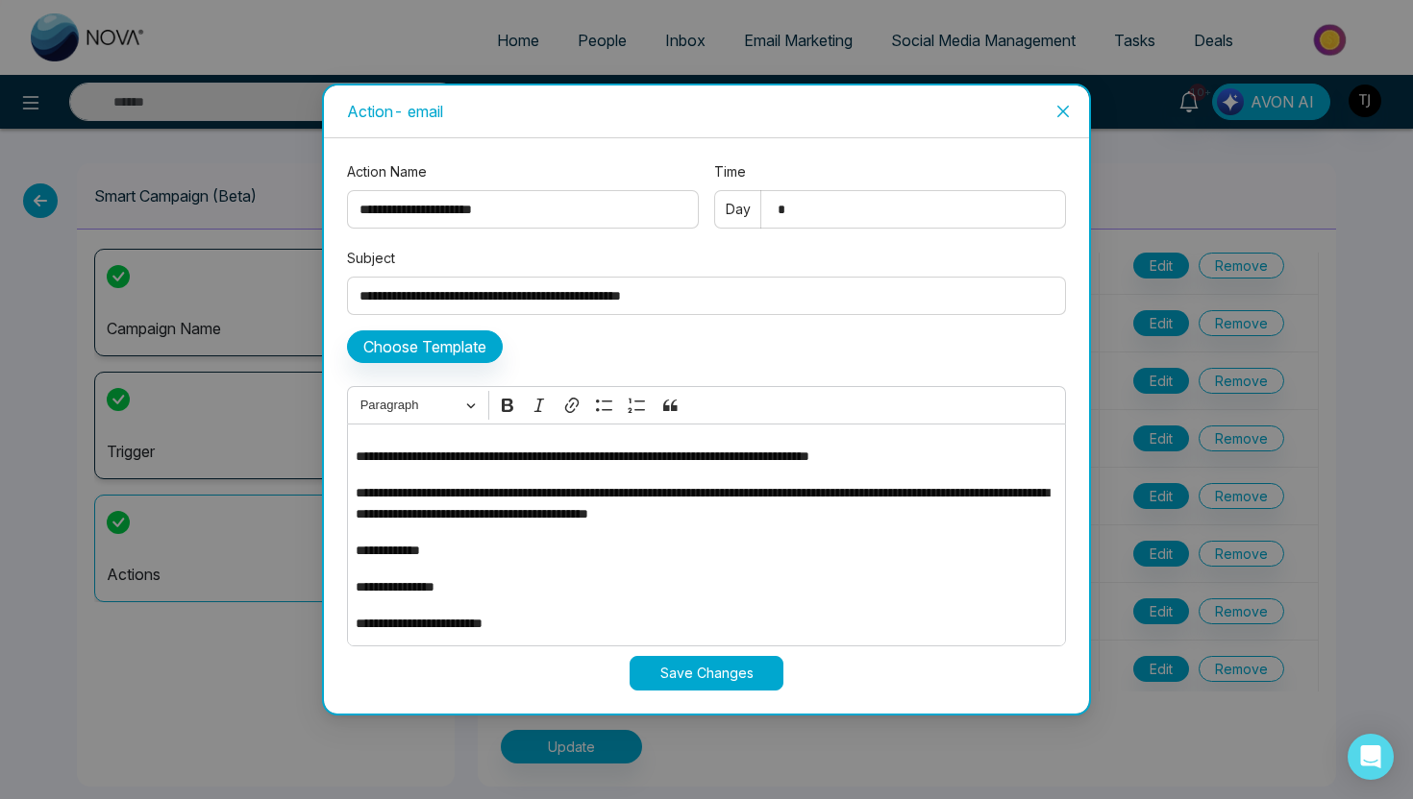
type input "*"
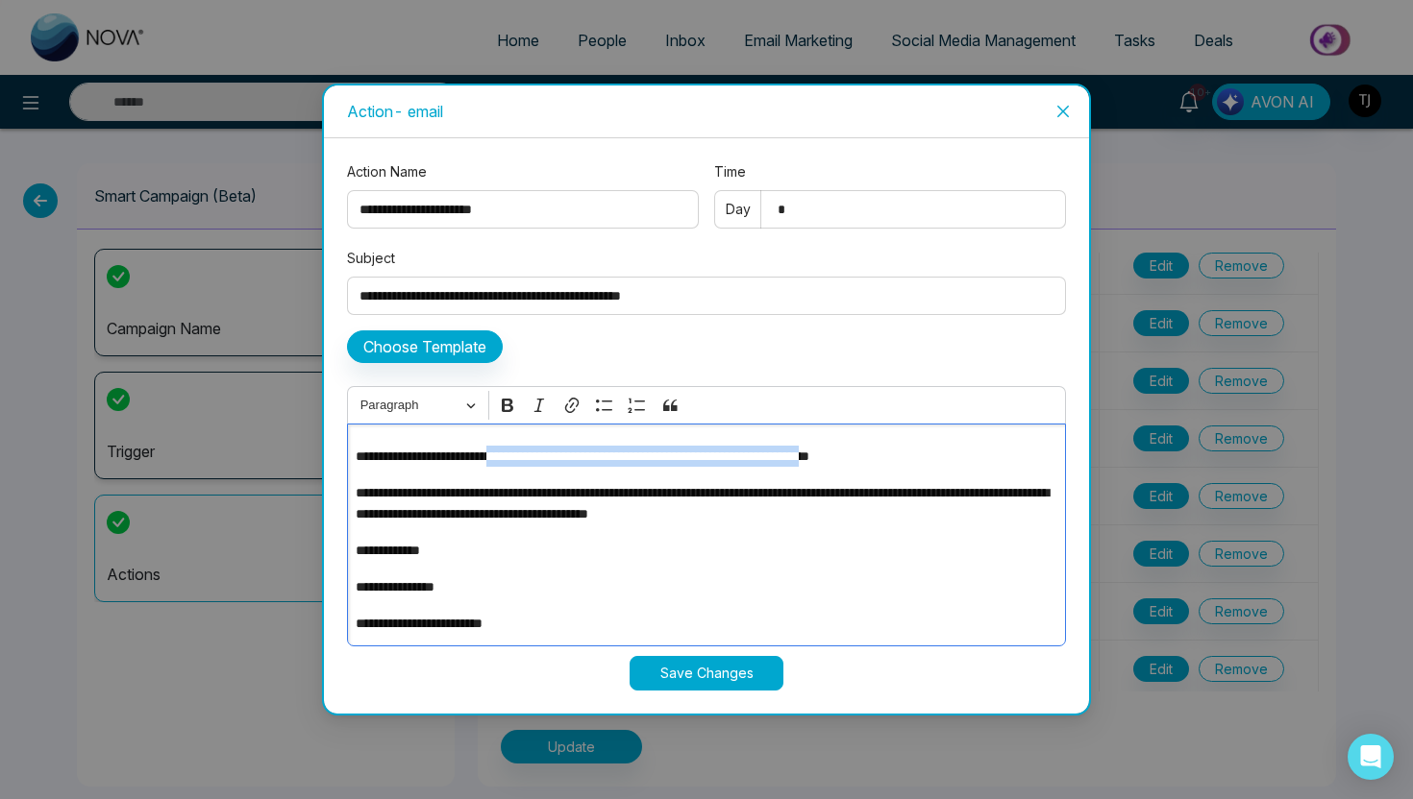
drag, startPoint x: 529, startPoint y: 455, endPoint x: 930, endPoint y: 460, distance: 401.7
click at [930, 460] on p "**********" at bounding box center [706, 456] width 701 height 21
click at [935, 458] on p "**********" at bounding box center [706, 456] width 701 height 21
click at [1065, 117] on icon "close" at bounding box center [1062, 111] width 15 height 15
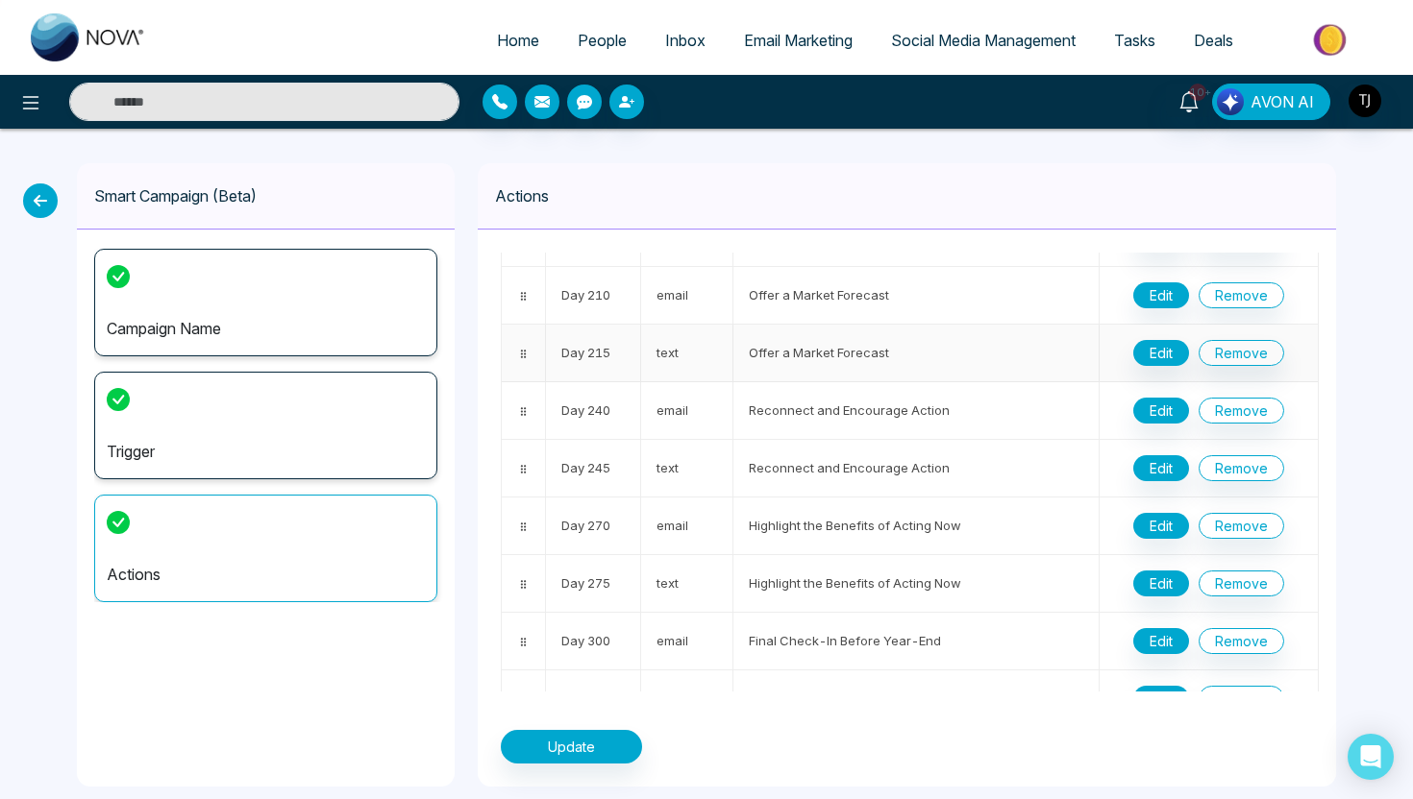
scroll to position [0, 0]
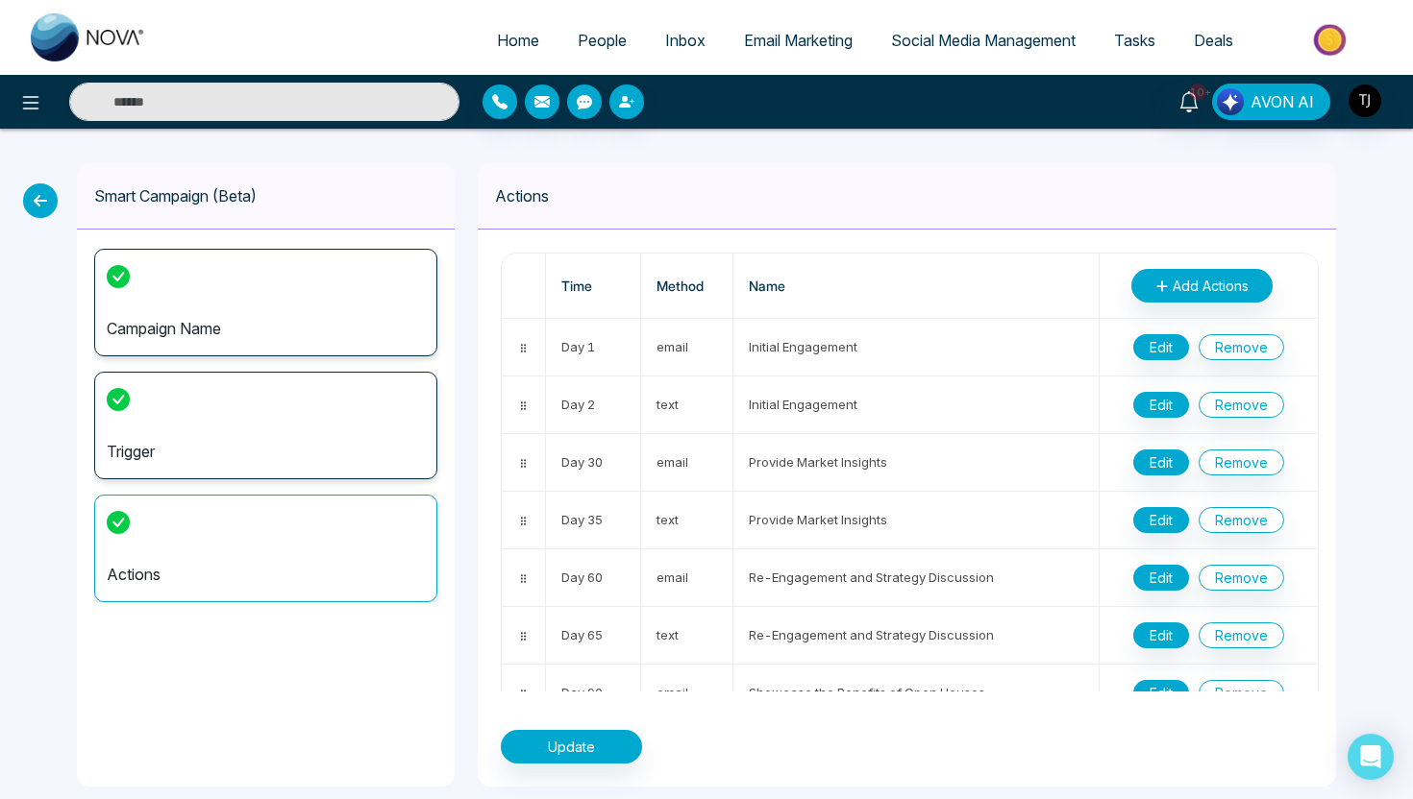
click at [807, 50] on link "Email Marketing" at bounding box center [798, 40] width 147 height 37
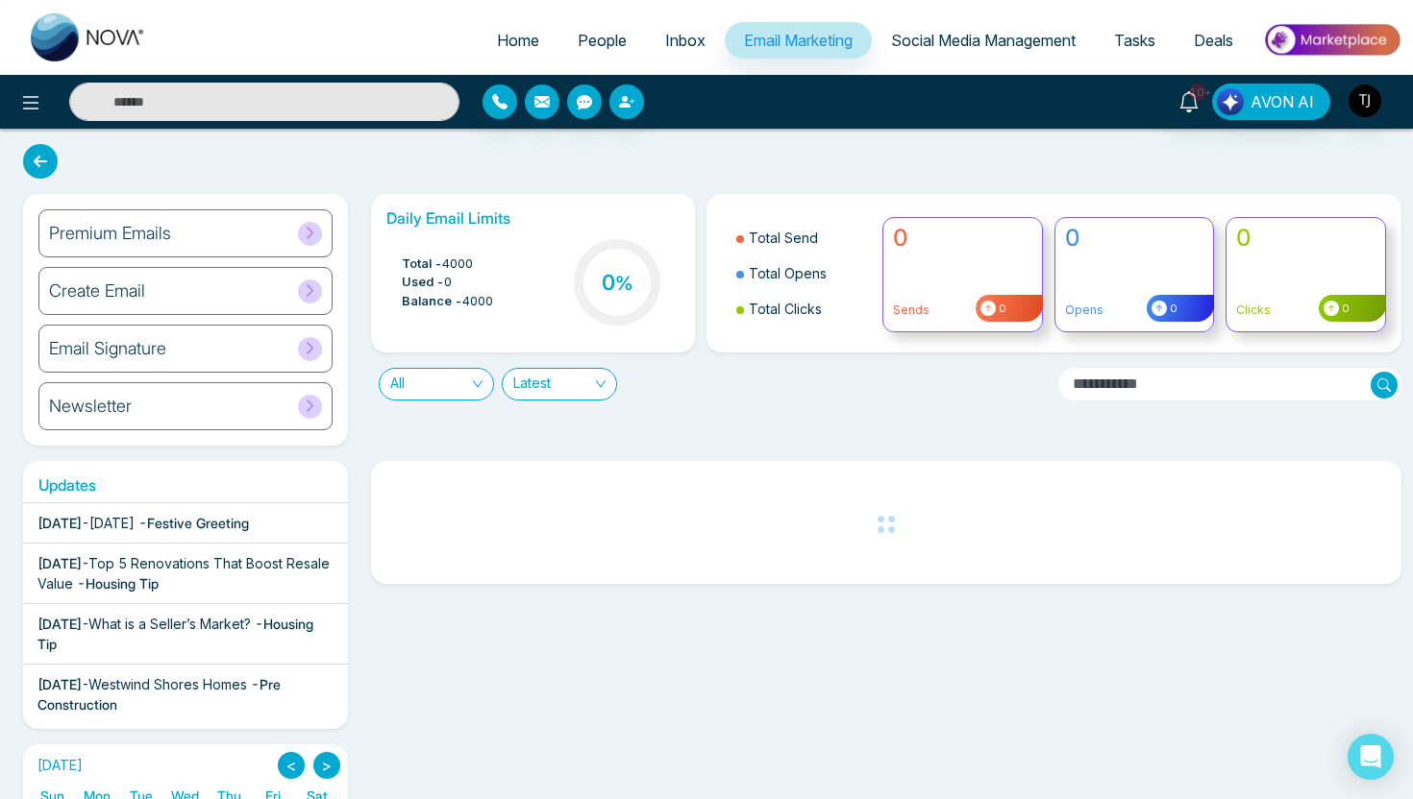
click at [203, 245] on div "Premium Emails" at bounding box center [185, 233] width 294 height 48
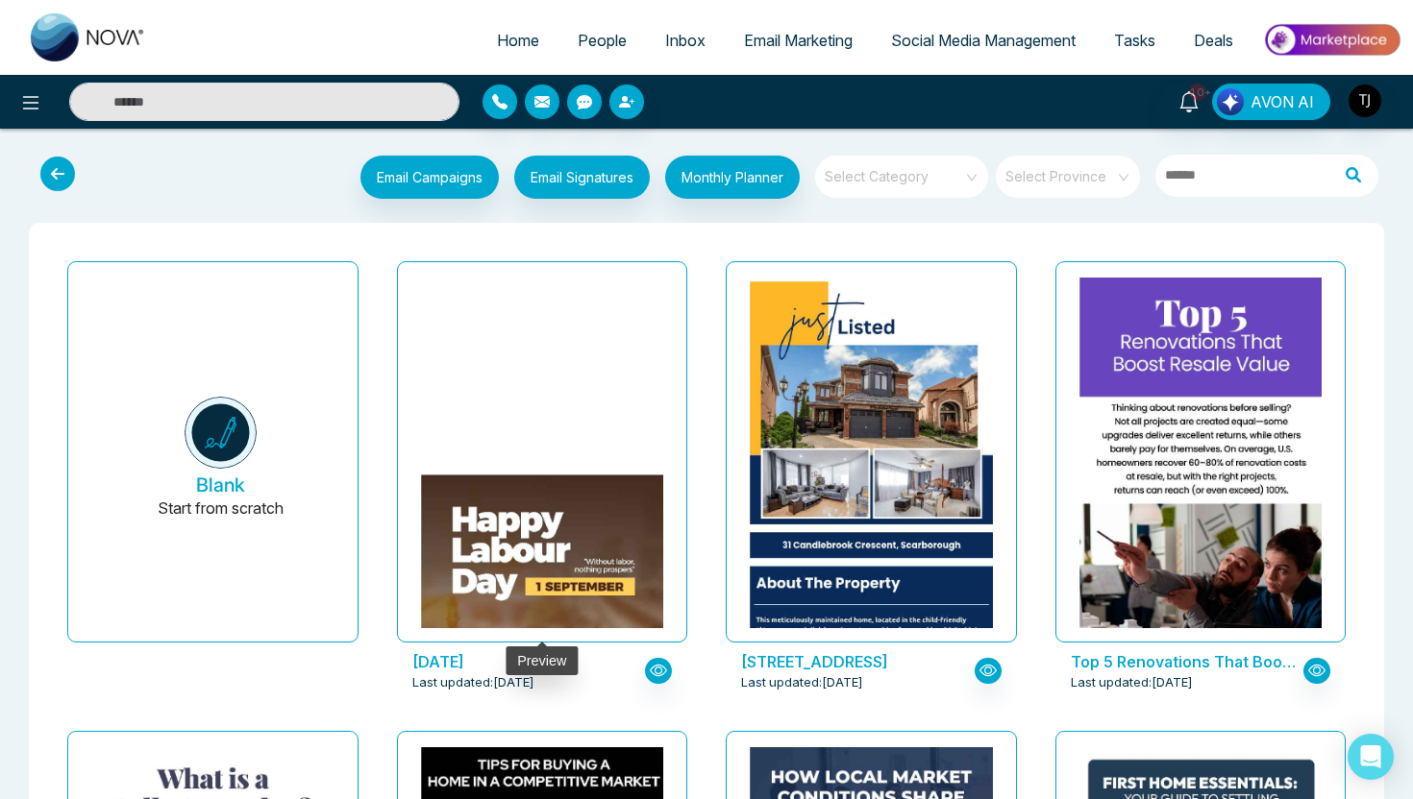
click at [638, 475] on img at bounding box center [541, 627] width 485 height 304
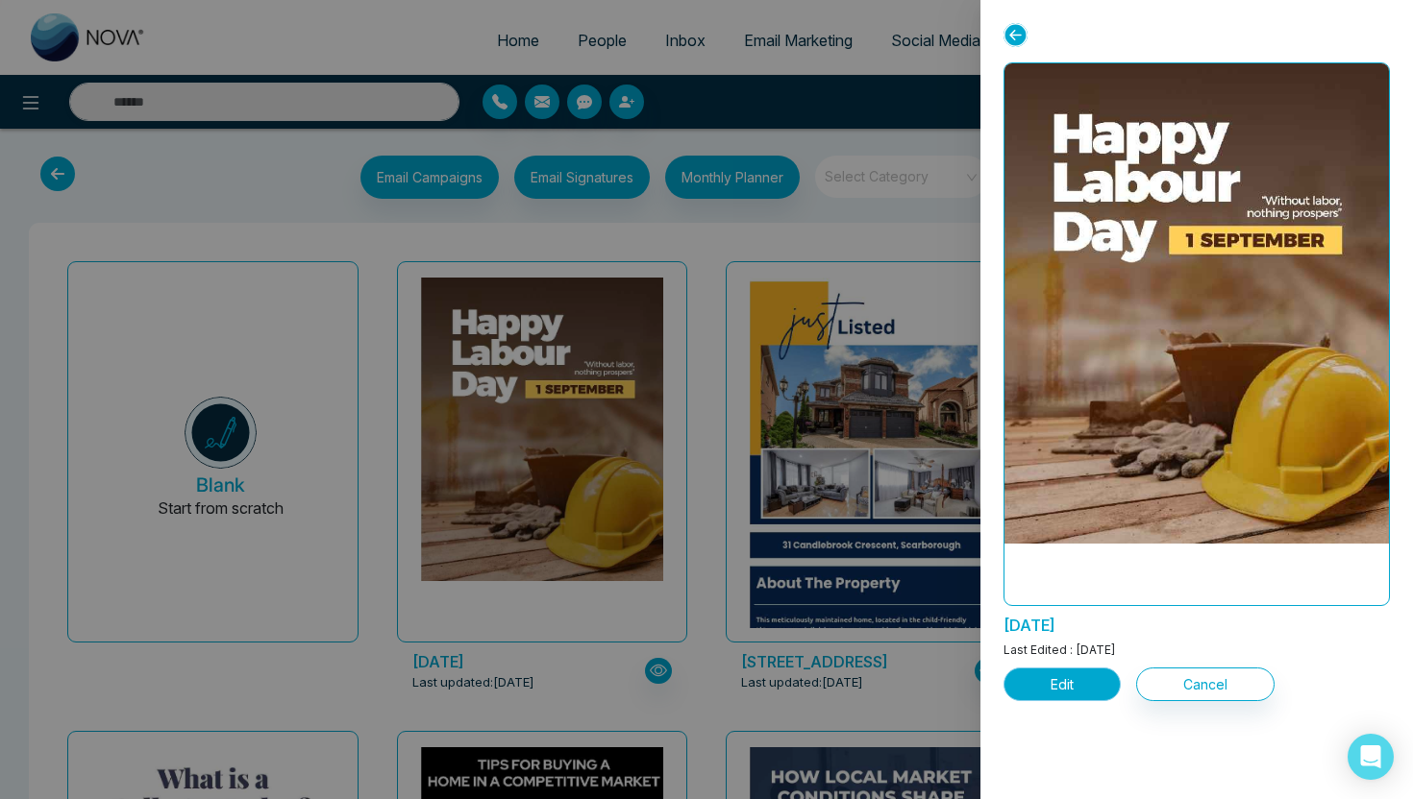
click at [1093, 696] on button "Edit" at bounding box center [1061, 685] width 117 height 34
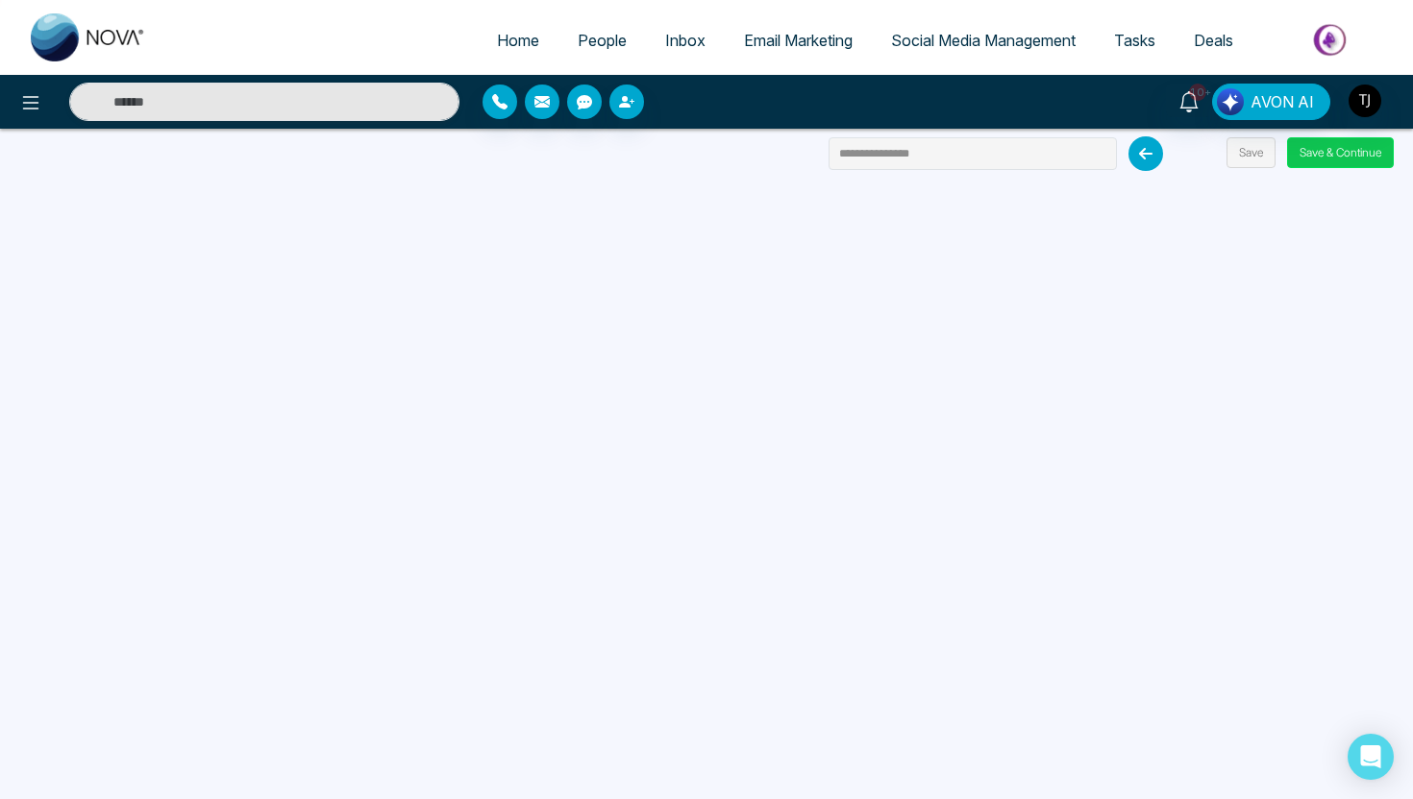
click at [1352, 160] on button "Save & Continue" at bounding box center [1340, 152] width 107 height 31
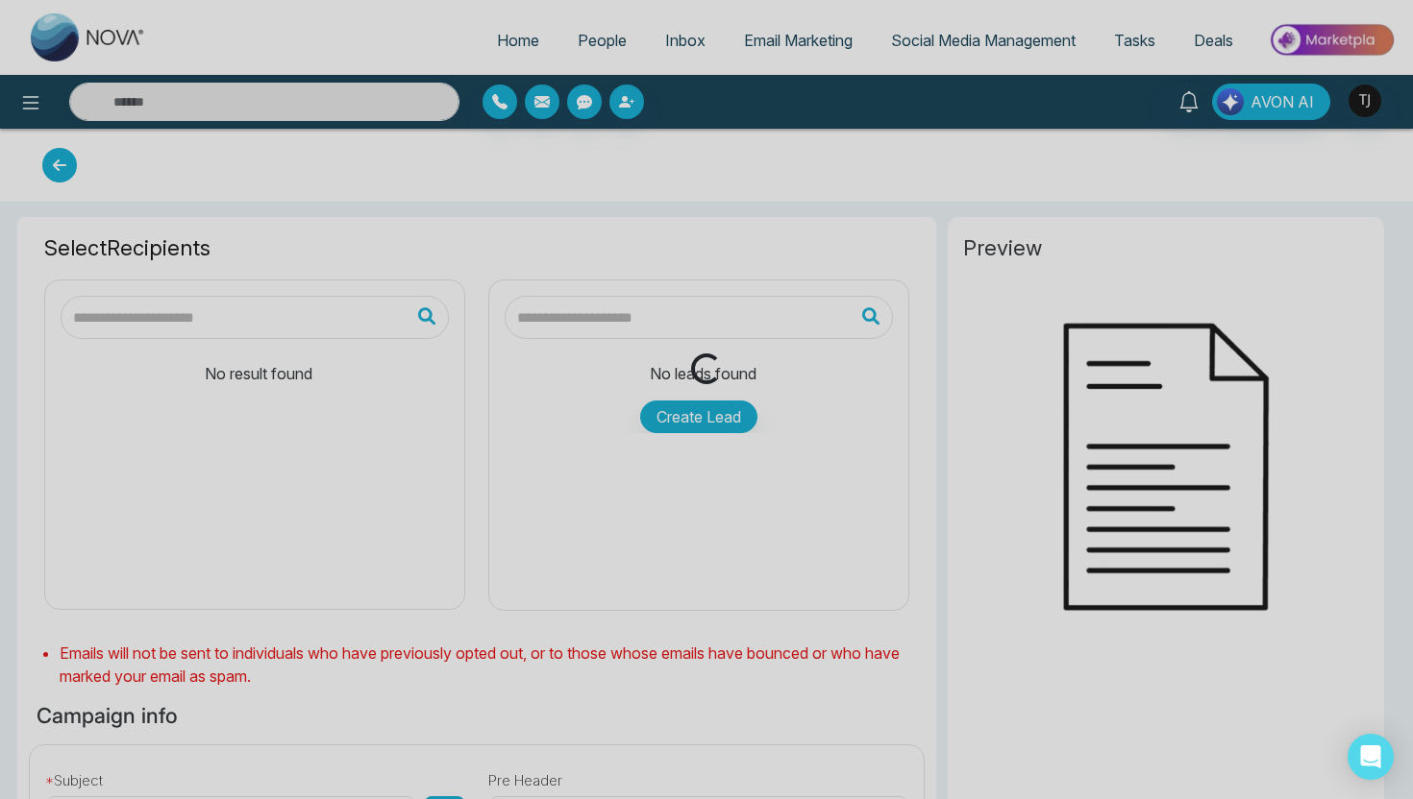
type input "**********"
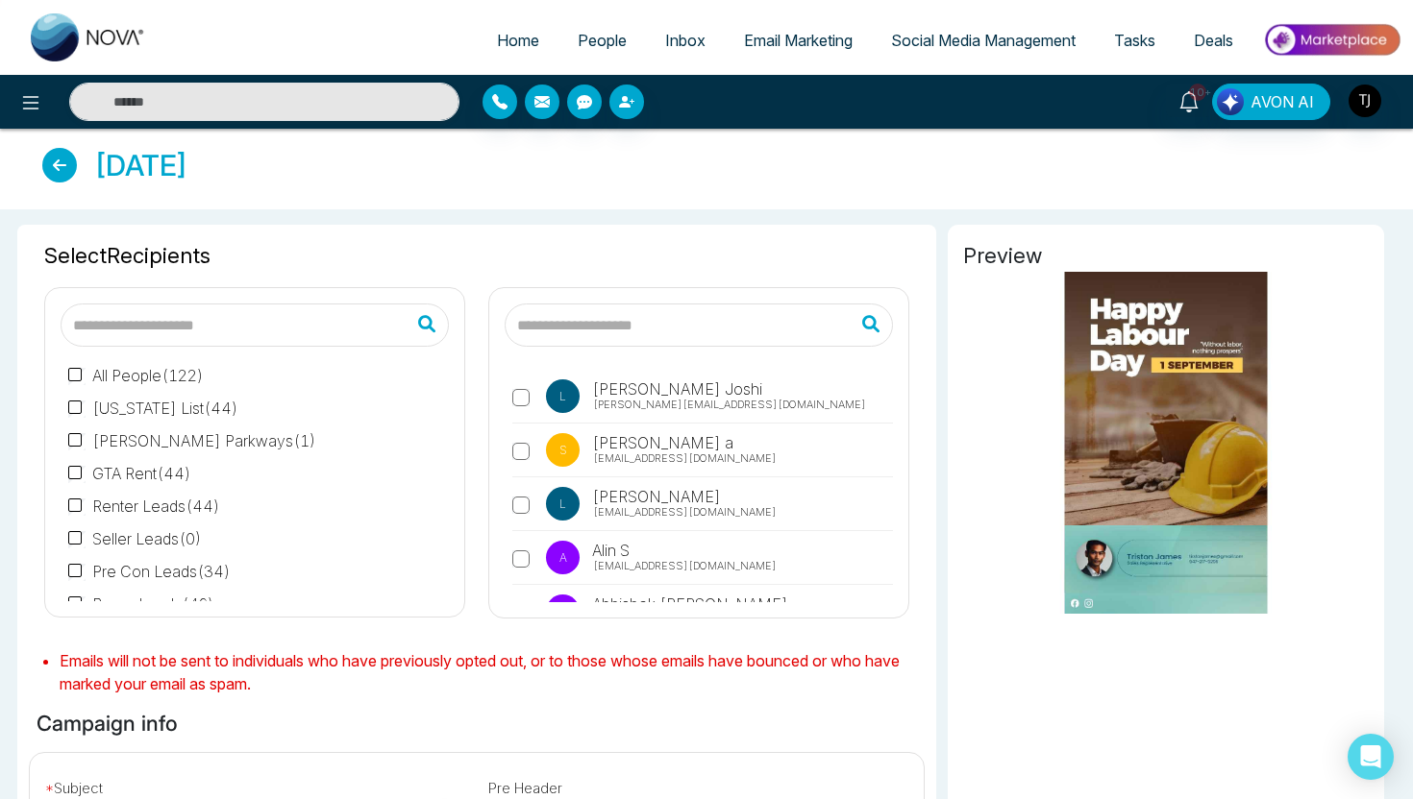
scroll to position [14, 0]
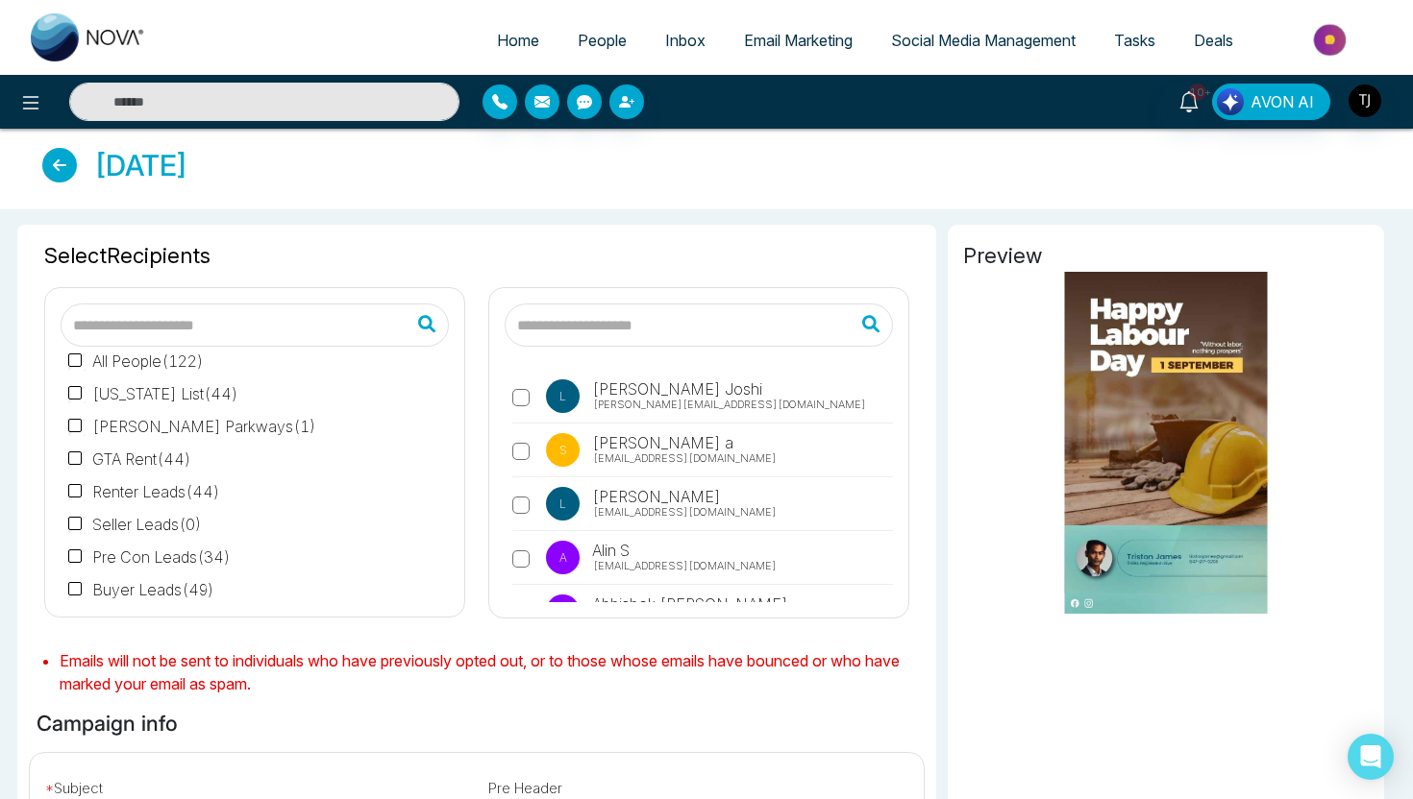
click at [600, 60] on li "People" at bounding box center [601, 41] width 87 height 39
click at [603, 43] on span "People" at bounding box center [602, 40] width 49 height 19
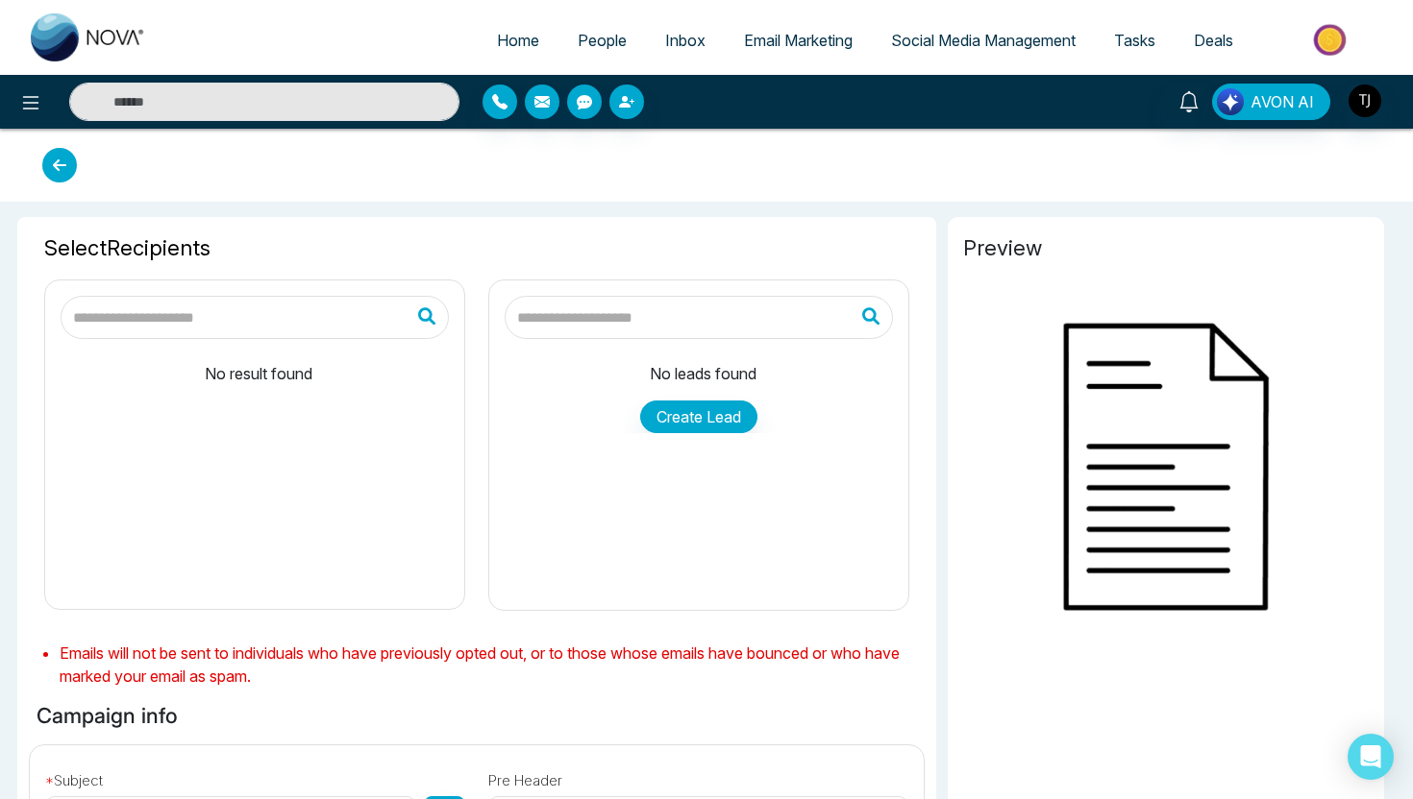
type input "**********"
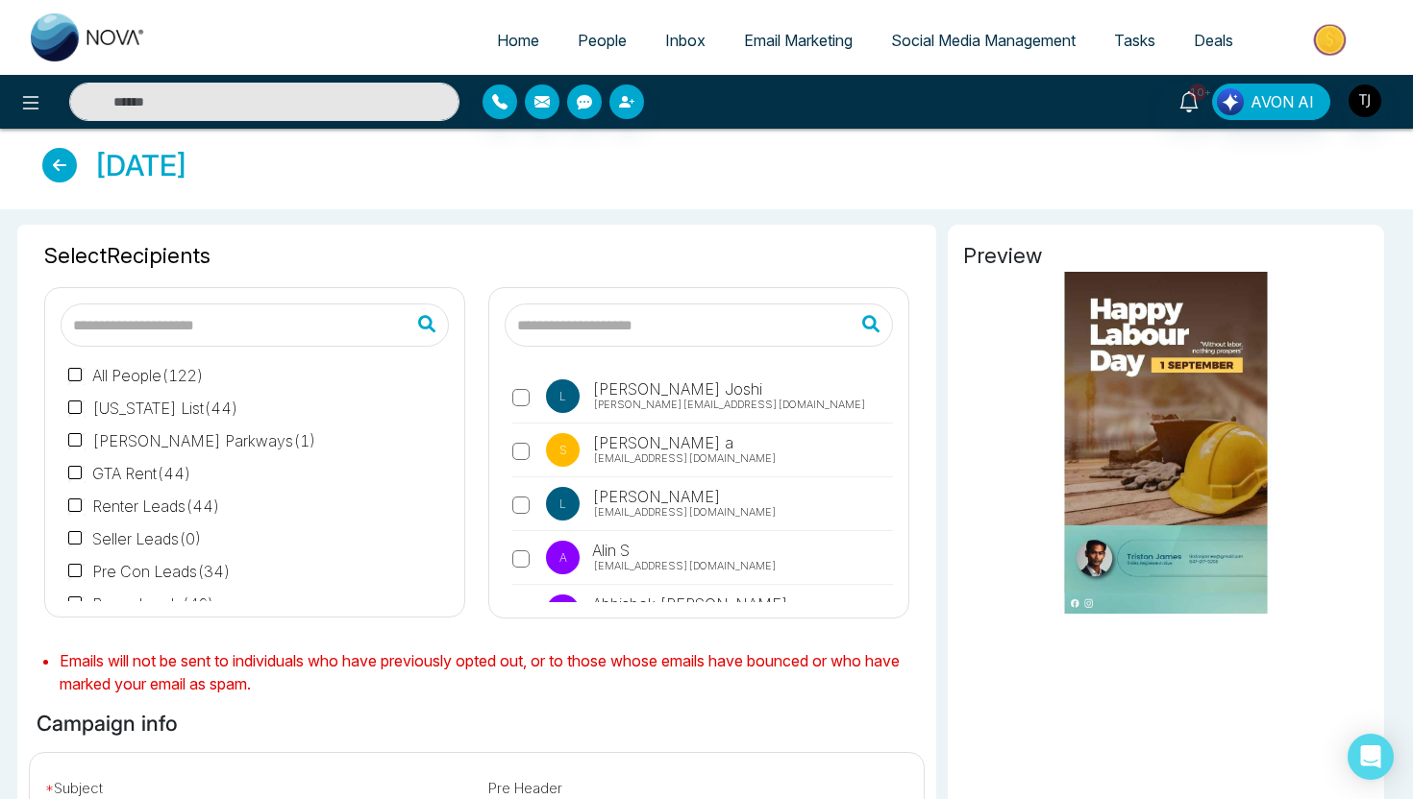
scroll to position [14, 0]
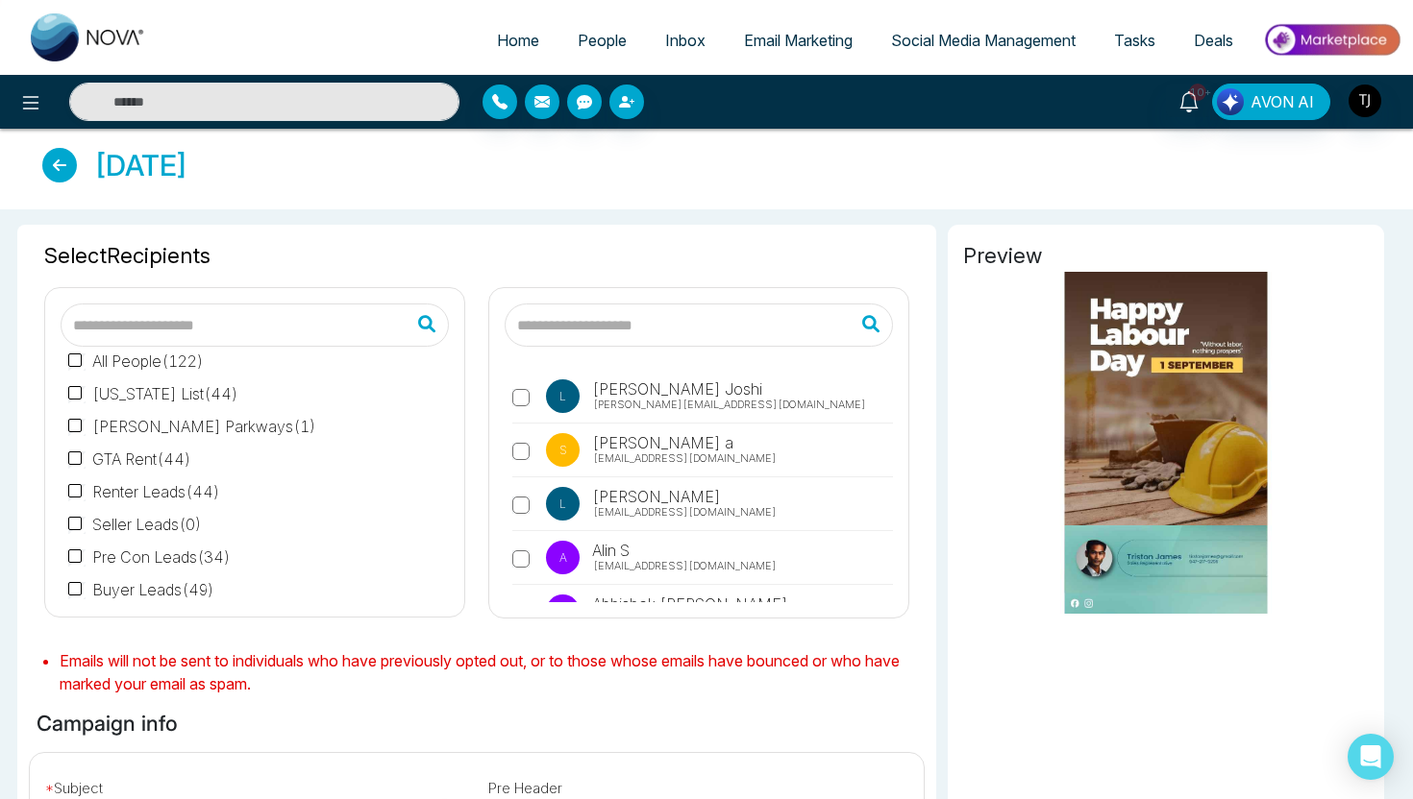
click at [90, 490] on label "Renter Leads ( 44 )" at bounding box center [144, 491] width 152 height 23
